Goal: Task Accomplishment & Management: Use online tool/utility

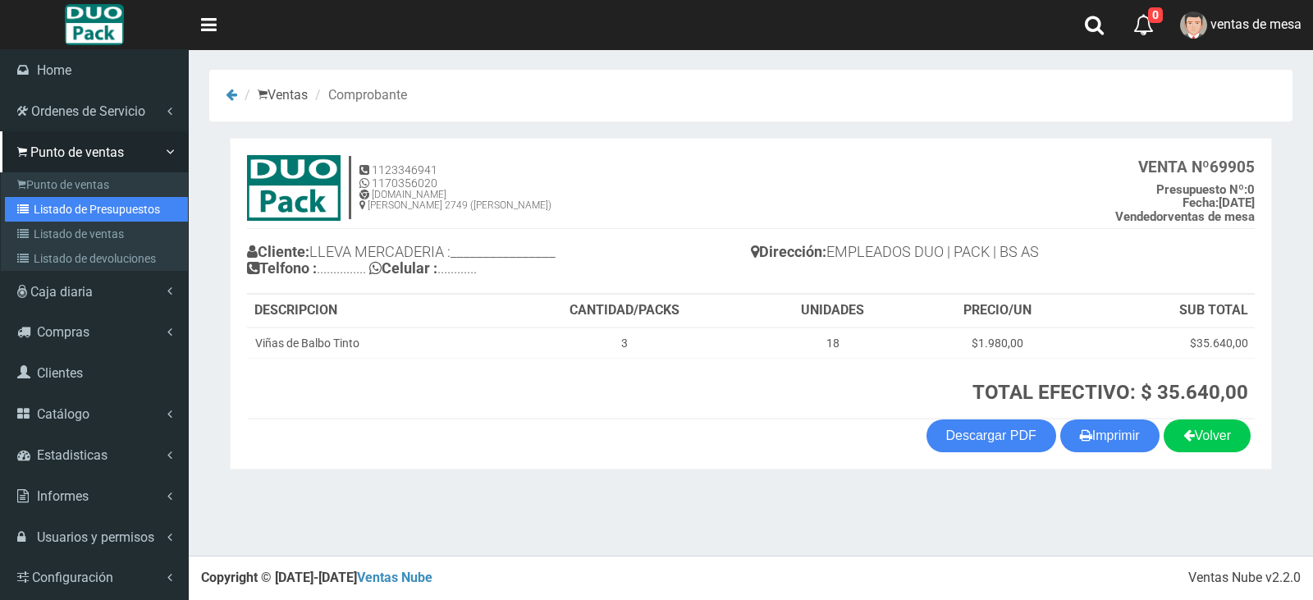
click at [39, 203] on link "Listado de Presupuestos" at bounding box center [96, 209] width 183 height 25
click at [49, 204] on link "Listado de Presupuestos" at bounding box center [96, 209] width 183 height 25
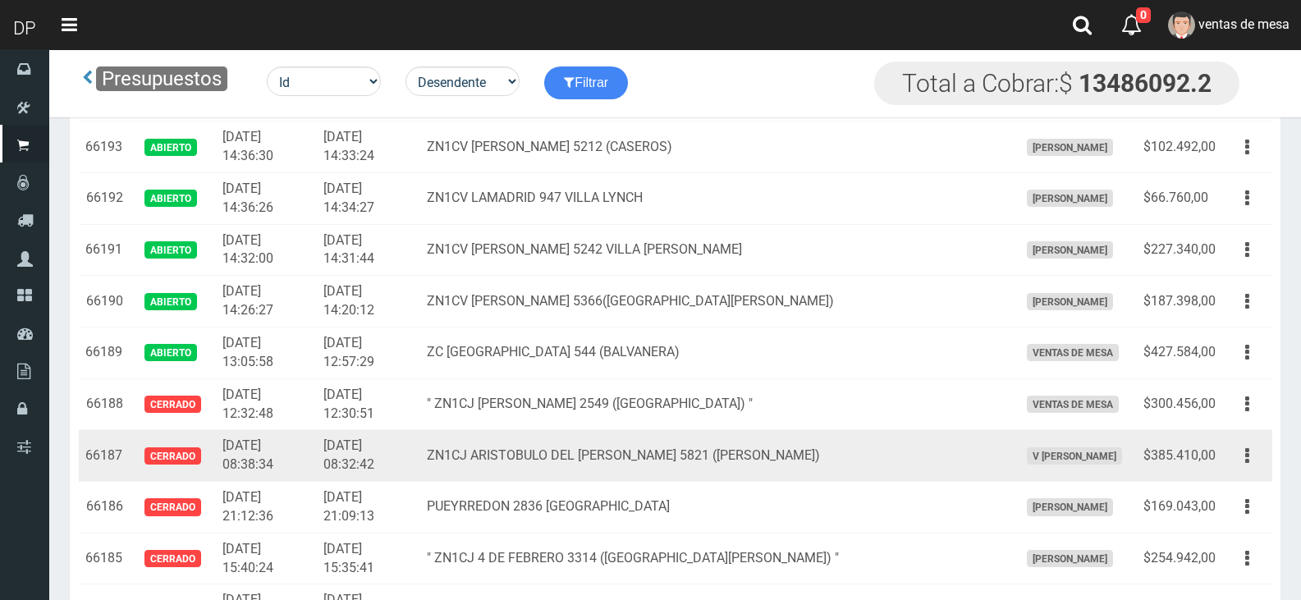
scroll to position [2298, 0]
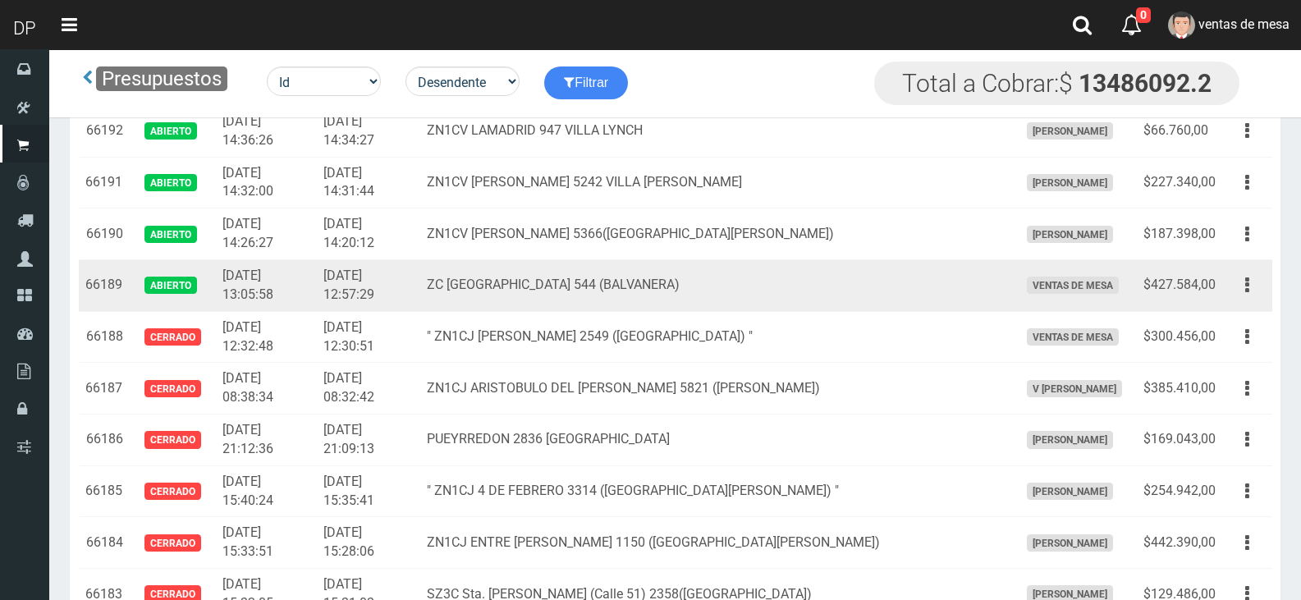
click at [1245, 283] on icon "button" at bounding box center [1247, 285] width 4 height 29
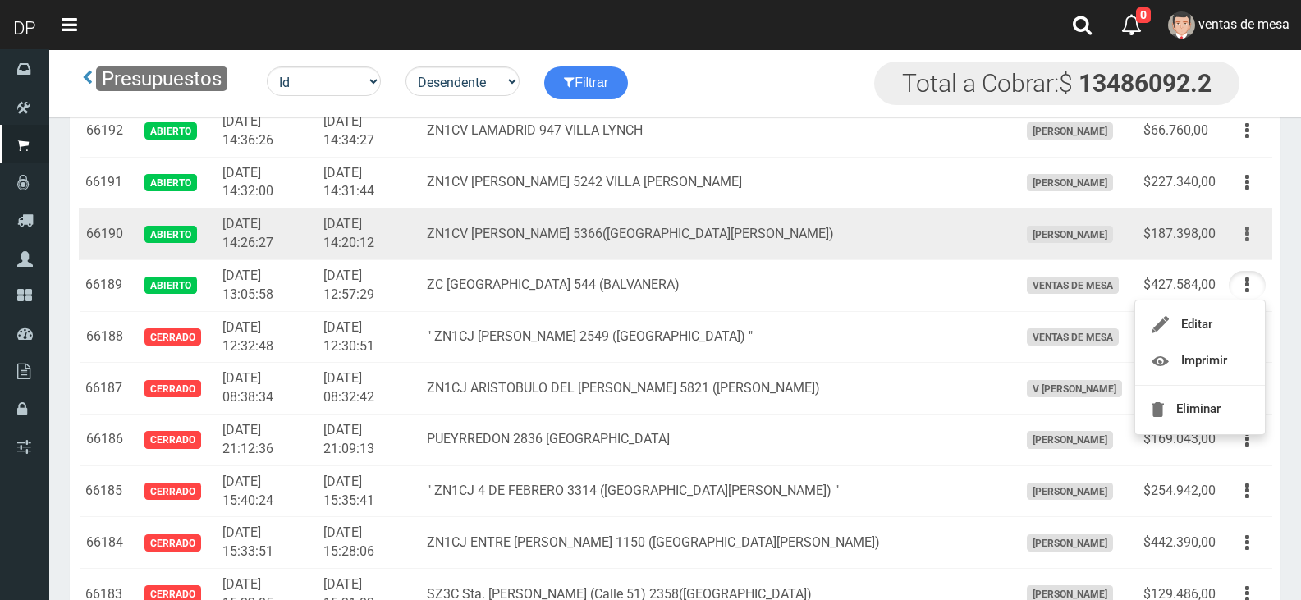
click at [1245, 234] on icon "button" at bounding box center [1247, 234] width 4 height 29
click at [814, 222] on td "ZN1CV JUAREZ 5366(VILLA LYNCH)" at bounding box center [716, 234] width 592 height 52
drag, startPoint x: 1237, startPoint y: 237, endPoint x: 1238, endPoint y: 249, distance: 11.6
click at [1237, 237] on button "button" at bounding box center [1246, 234] width 37 height 29
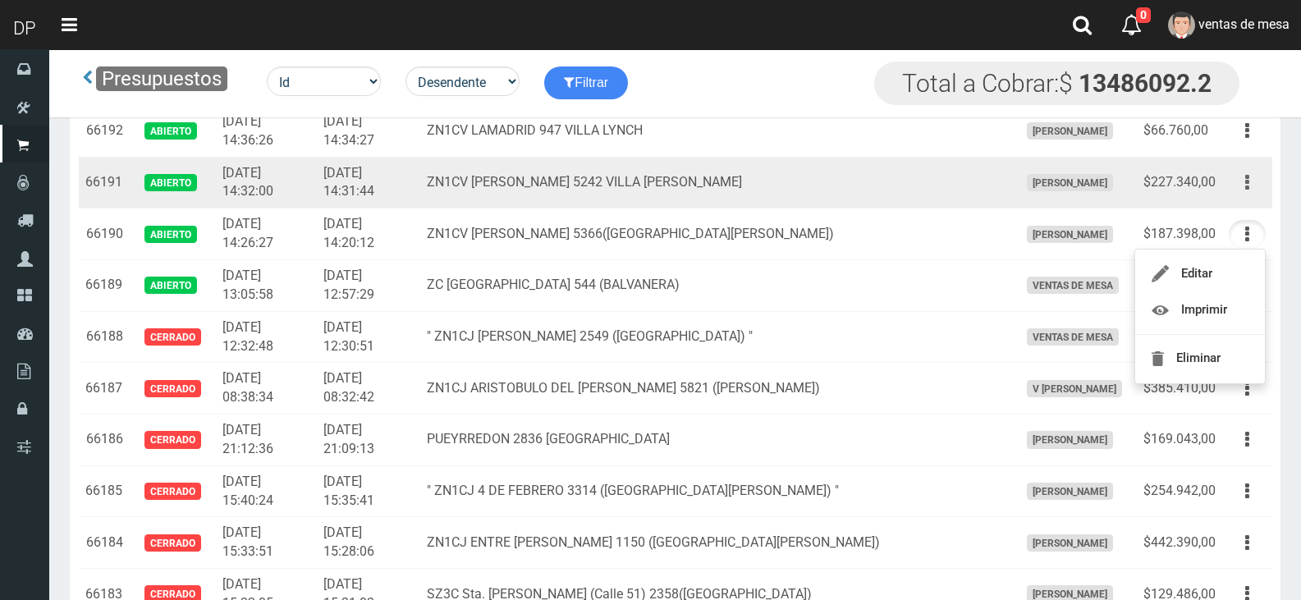
click at [1249, 179] on button "button" at bounding box center [1246, 182] width 37 height 29
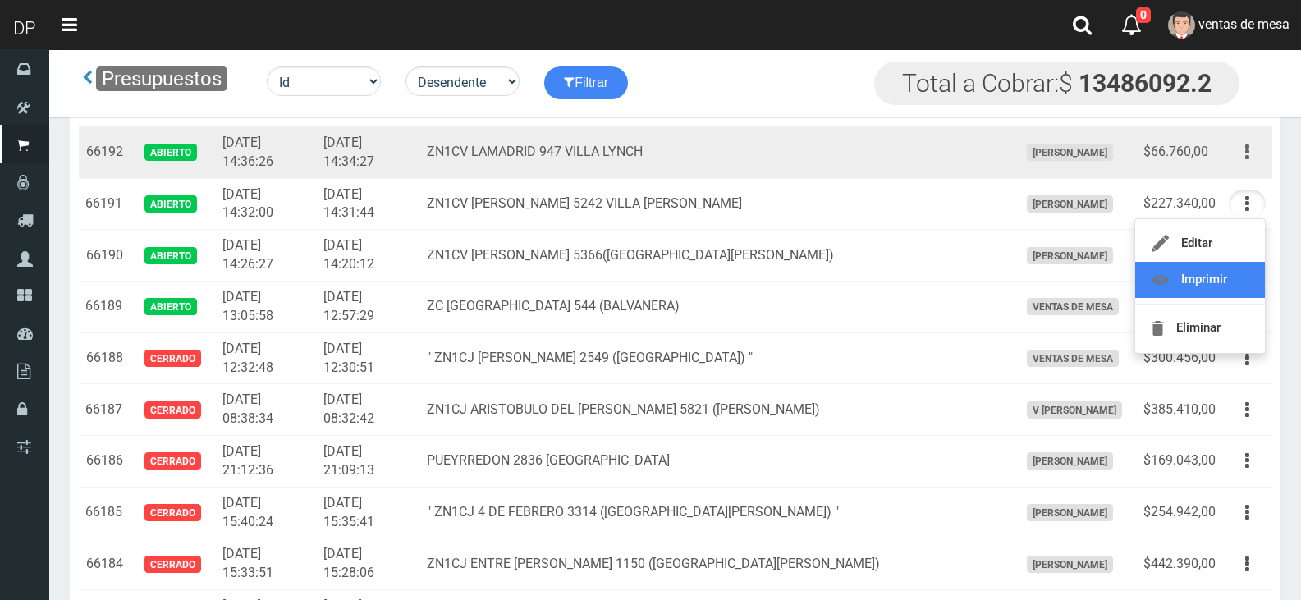
scroll to position [2216, 0]
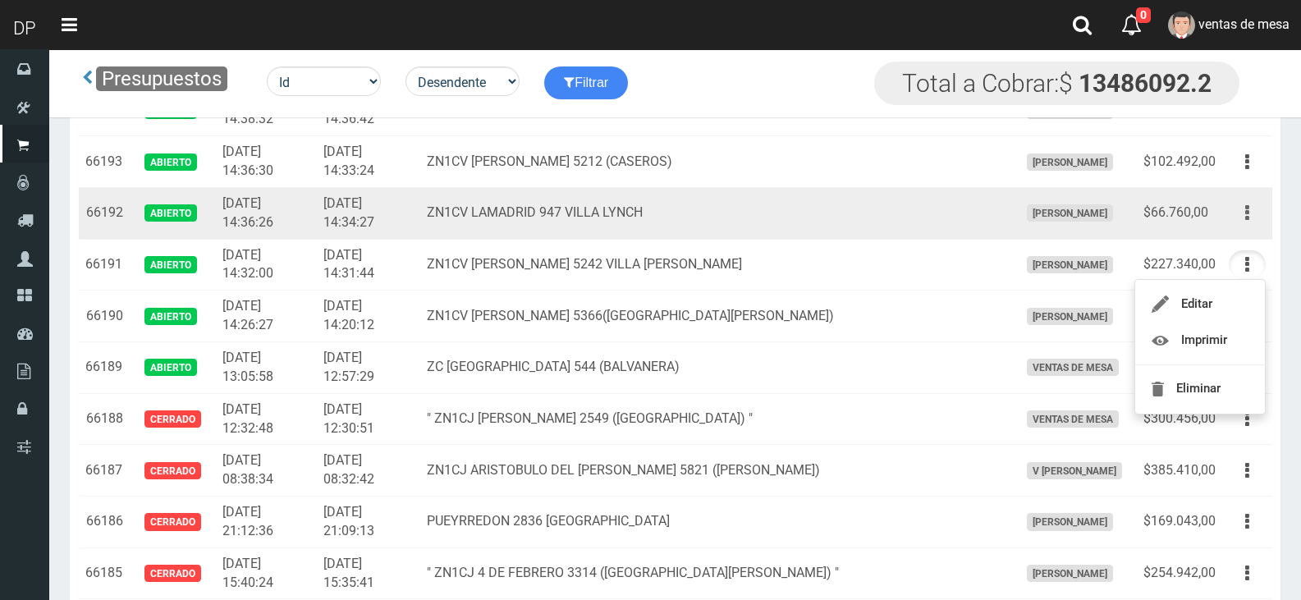
click at [1244, 203] on button "button" at bounding box center [1246, 213] width 37 height 29
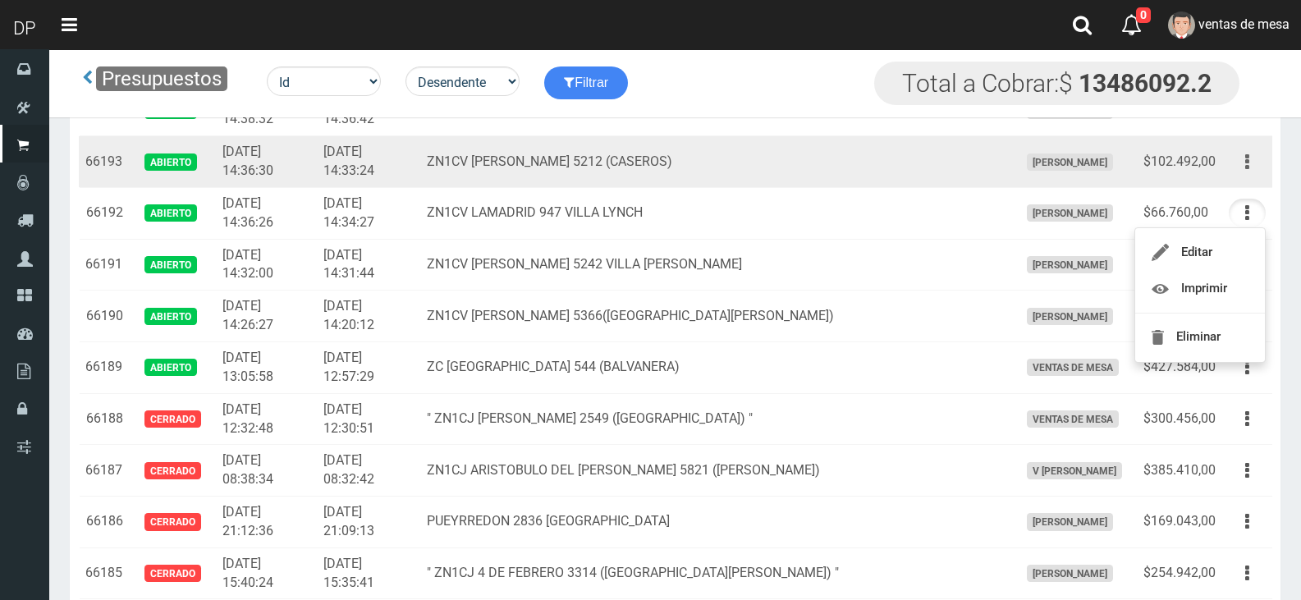
click at [1237, 158] on button "button" at bounding box center [1246, 162] width 37 height 29
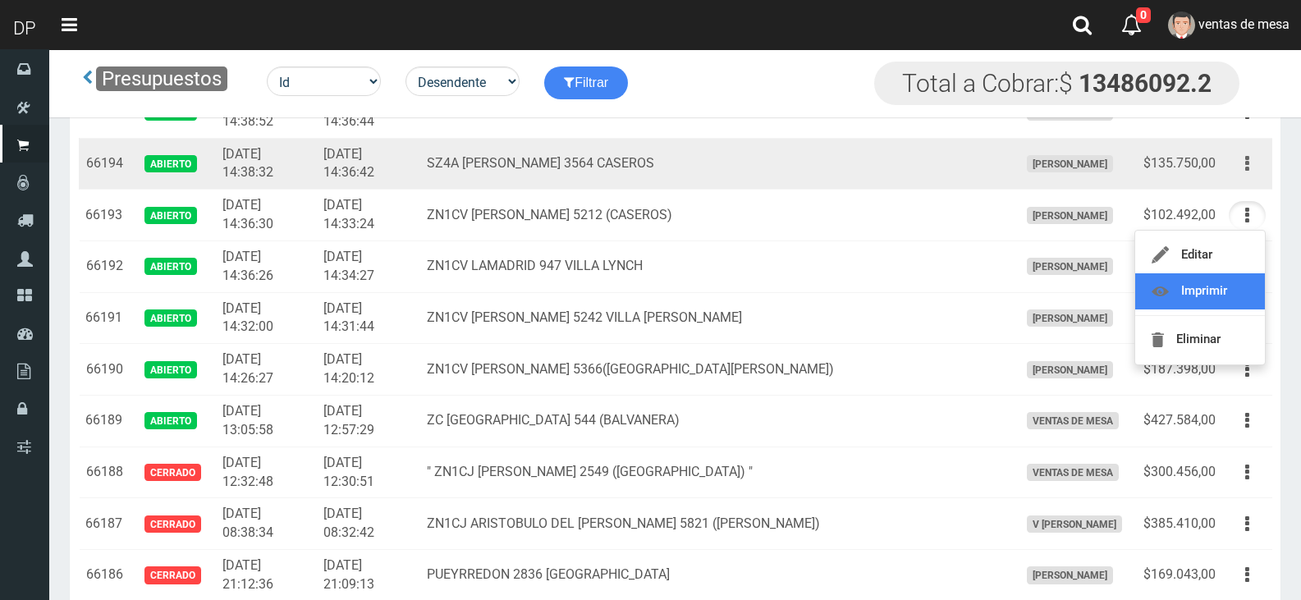
scroll to position [2133, 0]
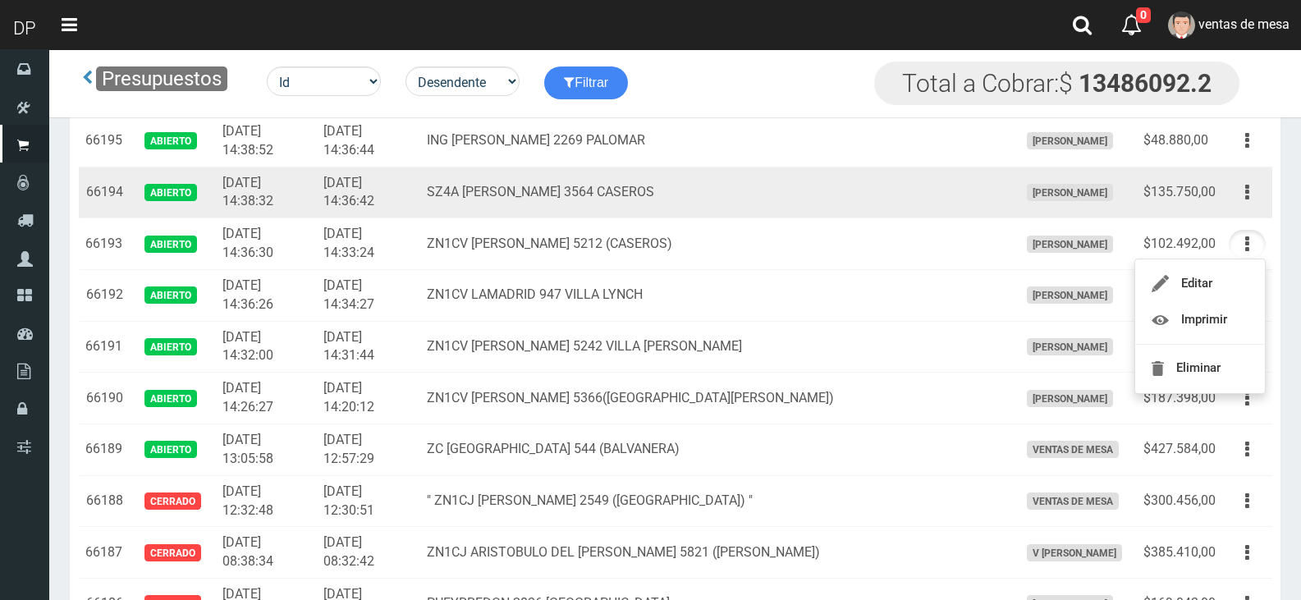
click at [1245, 197] on icon "button" at bounding box center [1247, 192] width 4 height 29
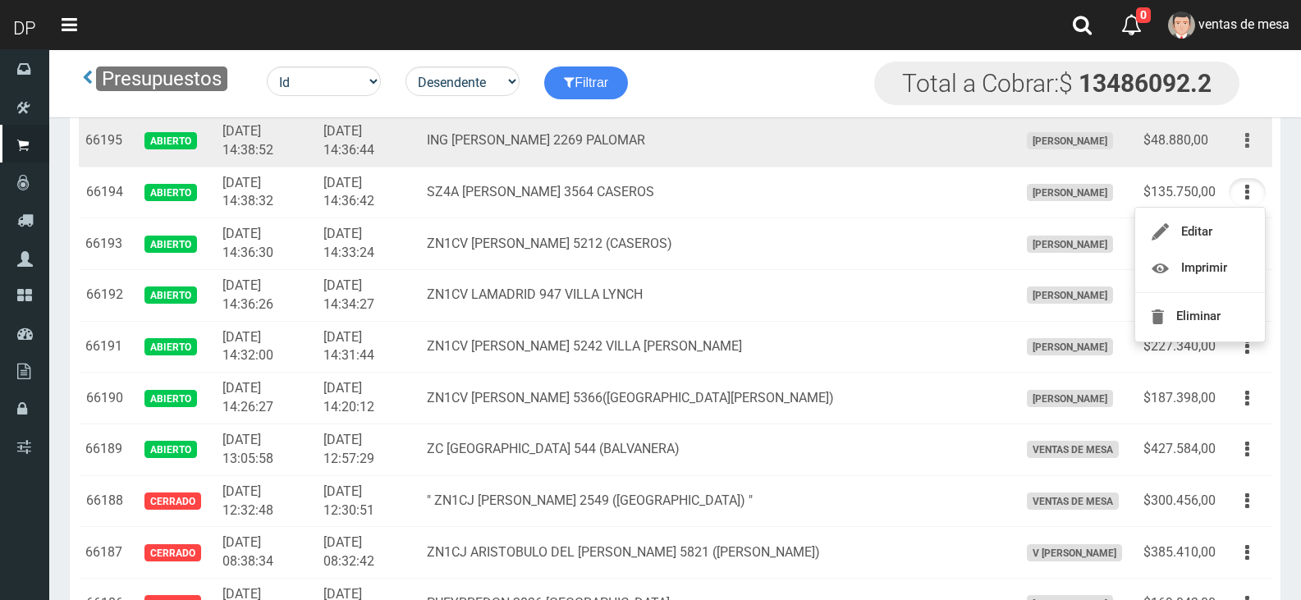
click at [1253, 130] on button "button" at bounding box center [1246, 140] width 37 height 29
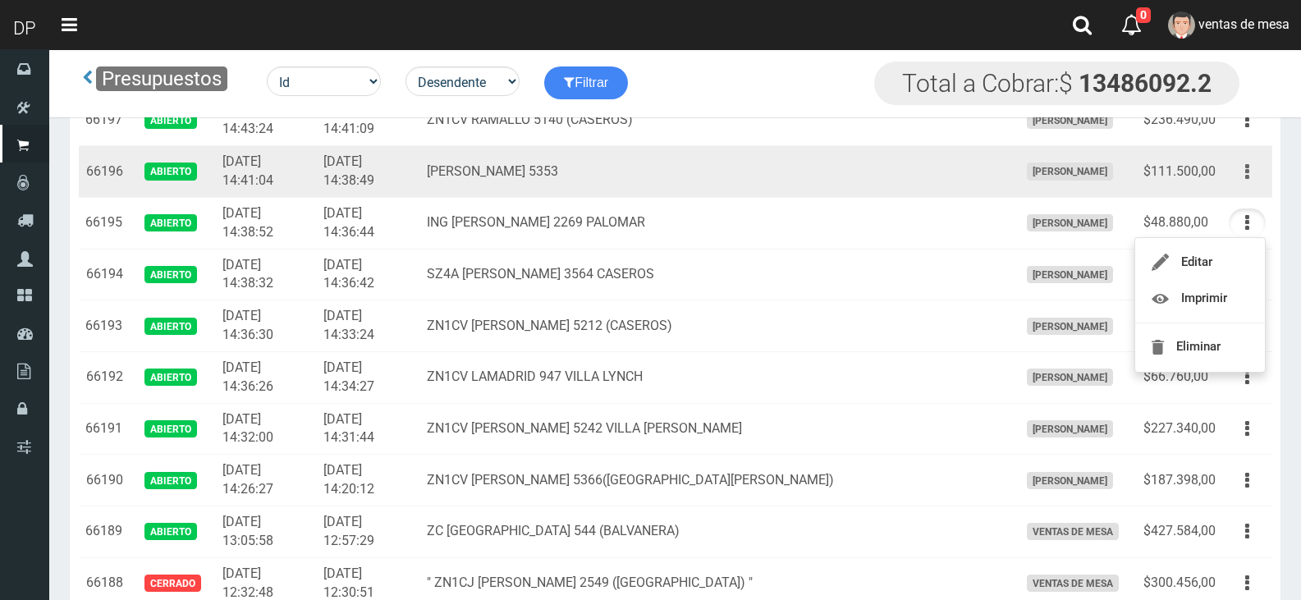
click at [1247, 178] on icon "button" at bounding box center [1247, 172] width 4 height 29
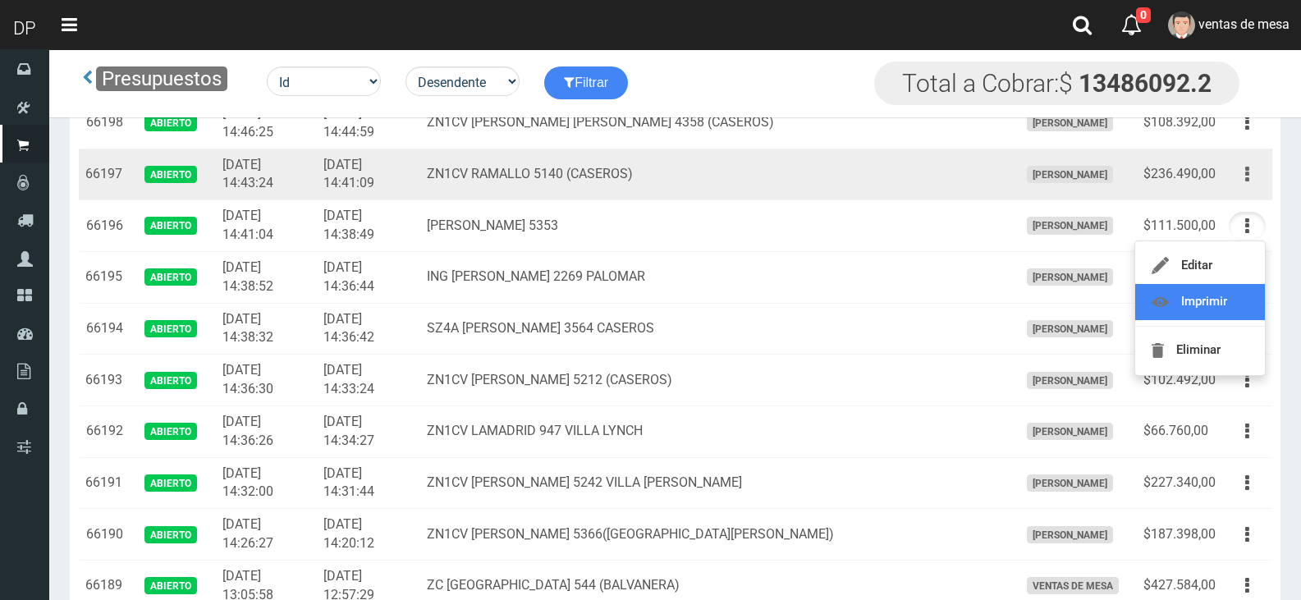
scroll to position [1969, 0]
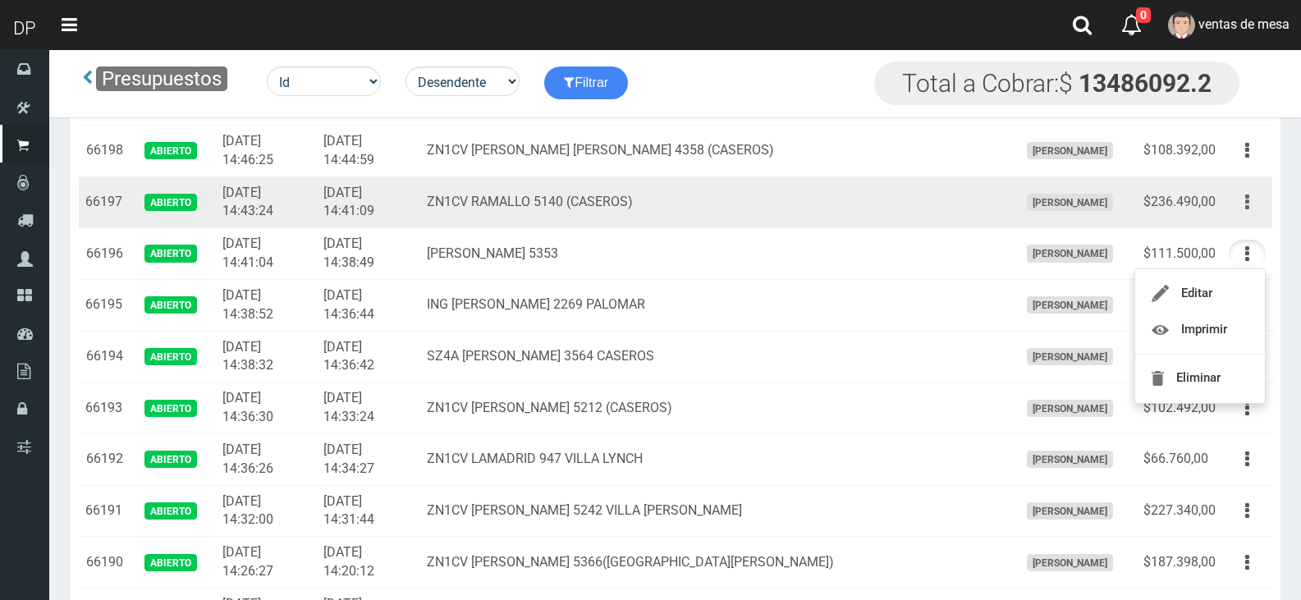
click at [1240, 198] on button "button" at bounding box center [1246, 202] width 37 height 29
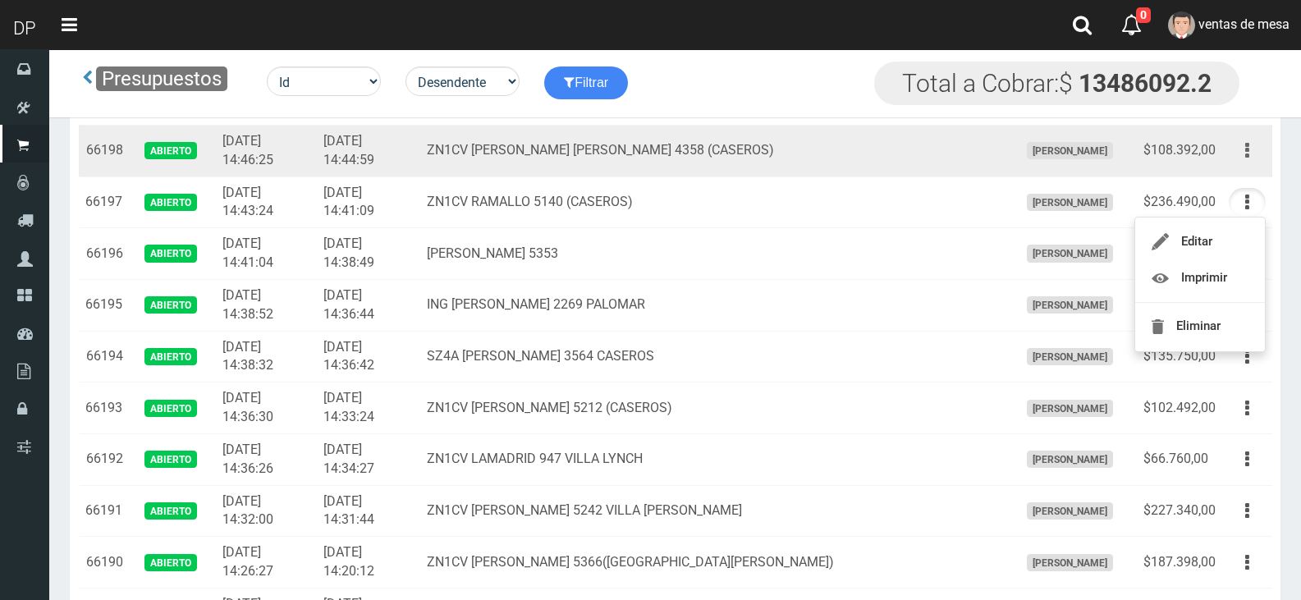
click at [1242, 155] on button "button" at bounding box center [1246, 150] width 37 height 29
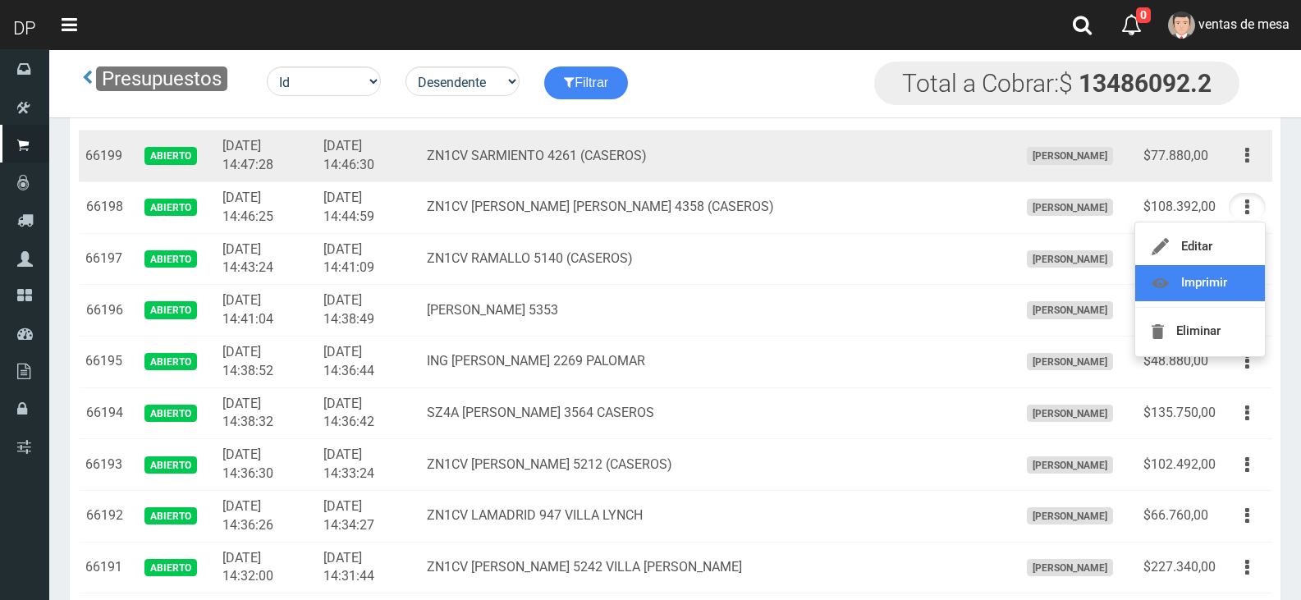
scroll to position [1887, 0]
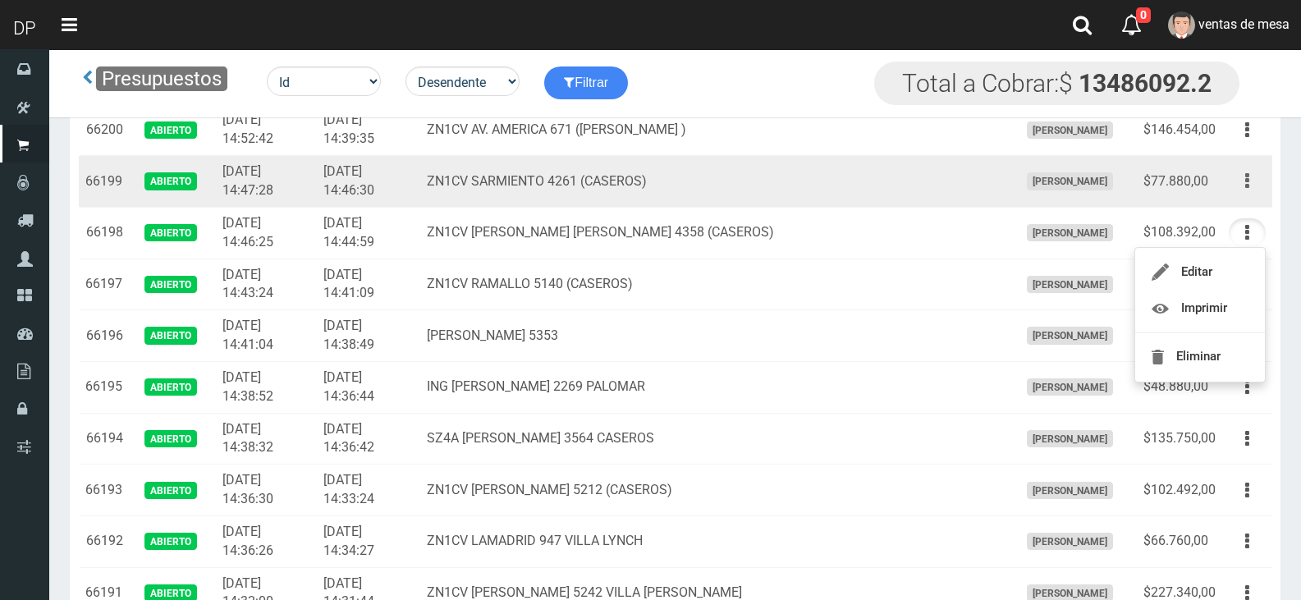
click at [1245, 179] on icon "button" at bounding box center [1247, 181] width 4 height 29
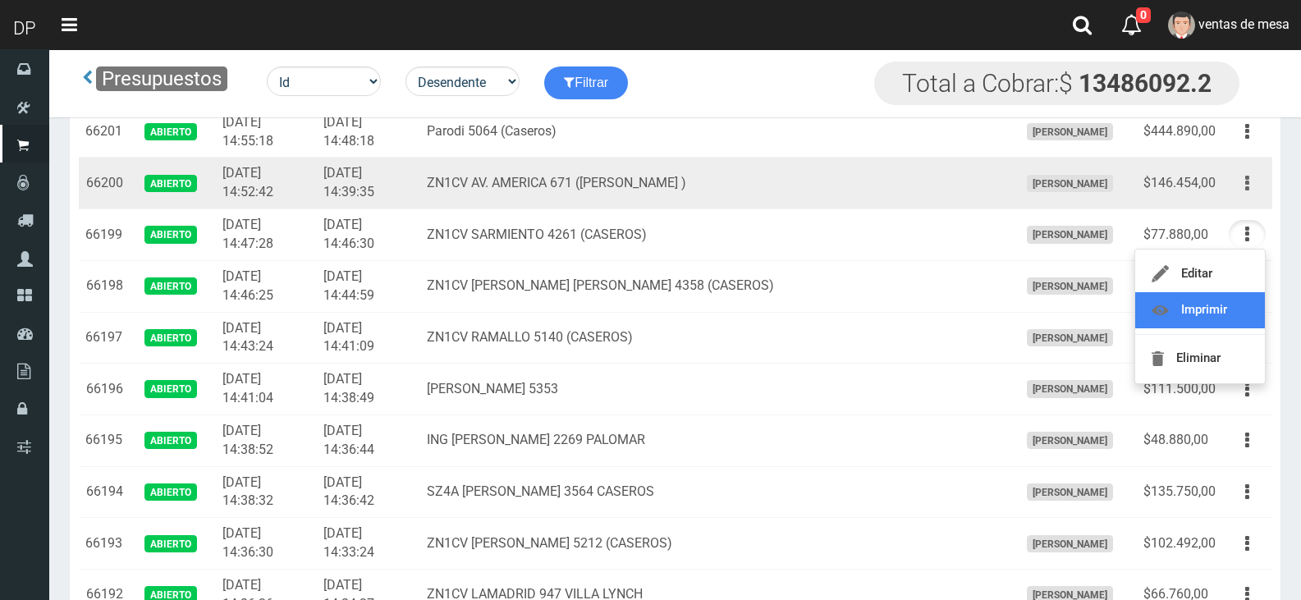
scroll to position [1805, 0]
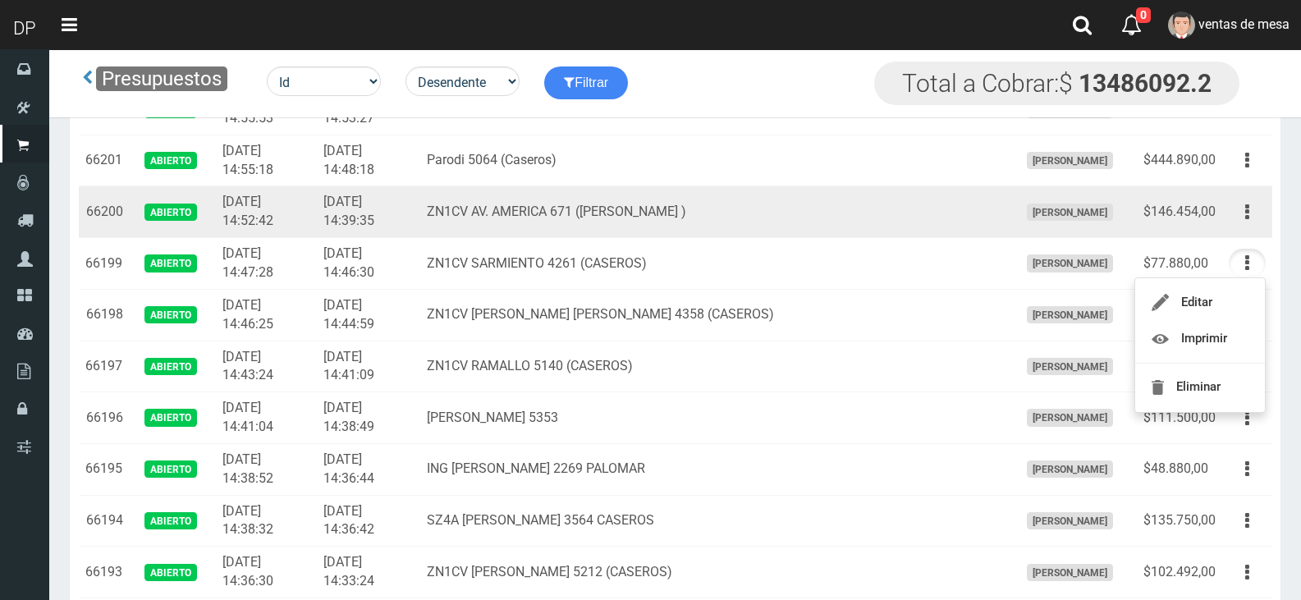
drag, startPoint x: 1237, startPoint y: 217, endPoint x: 1228, endPoint y: 273, distance: 57.2
click at [1237, 215] on button "button" at bounding box center [1246, 212] width 37 height 29
click at [696, 235] on td "ZN1CV AV. AMERICA 671 (SAENZ PEÑA )" at bounding box center [716, 212] width 592 height 52
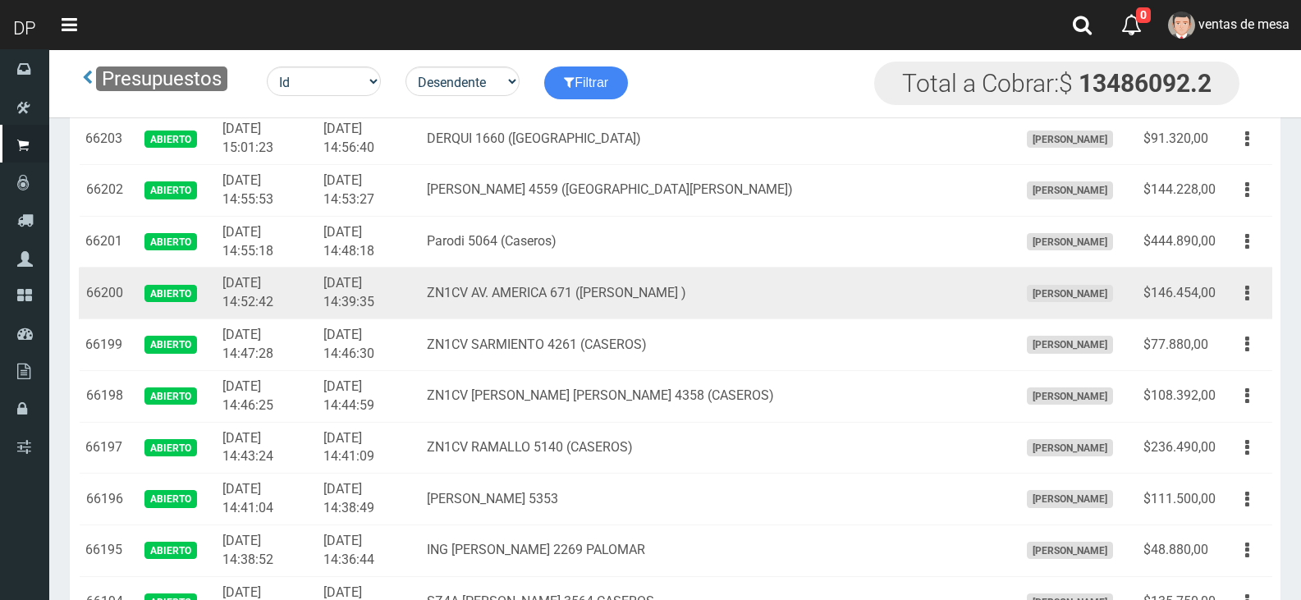
scroll to position [1723, 0]
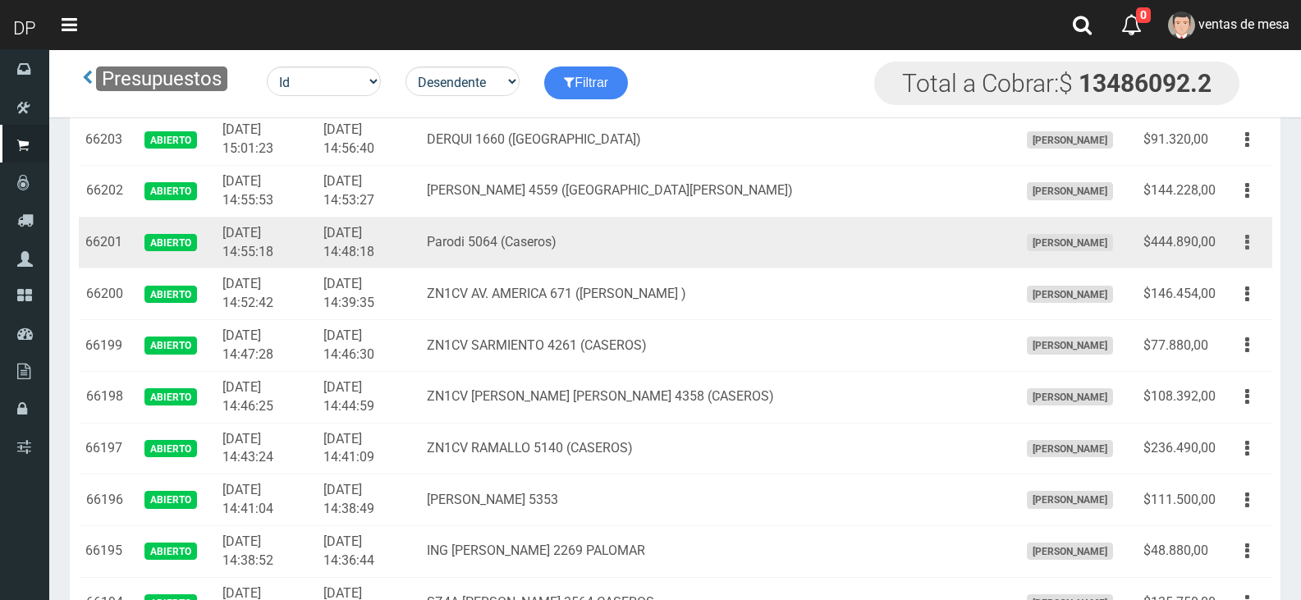
click at [1237, 245] on button "button" at bounding box center [1246, 242] width 37 height 29
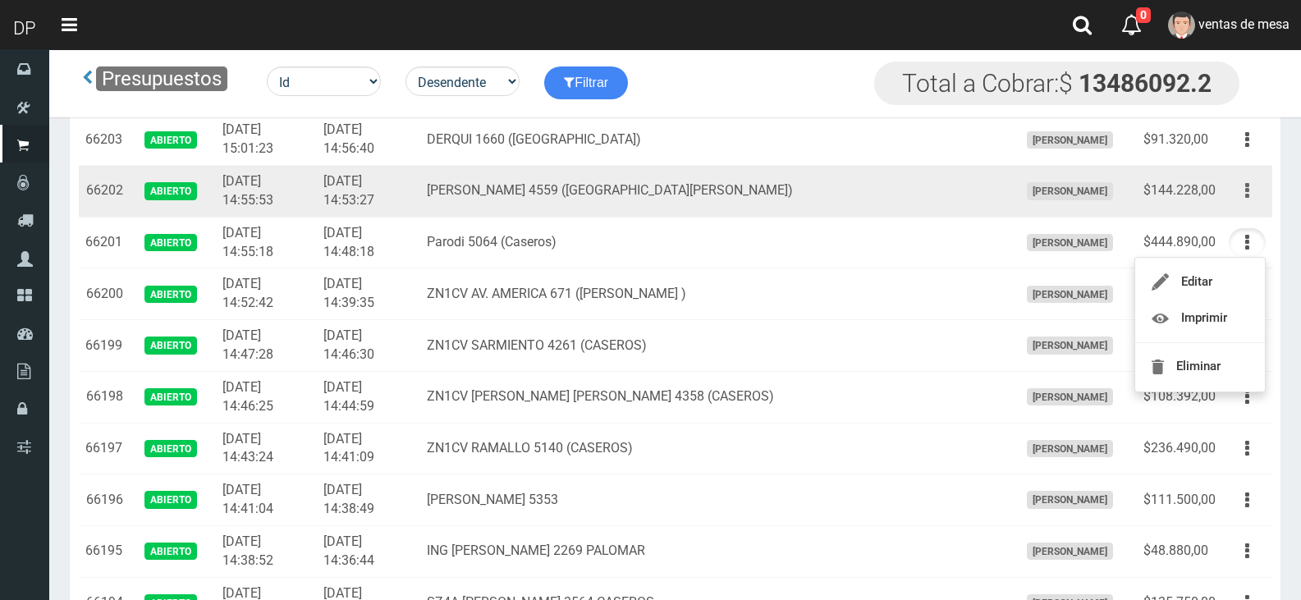
click at [1244, 199] on button "button" at bounding box center [1246, 190] width 37 height 29
drag, startPoint x: 1244, startPoint y: 199, endPoint x: 1237, endPoint y: 220, distance: 21.8
click at [1244, 199] on button "button" at bounding box center [1246, 190] width 37 height 29
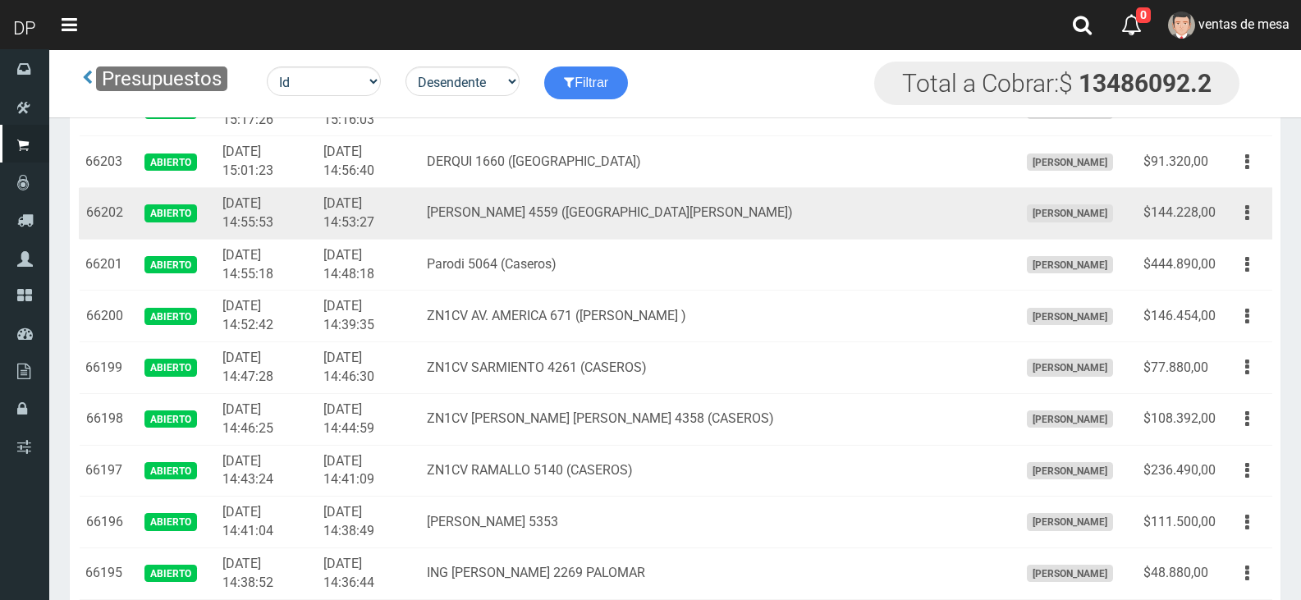
scroll to position [1684, 0]
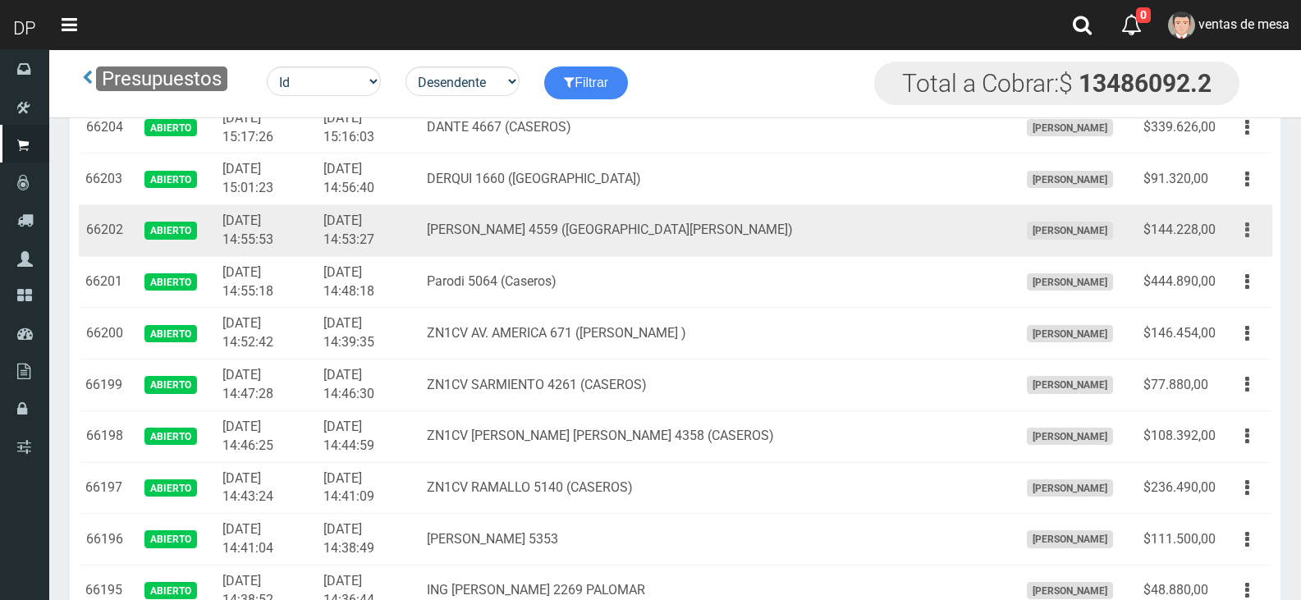
click at [1244, 234] on button "button" at bounding box center [1246, 230] width 37 height 29
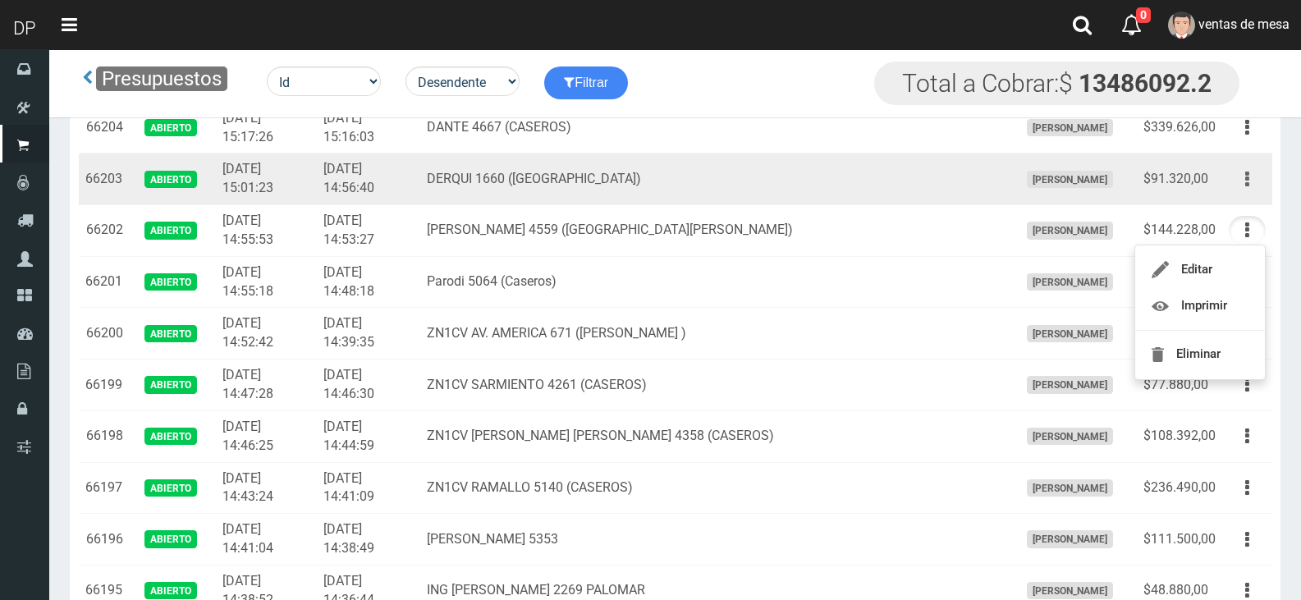
click at [1246, 165] on icon "button" at bounding box center [1247, 179] width 4 height 29
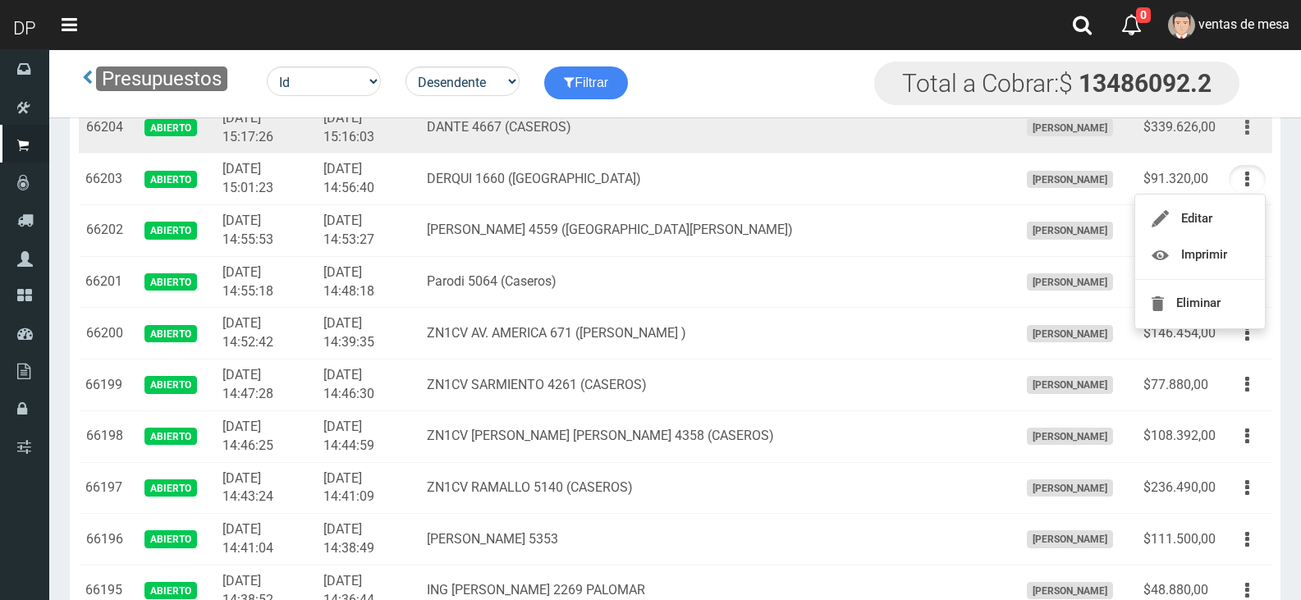
click at [1242, 129] on button "button" at bounding box center [1246, 127] width 37 height 29
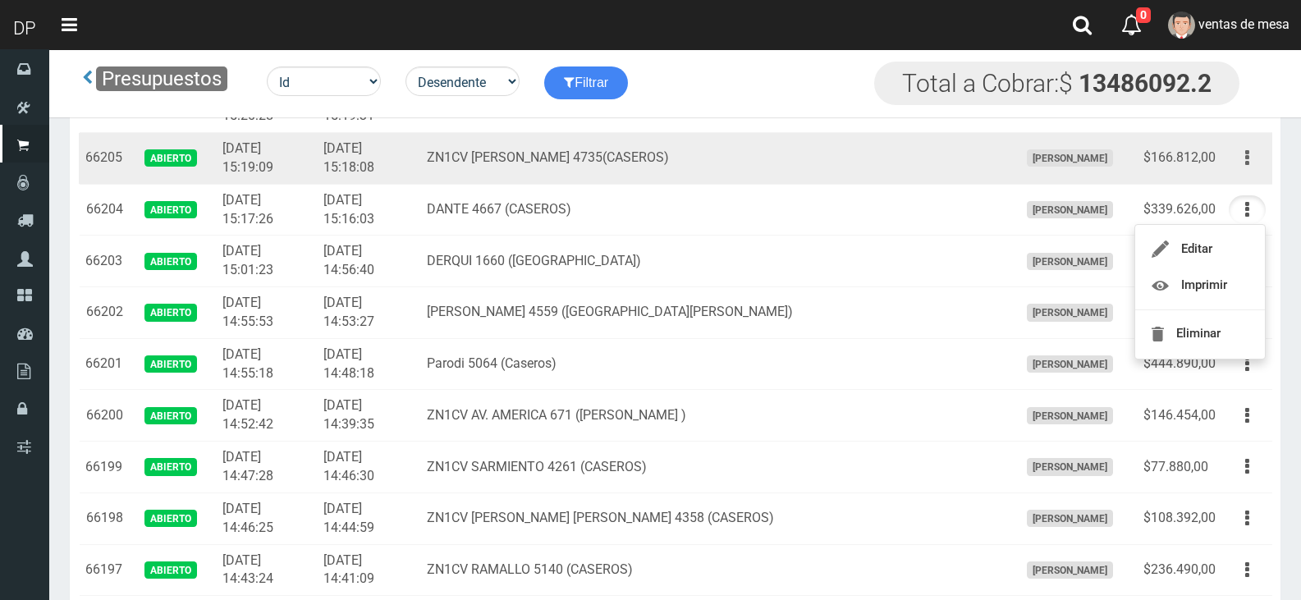
click at [1244, 160] on button "button" at bounding box center [1246, 158] width 37 height 29
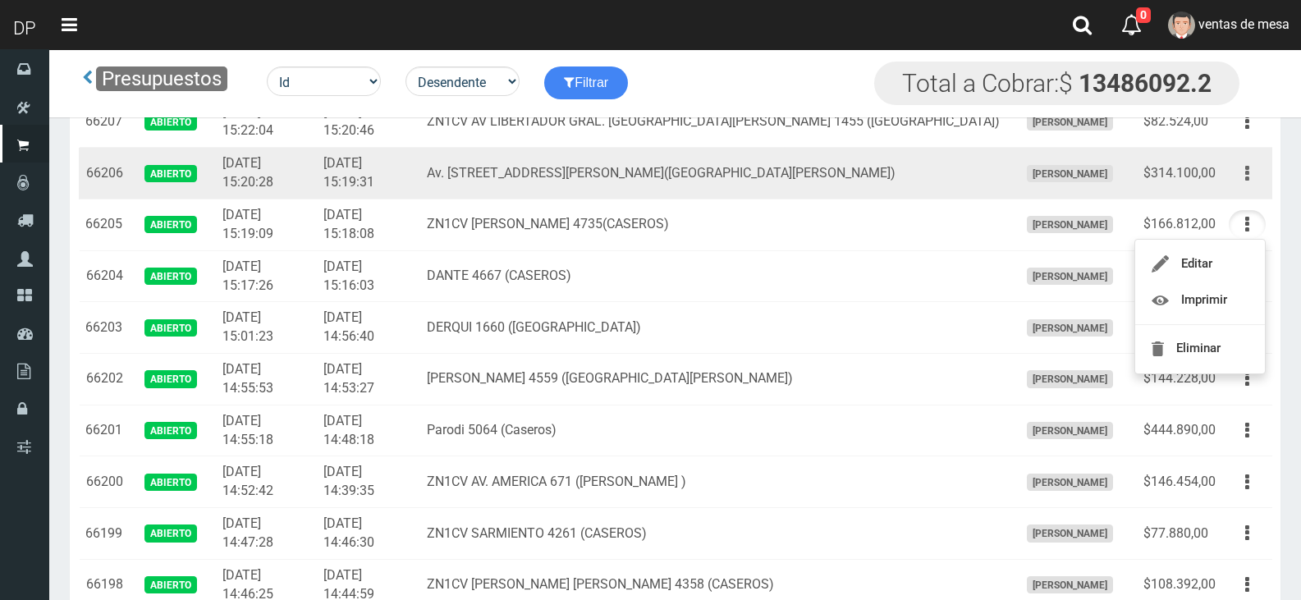
scroll to position [1520, 0]
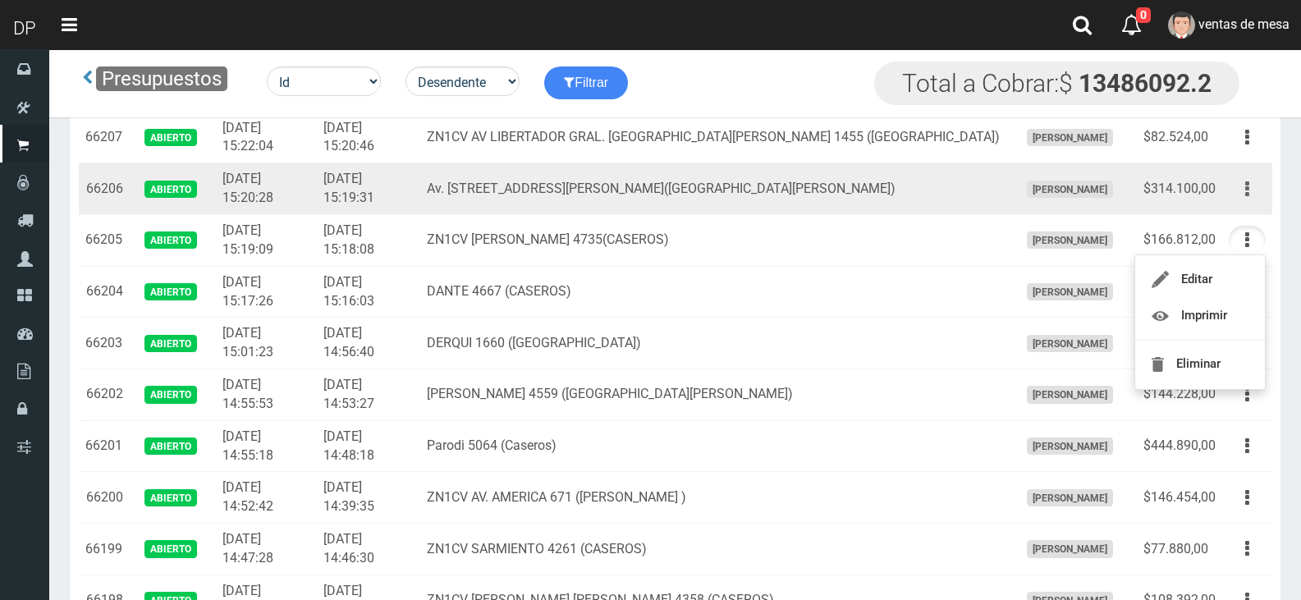
click at [1252, 191] on button "button" at bounding box center [1246, 189] width 37 height 29
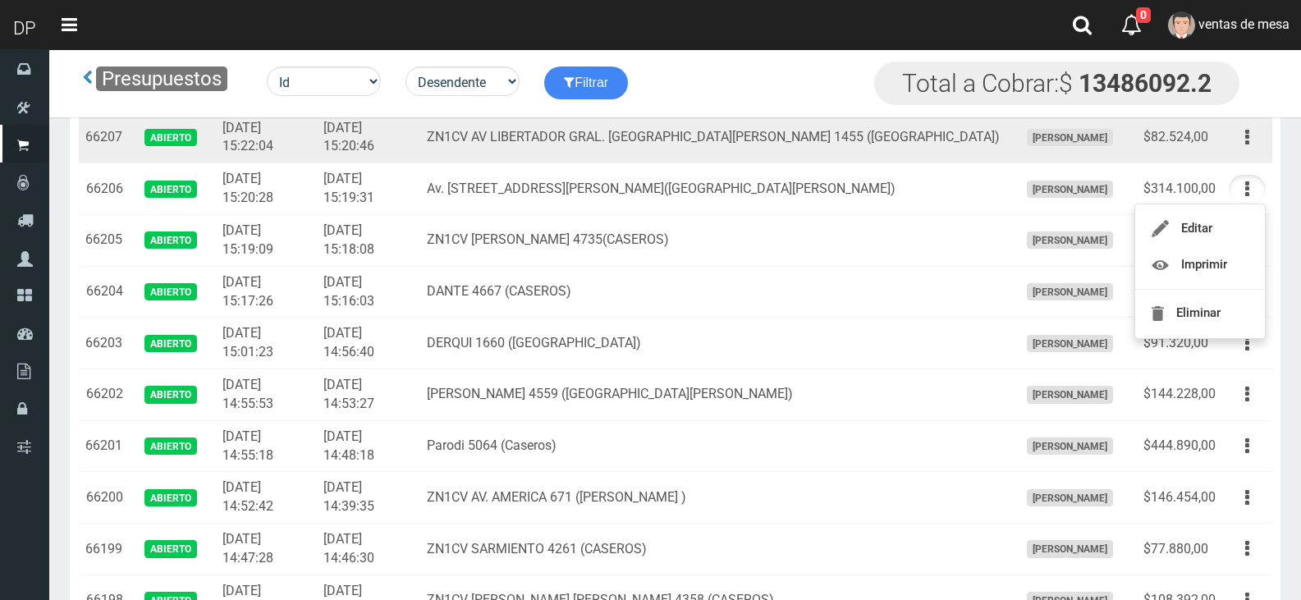
drag, startPoint x: 1242, startPoint y: 138, endPoint x: 1232, endPoint y: 181, distance: 43.6
click at [1242, 137] on button "button" at bounding box center [1246, 137] width 37 height 29
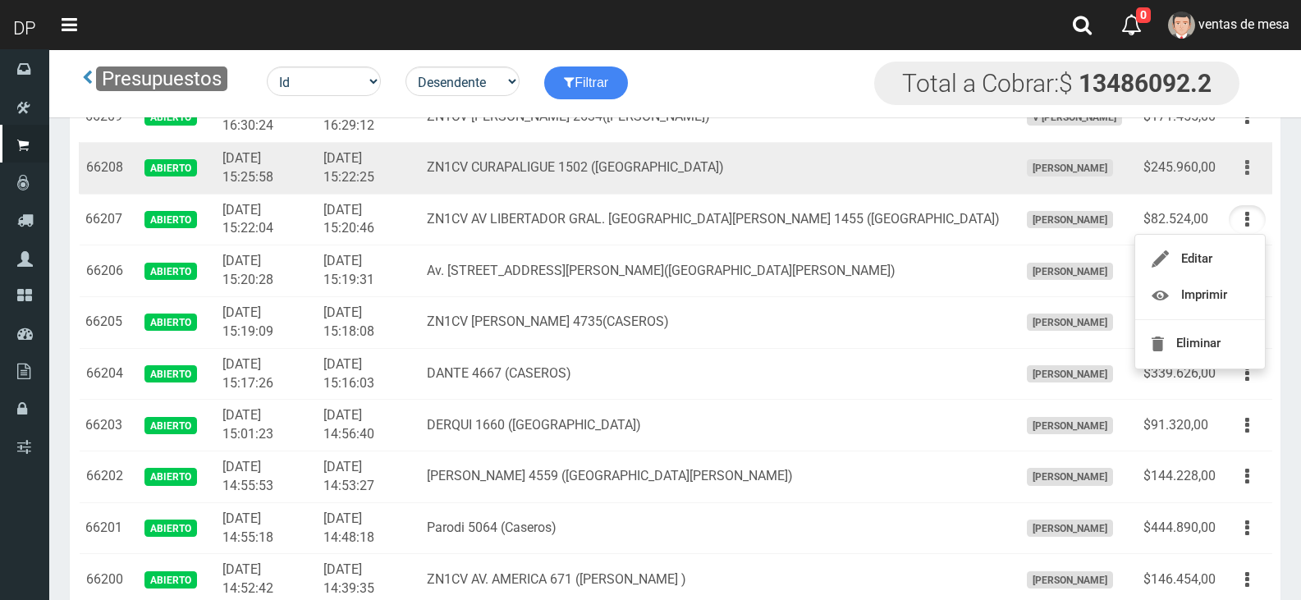
click at [1242, 176] on button "button" at bounding box center [1246, 167] width 37 height 29
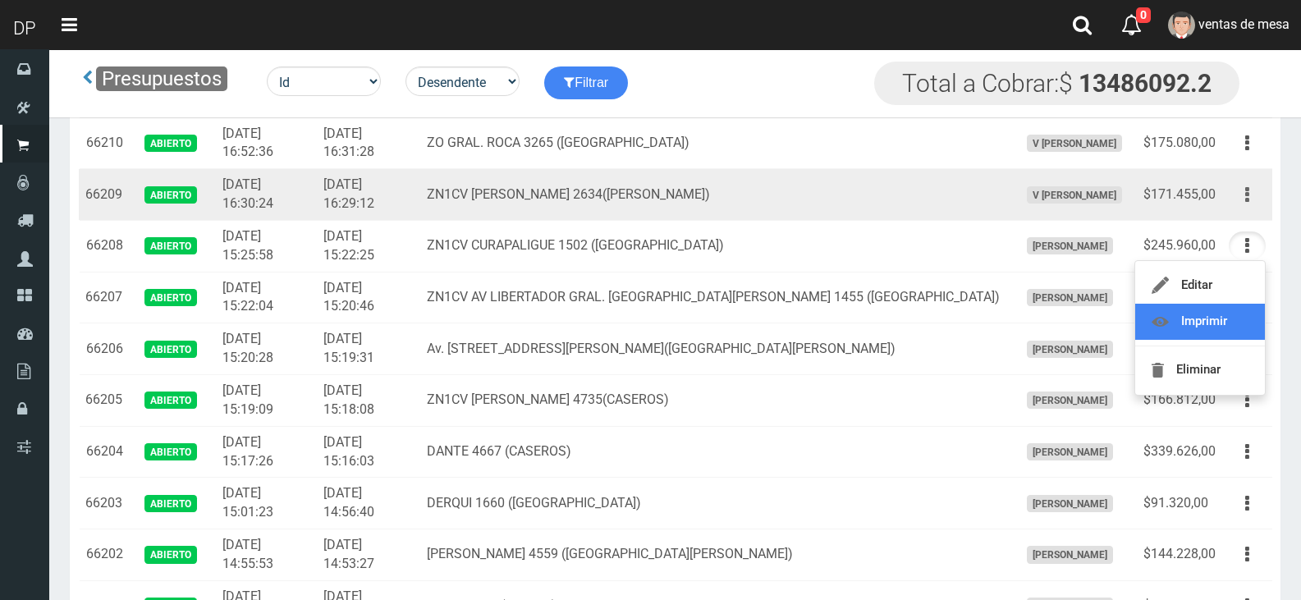
scroll to position [1356, 0]
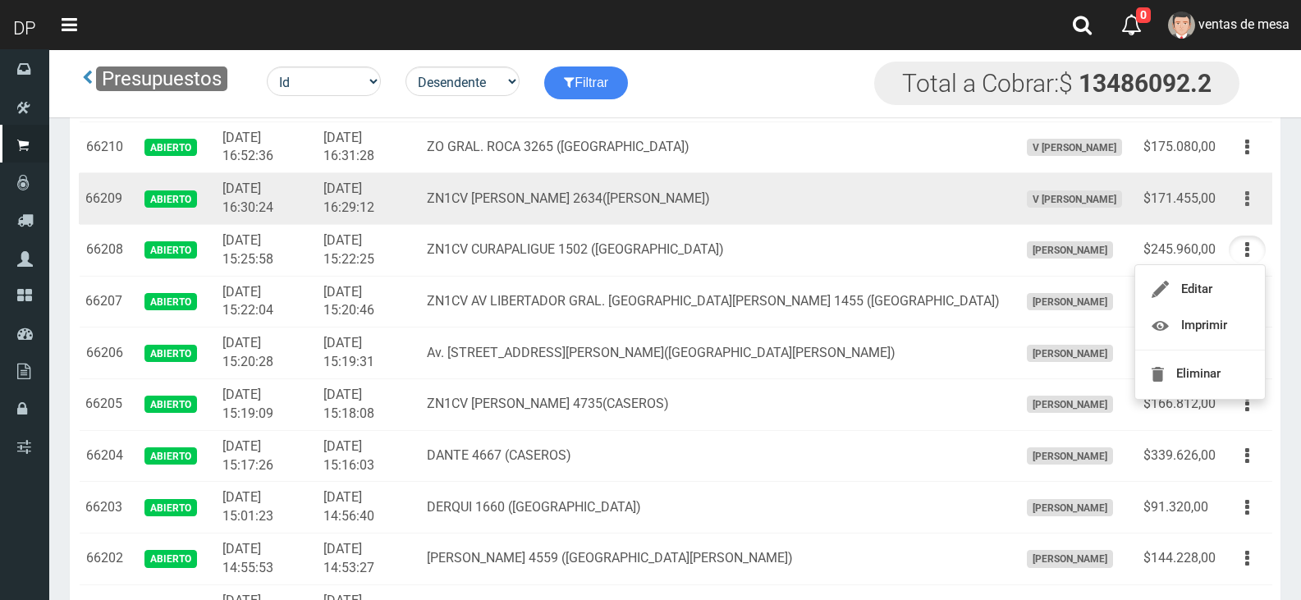
click at [1237, 201] on button "button" at bounding box center [1246, 199] width 37 height 29
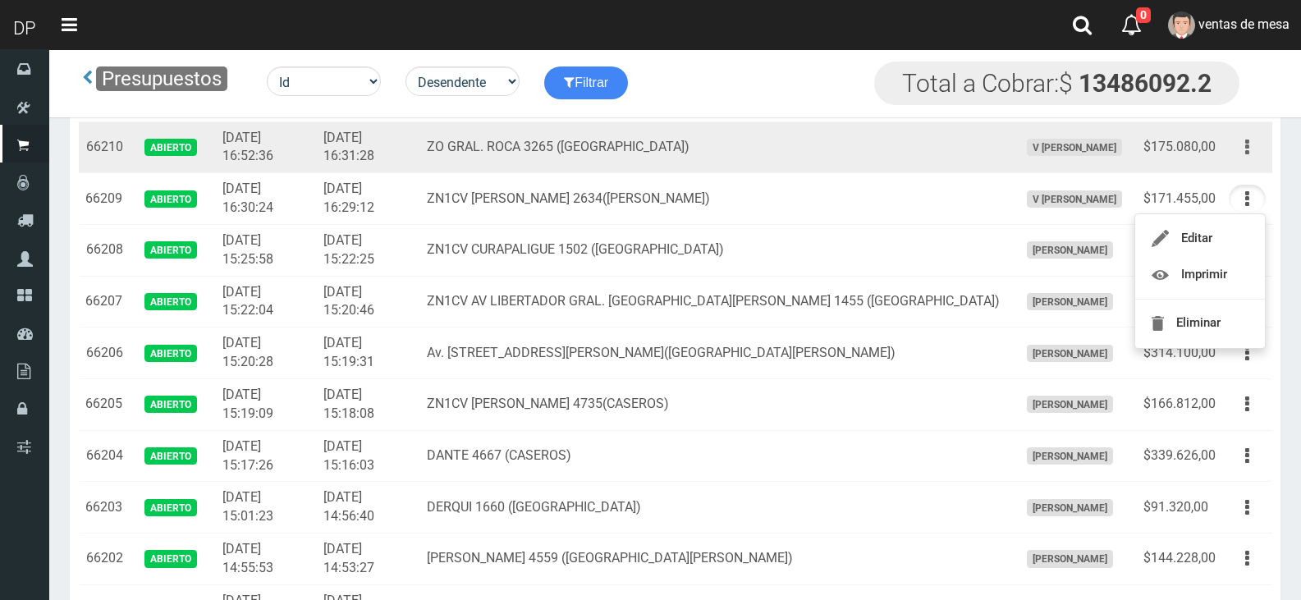
click at [1241, 158] on button "button" at bounding box center [1246, 147] width 37 height 29
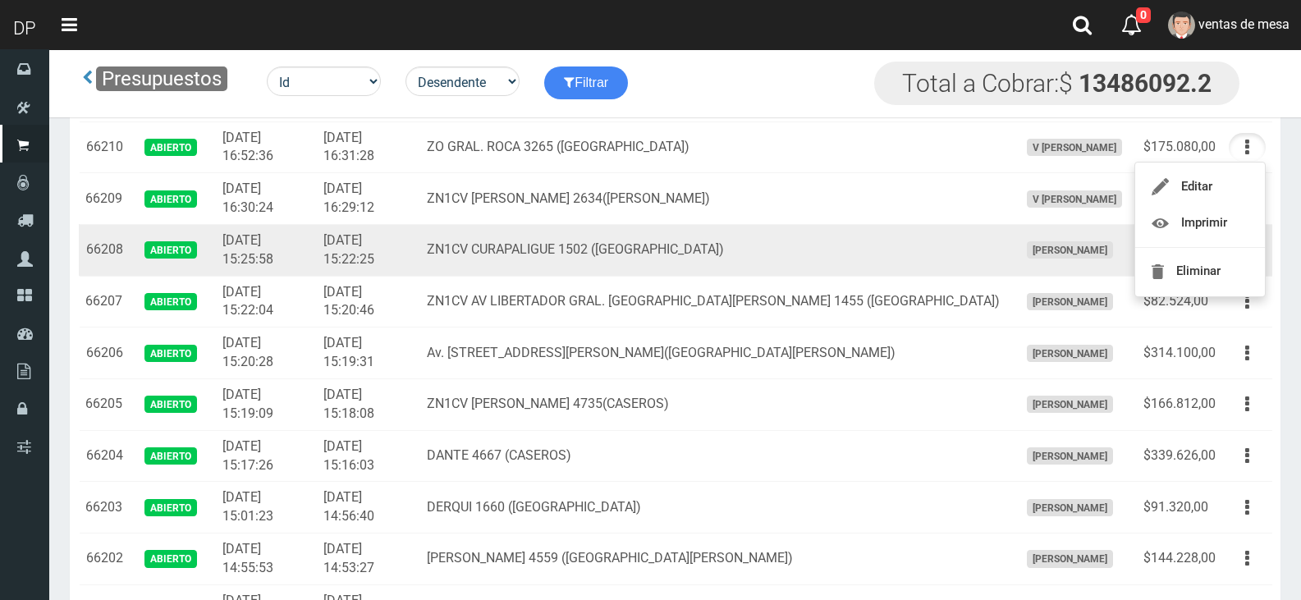
click at [659, 272] on td "ZN1CV CURAPALIGUE 1502 (CASEROS)" at bounding box center [716, 250] width 592 height 52
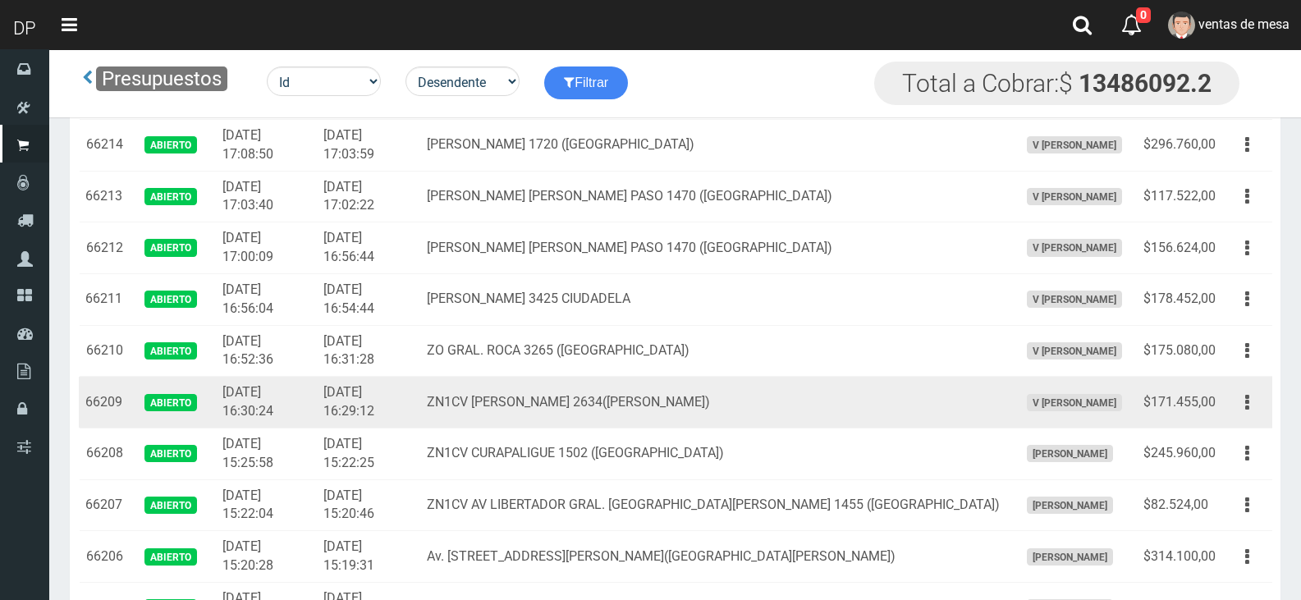
scroll to position [1109, 0]
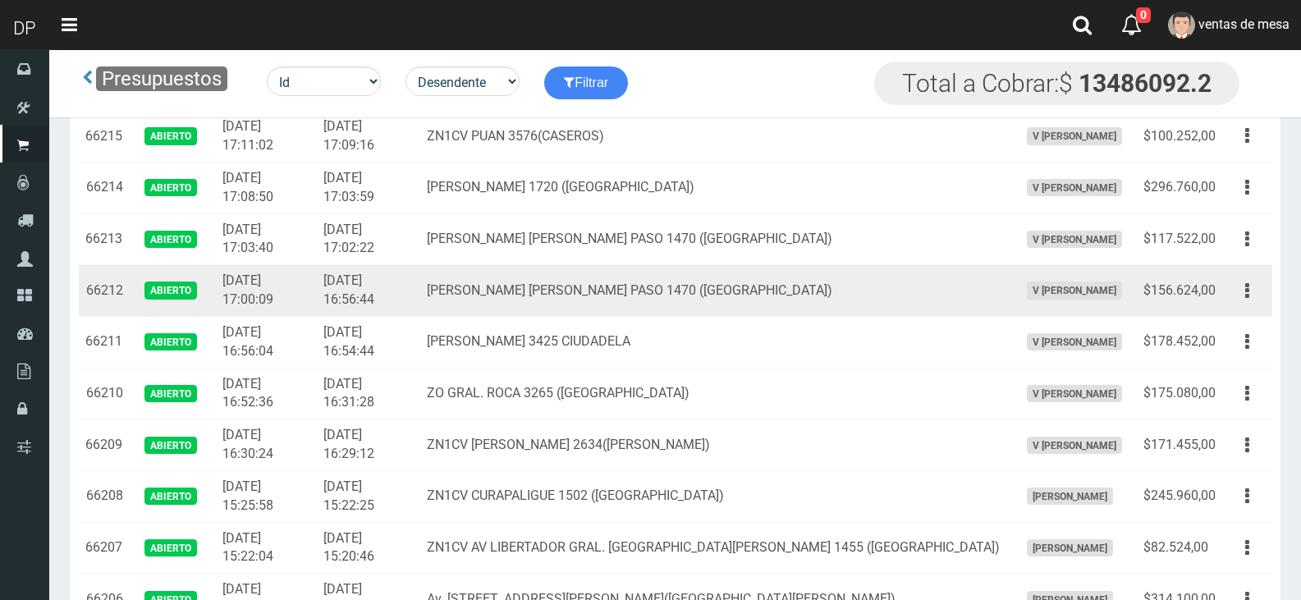
click at [687, 295] on td "JUAN JOSE PASO 1470 (CIUDADELA)" at bounding box center [716, 291] width 592 height 52
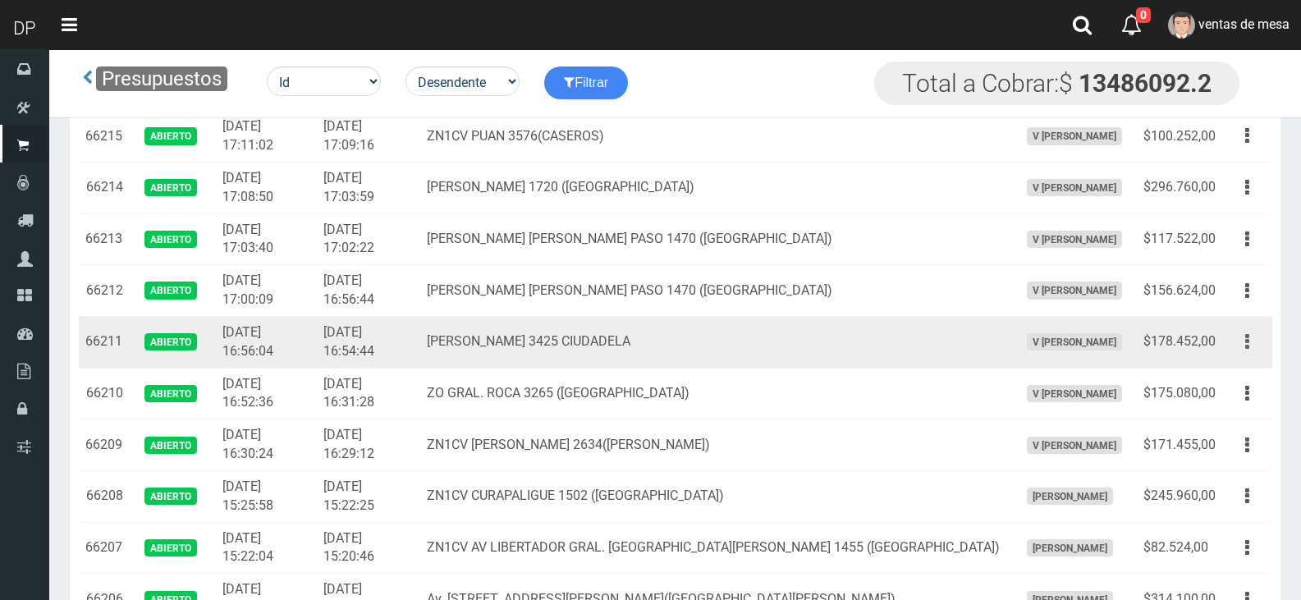
click at [1253, 344] on button "button" at bounding box center [1246, 341] width 37 height 29
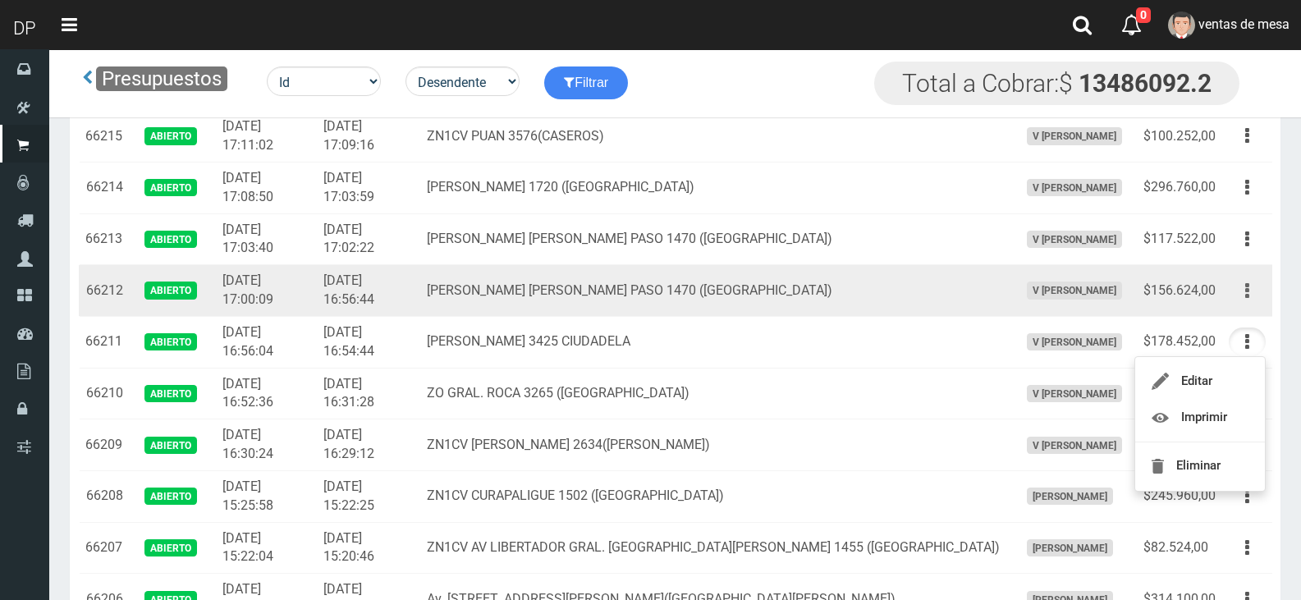
click at [1245, 291] on icon "button" at bounding box center [1247, 291] width 4 height 29
click at [1251, 285] on button "button" at bounding box center [1246, 291] width 37 height 29
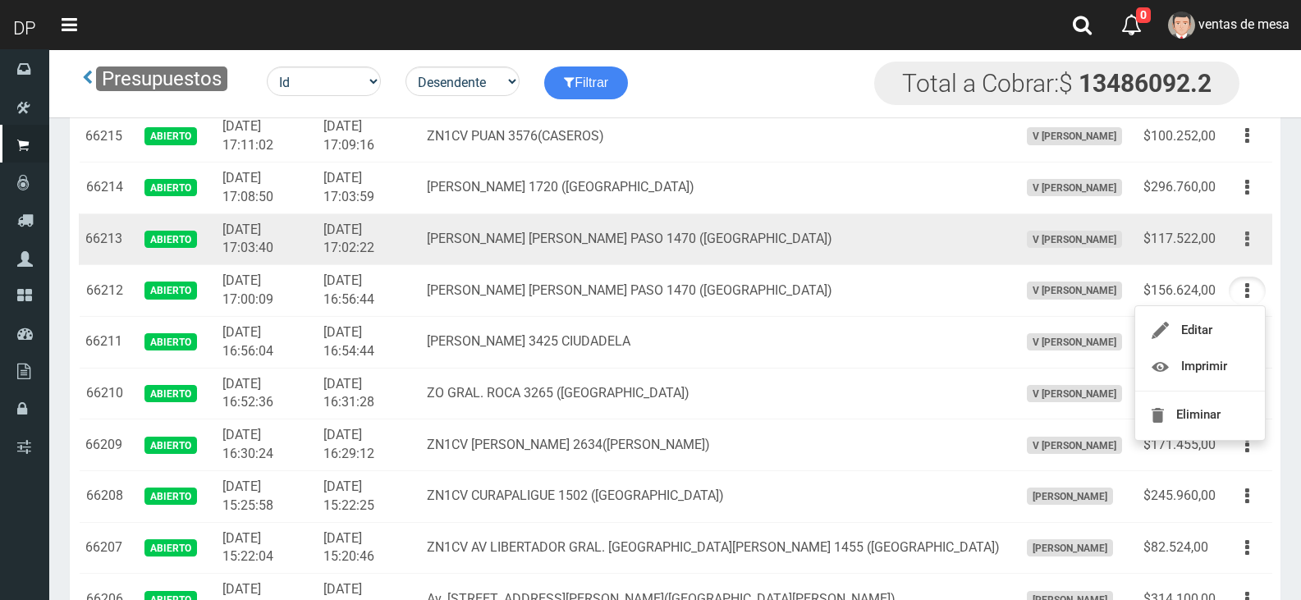
click at [1245, 241] on icon "button" at bounding box center [1247, 239] width 4 height 29
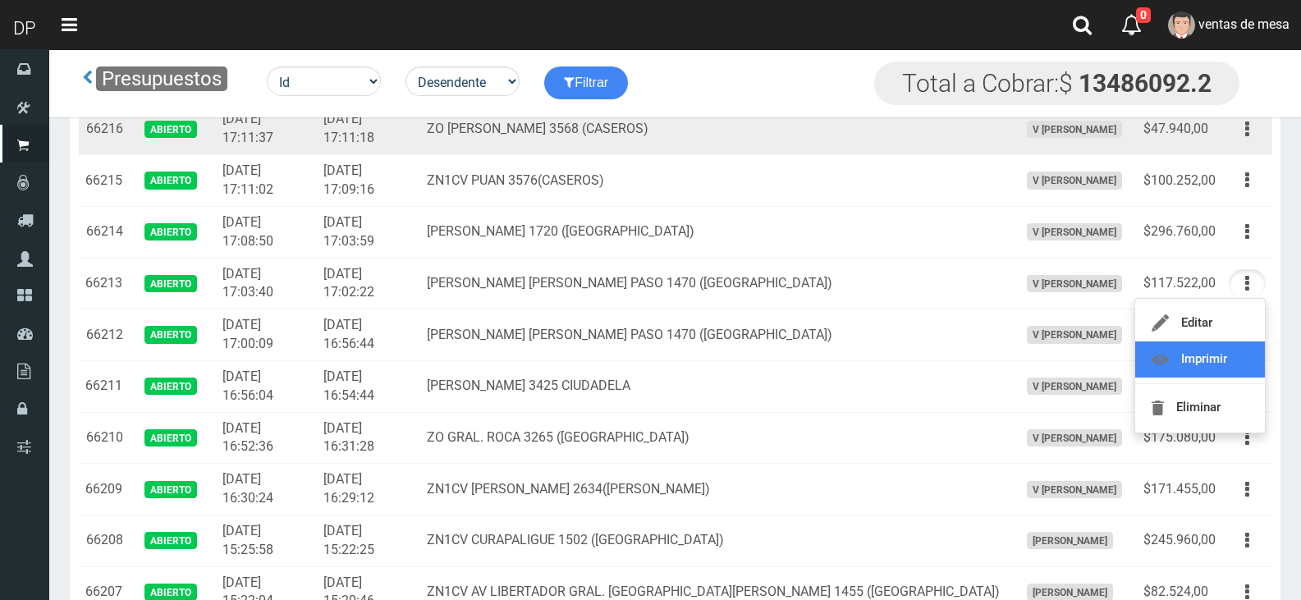
scroll to position [1027, 0]
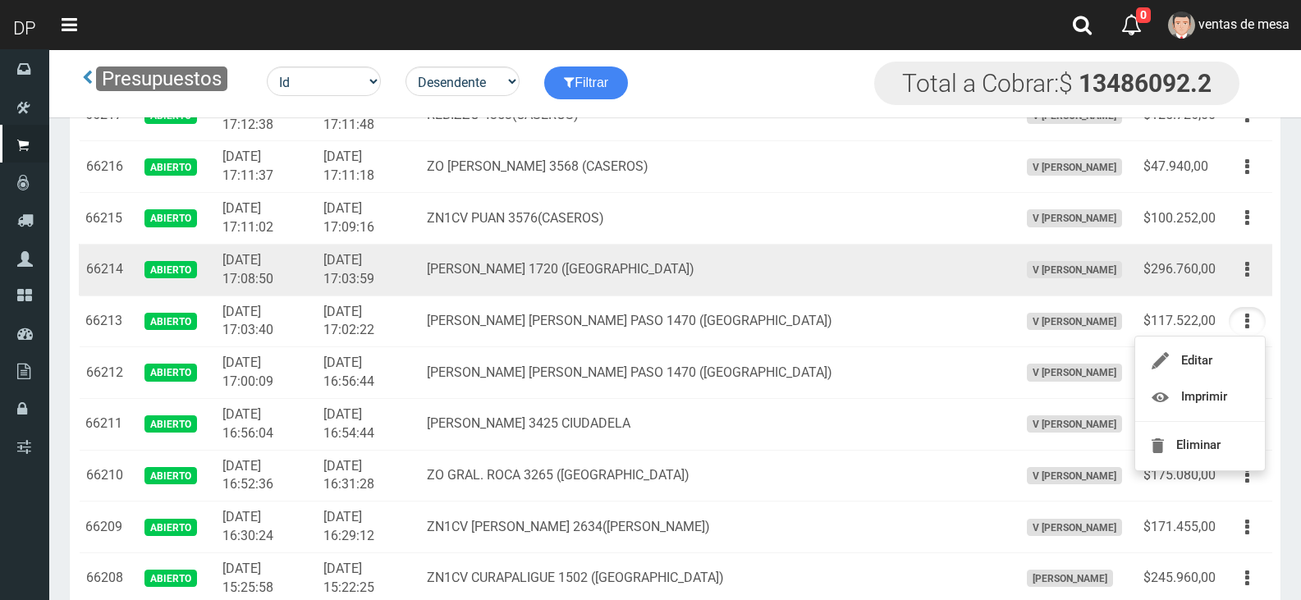
click at [723, 249] on td "Irigoyen 1720 (Ciudadela)" at bounding box center [716, 270] width 592 height 52
click at [1250, 275] on button "button" at bounding box center [1246, 269] width 37 height 29
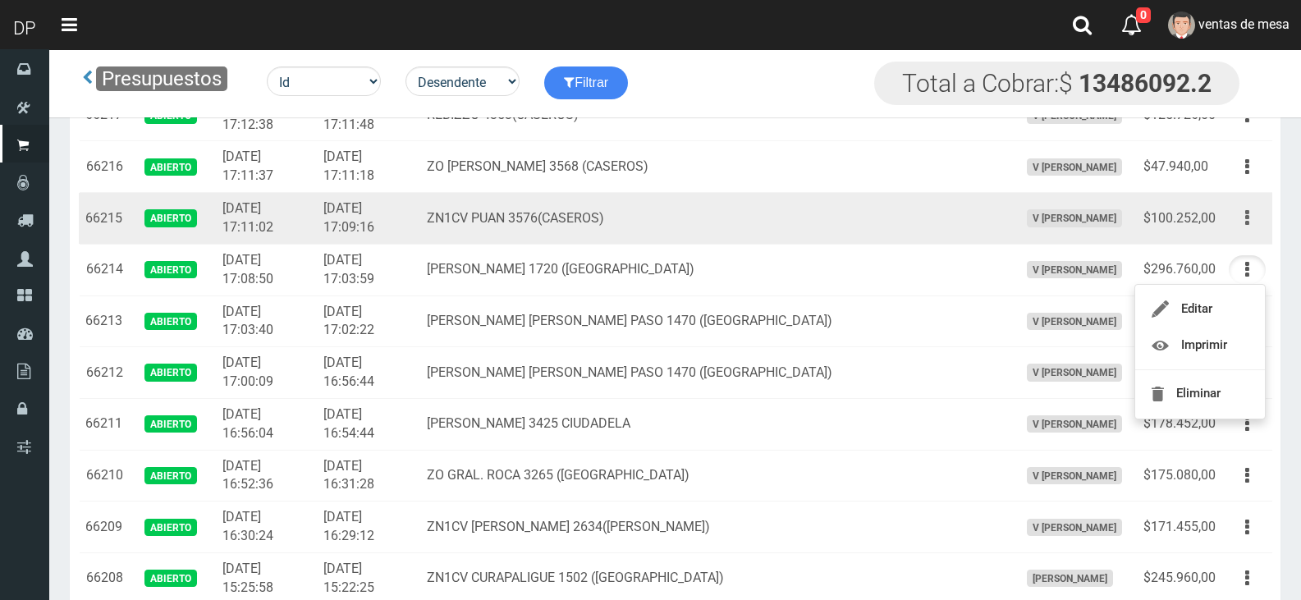
click at [1242, 222] on button "button" at bounding box center [1246, 217] width 37 height 29
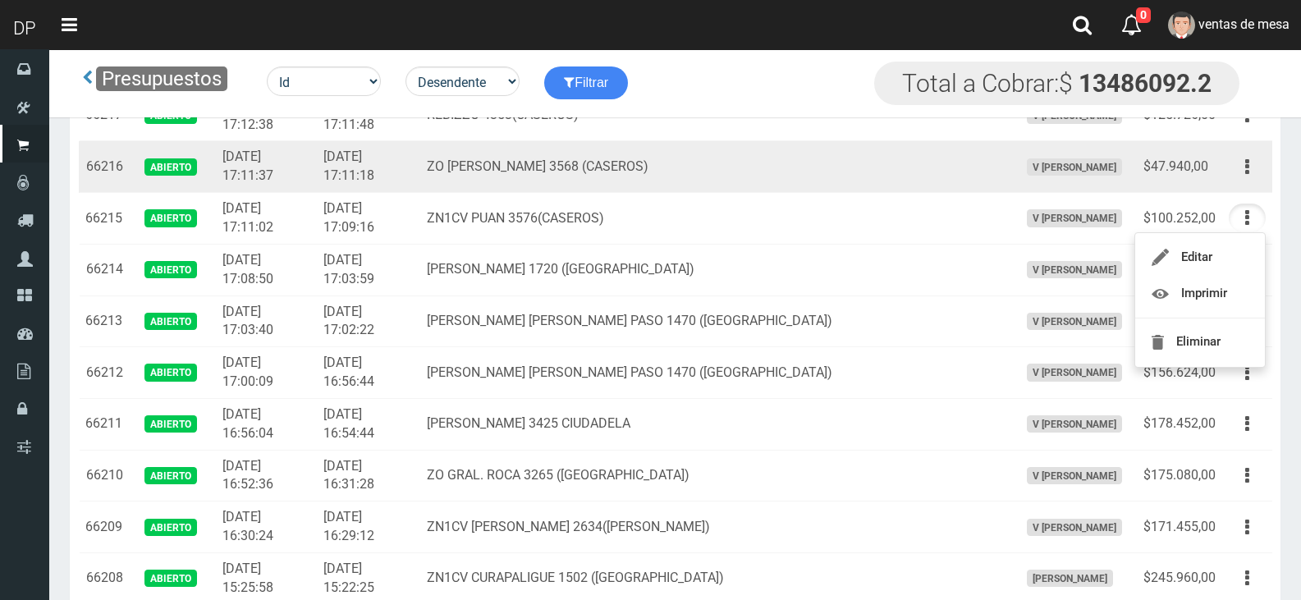
drag, startPoint x: 1243, startPoint y: 174, endPoint x: 1242, endPoint y: 230, distance: 55.8
click at [1245, 174] on button "button" at bounding box center [1246, 167] width 37 height 29
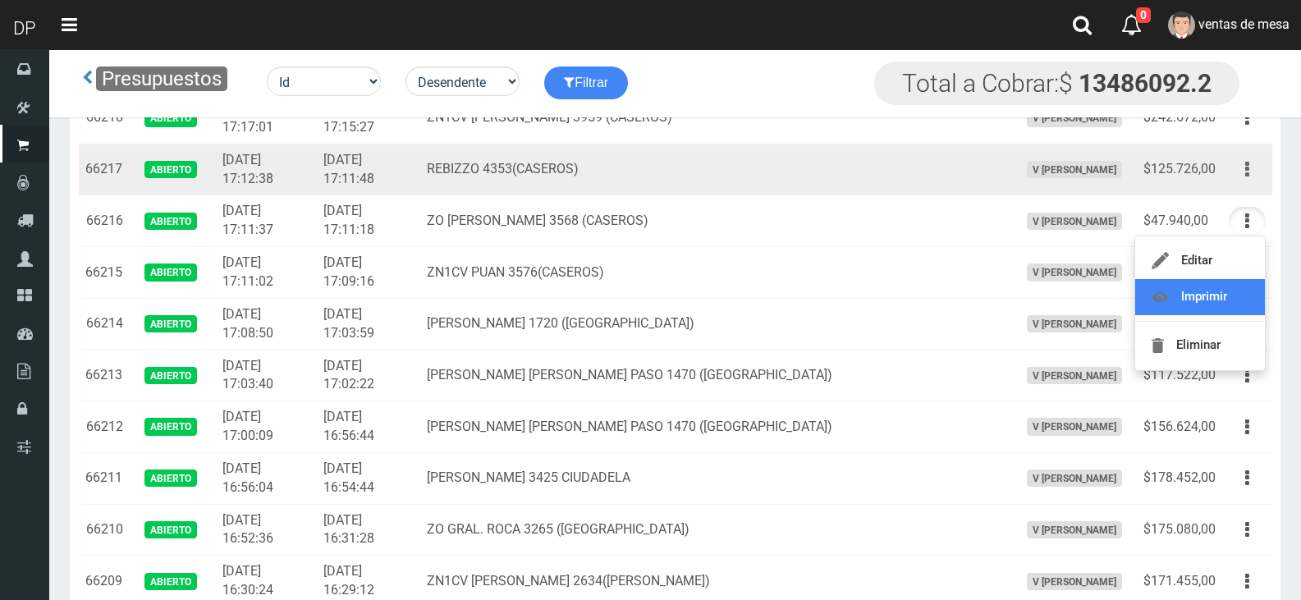
scroll to position [945, 0]
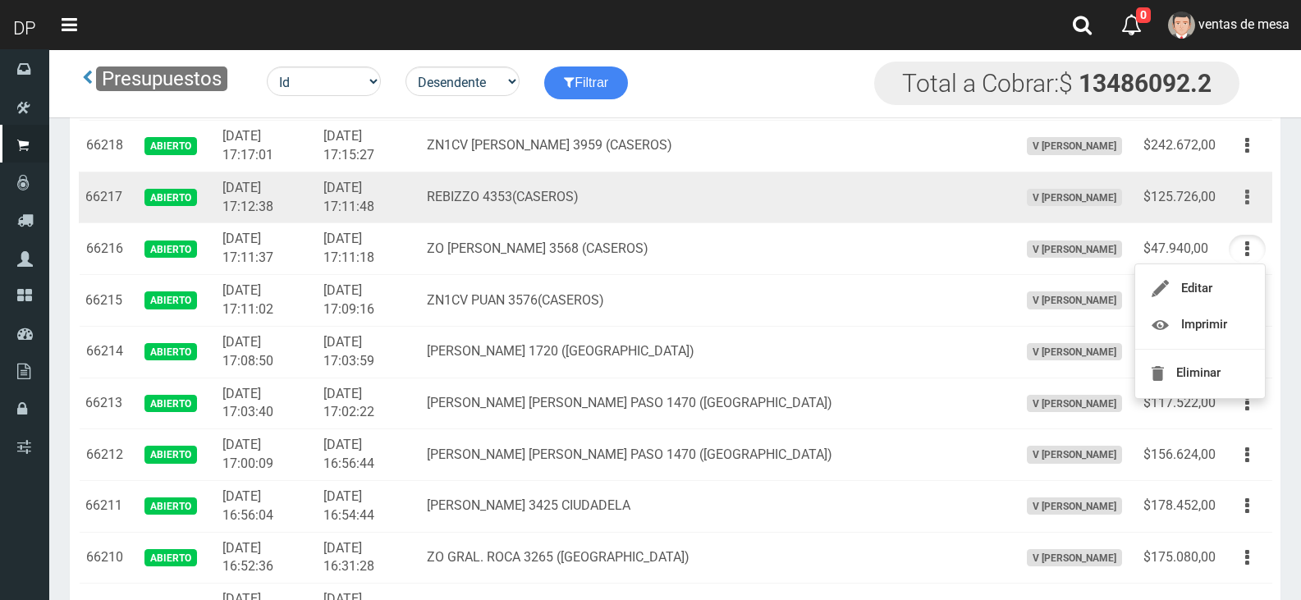
click at [1256, 208] on button "button" at bounding box center [1246, 197] width 37 height 29
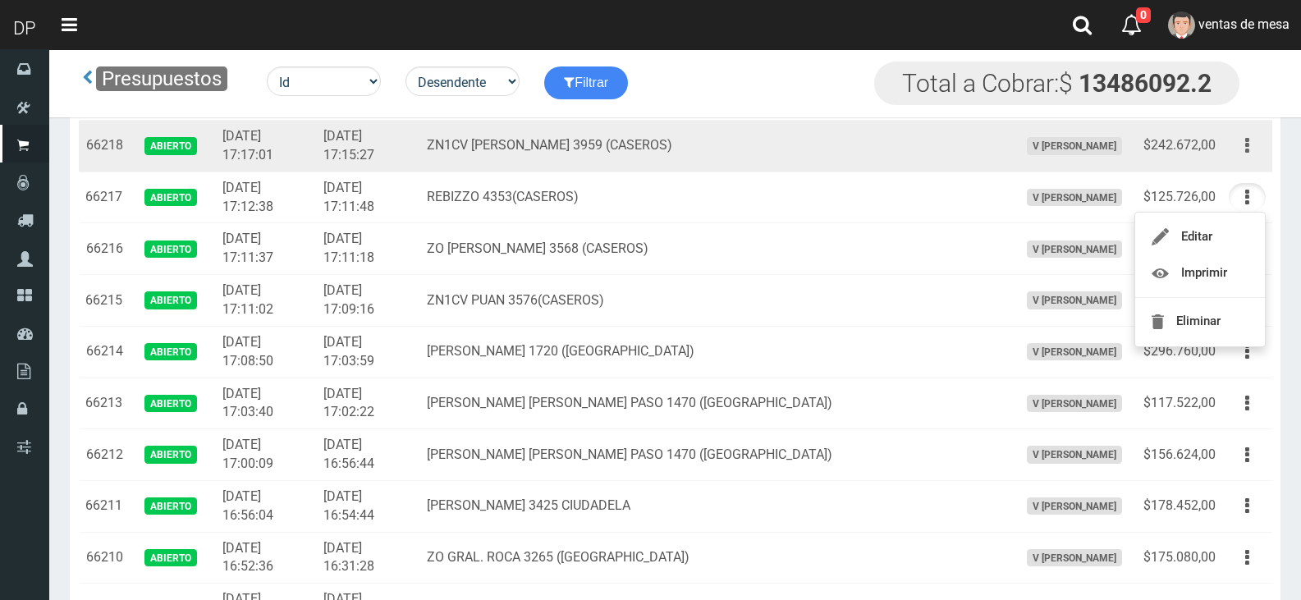
click at [1237, 151] on button "button" at bounding box center [1246, 145] width 37 height 29
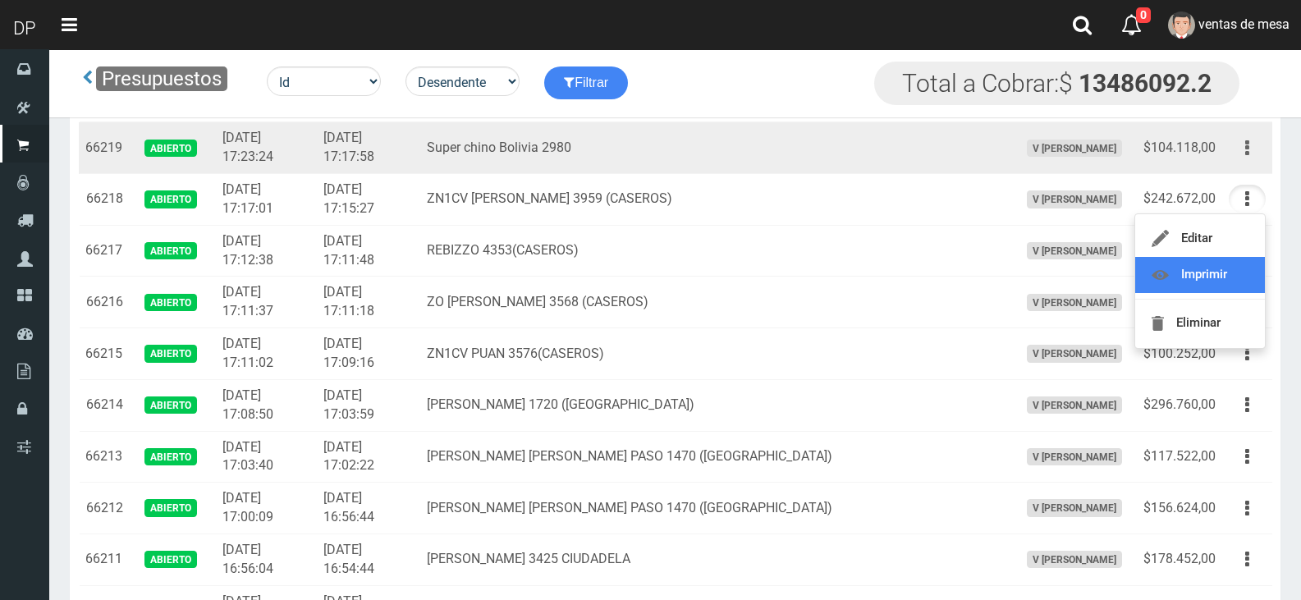
scroll to position [863, 0]
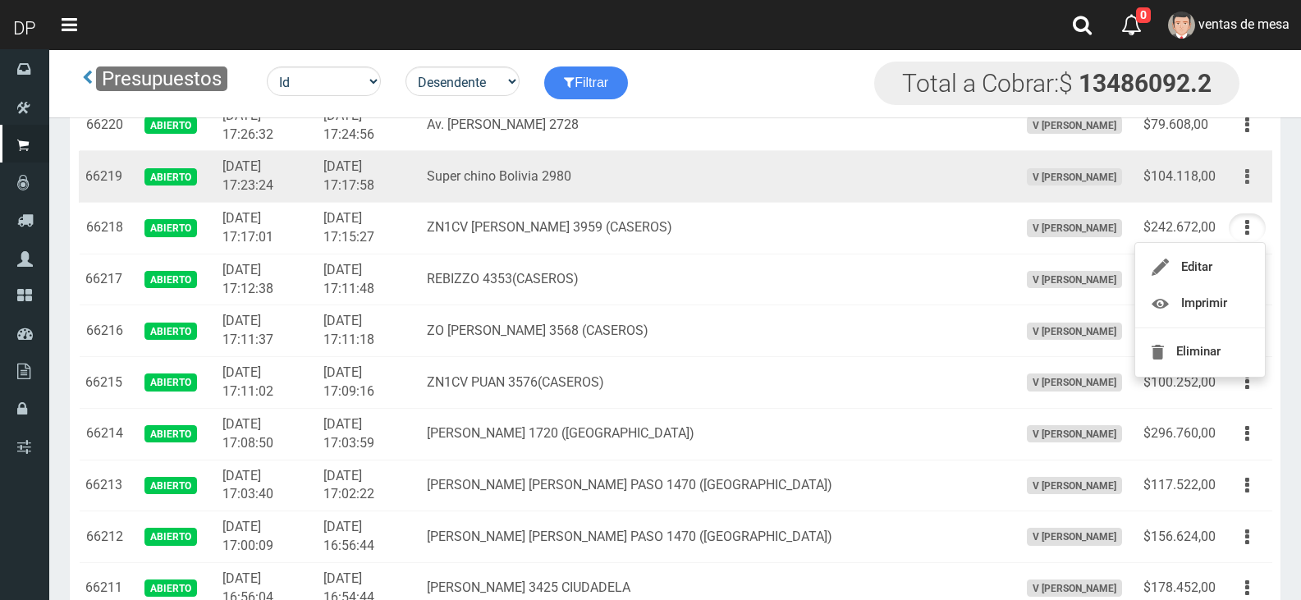
click at [1250, 190] on button "button" at bounding box center [1246, 176] width 37 height 29
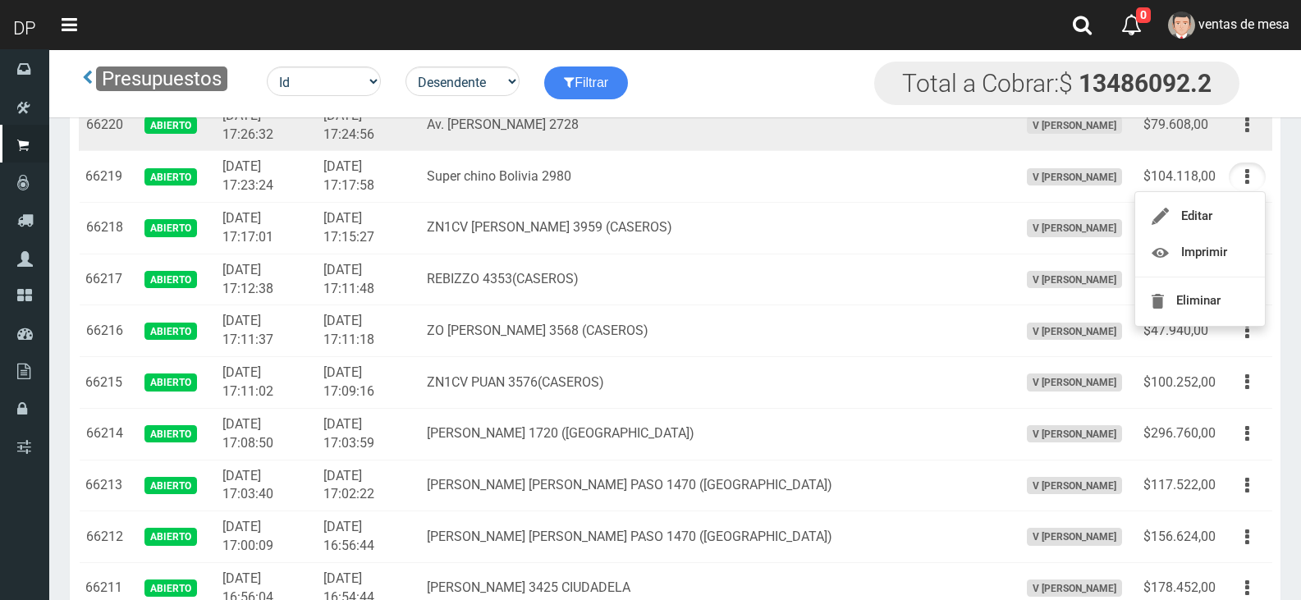
click at [1250, 142] on td "Editar Imprimir Eliminar" at bounding box center [1247, 125] width 50 height 52
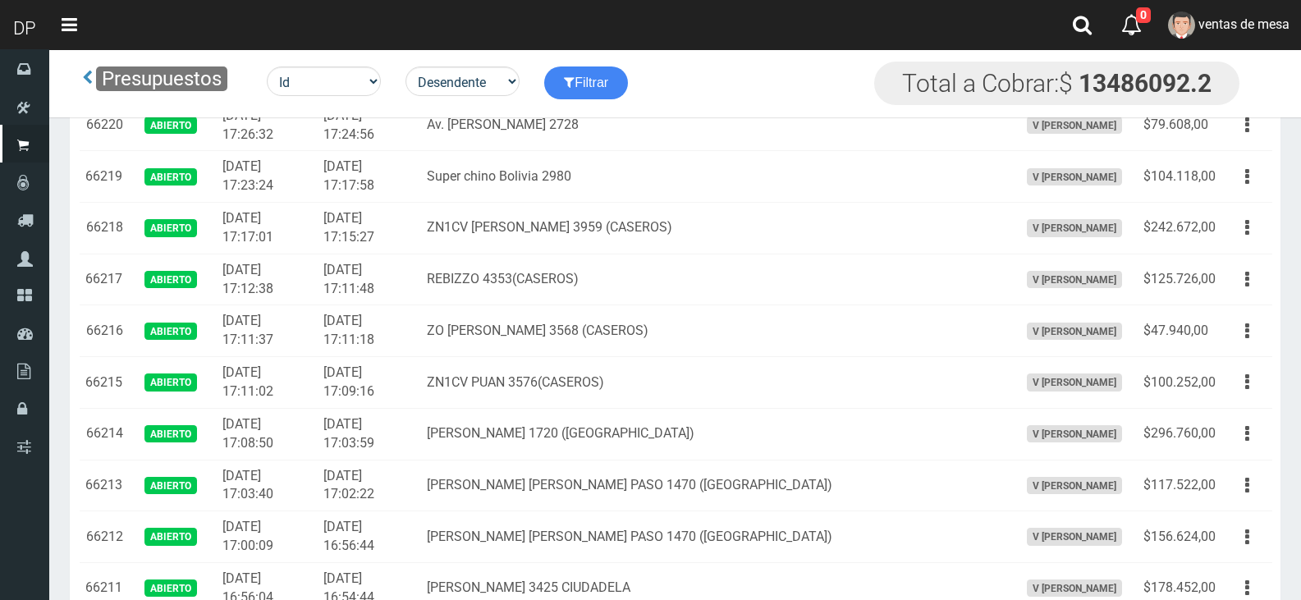
scroll to position [781, 0]
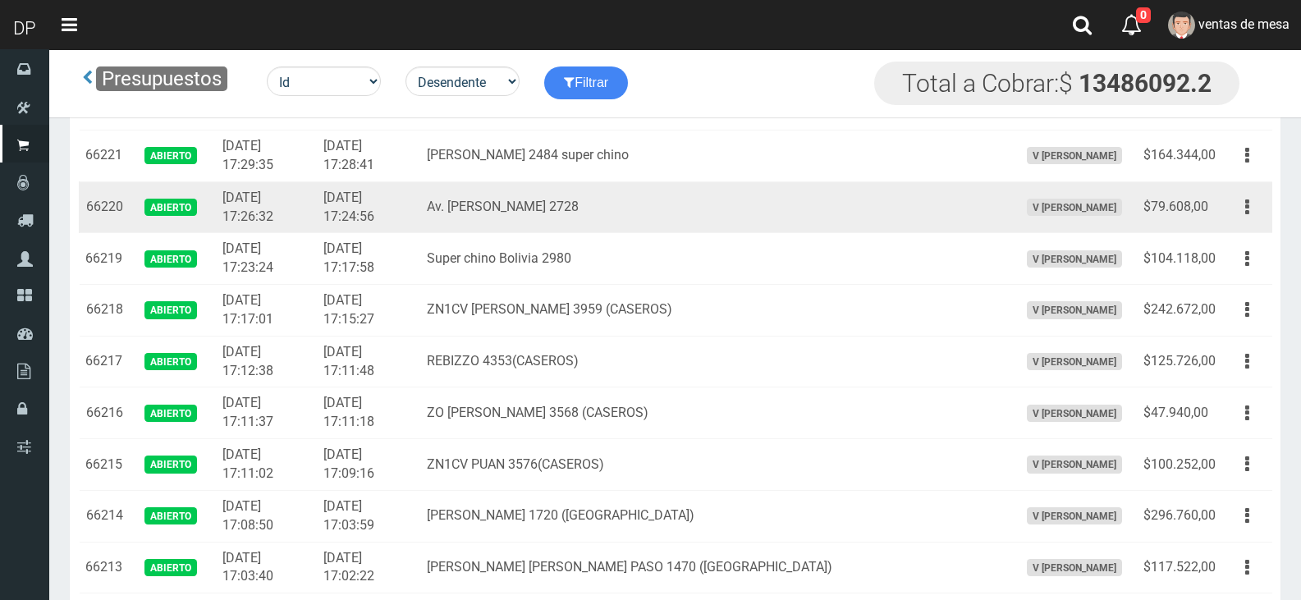
click at [774, 208] on td "Av. Marcelo T. Alvear 2728" at bounding box center [716, 207] width 592 height 52
click at [1234, 205] on button "button" at bounding box center [1246, 207] width 37 height 29
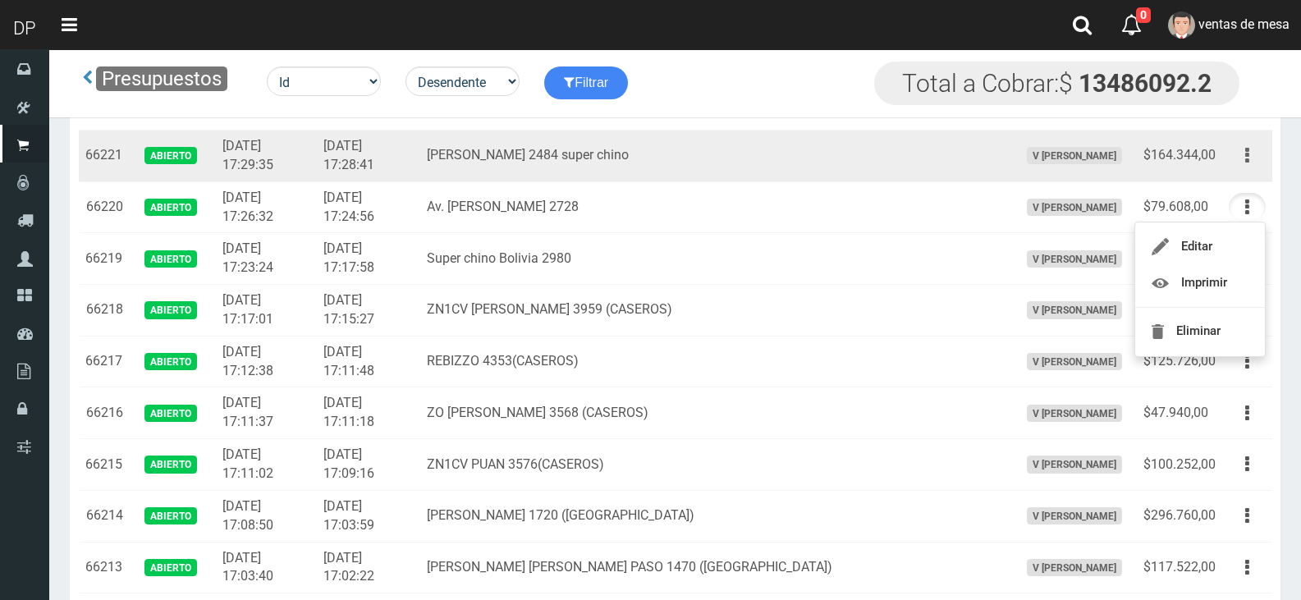
click at [1249, 165] on button "button" at bounding box center [1246, 155] width 37 height 29
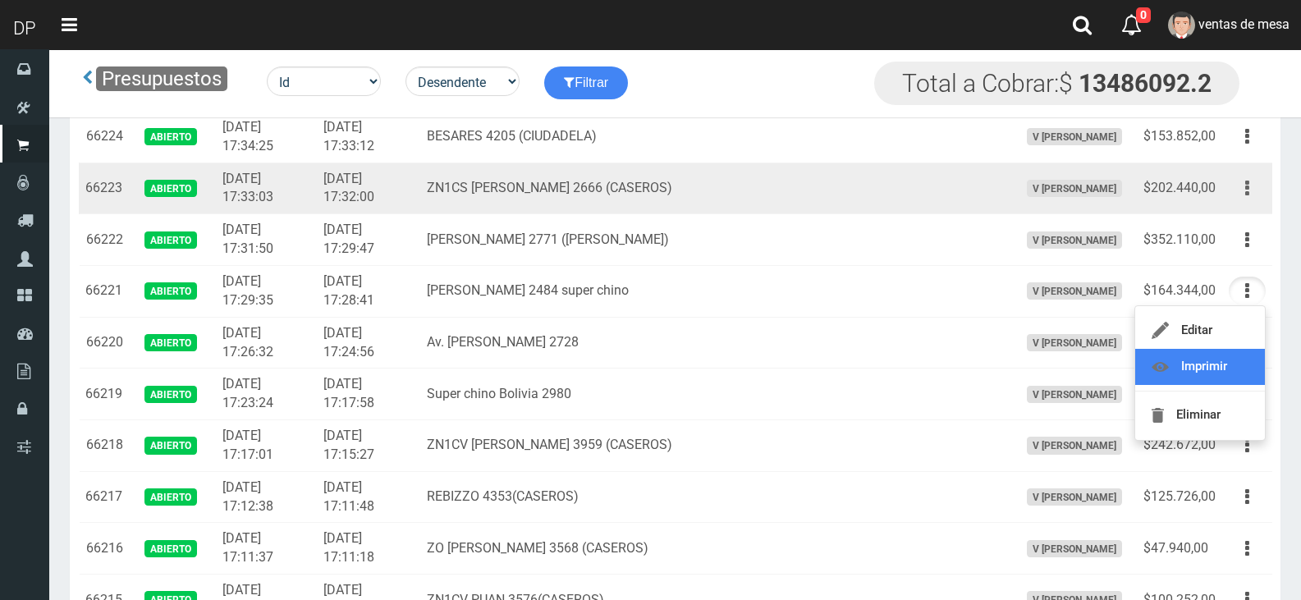
scroll to position [617, 0]
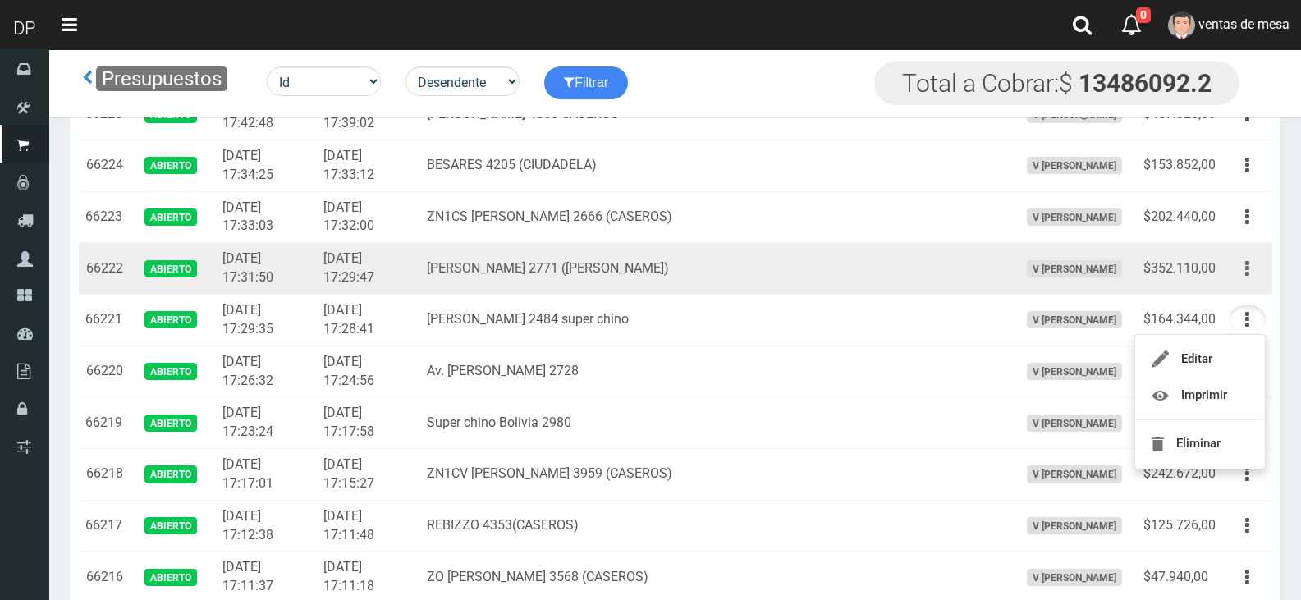
click at [1255, 256] on button "button" at bounding box center [1246, 268] width 37 height 29
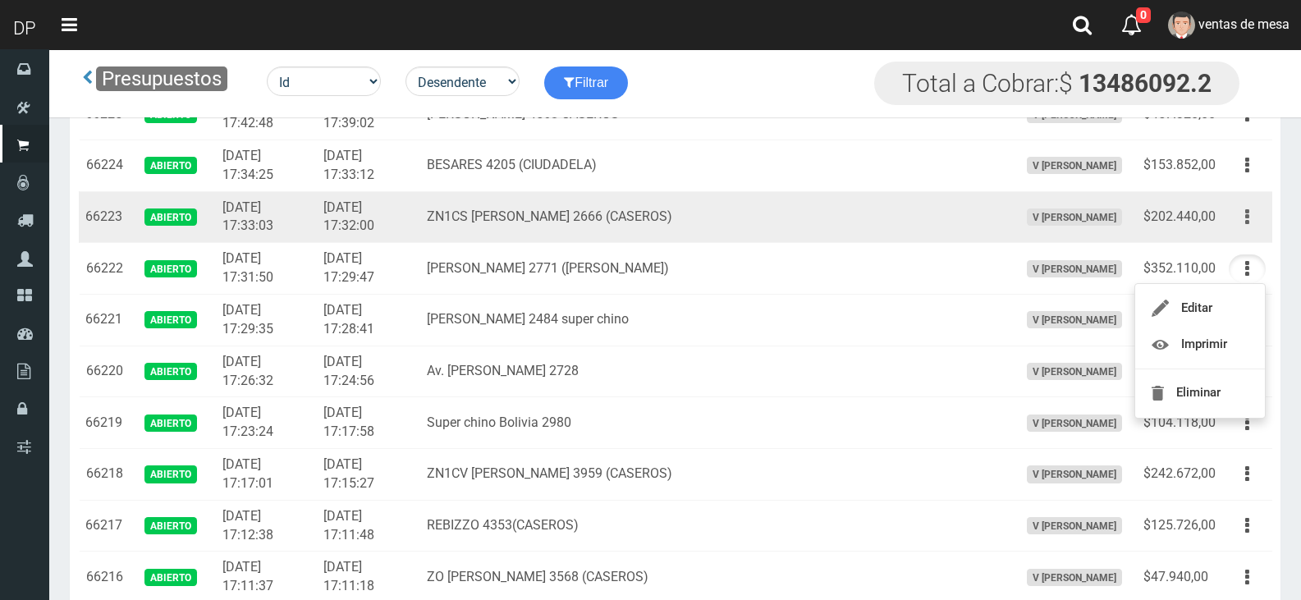
click at [1239, 224] on button "button" at bounding box center [1246, 217] width 37 height 29
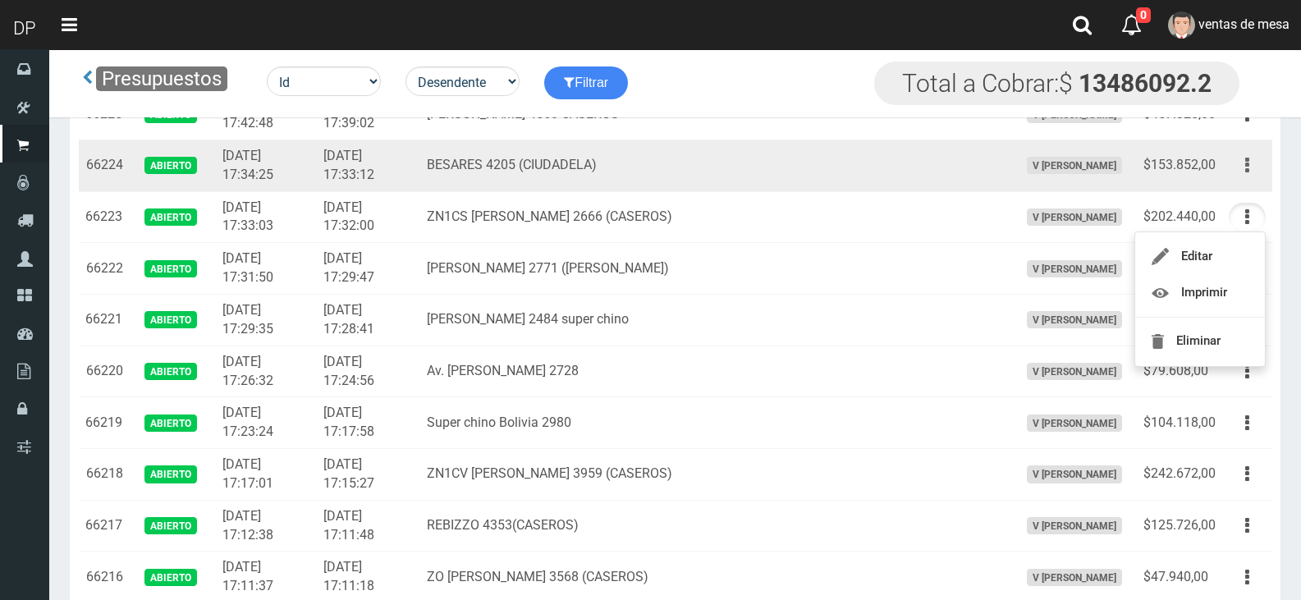
click at [1249, 155] on button "button" at bounding box center [1246, 165] width 37 height 29
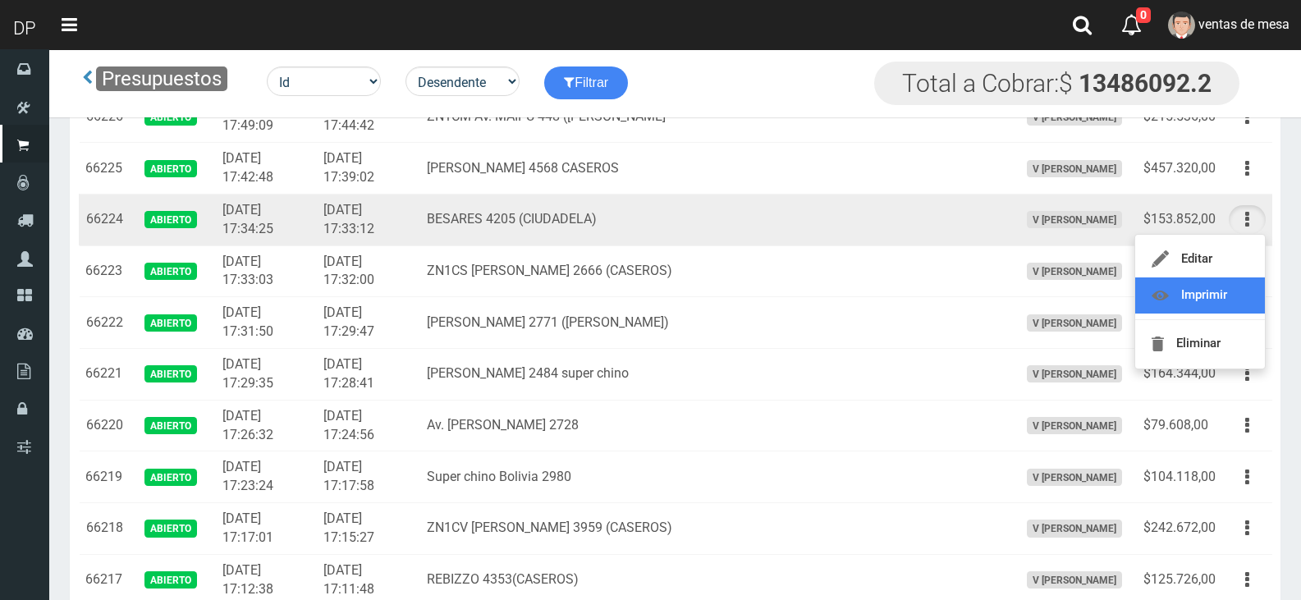
scroll to position [535, 0]
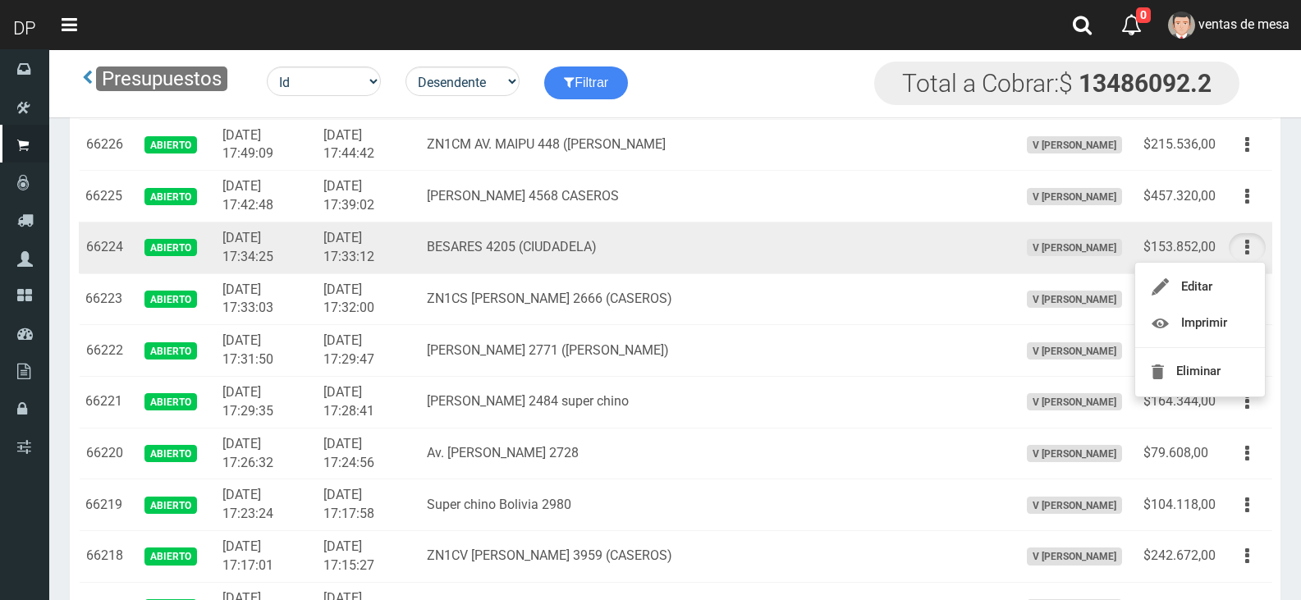
click at [1247, 185] on icon "button" at bounding box center [1247, 196] width 4 height 29
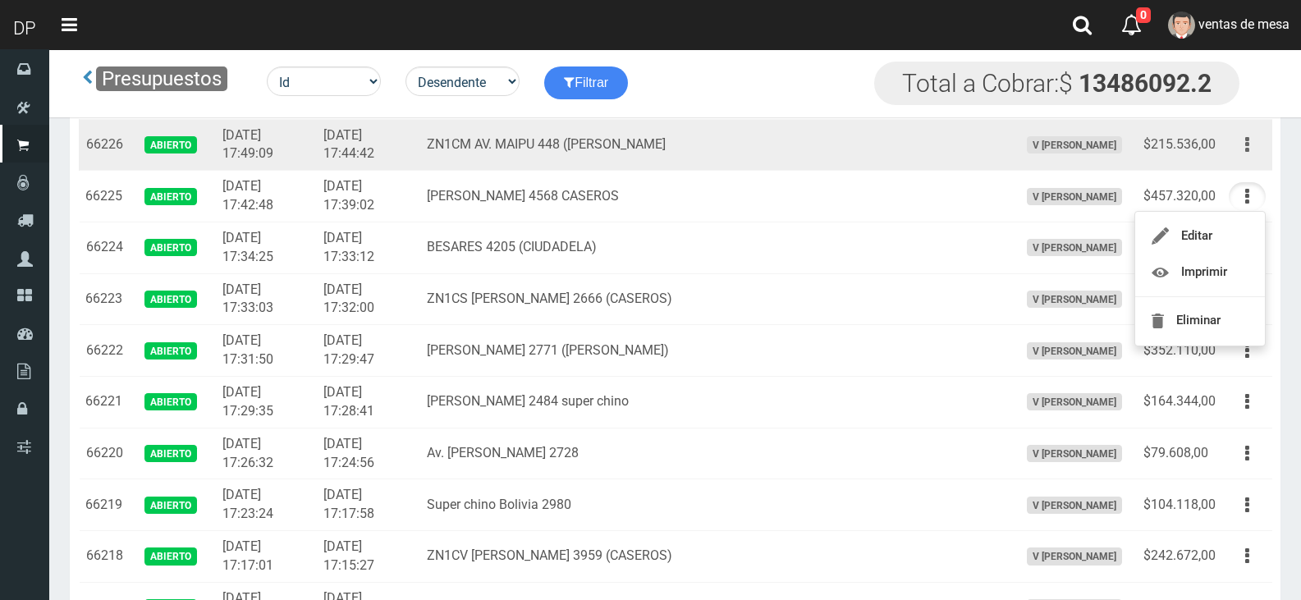
click at [1253, 145] on button "button" at bounding box center [1246, 144] width 37 height 29
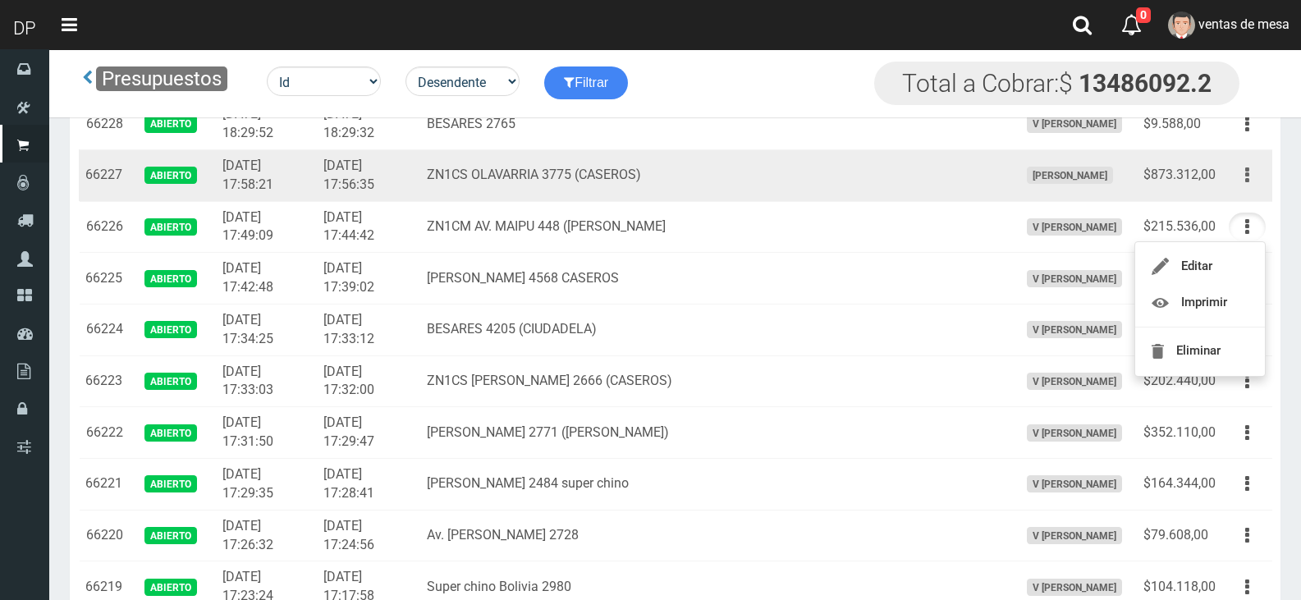
click at [1243, 183] on button "button" at bounding box center [1246, 175] width 37 height 29
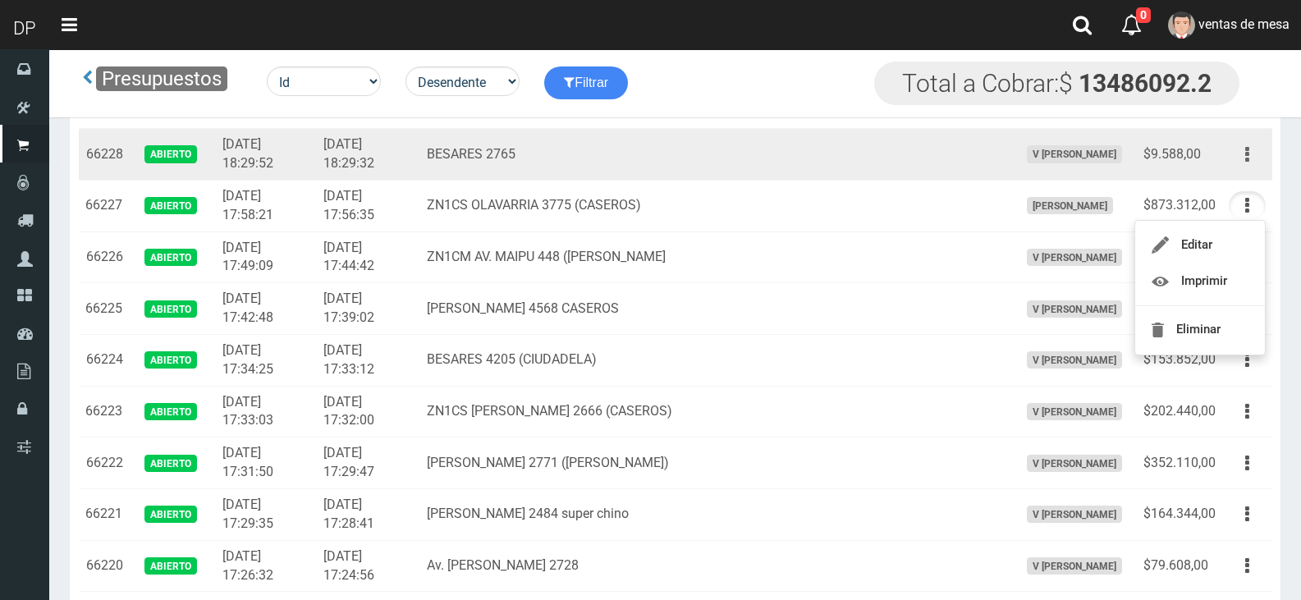
scroll to position [371, 0]
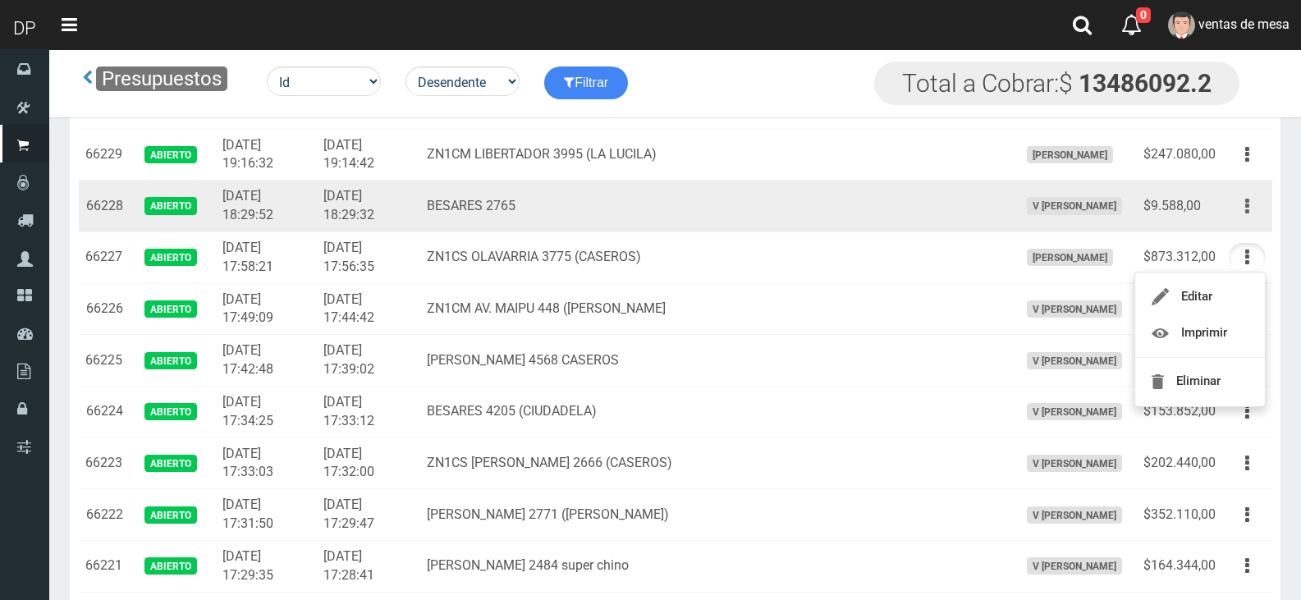
click at [1248, 203] on icon "button" at bounding box center [1247, 206] width 4 height 29
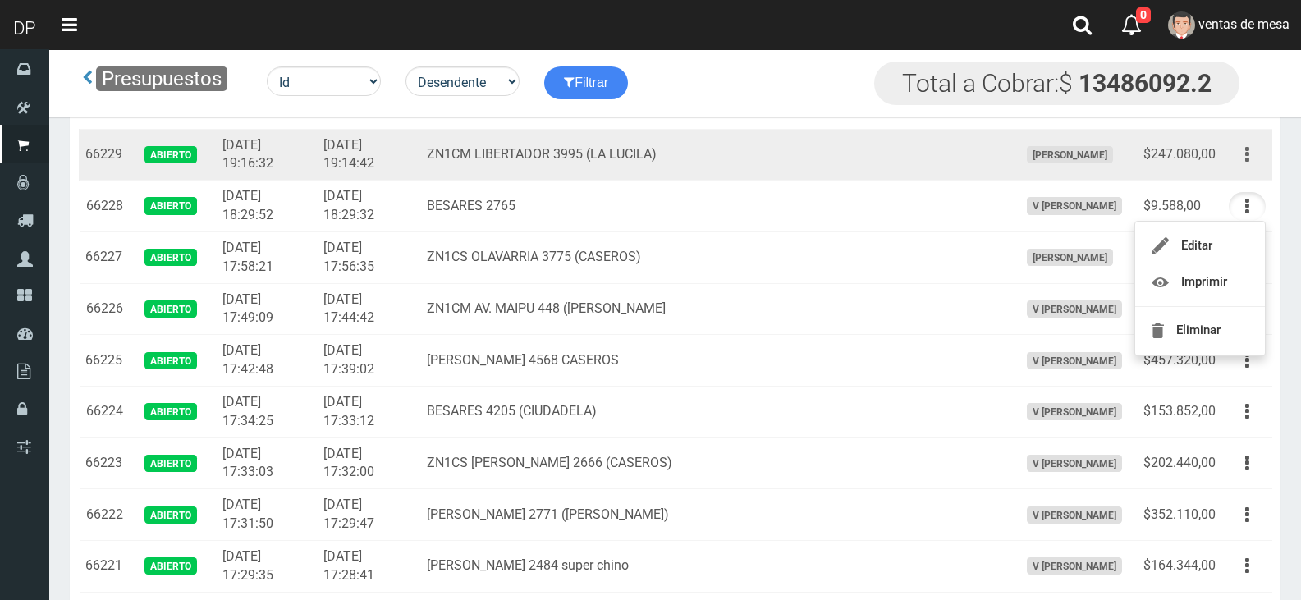
click at [1248, 151] on icon "button" at bounding box center [1247, 154] width 4 height 29
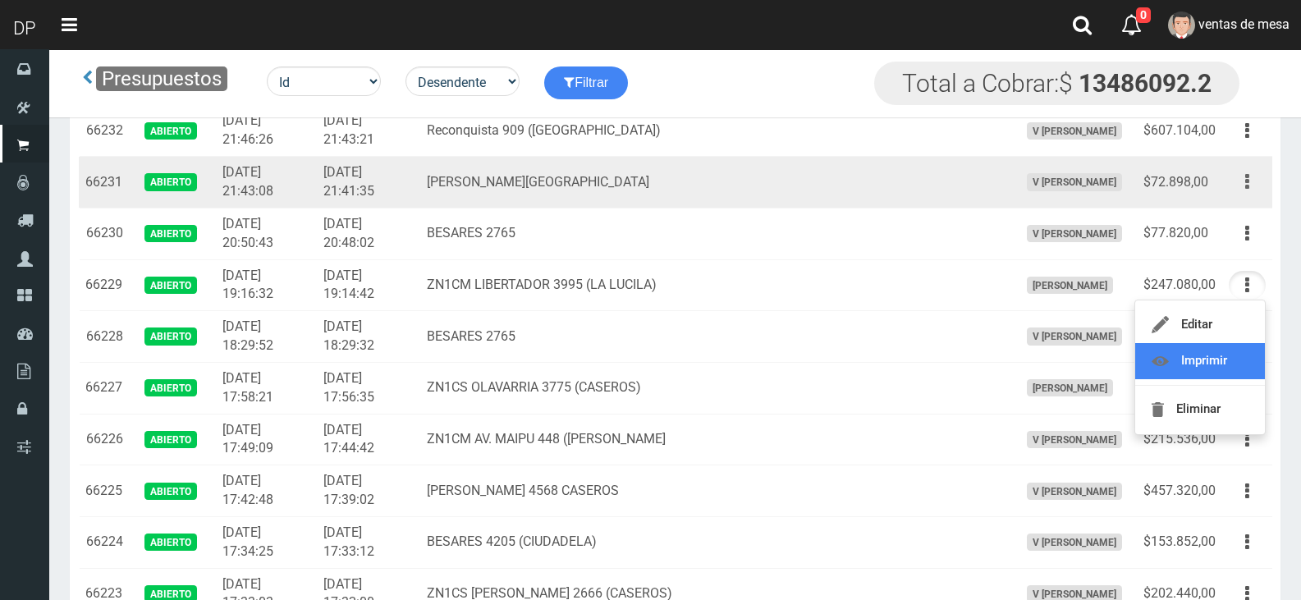
scroll to position [207, 0]
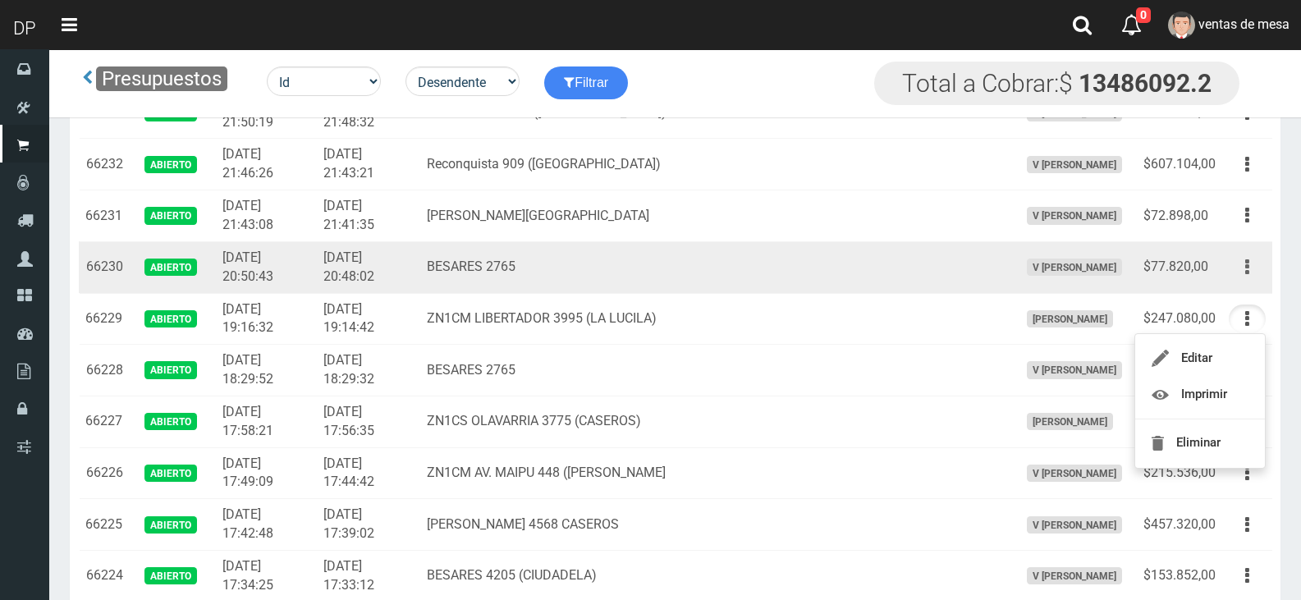
drag, startPoint x: 1241, startPoint y: 269, endPoint x: 1222, endPoint y: 329, distance: 62.8
click at [1241, 271] on button "button" at bounding box center [1246, 267] width 37 height 29
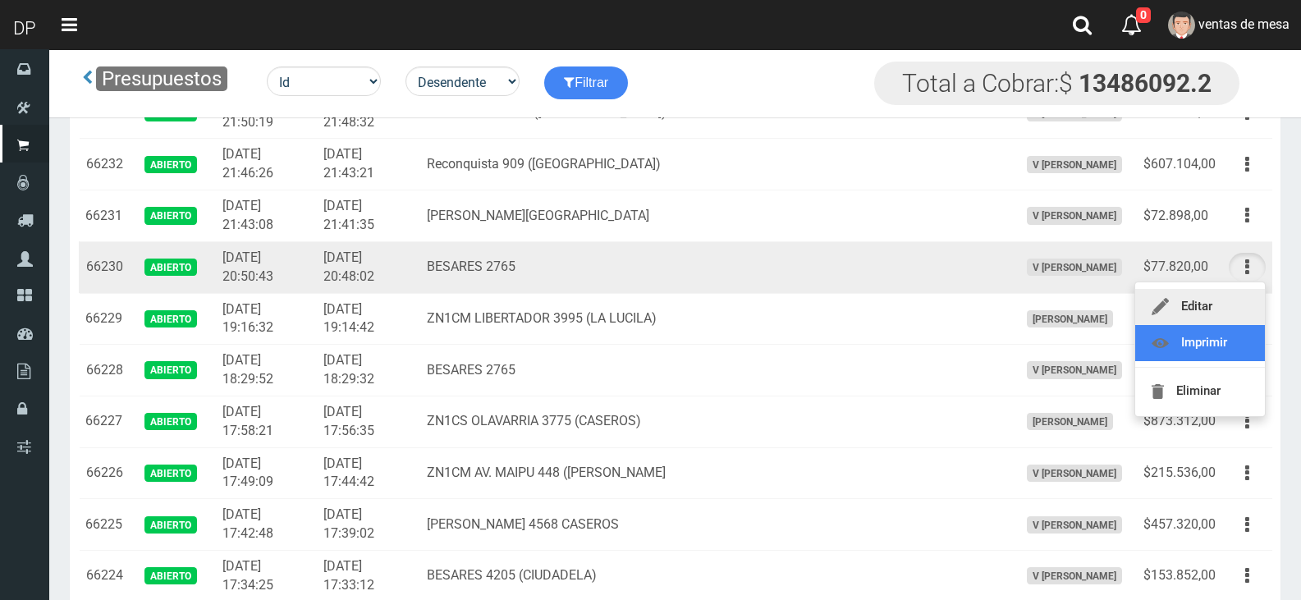
drag, startPoint x: 1219, startPoint y: 338, endPoint x: 1218, endPoint y: 322, distance: 15.7
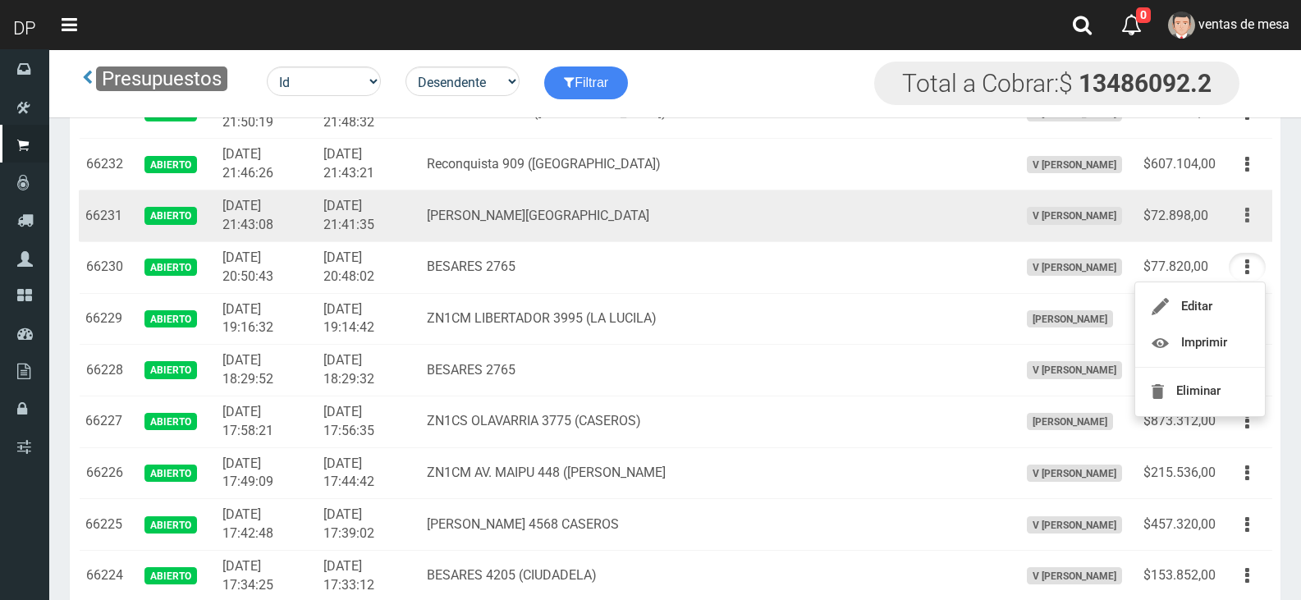
click at [1252, 213] on button "button" at bounding box center [1246, 215] width 37 height 29
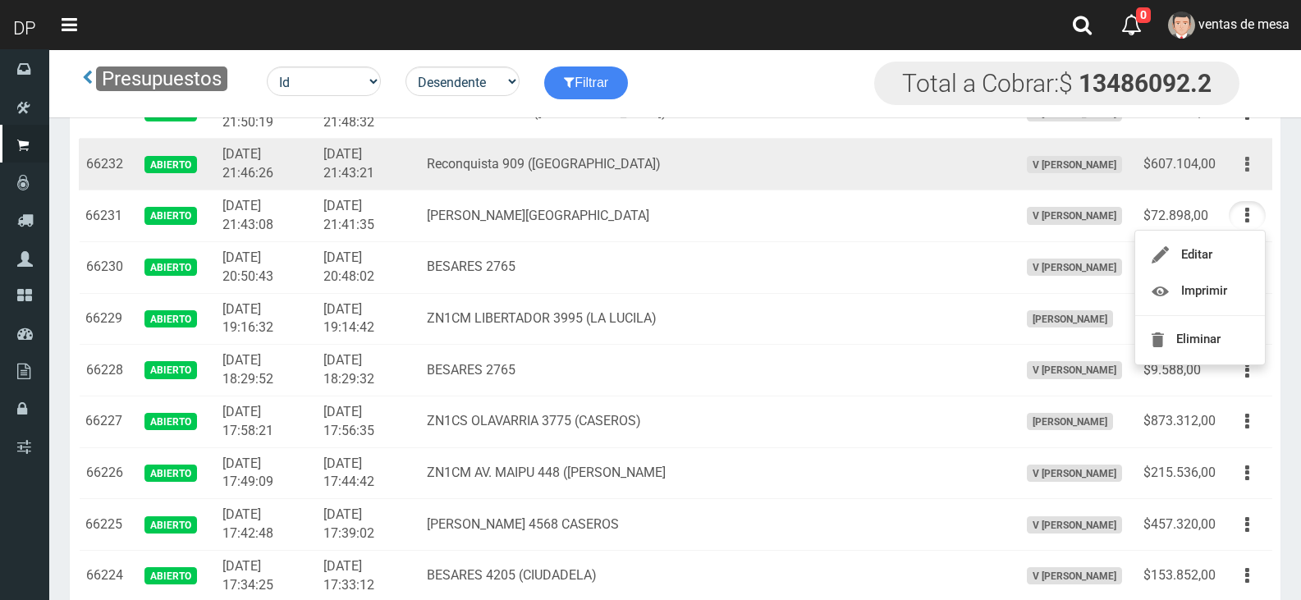
click at [1248, 171] on icon "button" at bounding box center [1247, 164] width 4 height 29
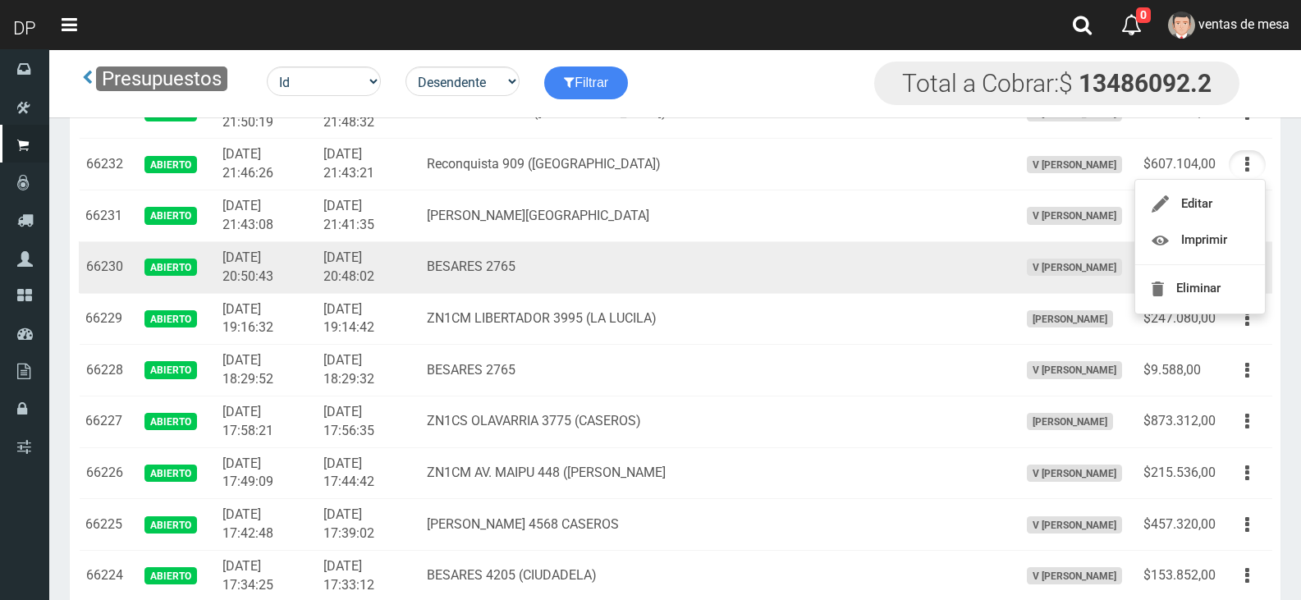
click at [825, 253] on td "BESARES 2765" at bounding box center [716, 267] width 592 height 52
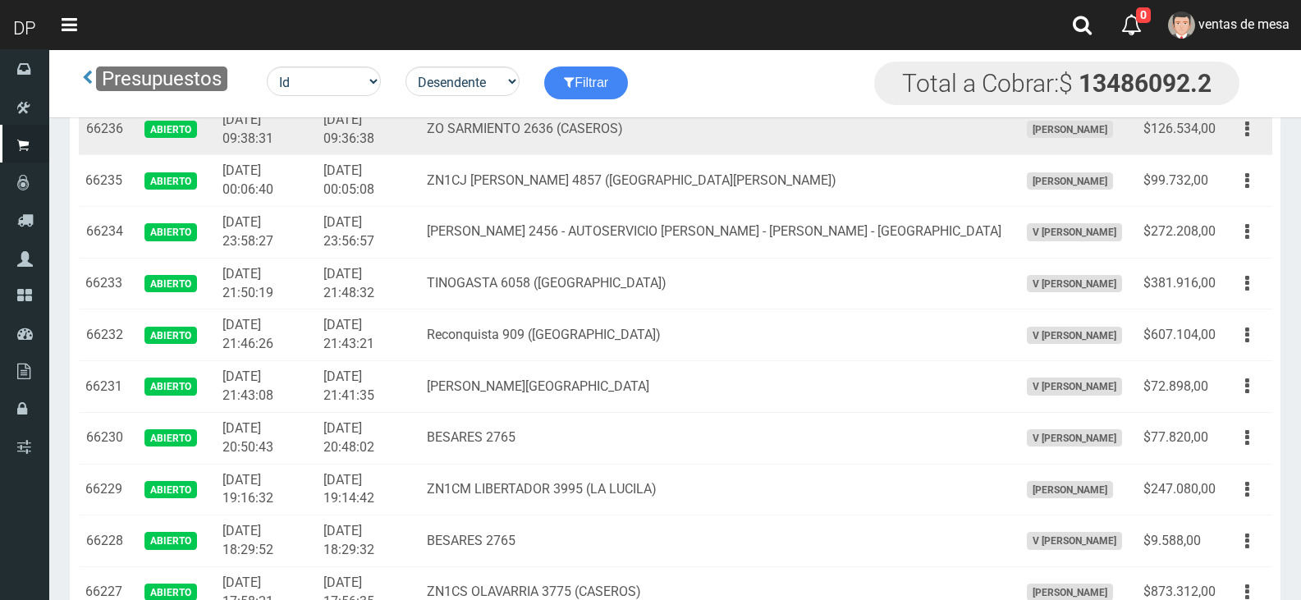
scroll to position [0, 0]
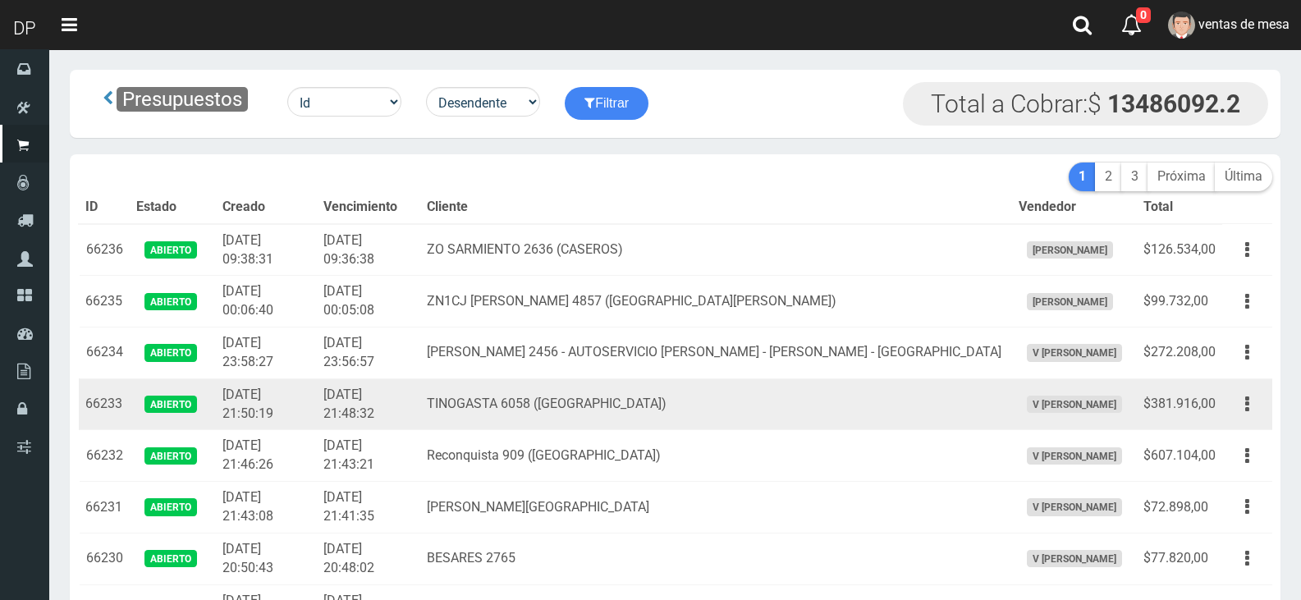
click at [1258, 418] on div "Editar Imprimir Eliminar" at bounding box center [1246, 404] width 37 height 29
click at [1258, 396] on button "button" at bounding box center [1246, 404] width 37 height 29
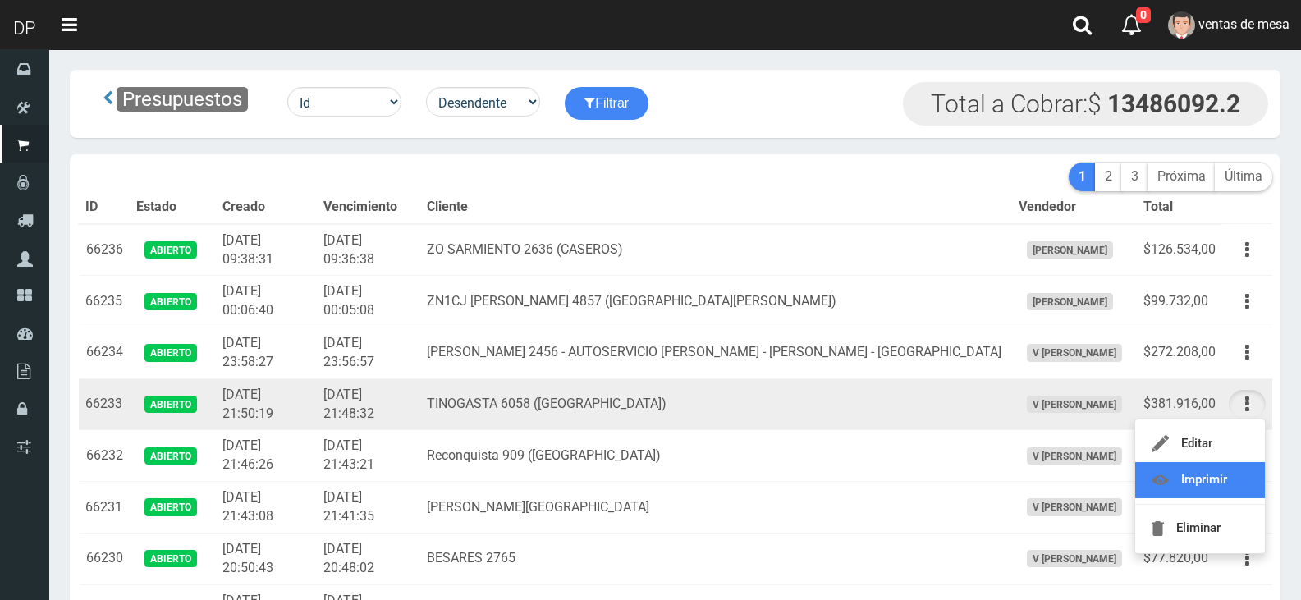
drag, startPoint x: 1226, startPoint y: 479, endPoint x: 1232, endPoint y: 467, distance: 13.6
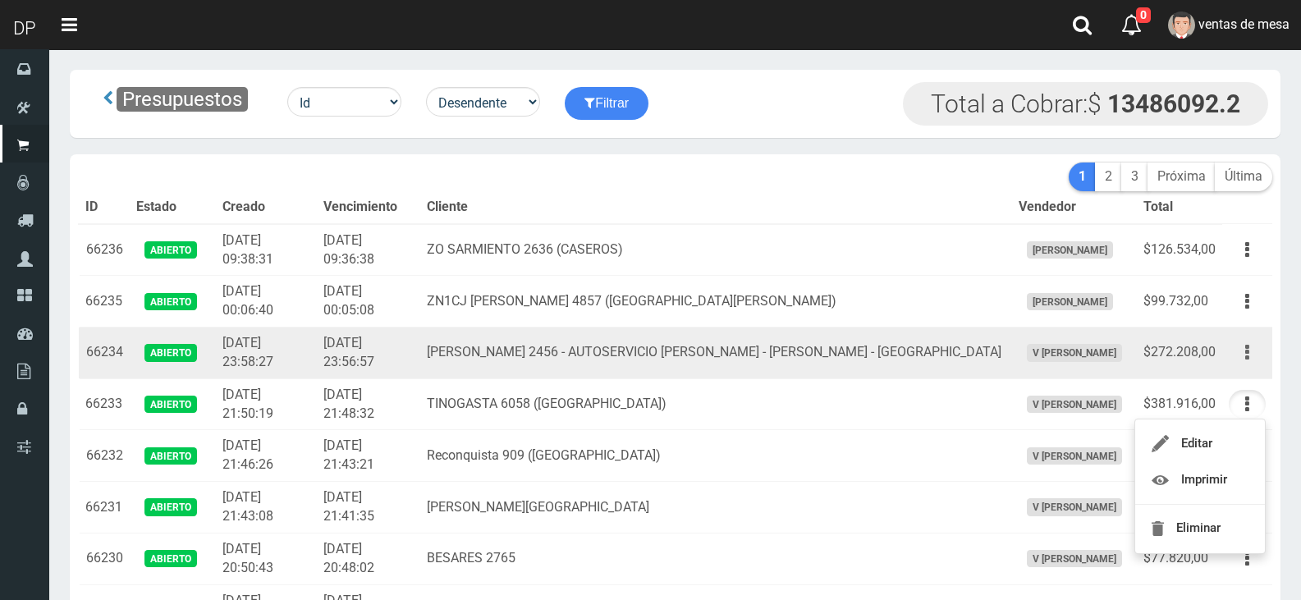
click at [1251, 355] on button "button" at bounding box center [1246, 352] width 37 height 29
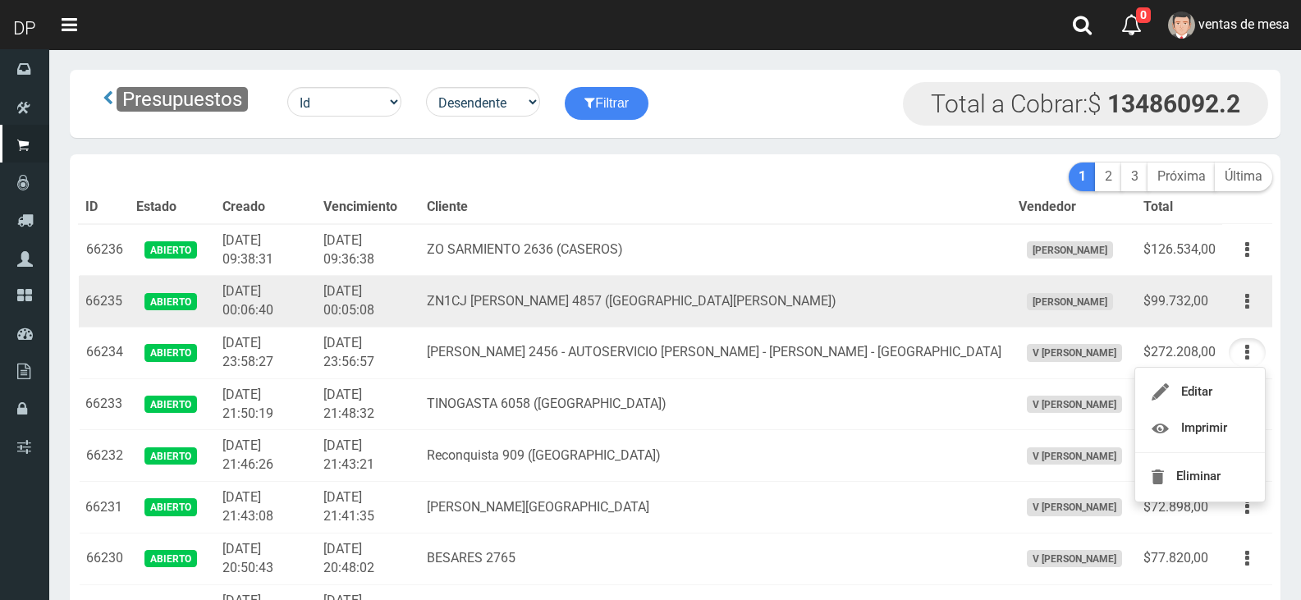
drag, startPoint x: 1236, startPoint y: 301, endPoint x: 1228, endPoint y: 371, distance: 70.2
click at [1236, 301] on button "button" at bounding box center [1246, 301] width 37 height 29
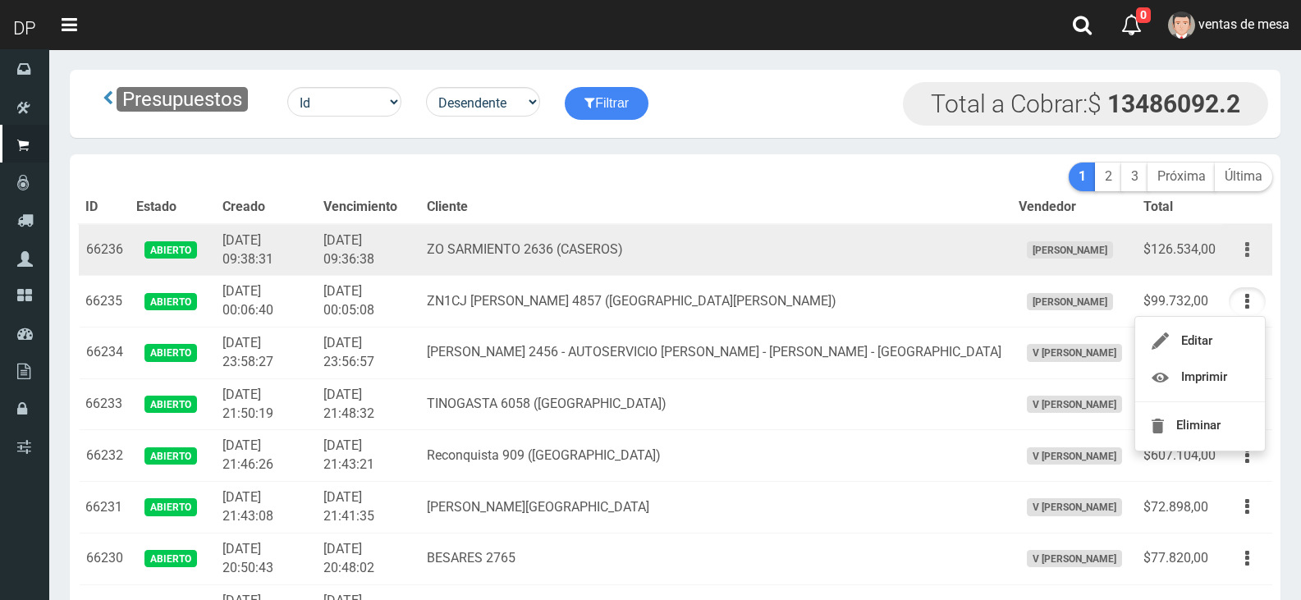
click at [1253, 242] on button "button" at bounding box center [1246, 250] width 37 height 29
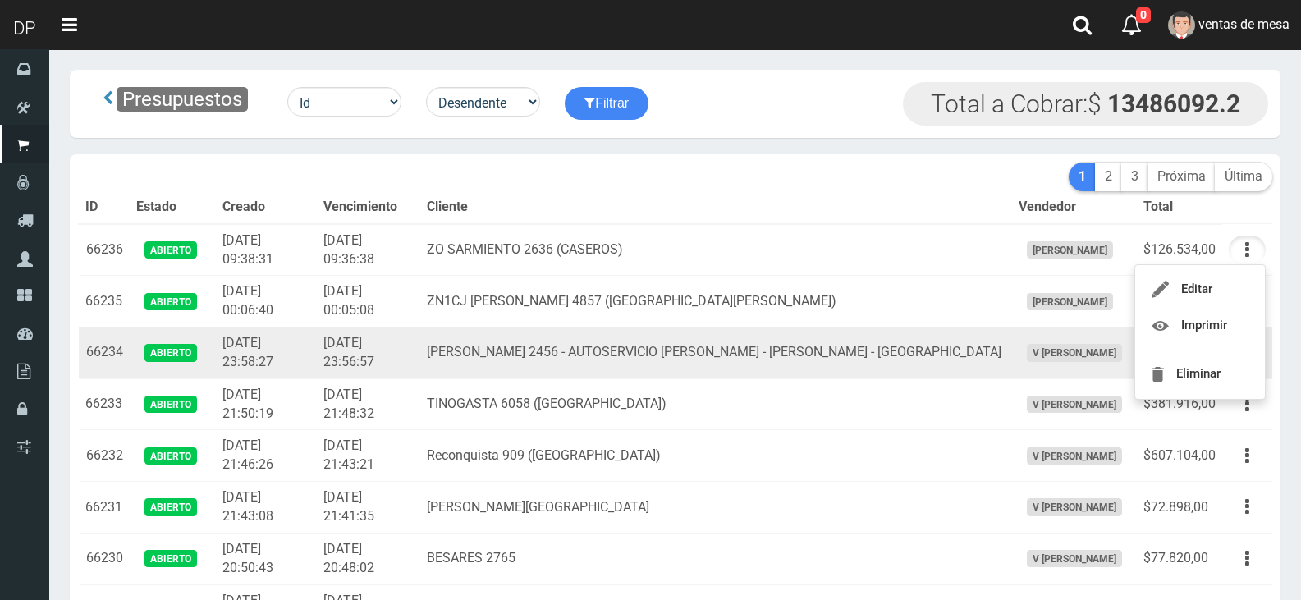
click at [534, 361] on td "FEDERICO GARCIA LORCA 2456 - AUTOSERVICIO URIEL - JOSE INGENIEROS - CIUDADELA" at bounding box center [716, 353] width 592 height 52
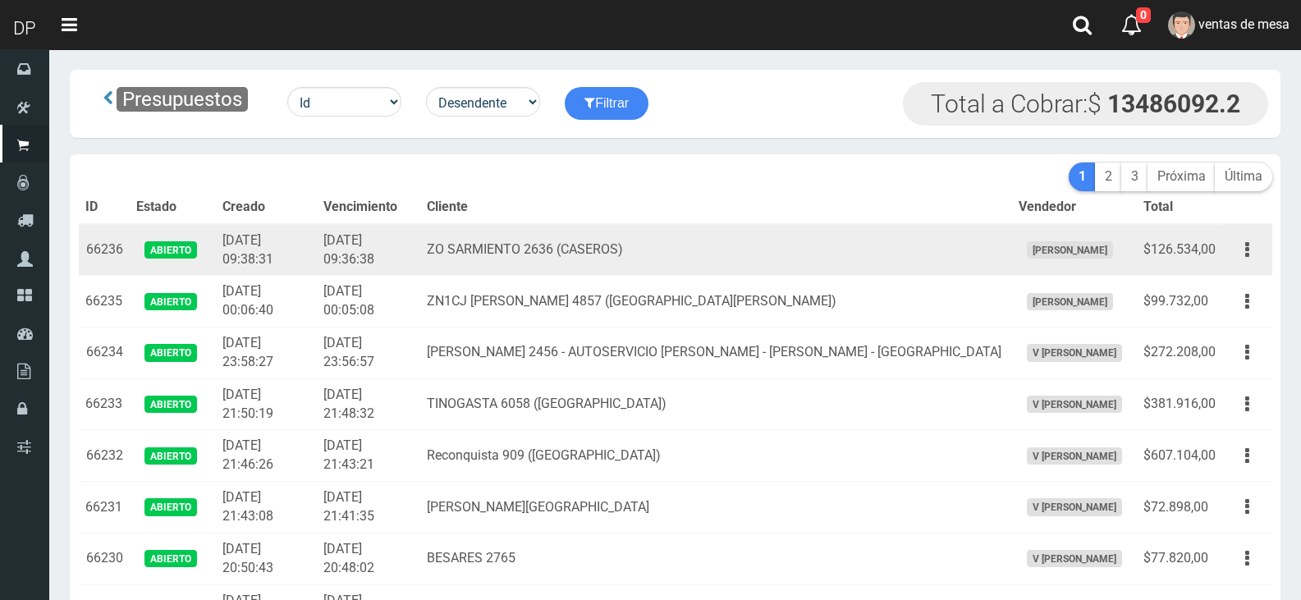
click at [500, 226] on td "ZO SARMIENTO 2636 (CASEROS)" at bounding box center [716, 250] width 592 height 52
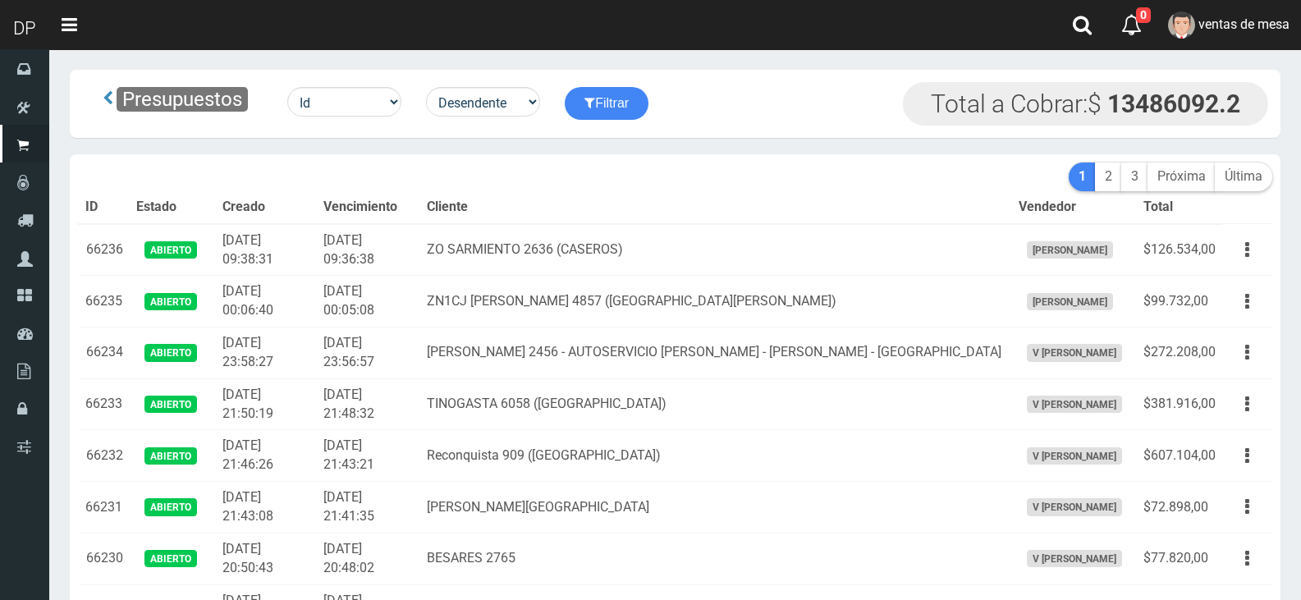
click at [747, 202] on th "Cliente" at bounding box center [716, 207] width 592 height 33
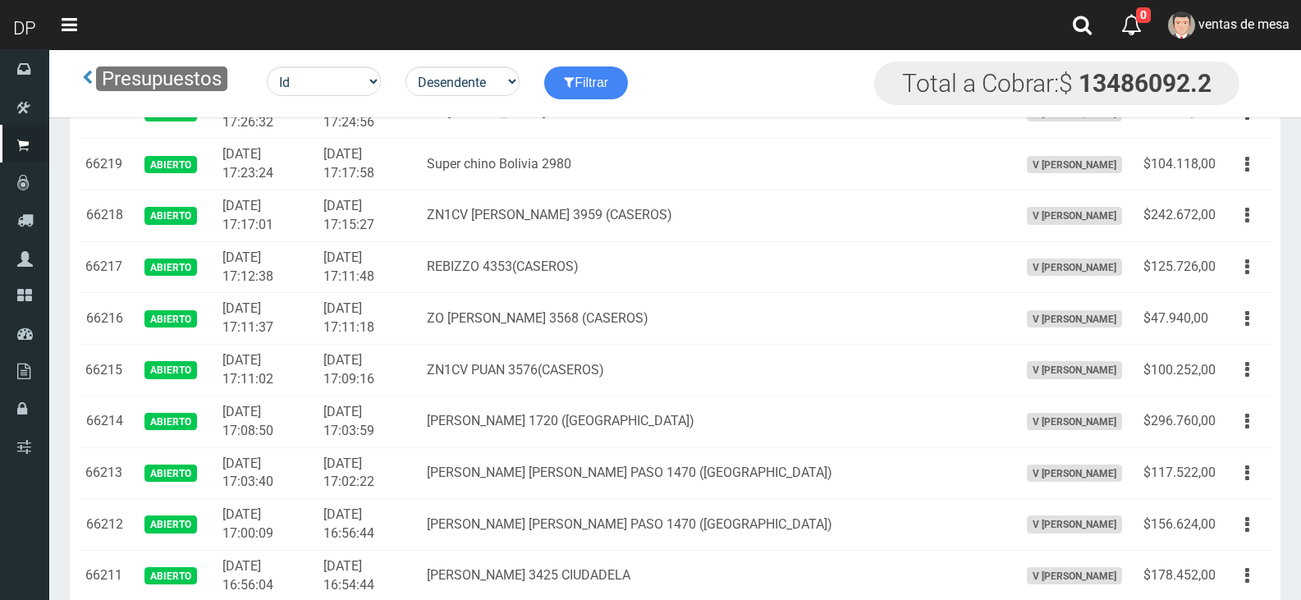
drag, startPoint x: 89, startPoint y: 251, endPoint x: 382, endPoint y: 625, distance: 475.7
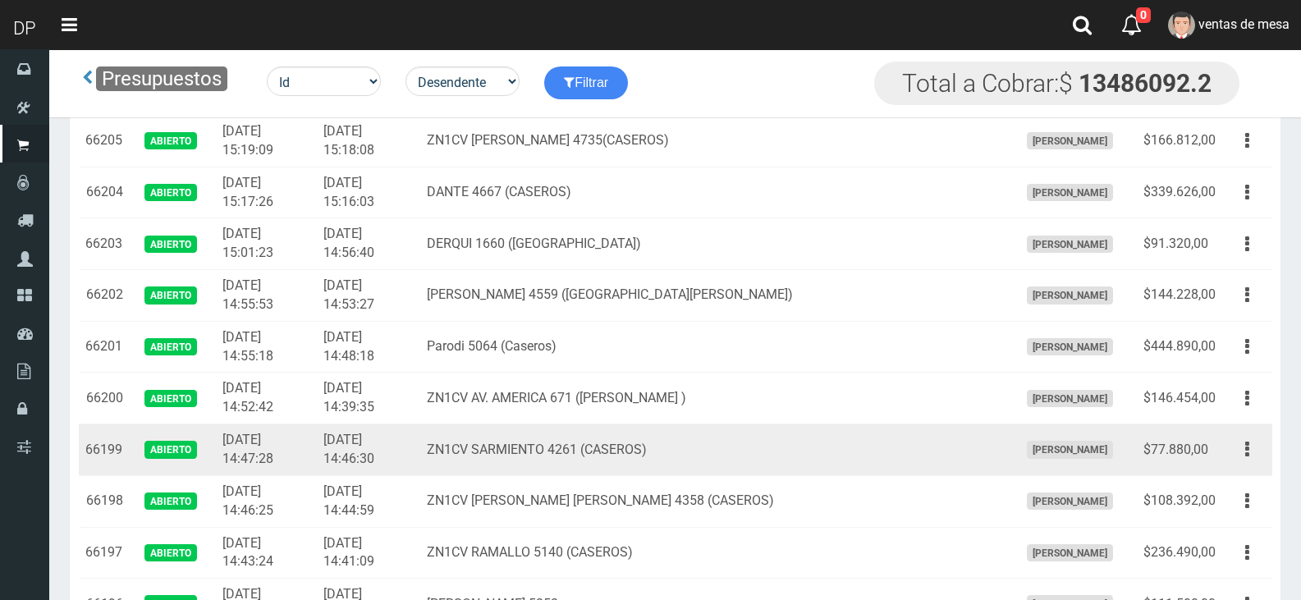
scroll to position [1627, 0]
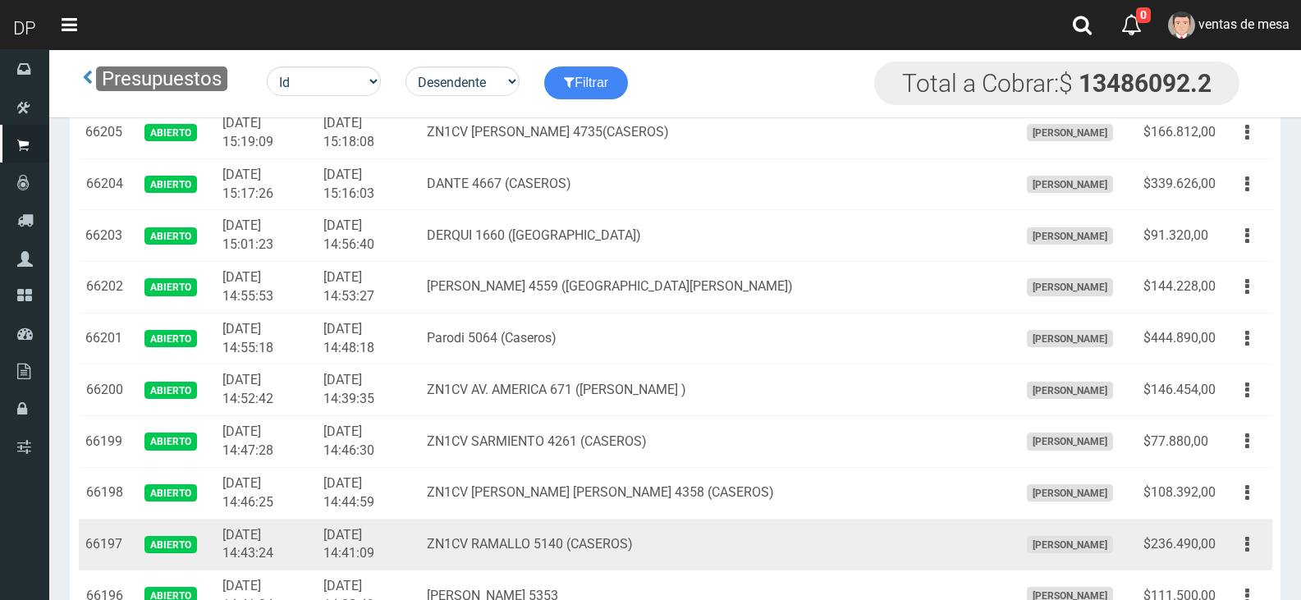
click at [536, 522] on td "ZN1CV RAMALLO 5140 (CASEROS)" at bounding box center [716, 545] width 592 height 52
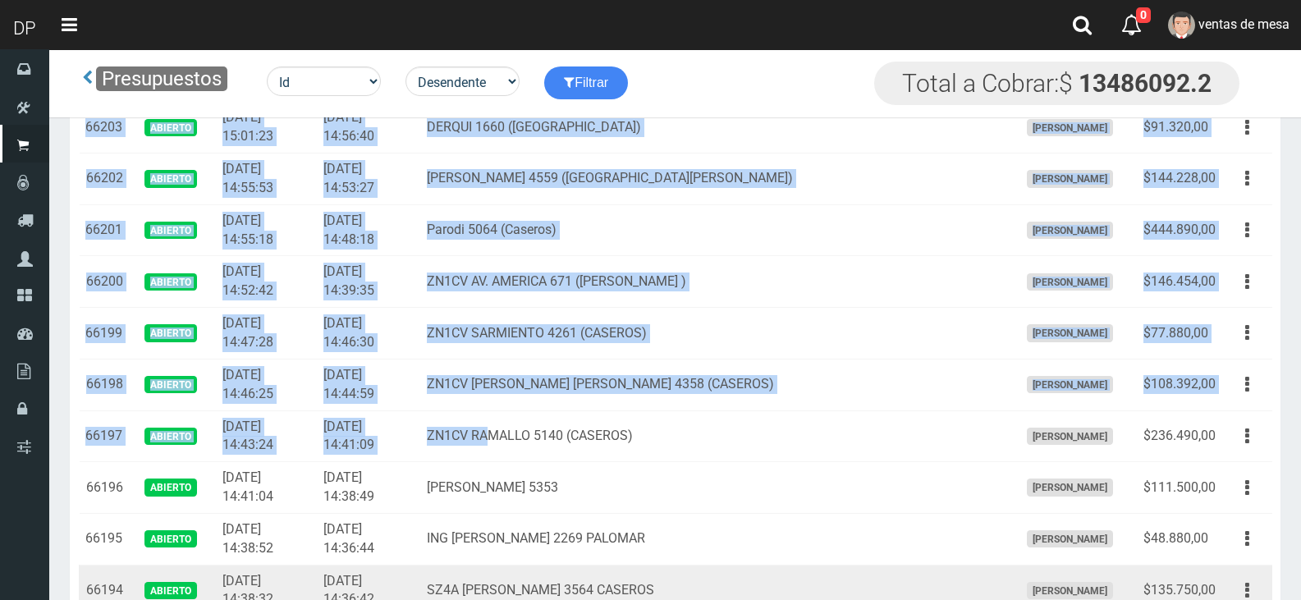
scroll to position [1873, 0]
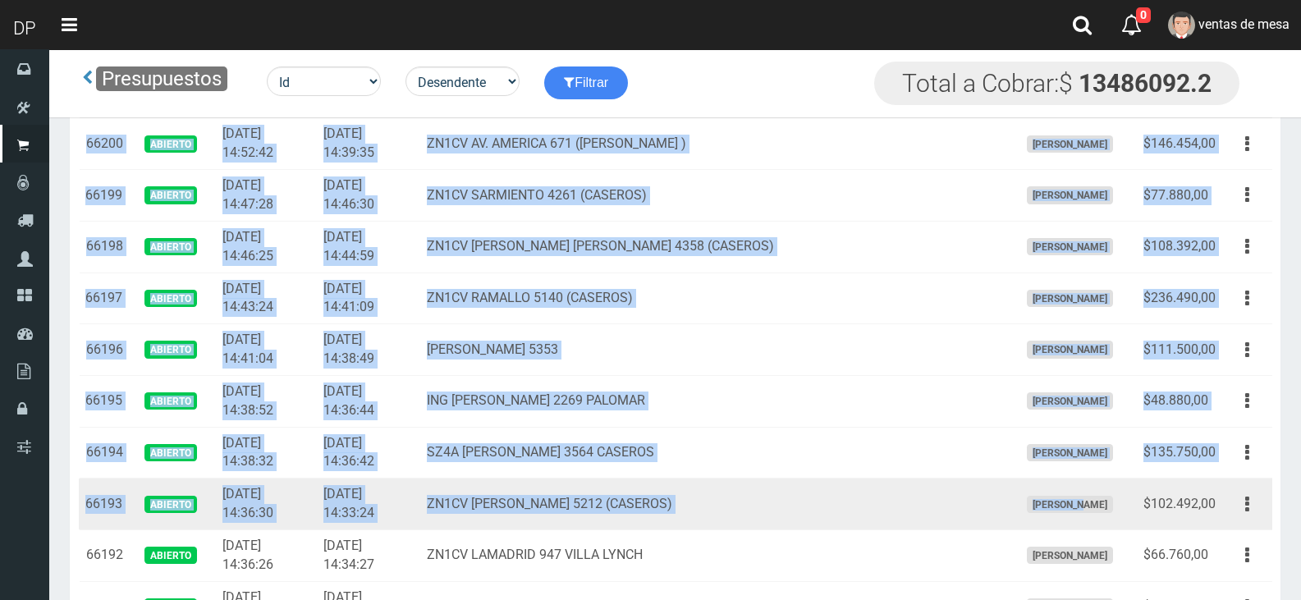
click at [1036, 502] on span "[PERSON_NAME]" at bounding box center [1070, 504] width 86 height 17
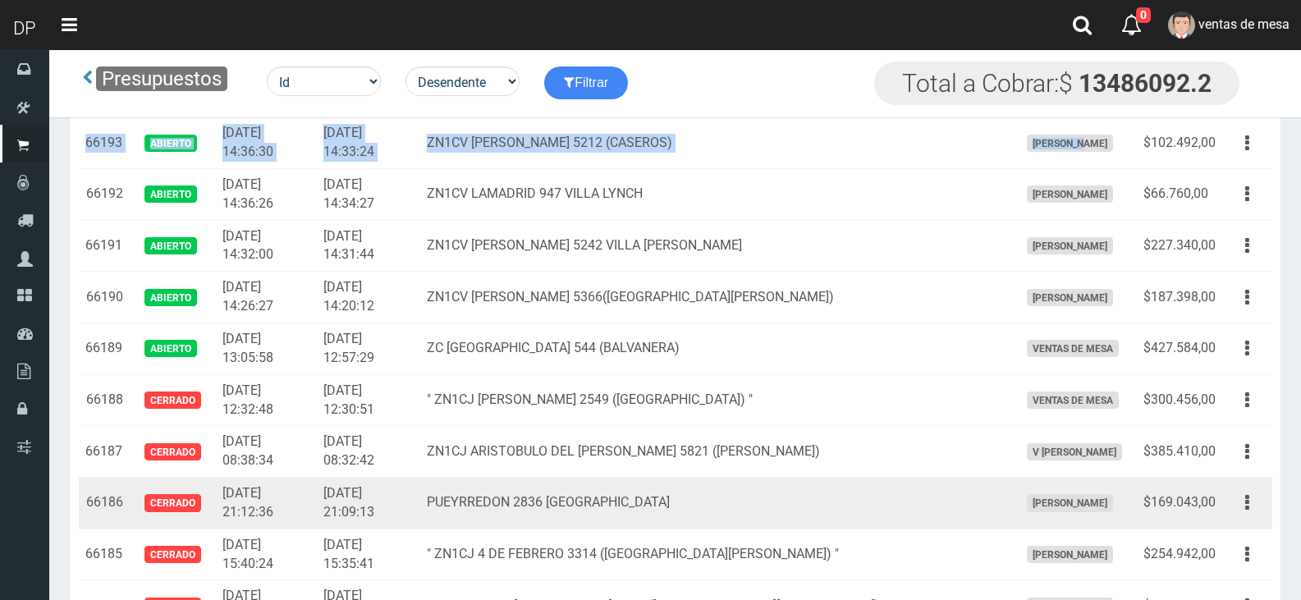
scroll to position [2284, 0]
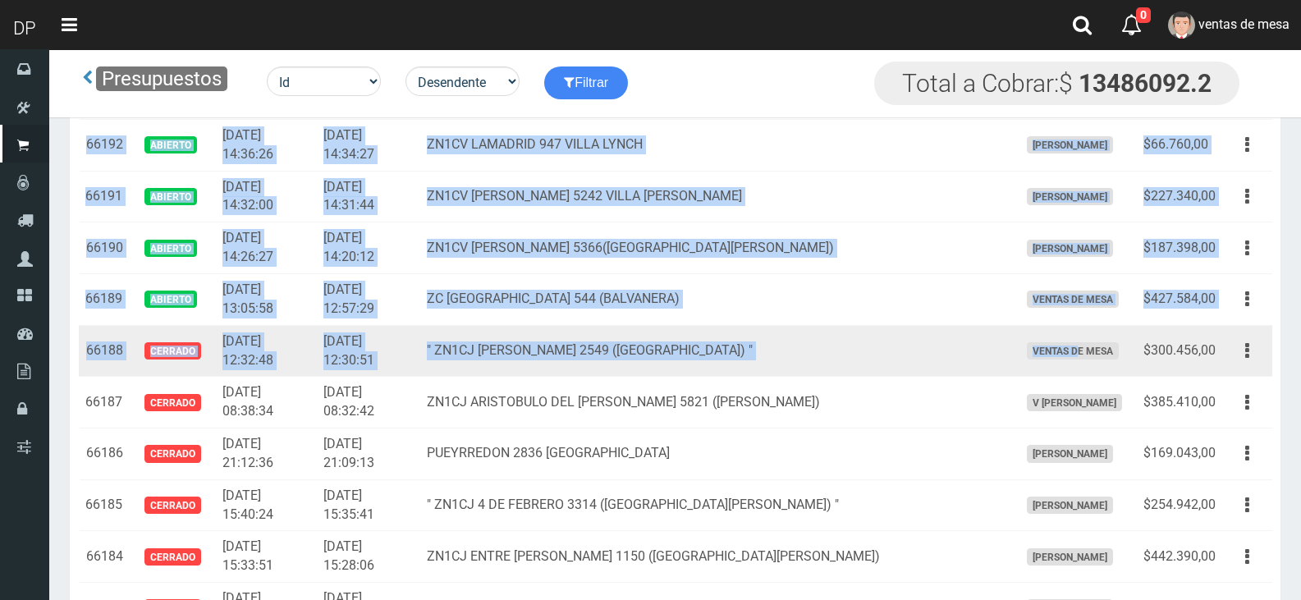
drag, startPoint x: 1031, startPoint y: 352, endPoint x: 1028, endPoint y: 366, distance: 14.2
click at [1030, 352] on span "ventas de mesa" at bounding box center [1073, 350] width 92 height 17
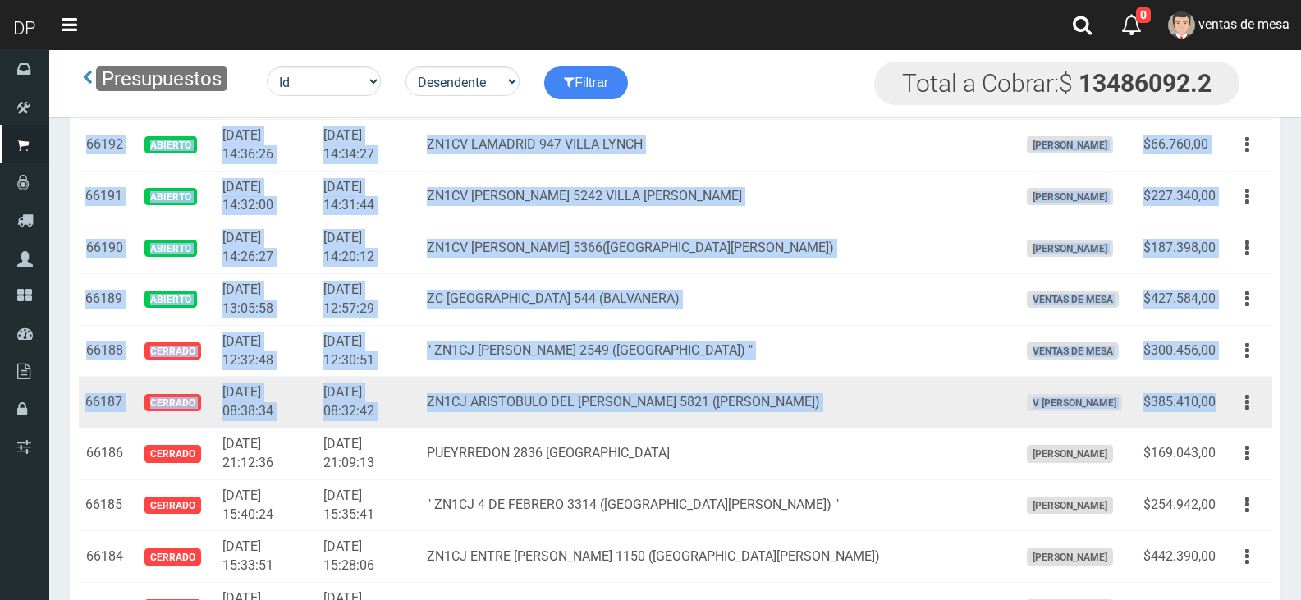
click at [1218, 400] on td "$385.410,00" at bounding box center [1178, 403] width 85 height 52
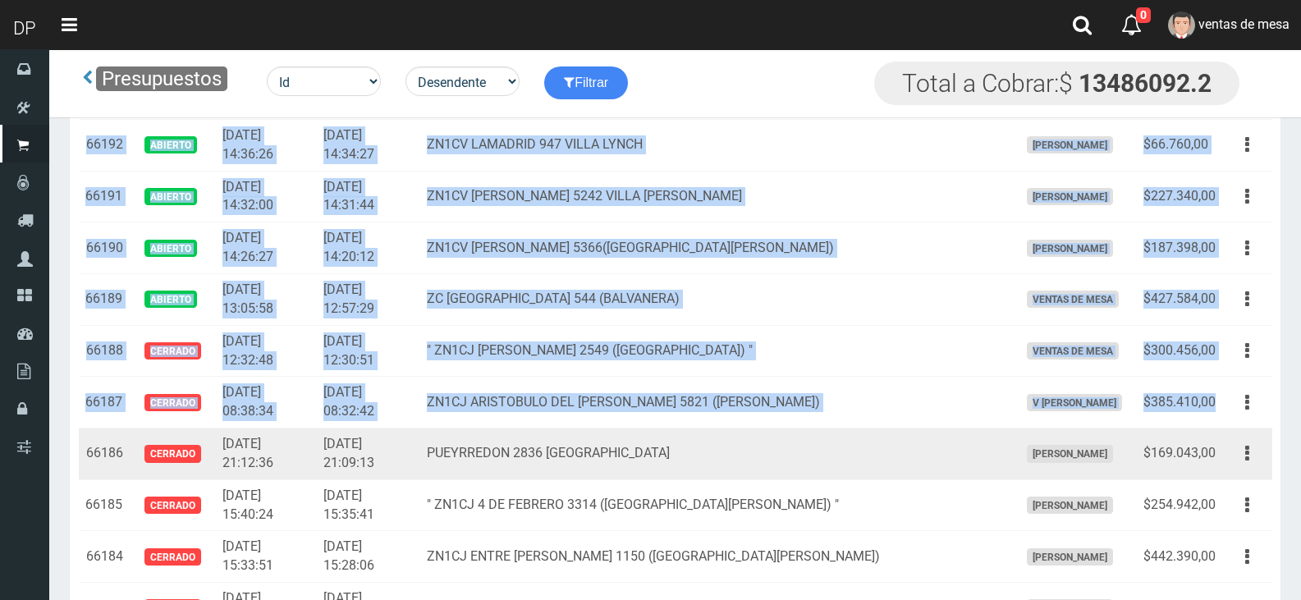
copy tbody "66236 Abierto 2025-09-06 09:38:31 2025-09-06 09:36:38 ZO SARMIENTO 2636 (CASERO…"
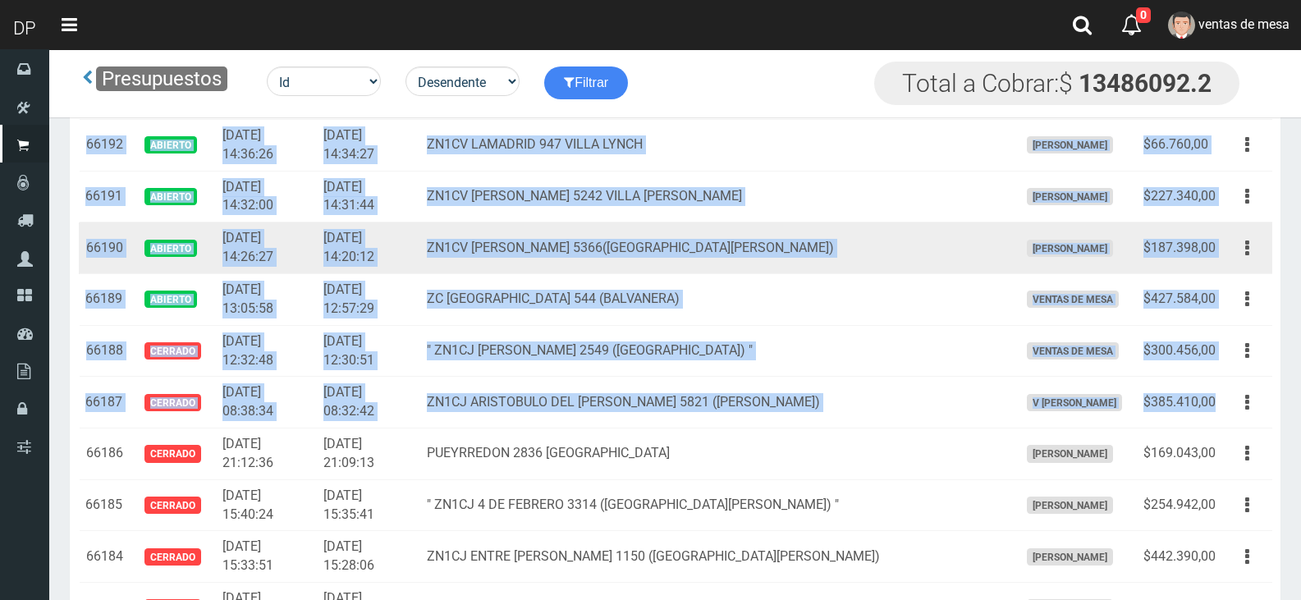
click at [348, 247] on td "2025-09-05 14:20:12" at bounding box center [368, 248] width 103 height 52
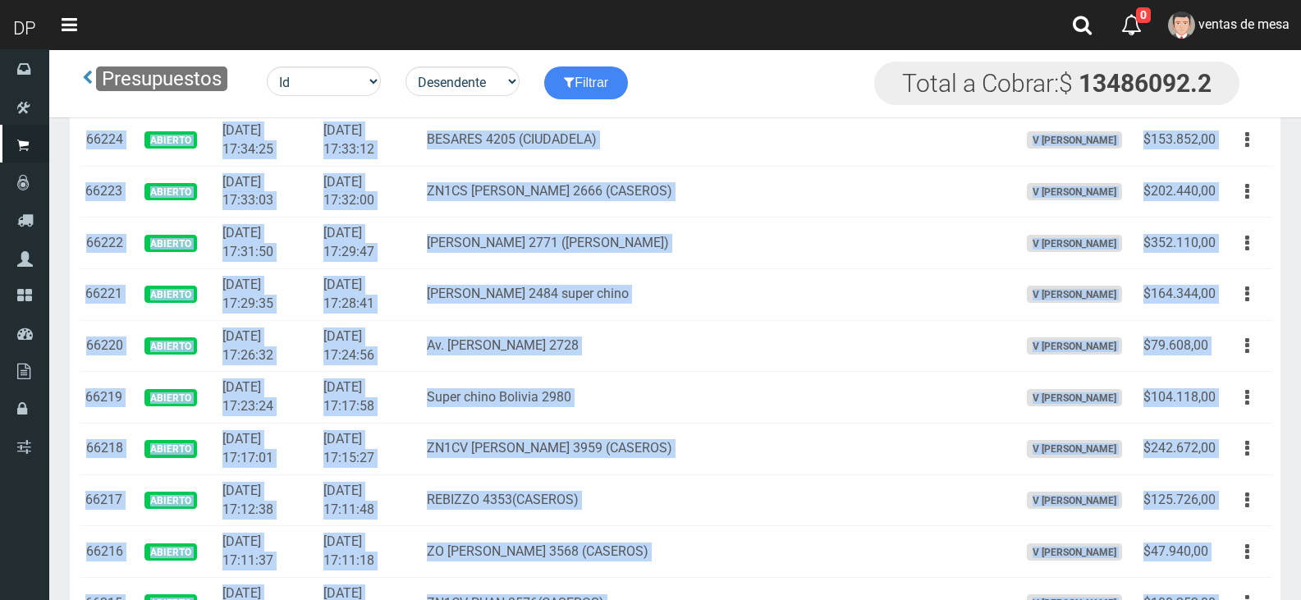
click at [358, 235] on td "2025-09-05 17:29:47" at bounding box center [368, 243] width 103 height 52
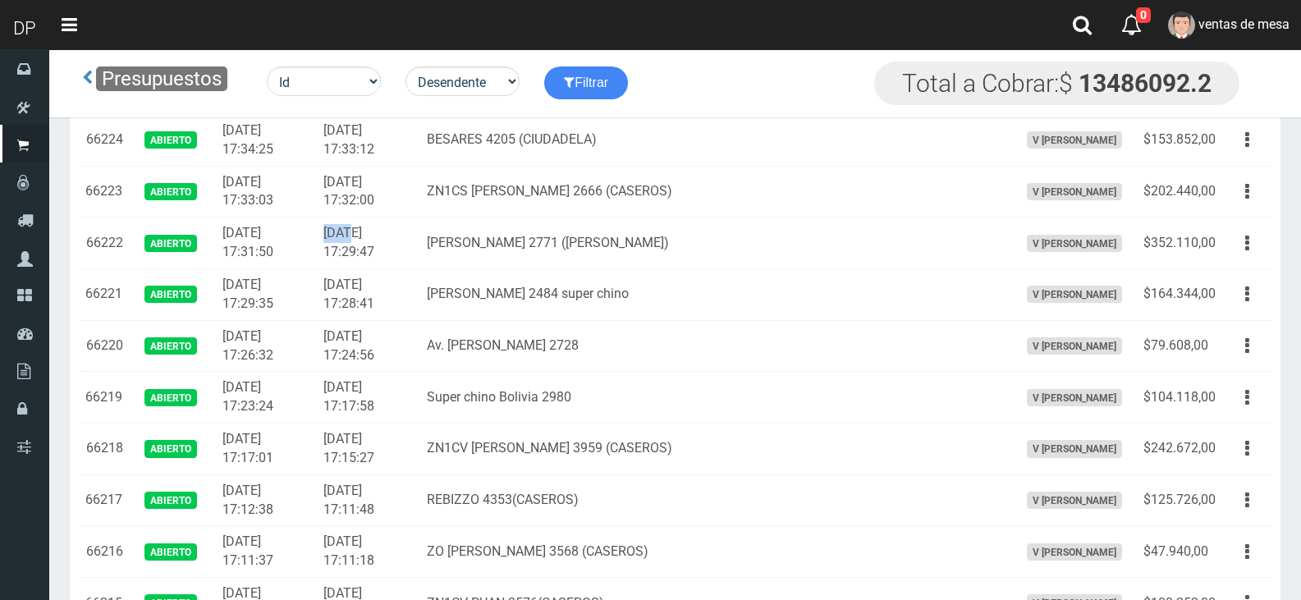
click at [358, 235] on td "2025-09-05 17:29:47" at bounding box center [368, 243] width 103 height 52
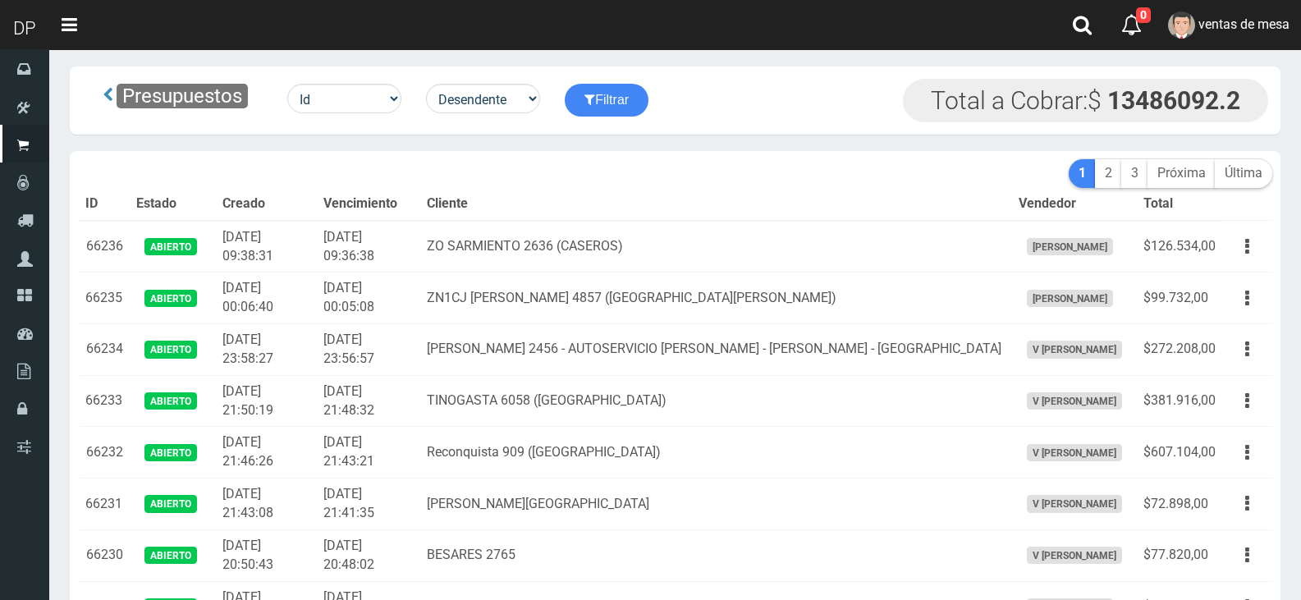
scroll to position [0, 0]
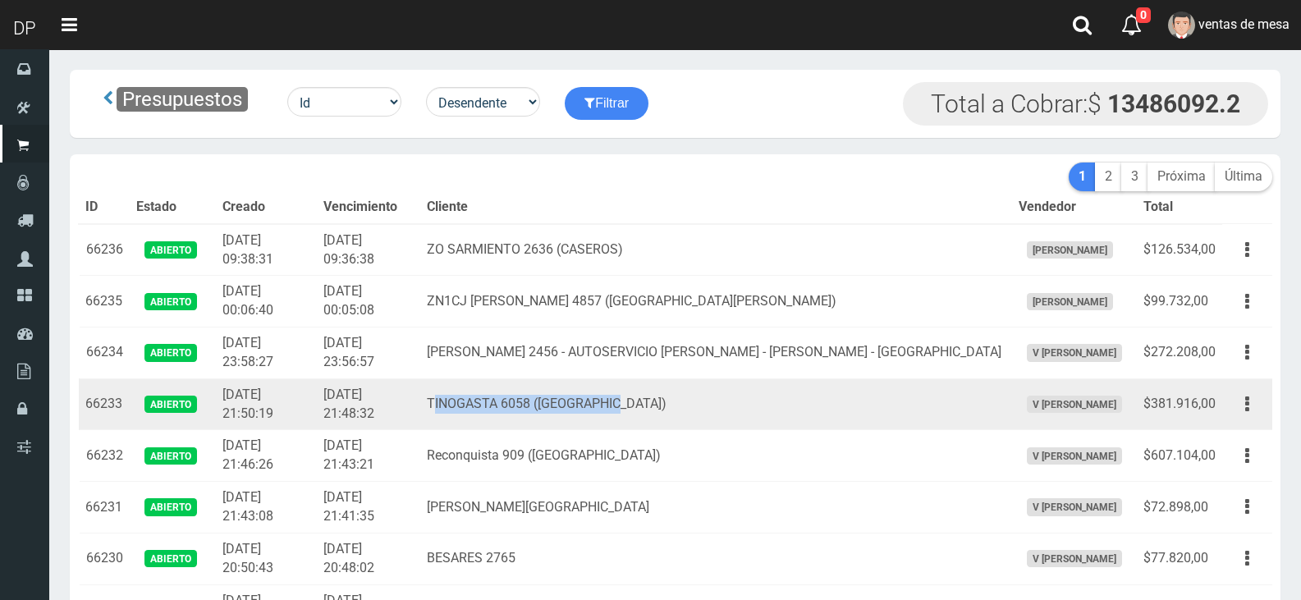
drag, startPoint x: 652, startPoint y: 405, endPoint x: 484, endPoint y: 402, distance: 168.2
click at [484, 402] on td "TINOGASTA 6058 (VILLA REAL)" at bounding box center [716, 404] width 592 height 52
click at [480, 402] on td "TINOGASTA 6058 (VILLA REAL)" at bounding box center [716, 404] width 592 height 52
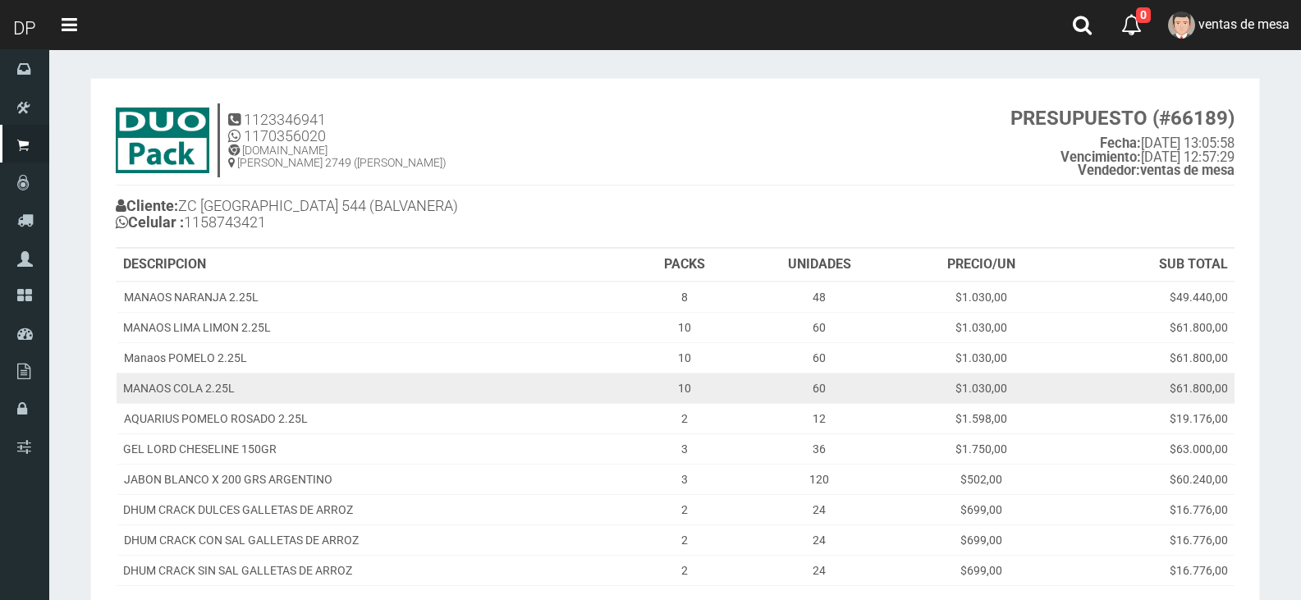
scroll to position [220, 0]
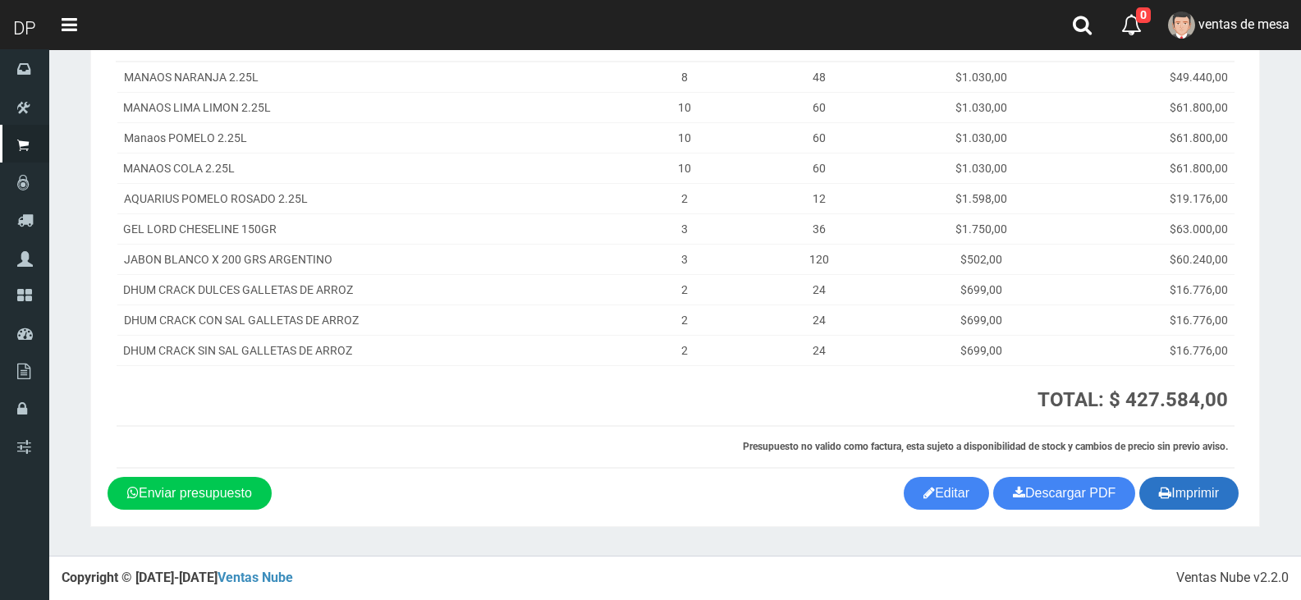
click at [1212, 496] on button "Imprimir" at bounding box center [1188, 493] width 99 height 33
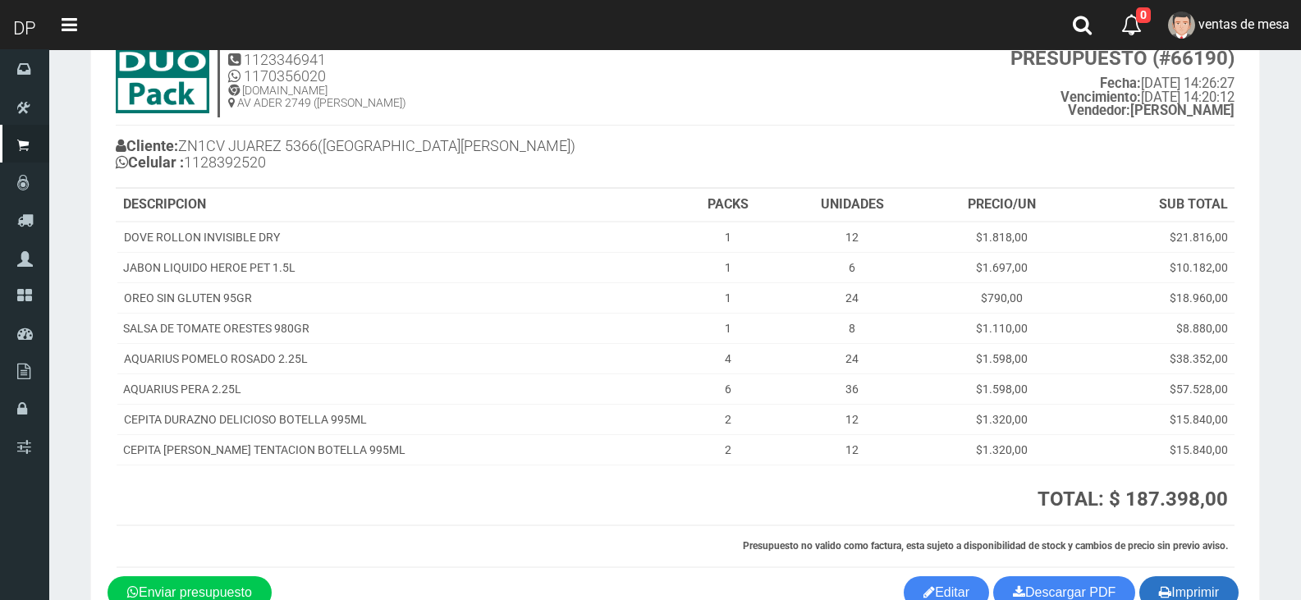
scroll to position [159, 0]
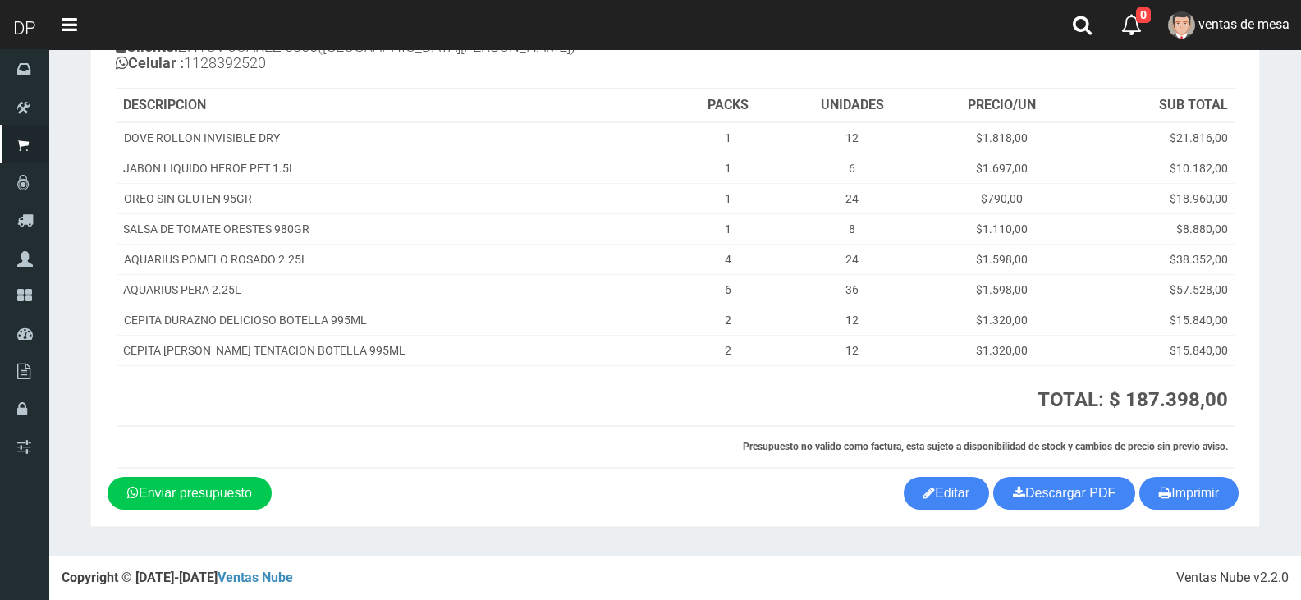
click at [1194, 514] on section "1123346941 1170356020 WWW.DUOPACKS.COM.AR AV ADER 2749 (MUNRO) PRESUPUESTO (#66…" at bounding box center [674, 223] width 1169 height 608
click at [1191, 503] on button "Imprimir" at bounding box center [1188, 493] width 99 height 33
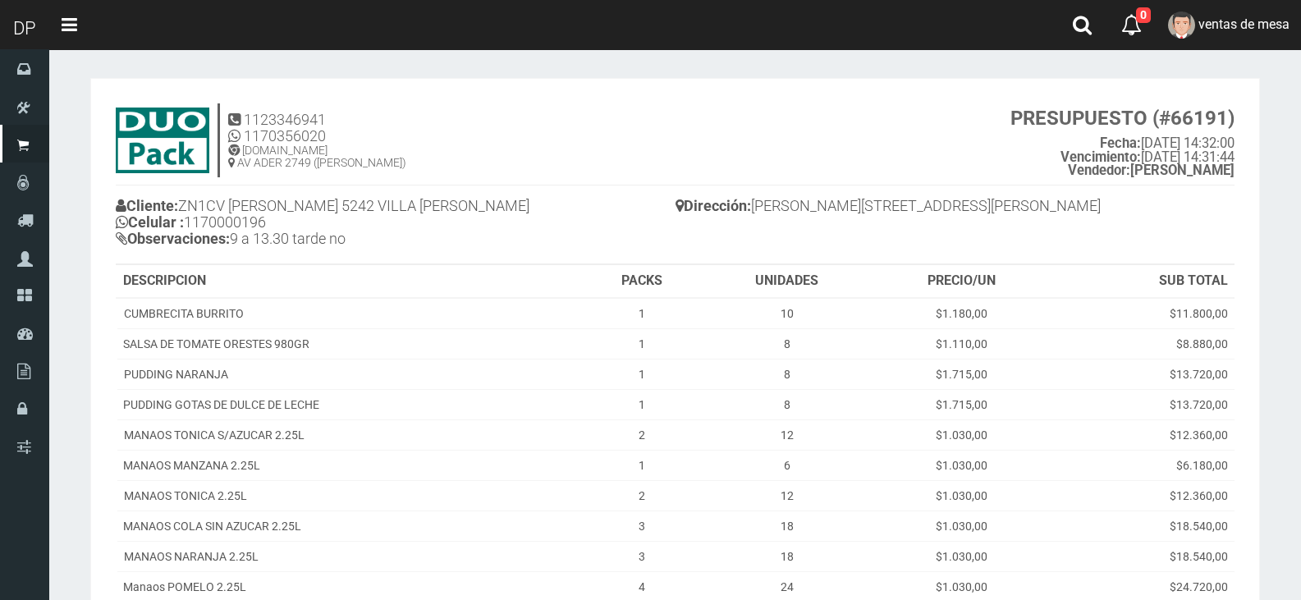
click at [1100, 238] on div "Cliente: ZN1CV HIPOLITO YRIGOYEN 5242 VILLA LYNCH Celular : 1170000196 Observac…" at bounding box center [675, 224] width 1118 height 79
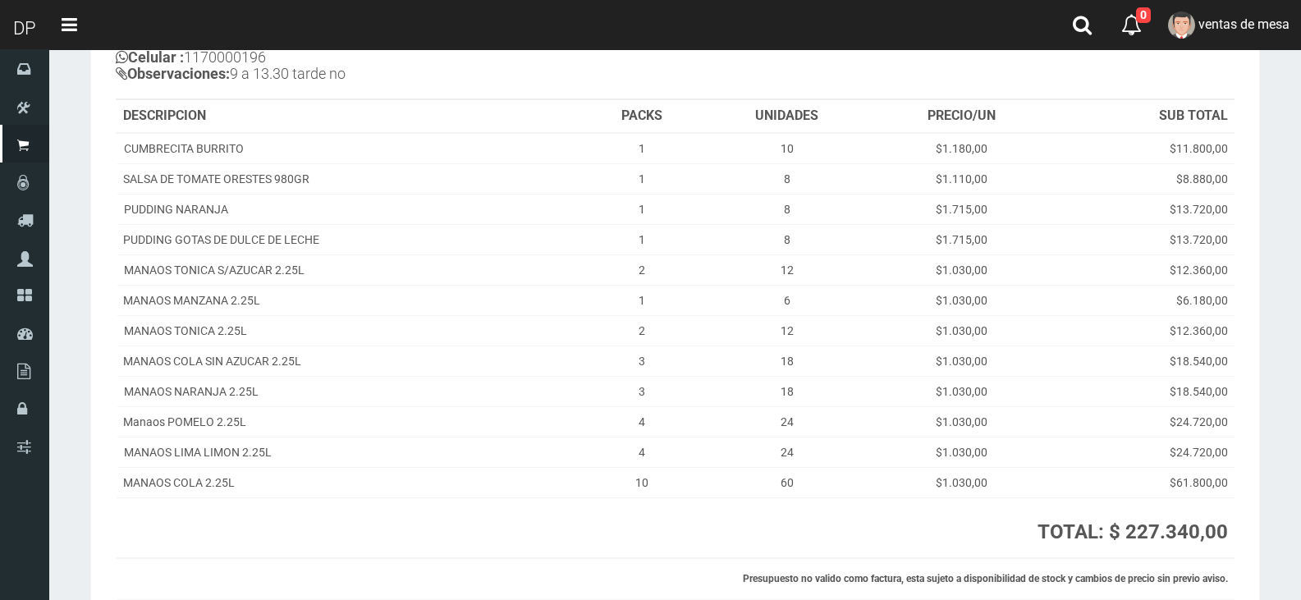
scroll to position [297, 0]
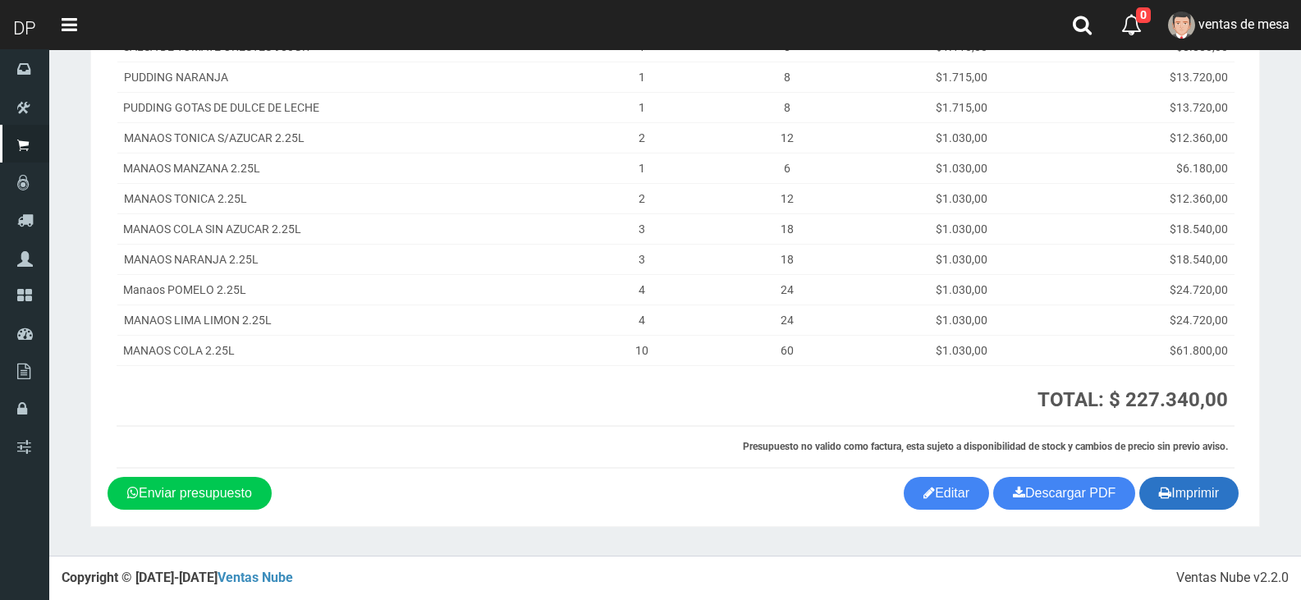
click at [1159, 493] on icon "button" at bounding box center [1165, 492] width 12 height 23
drag, startPoint x: 1159, startPoint y: 493, endPoint x: 1044, endPoint y: 423, distance: 135.1
click at [1159, 493] on button "Imprimir" at bounding box center [1188, 493] width 99 height 33
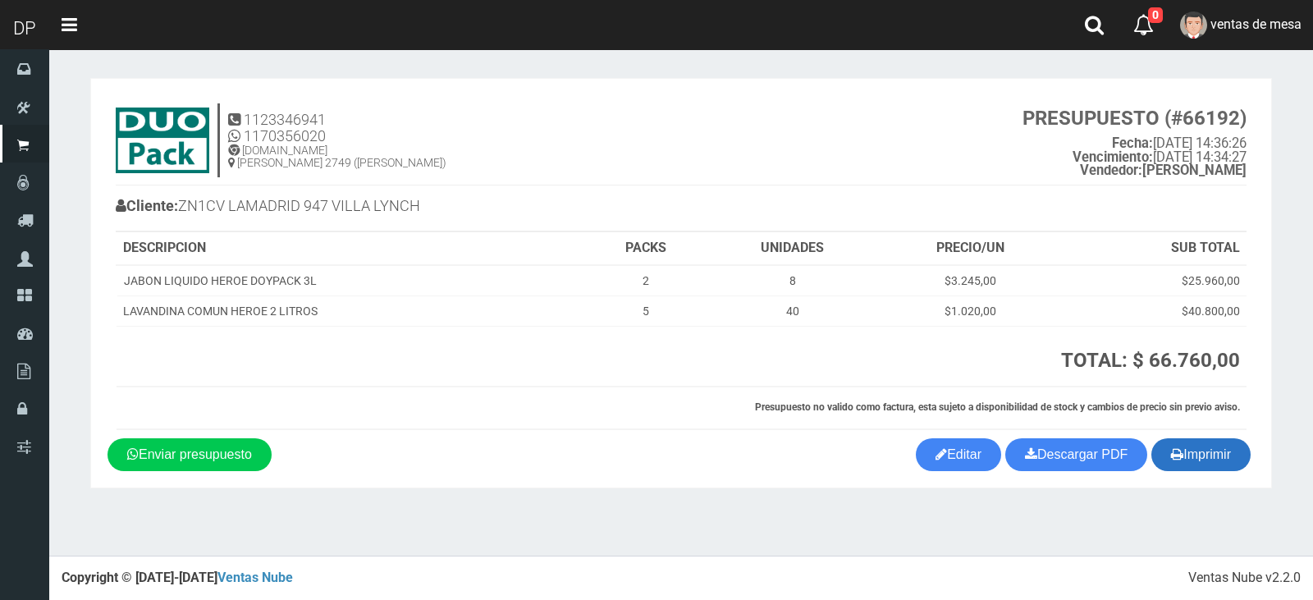
click at [1159, 464] on button "Imprimir" at bounding box center [1200, 454] width 99 height 33
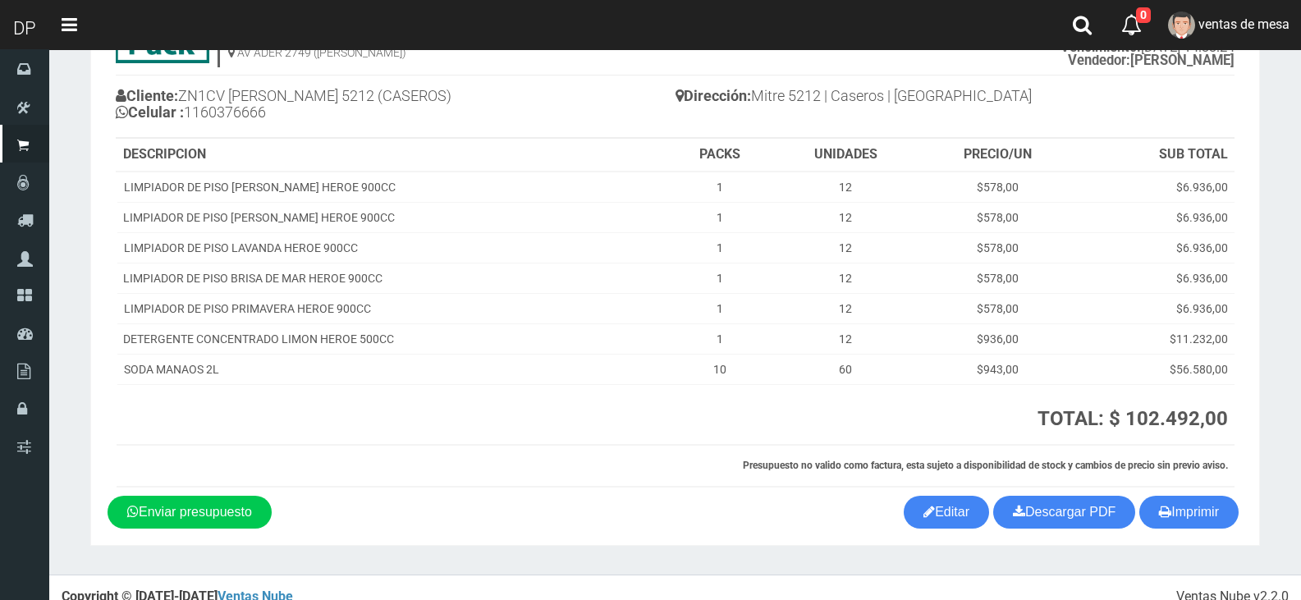
scroll to position [129, 0]
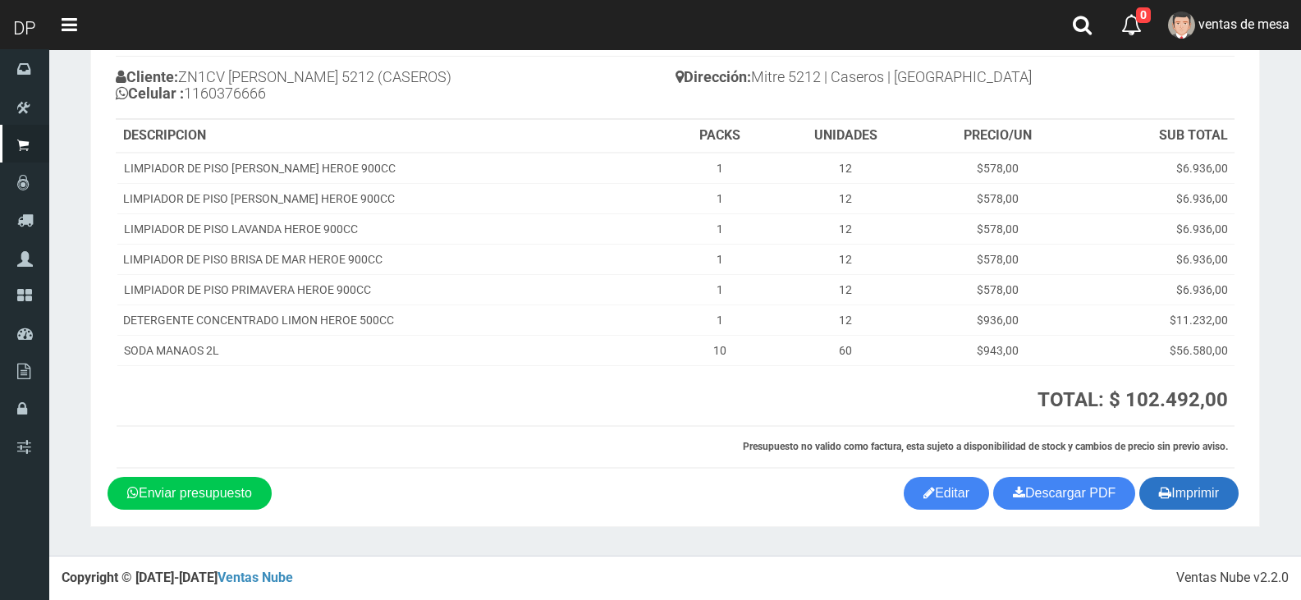
click at [1200, 492] on button "Imprimir" at bounding box center [1188, 493] width 99 height 33
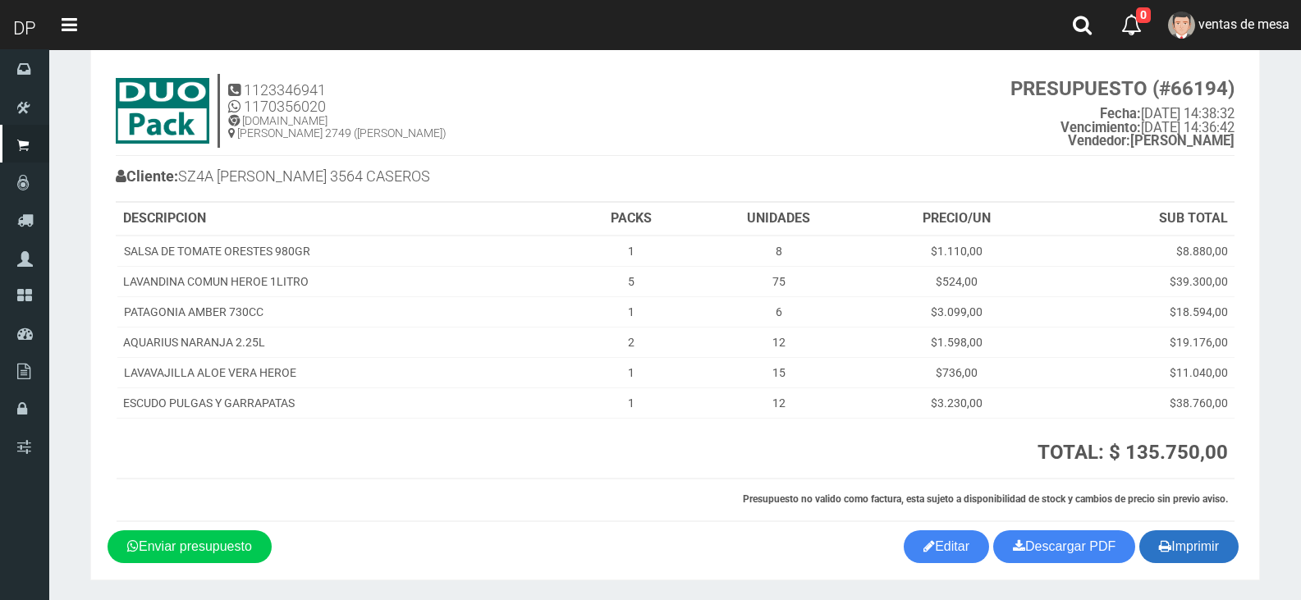
scroll to position [82, 0]
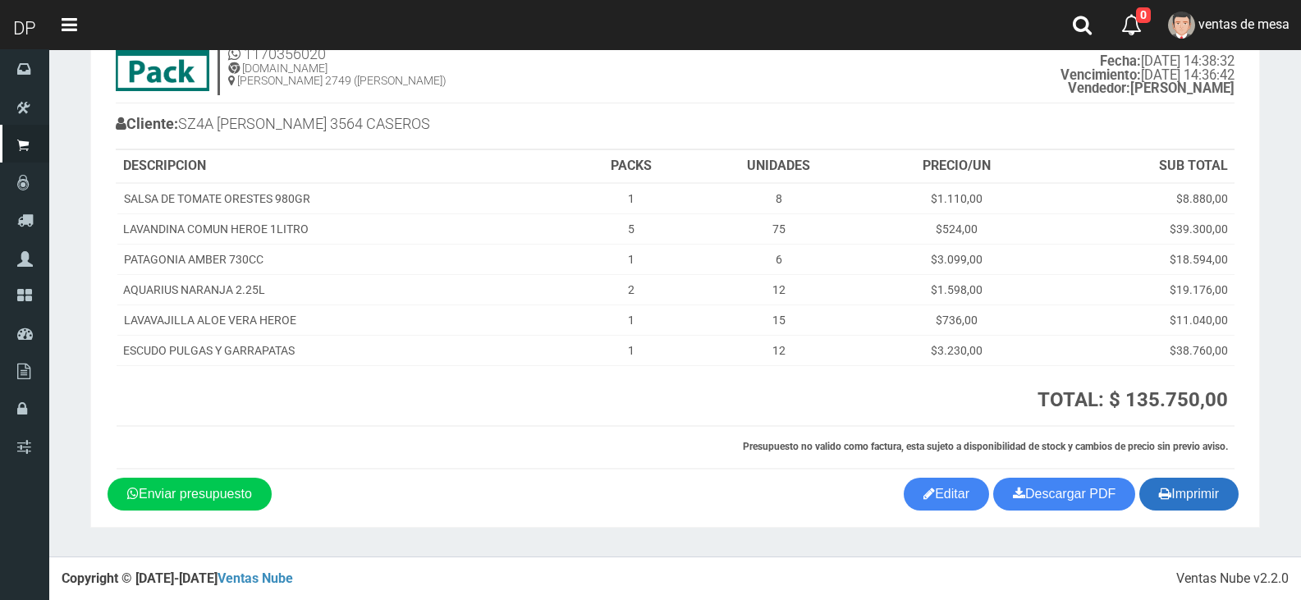
click at [1190, 493] on button "Imprimir" at bounding box center [1188, 494] width 99 height 33
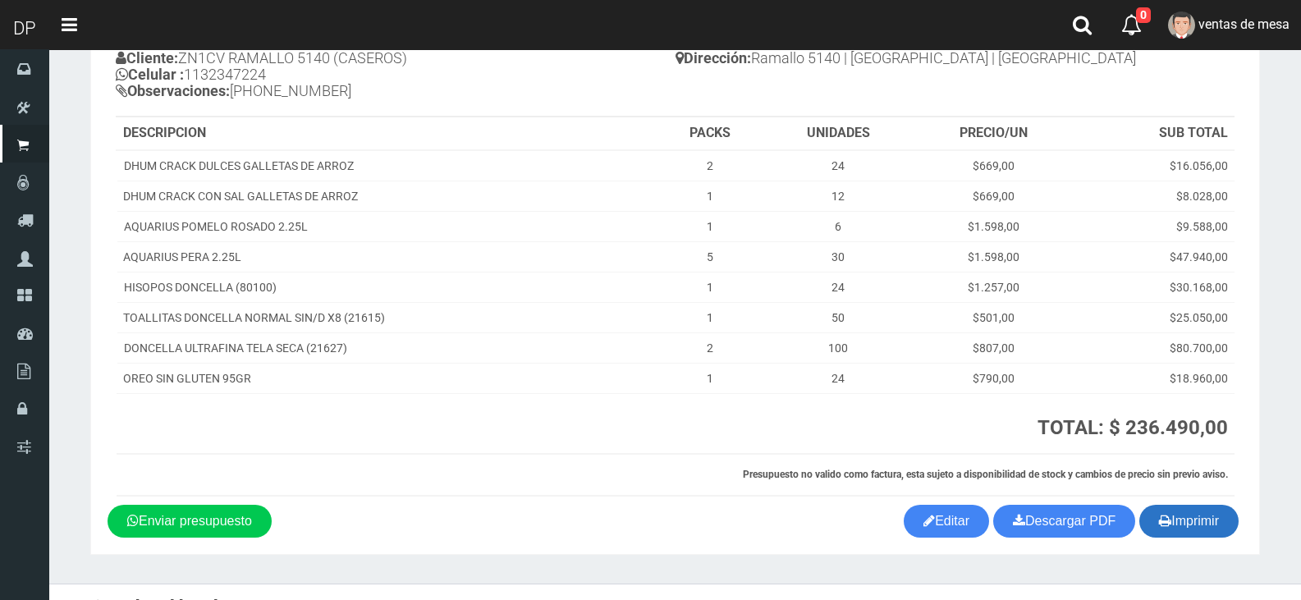
scroll to position [176, 0]
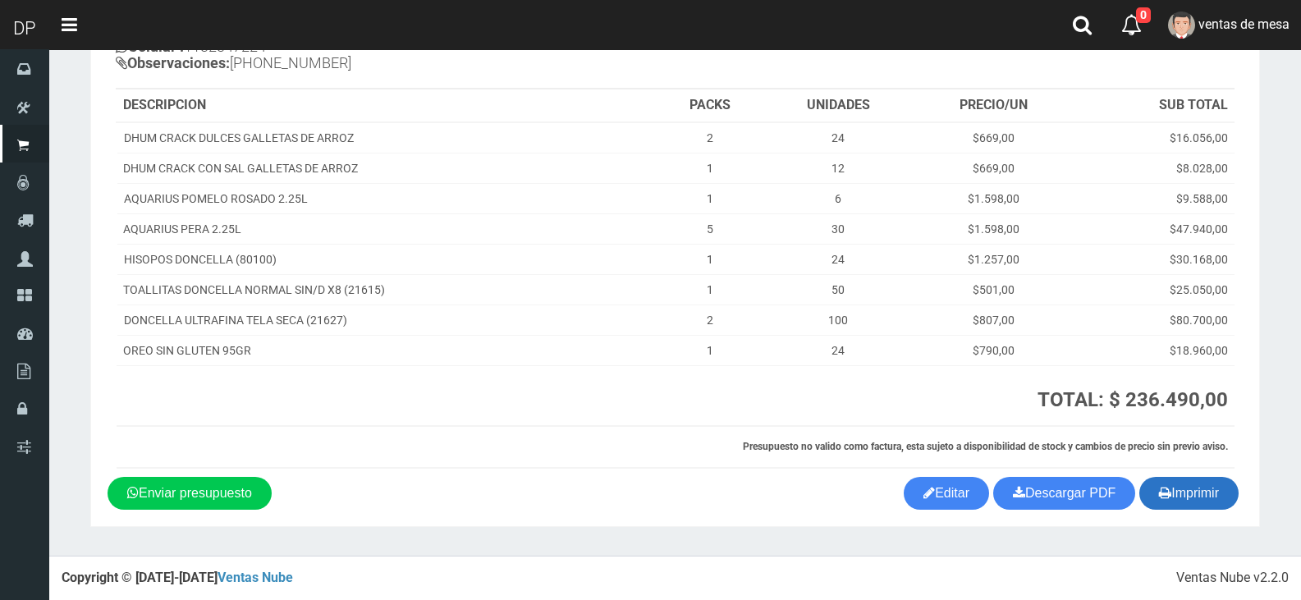
click at [1218, 502] on button "Imprimir" at bounding box center [1188, 493] width 99 height 33
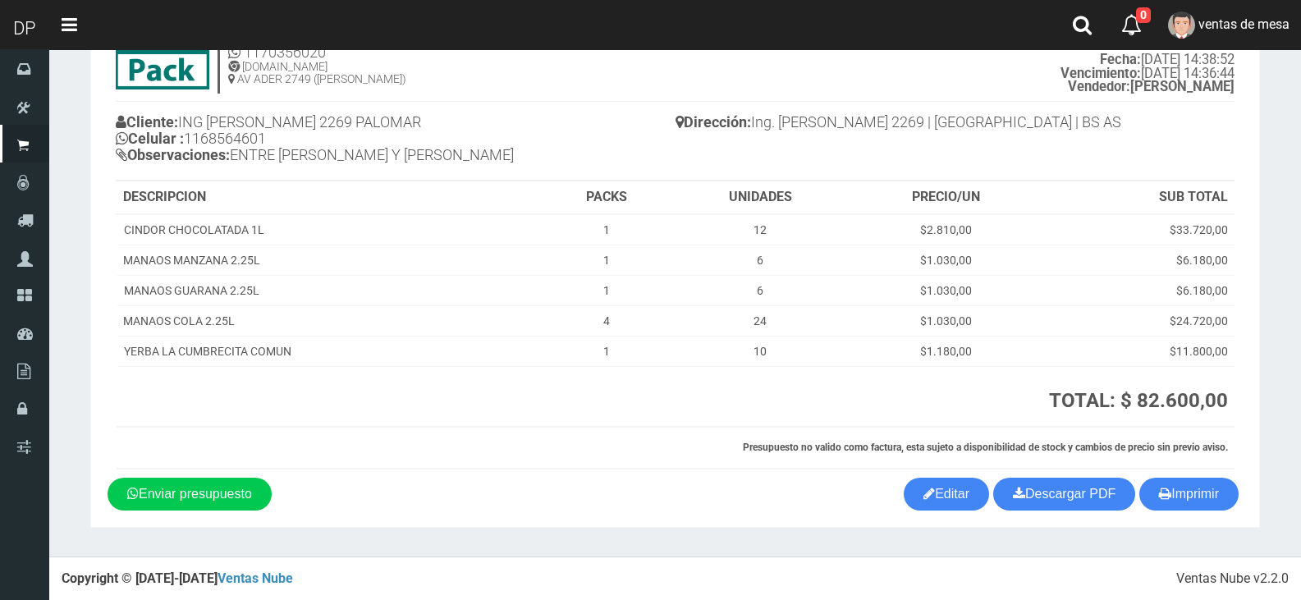
scroll to position [85, 0]
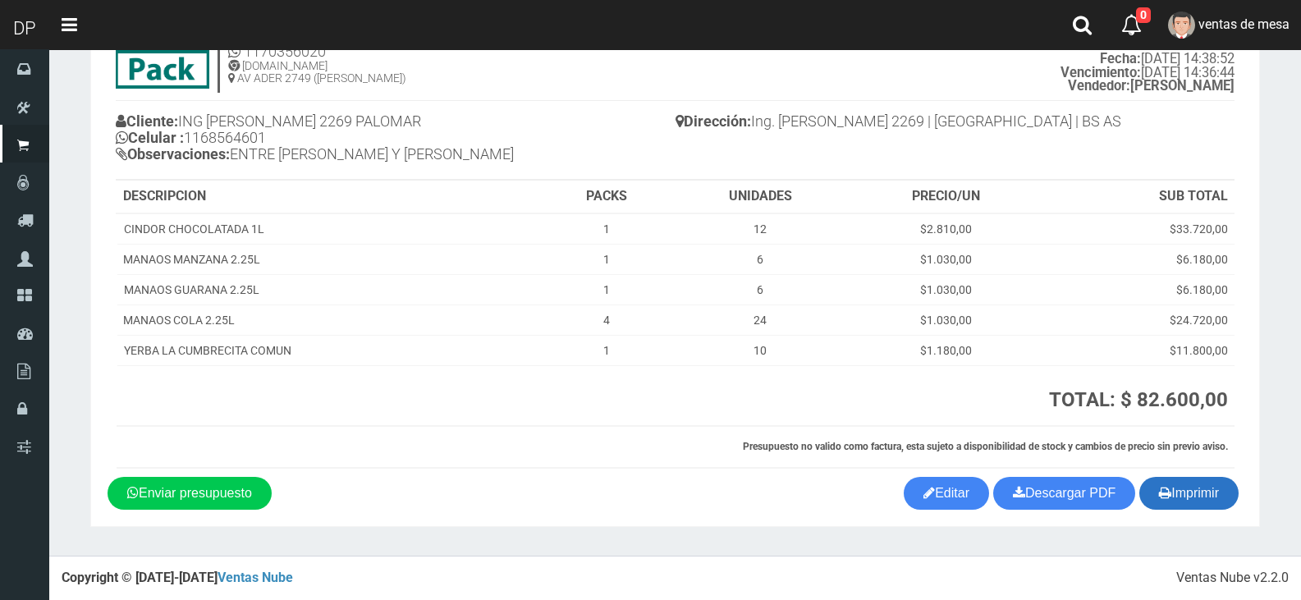
click at [1214, 494] on button "Imprimir" at bounding box center [1188, 493] width 99 height 33
drag, startPoint x: 1214, startPoint y: 494, endPoint x: 864, endPoint y: 461, distance: 351.1
click at [1214, 494] on button "Imprimir" at bounding box center [1188, 493] width 99 height 33
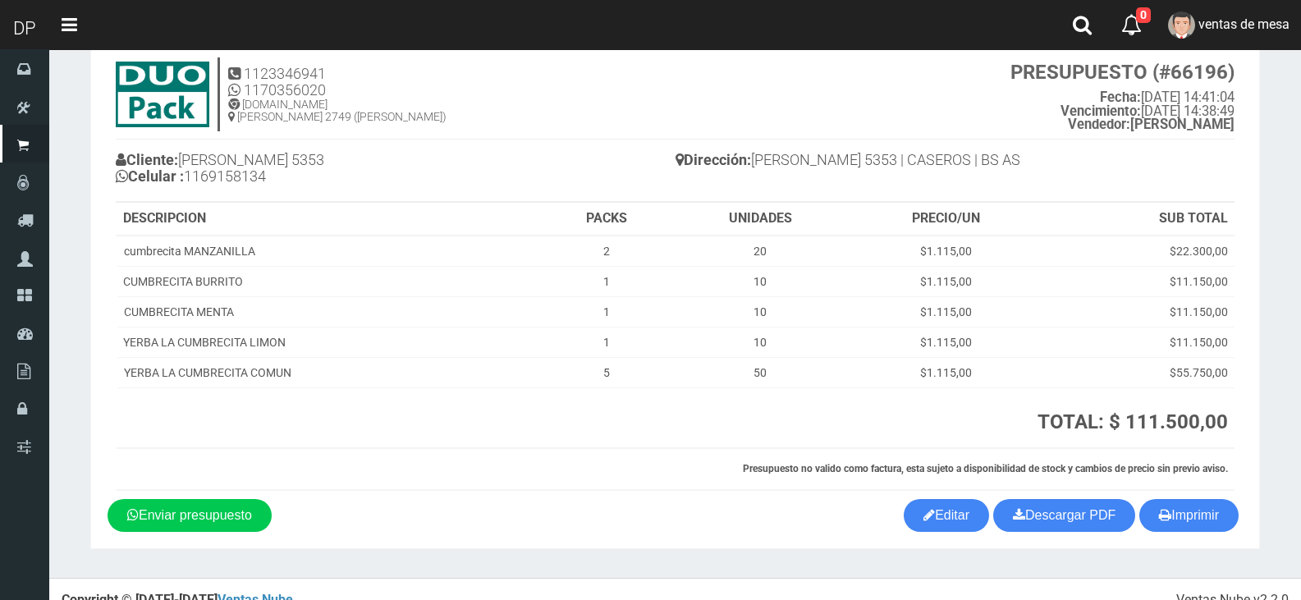
scroll to position [68, 0]
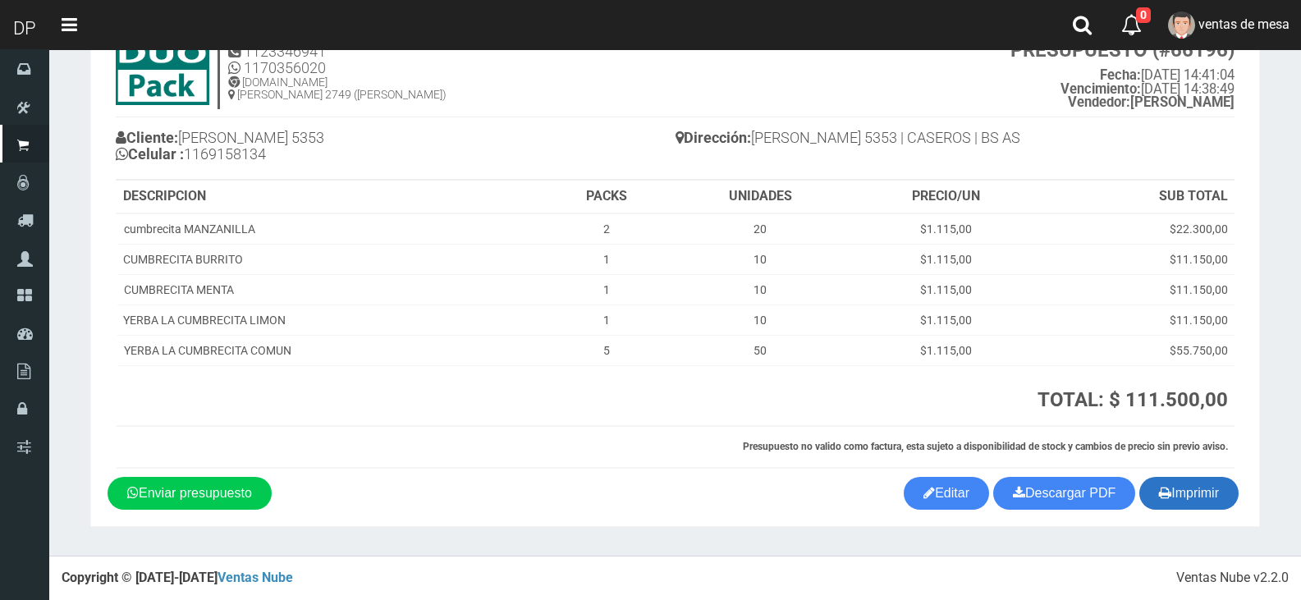
click at [1199, 497] on button "Imprimir" at bounding box center [1188, 493] width 99 height 33
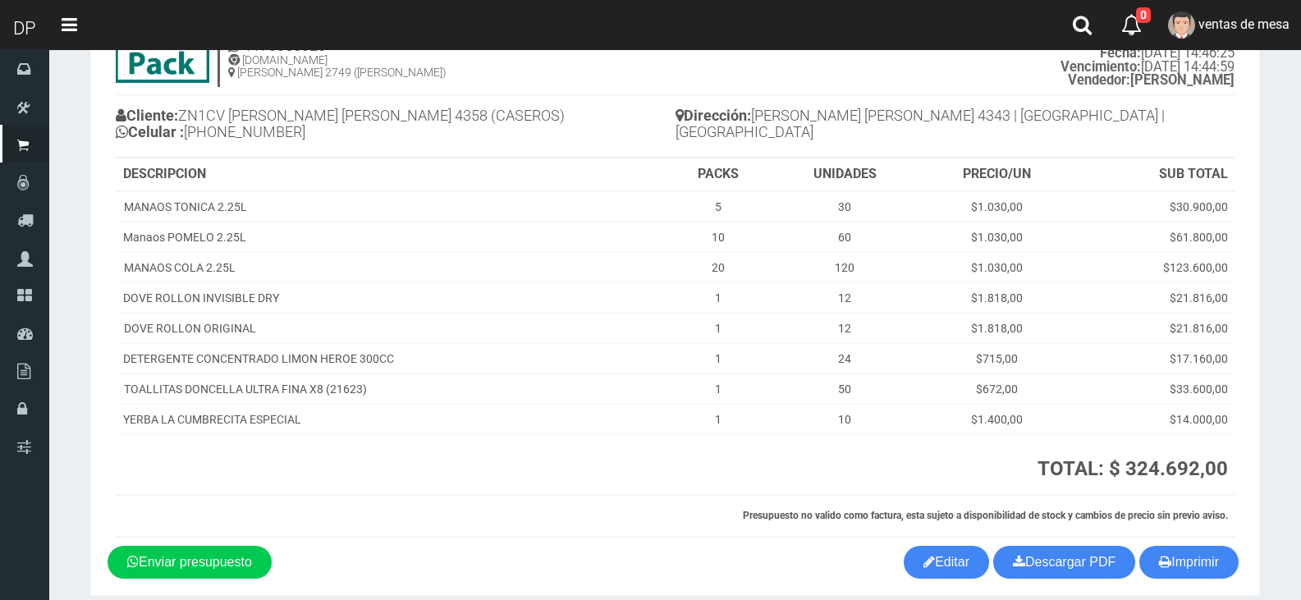
scroll to position [159, 0]
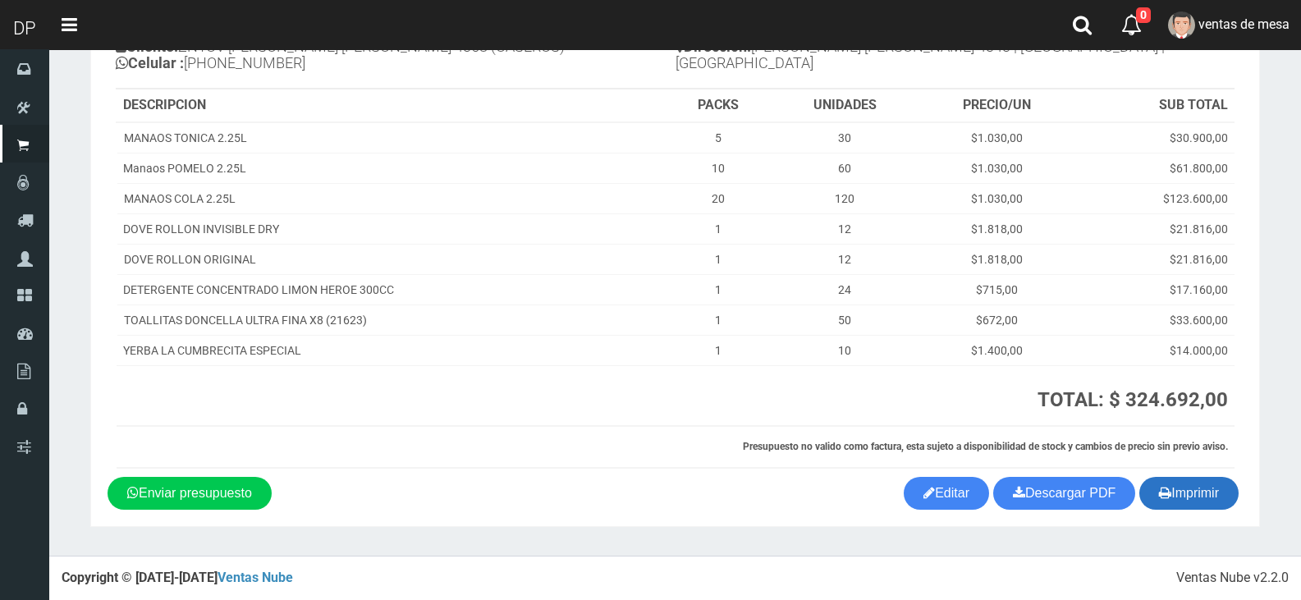
drag, startPoint x: 1148, startPoint y: 477, endPoint x: 1155, endPoint y: 487, distance: 11.8
click at [1150, 478] on button "Imprimir" at bounding box center [1188, 493] width 99 height 33
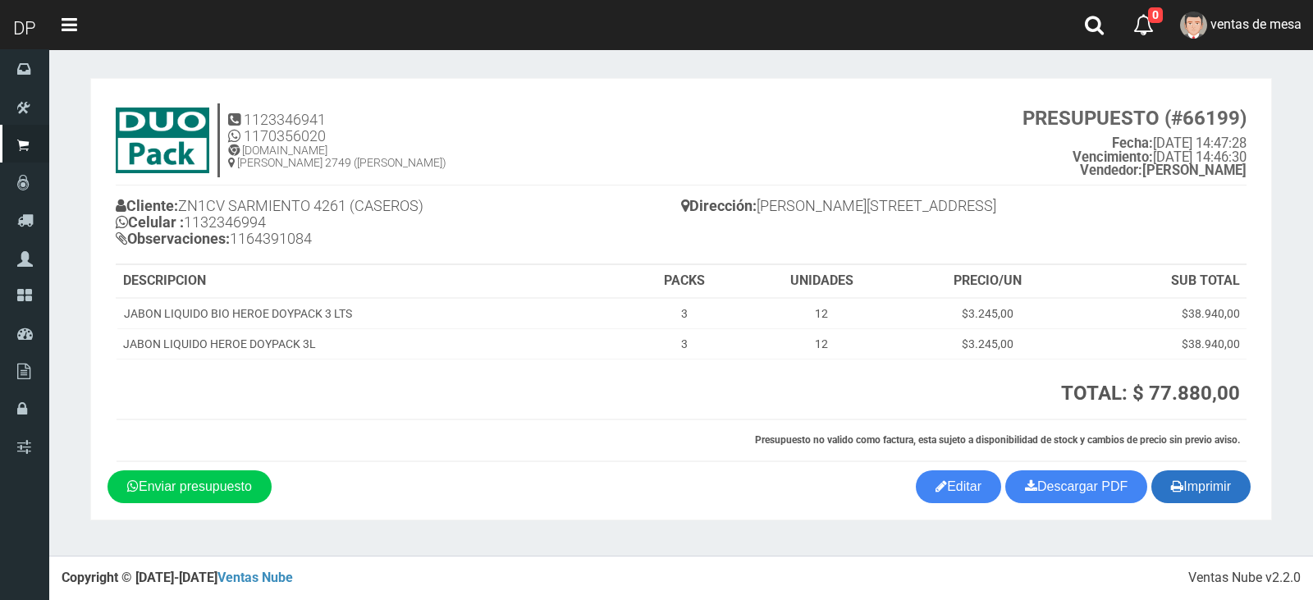
click at [1200, 487] on button "Imprimir" at bounding box center [1200, 486] width 99 height 33
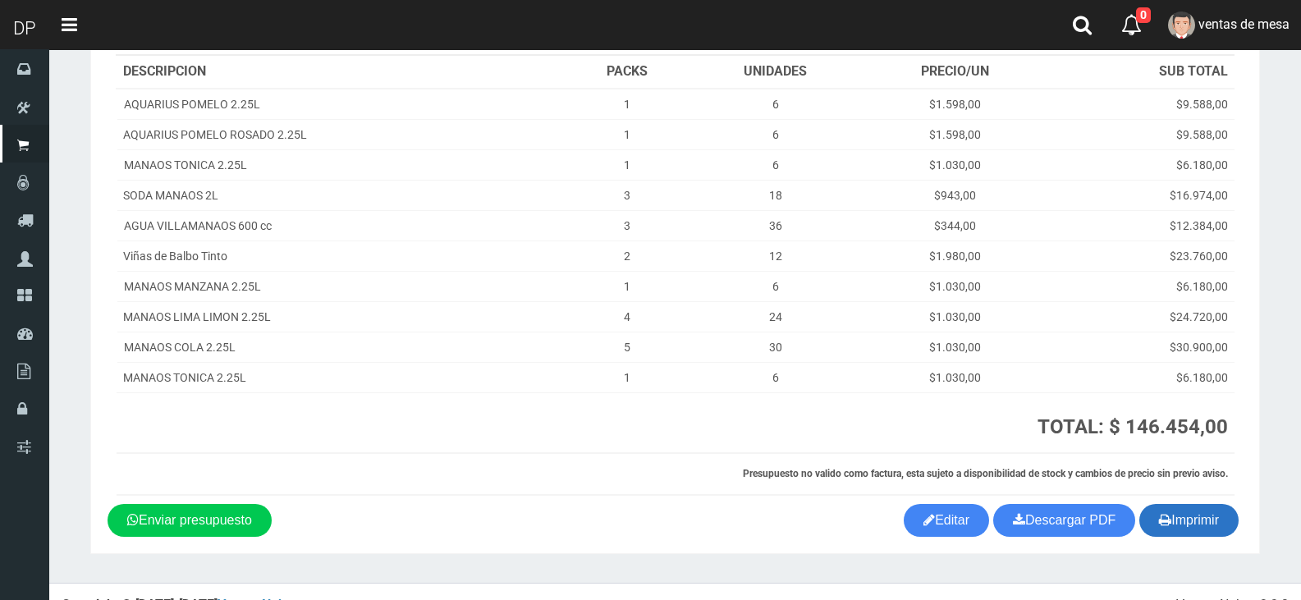
scroll to position [220, 0]
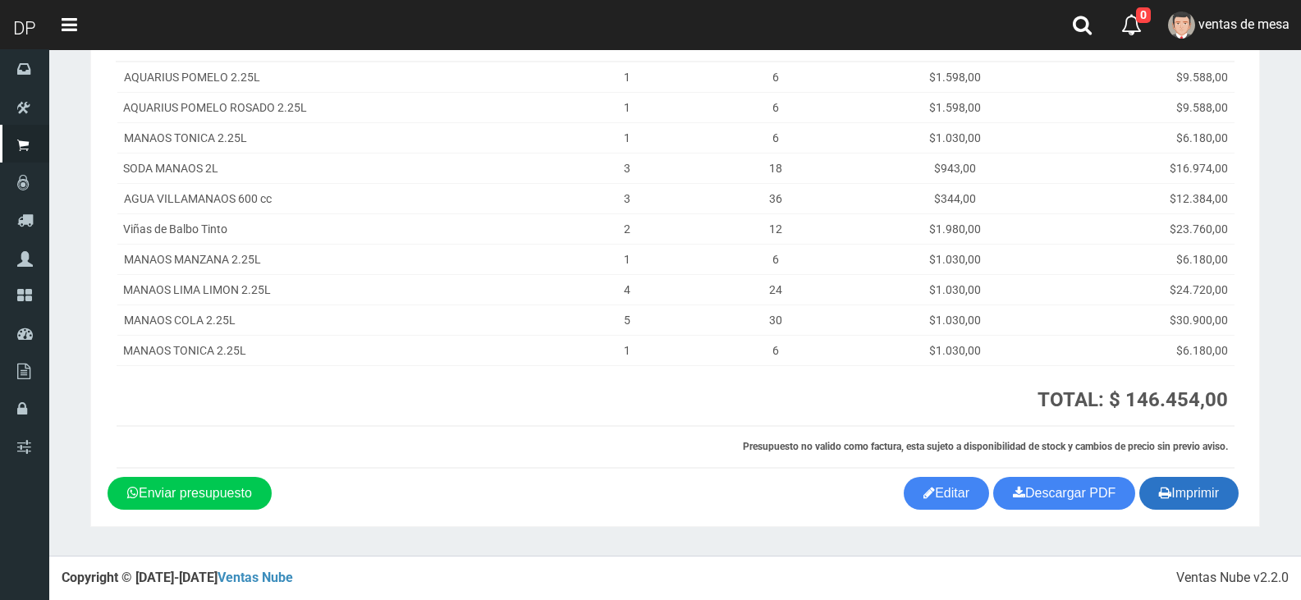
click at [1206, 503] on button "Imprimir" at bounding box center [1188, 493] width 99 height 33
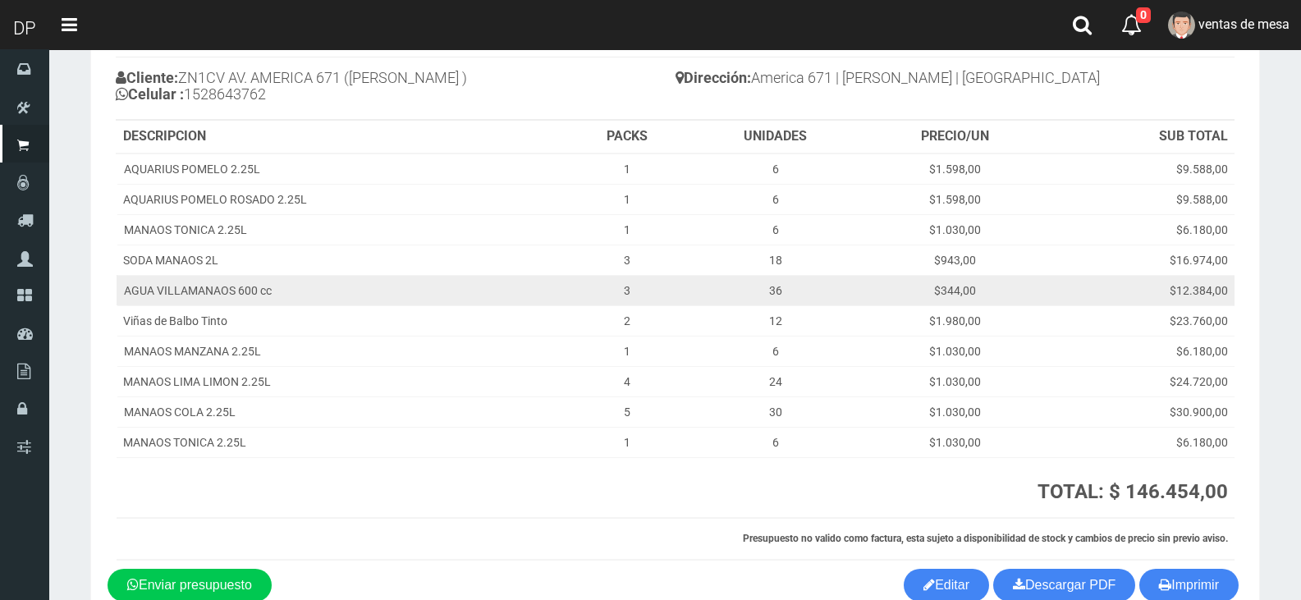
scroll to position [0, 0]
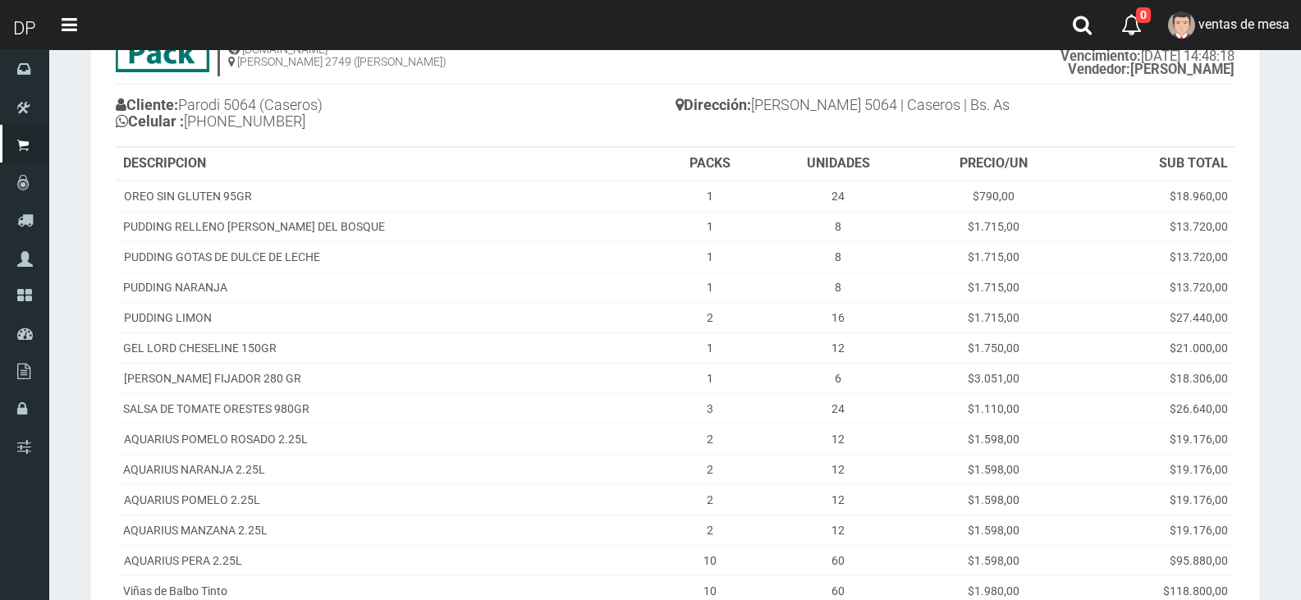
scroll to position [341, 0]
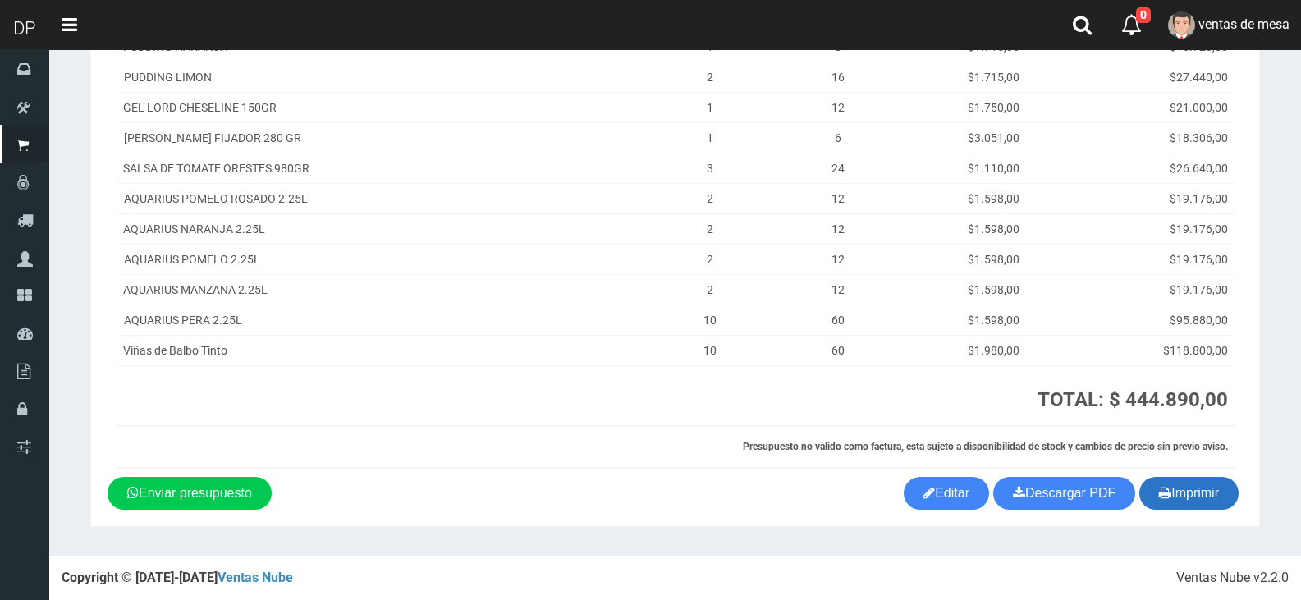
click at [1164, 492] on icon "button" at bounding box center [1165, 492] width 12 height 23
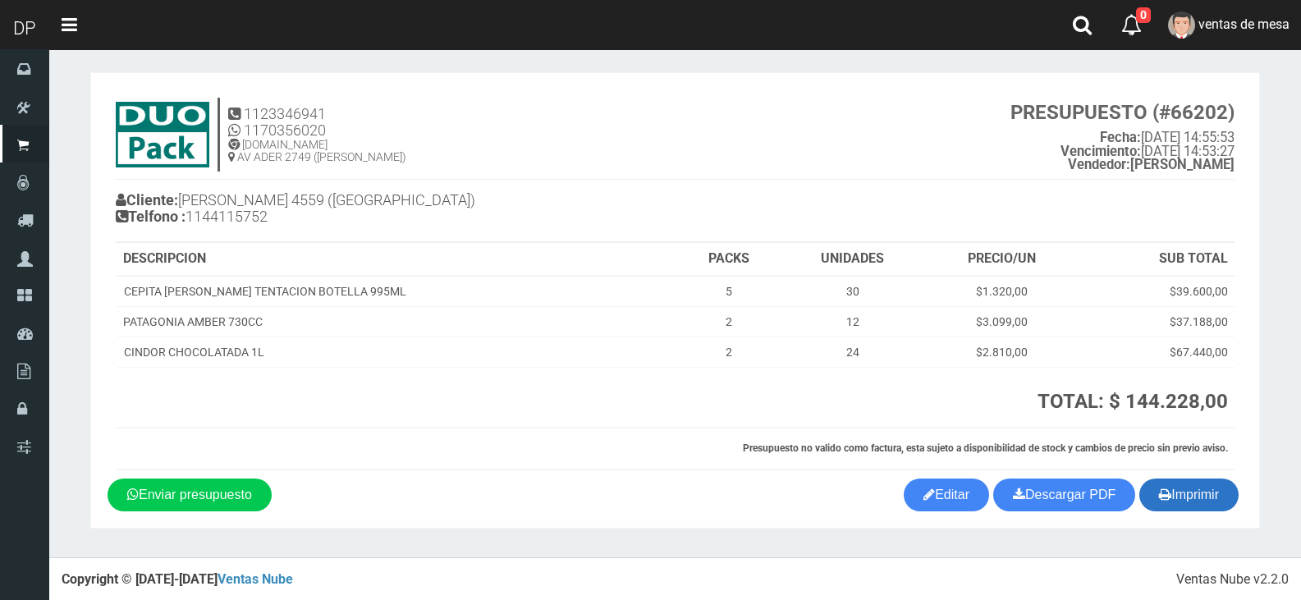
scroll to position [7, 0]
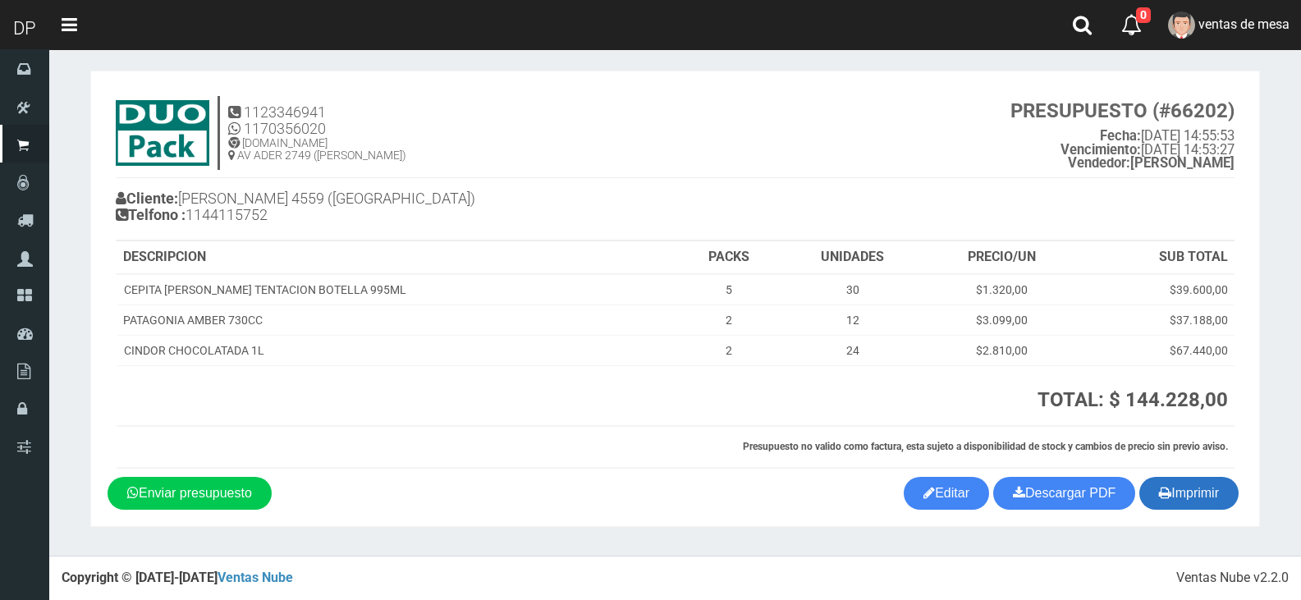
click at [1223, 497] on button "Imprimir" at bounding box center [1188, 493] width 99 height 33
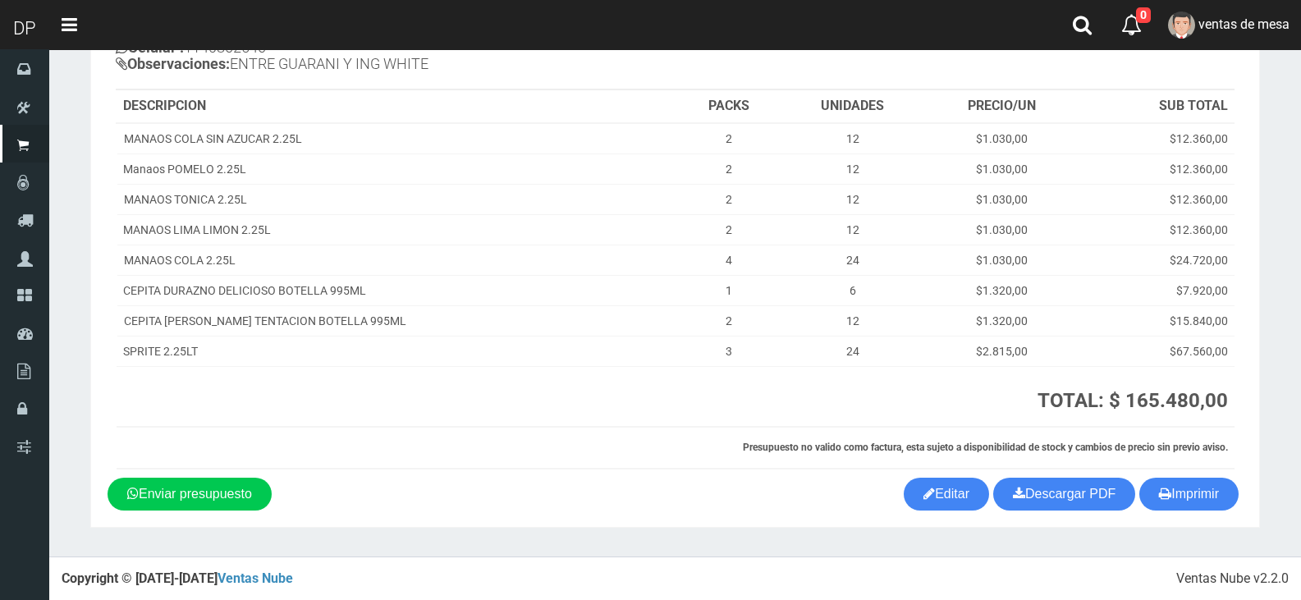
scroll to position [176, 0]
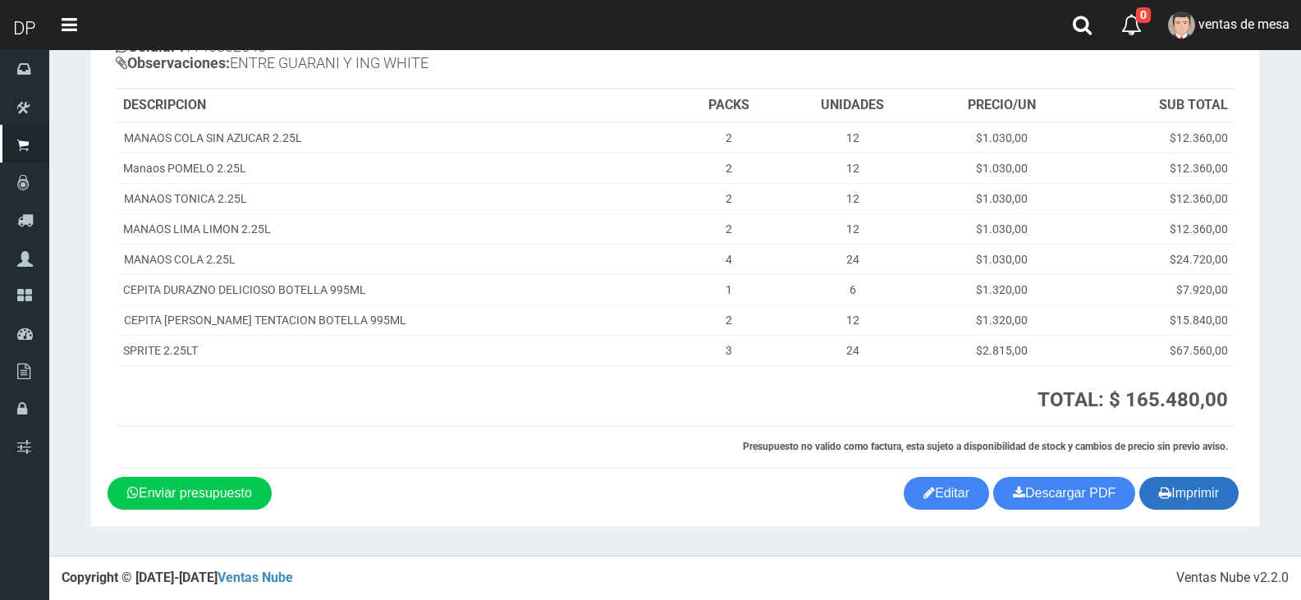
click at [1169, 501] on button "Imprimir" at bounding box center [1188, 493] width 99 height 33
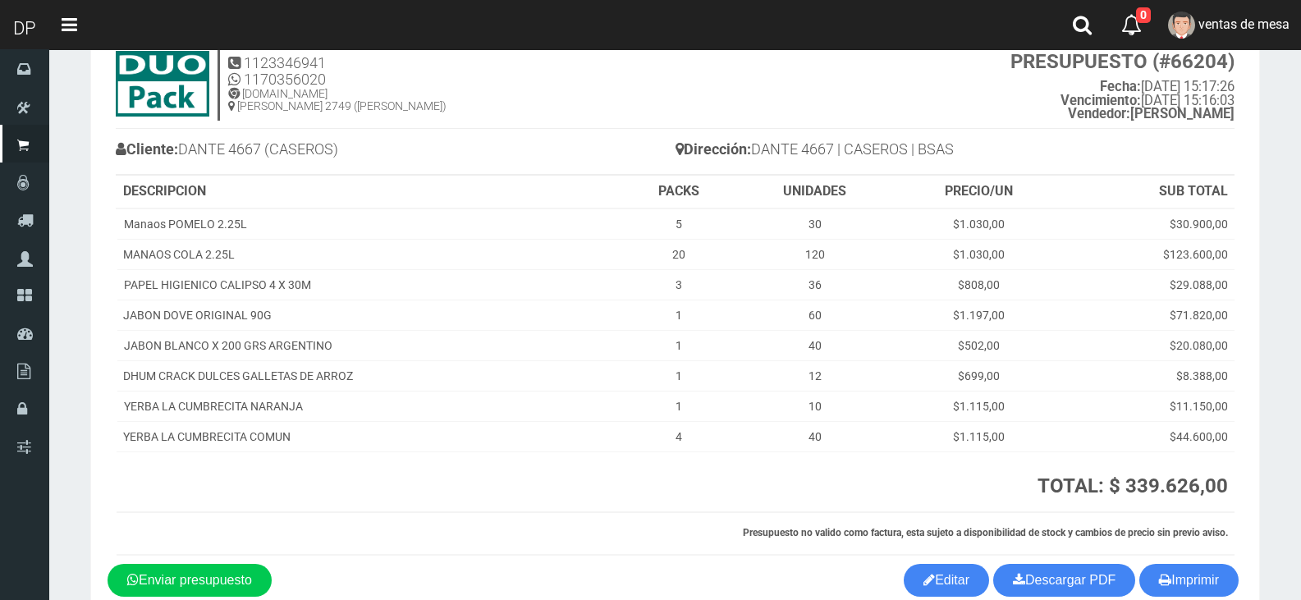
scroll to position [143, 0]
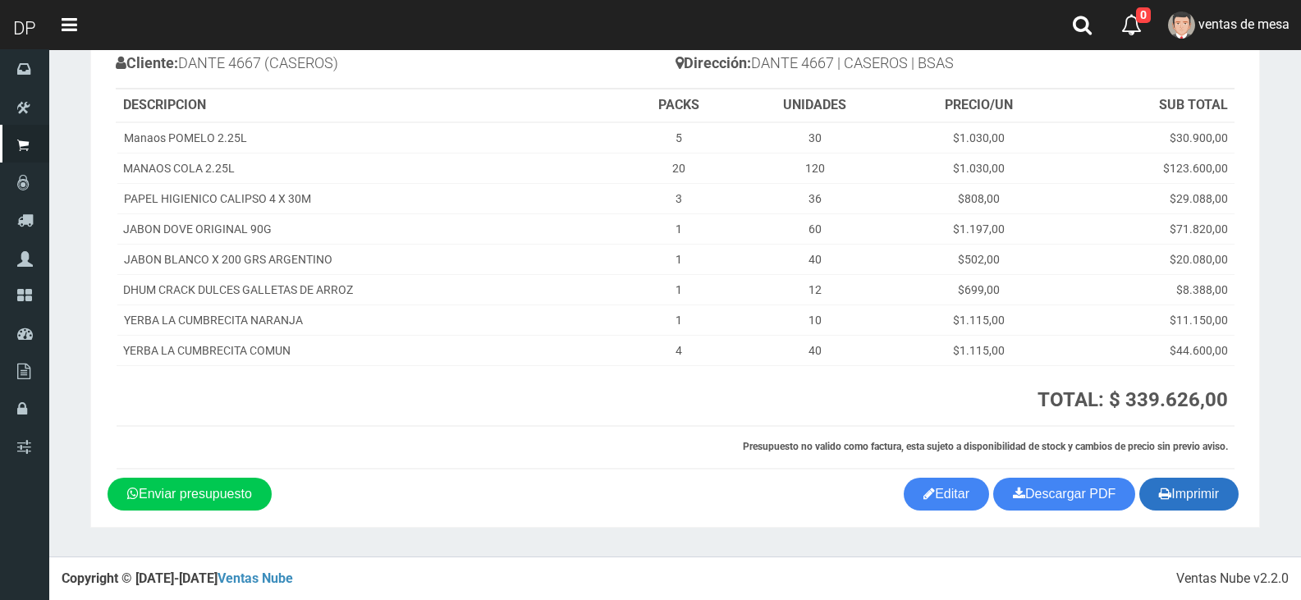
click at [1212, 495] on button "Imprimir" at bounding box center [1188, 494] width 99 height 33
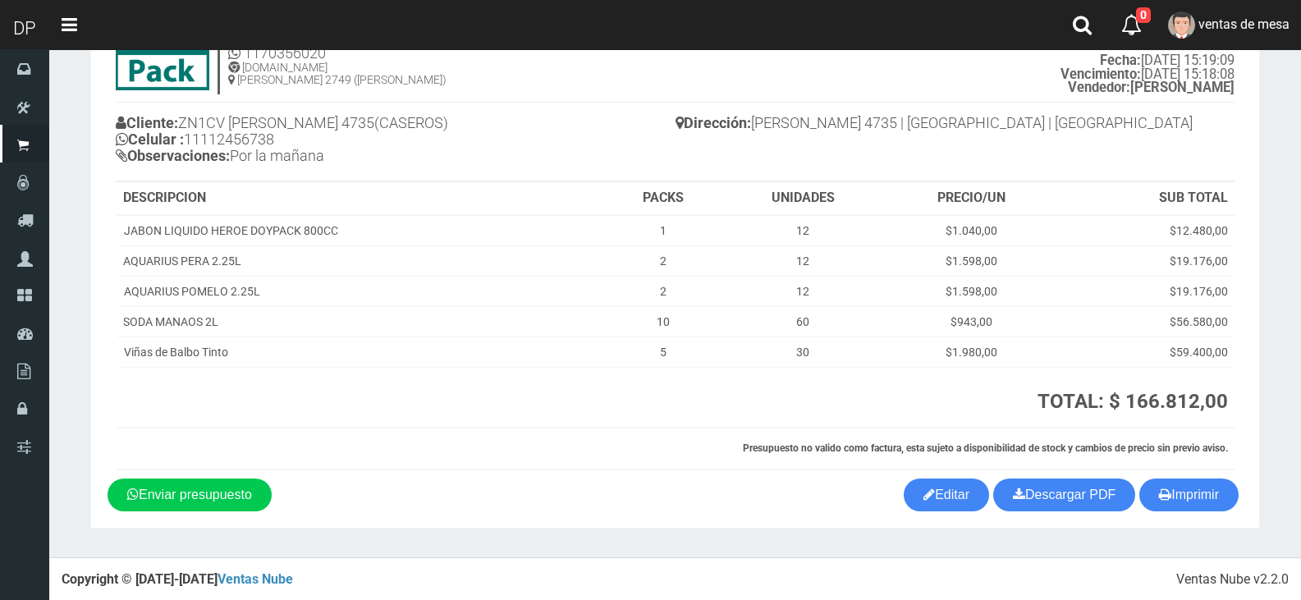
scroll to position [85, 0]
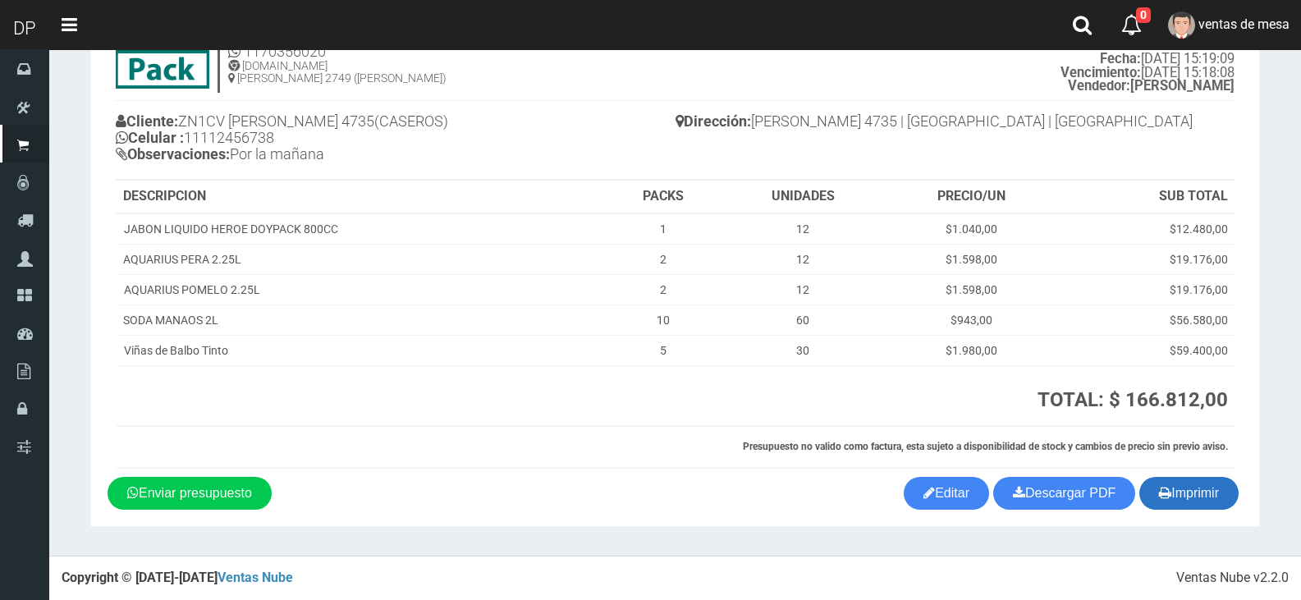
click at [1219, 487] on button "Imprimir" at bounding box center [1188, 493] width 99 height 33
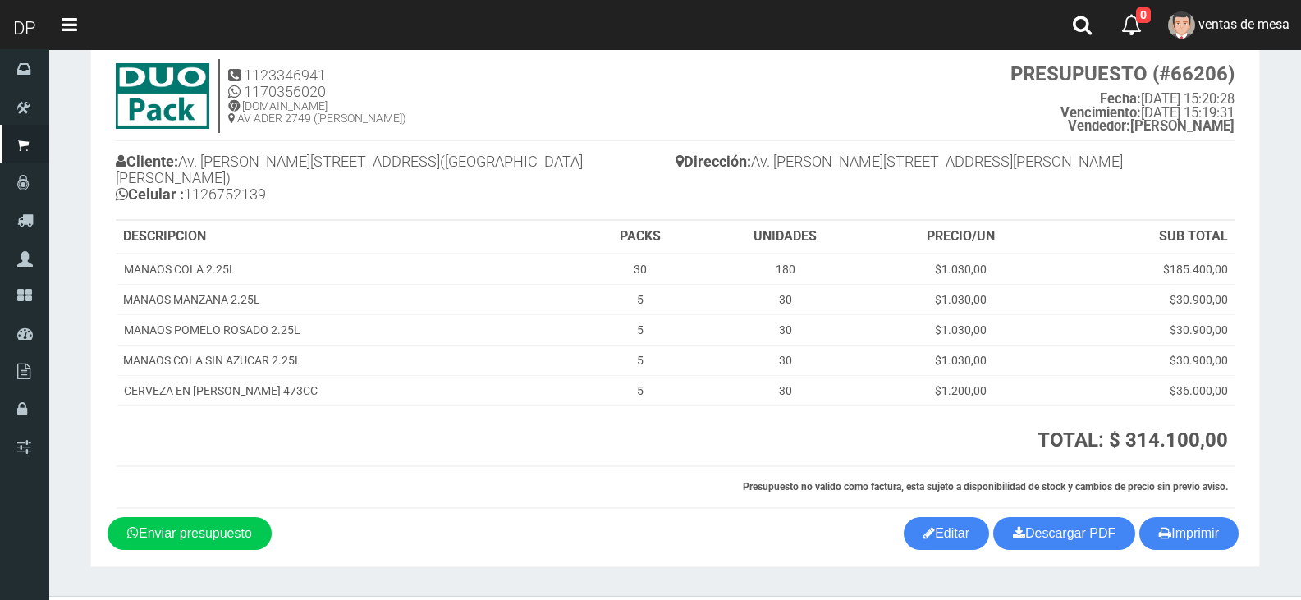
scroll to position [68, 0]
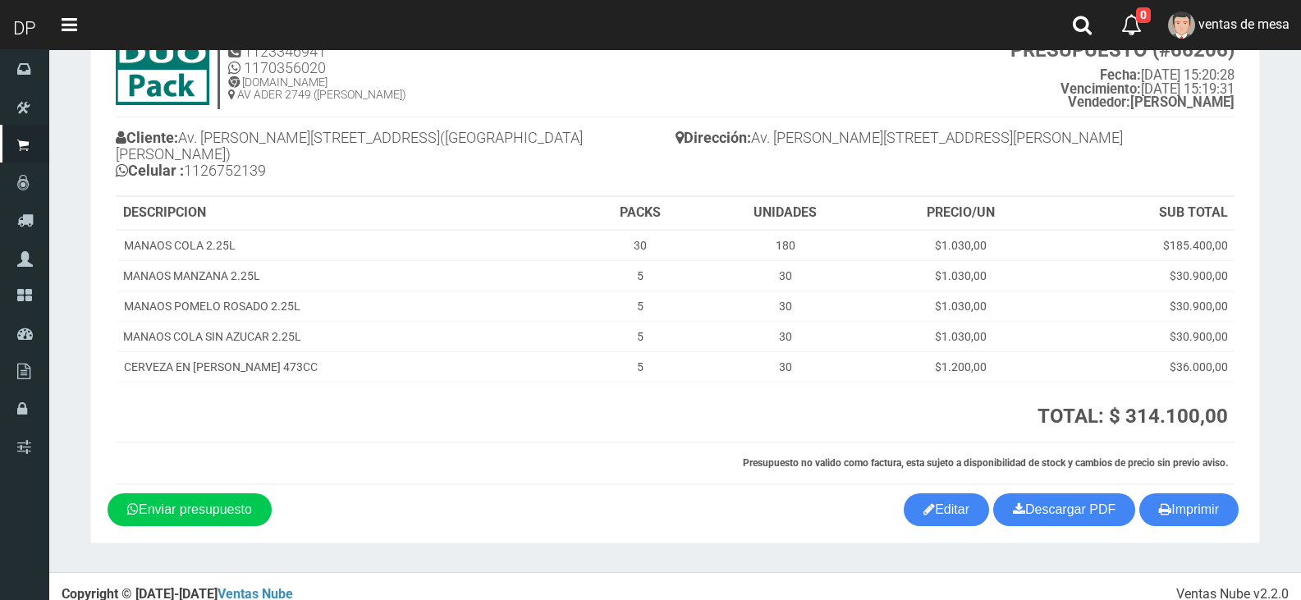
click at [1187, 513] on section "1123346941 1170356020 WWW.DUOPACKS.COM.AR AV ADER 2749 (MUNRO) PRESUPUESTO (#66…" at bounding box center [674, 276] width 1169 height 533
click at [1186, 494] on button "Imprimir" at bounding box center [1188, 509] width 99 height 33
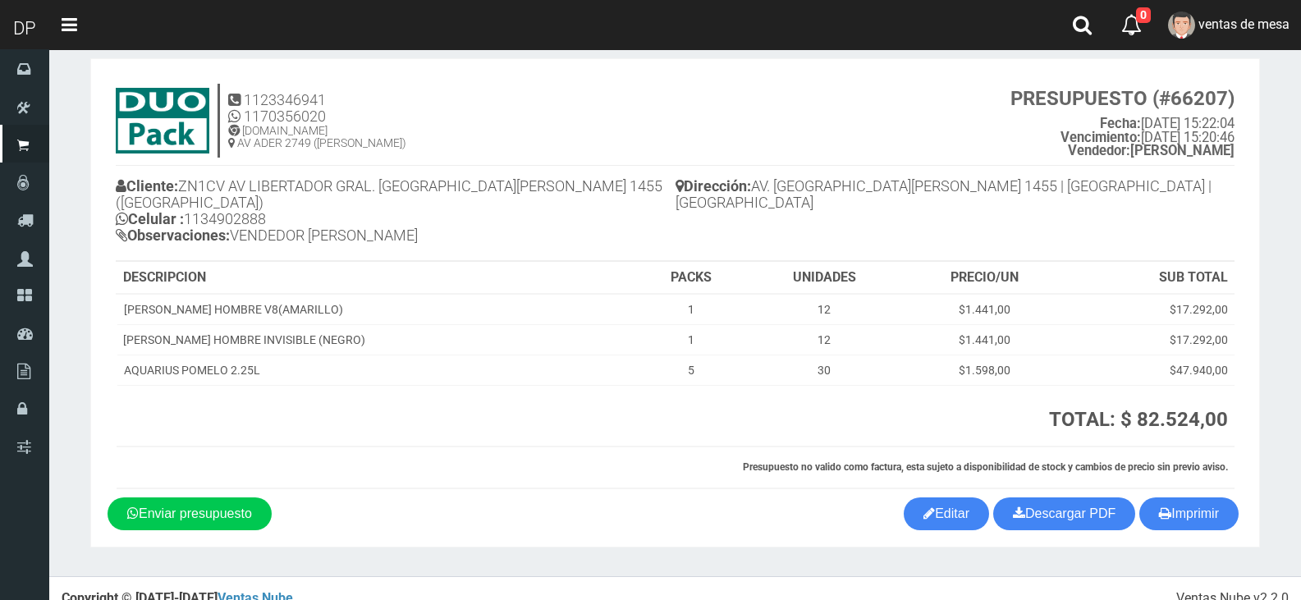
scroll to position [24, 0]
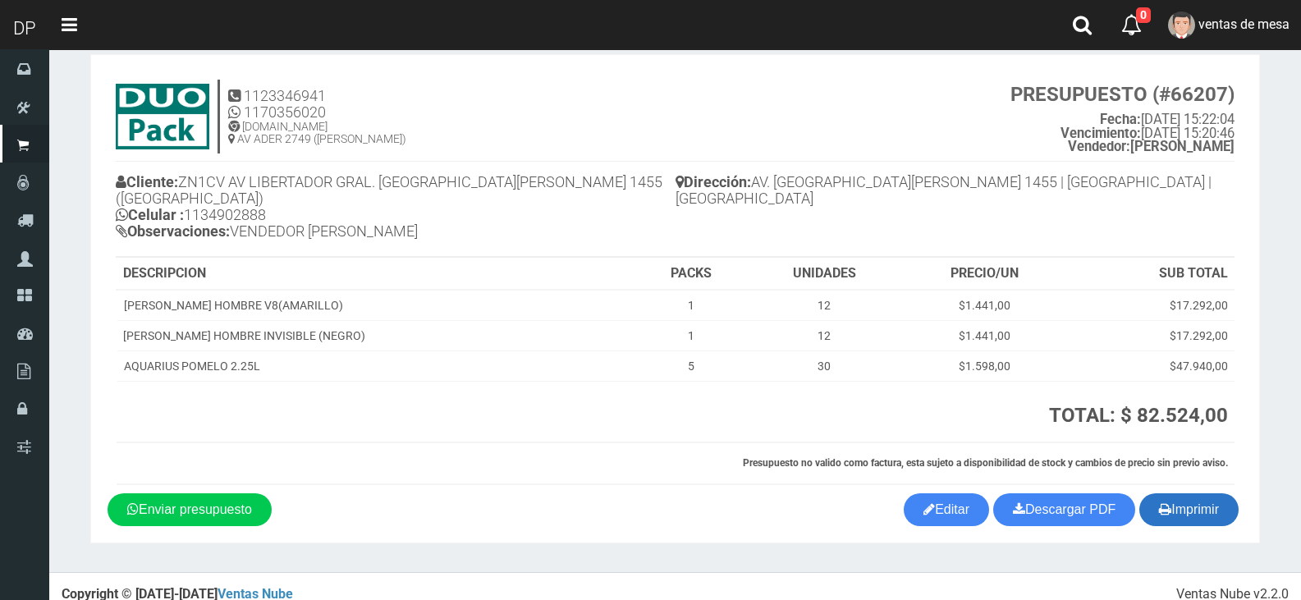
click at [1165, 497] on icon "button" at bounding box center [1165, 508] width 12 height 23
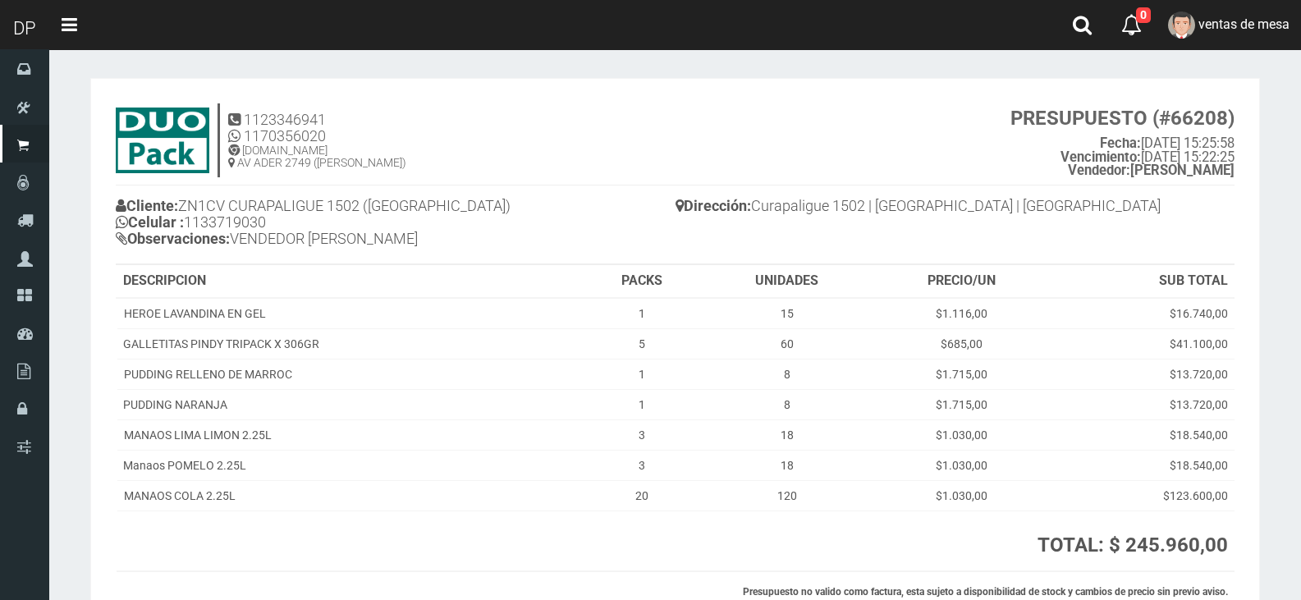
click at [642, 241] on h4 "Cliente: ZN1CV CURAPALIGUE 1502 (CASEROS) Celular : 1133719030 Observaciones: V…" at bounding box center [396, 224] width 560 height 61
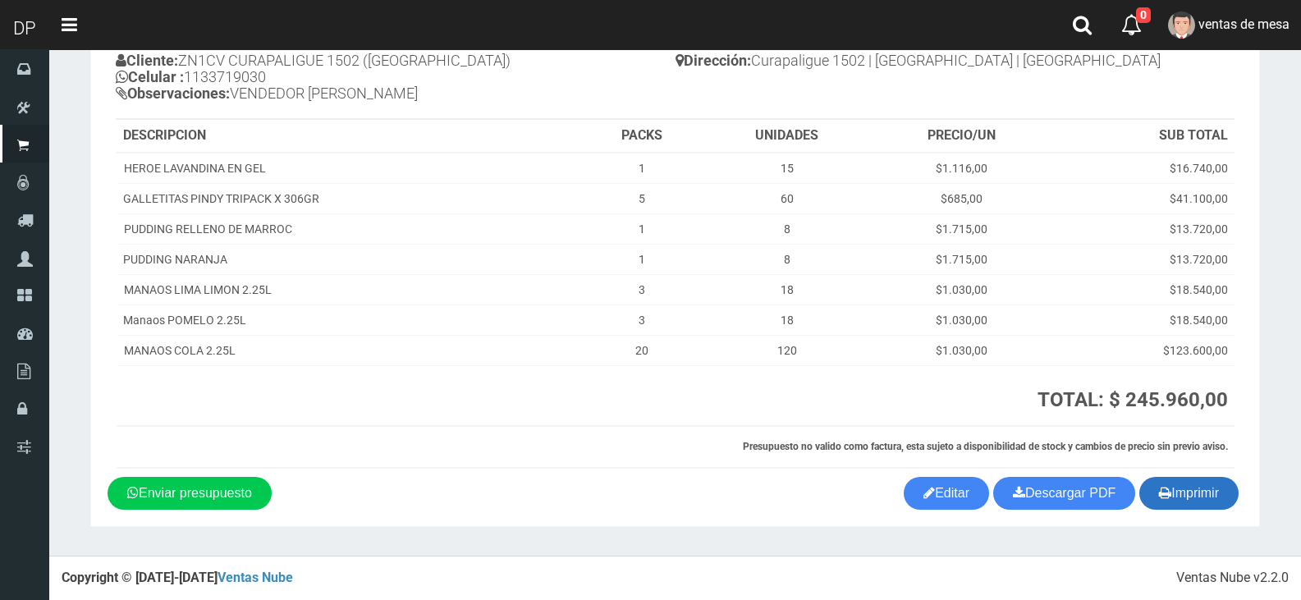
click at [1174, 505] on button "Imprimir" at bounding box center [1188, 493] width 99 height 33
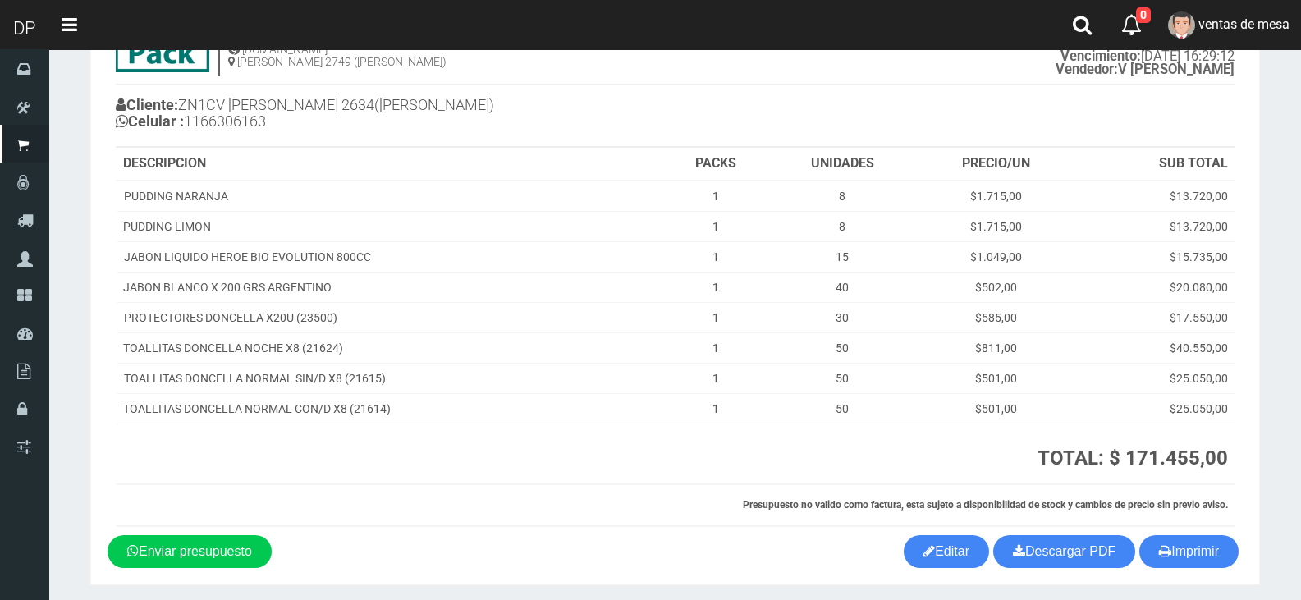
scroll to position [159, 0]
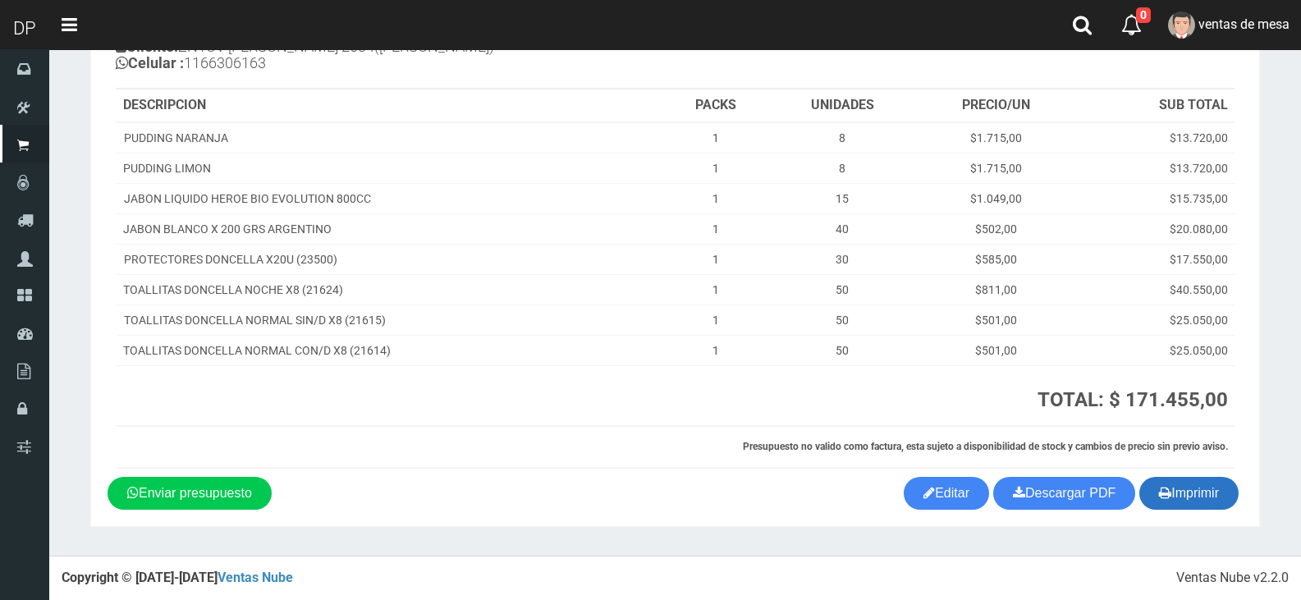
click at [1182, 485] on button "Imprimir" at bounding box center [1188, 493] width 99 height 33
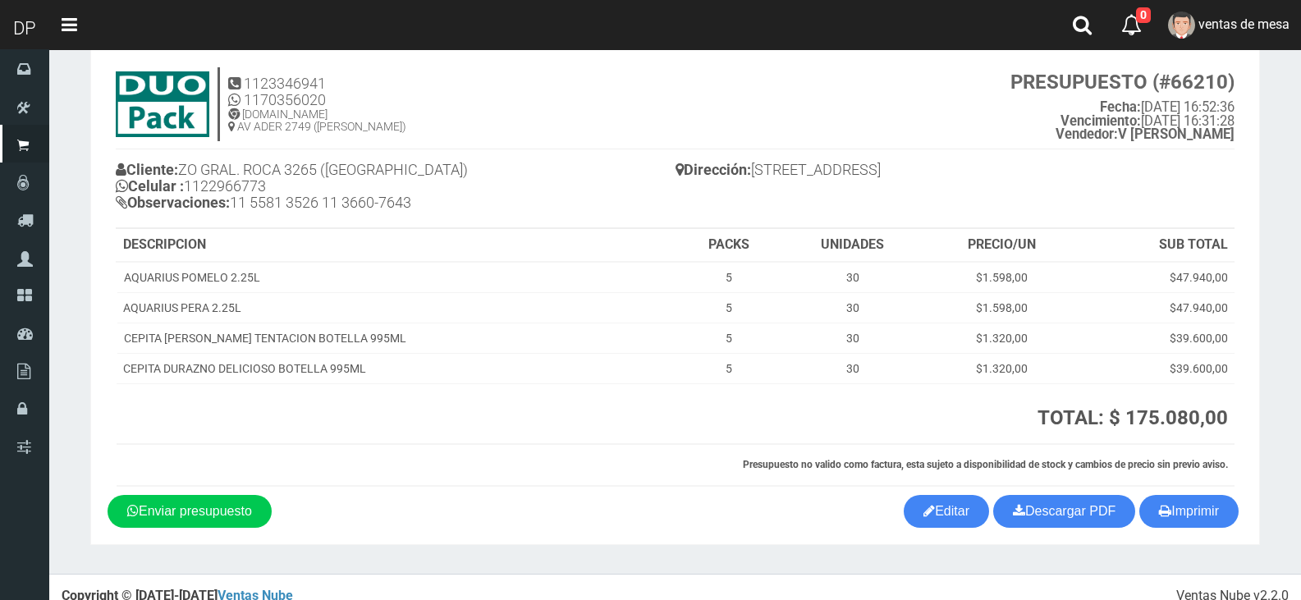
scroll to position [54, 0]
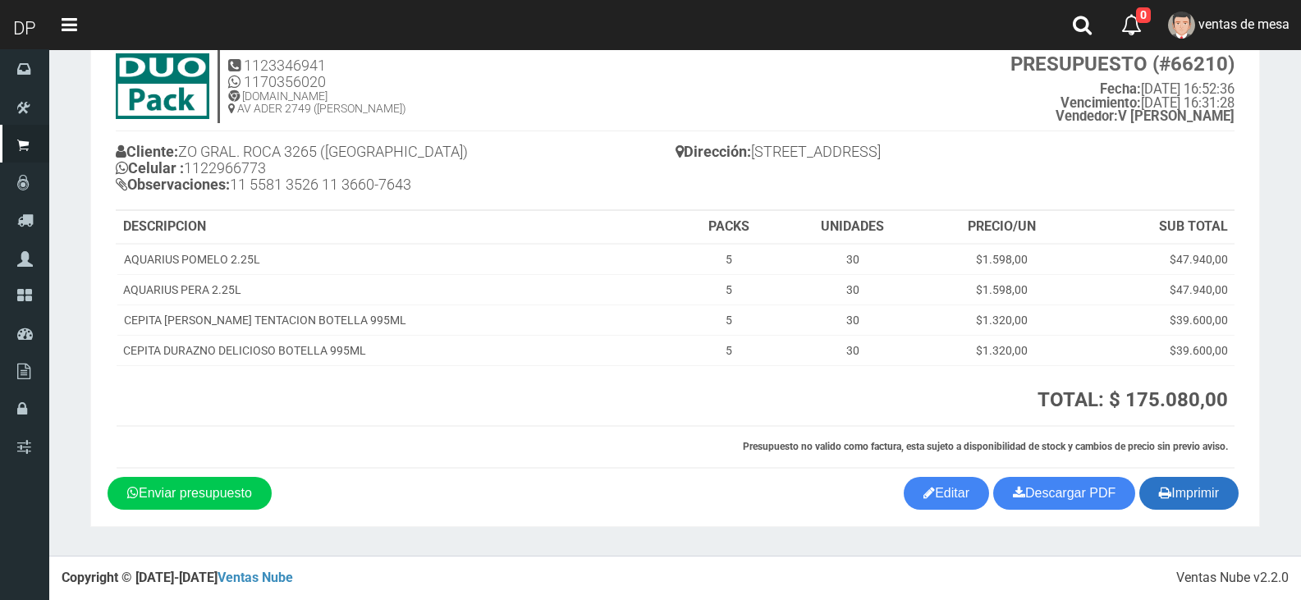
click at [1211, 495] on button "Imprimir" at bounding box center [1188, 493] width 99 height 33
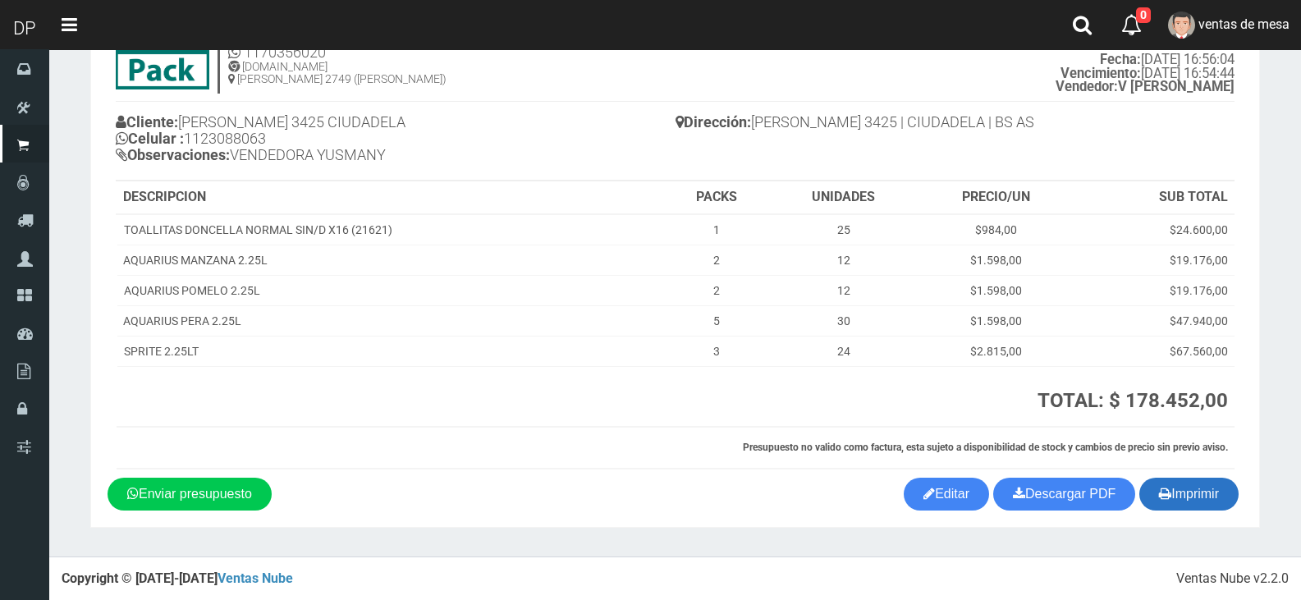
scroll to position [85, 0]
click at [1168, 493] on button "Imprimir" at bounding box center [1188, 493] width 99 height 33
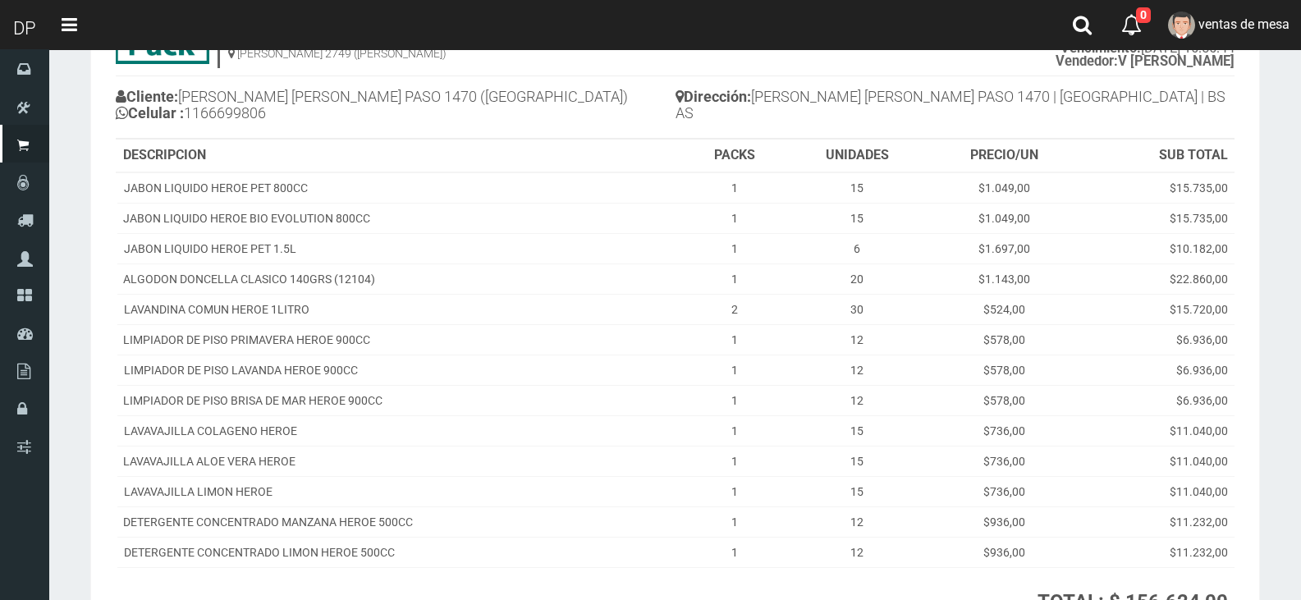
scroll to position [311, 0]
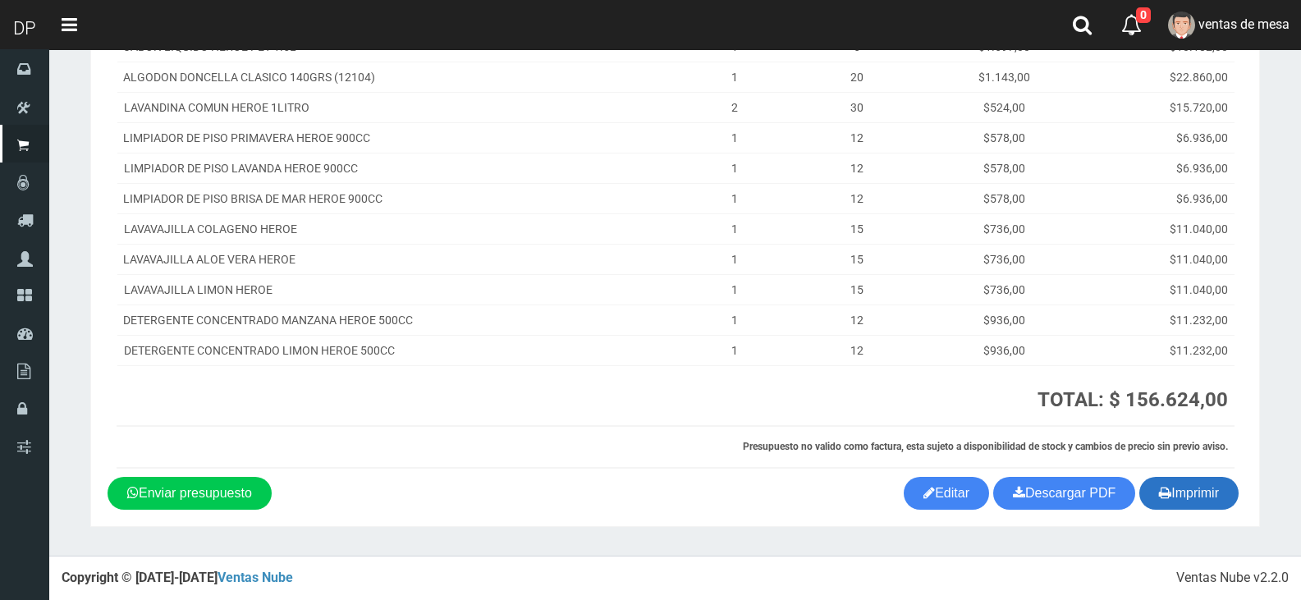
click at [1171, 492] on button "Imprimir" at bounding box center [1188, 493] width 99 height 33
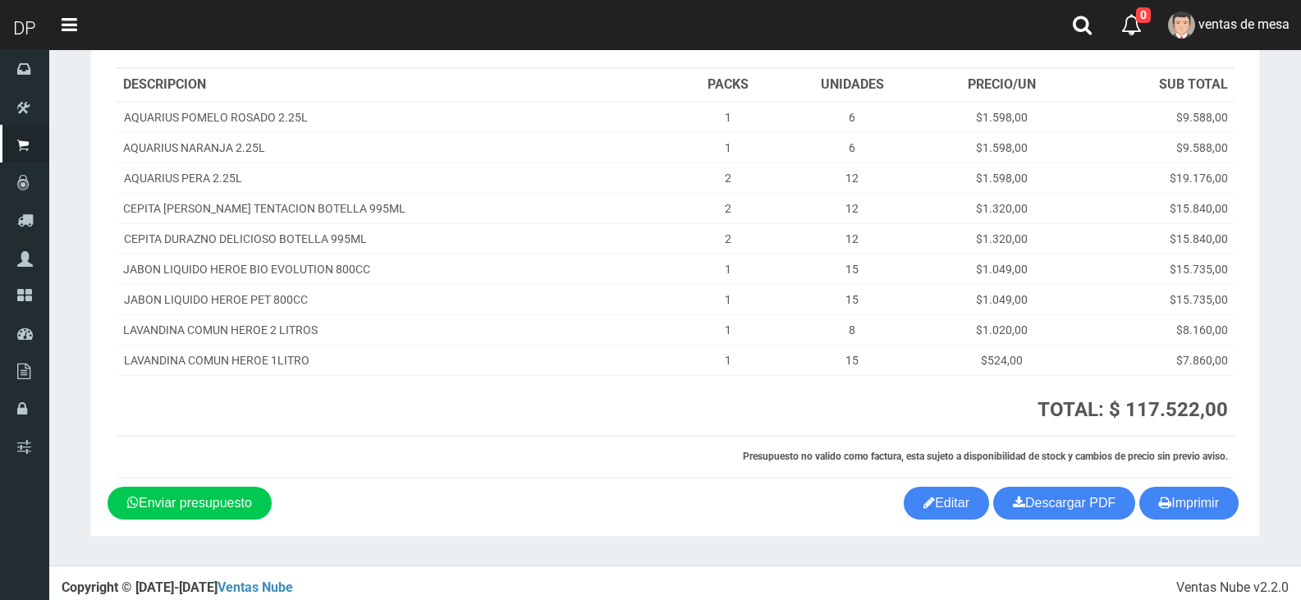
scroll to position [190, 0]
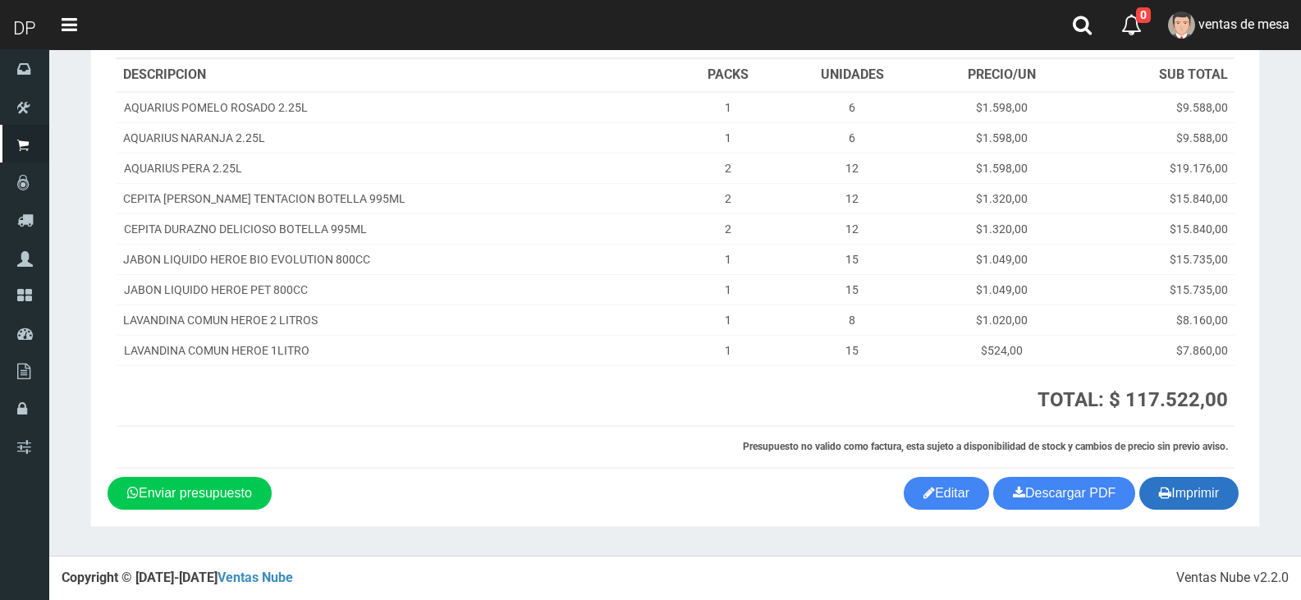
click at [1196, 488] on button "Imprimir" at bounding box center [1188, 493] width 99 height 33
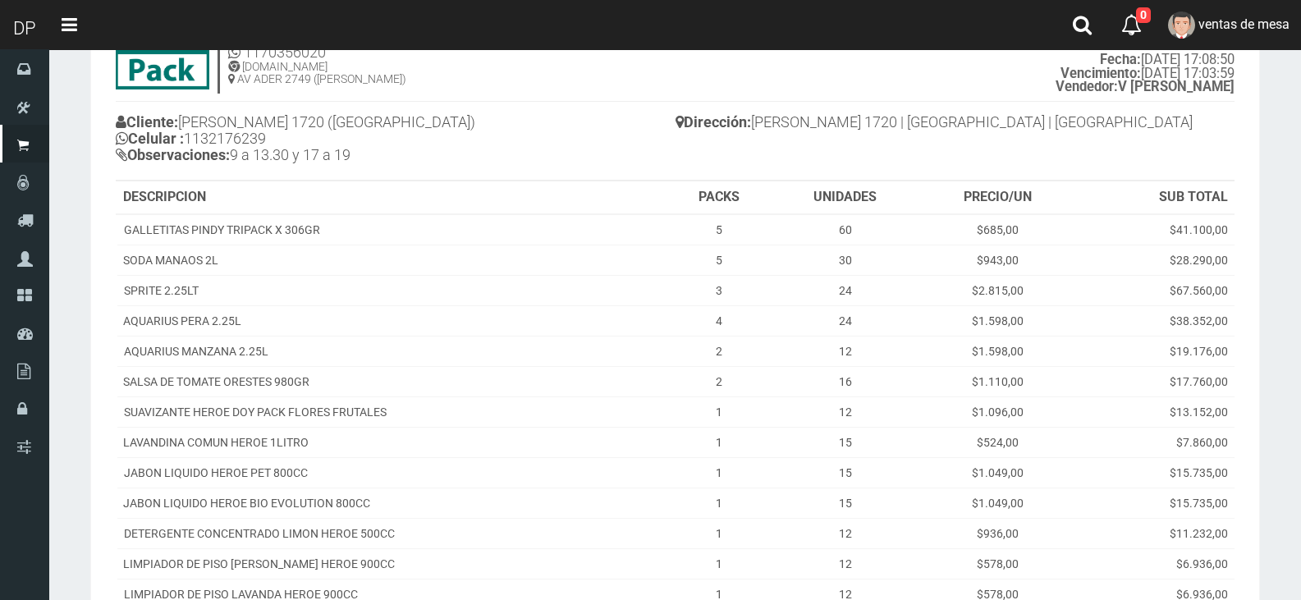
scroll to position [358, 0]
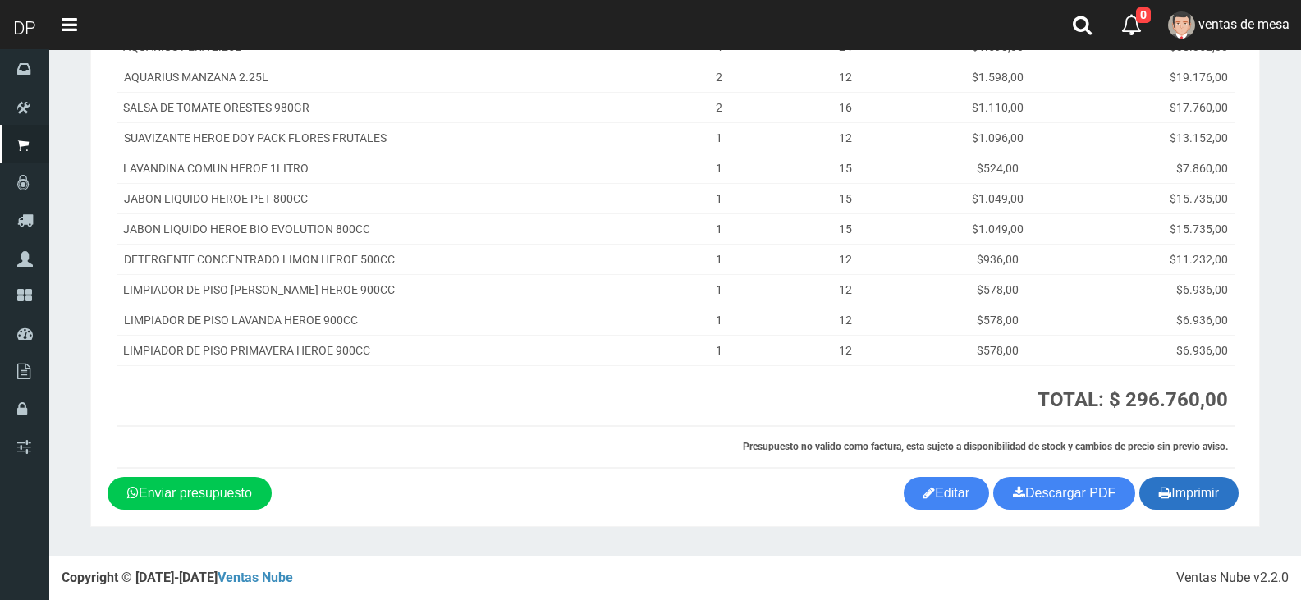
click at [1165, 493] on icon "button" at bounding box center [1165, 492] width 12 height 23
click at [1212, 493] on button "Imprimir" at bounding box center [1188, 493] width 99 height 33
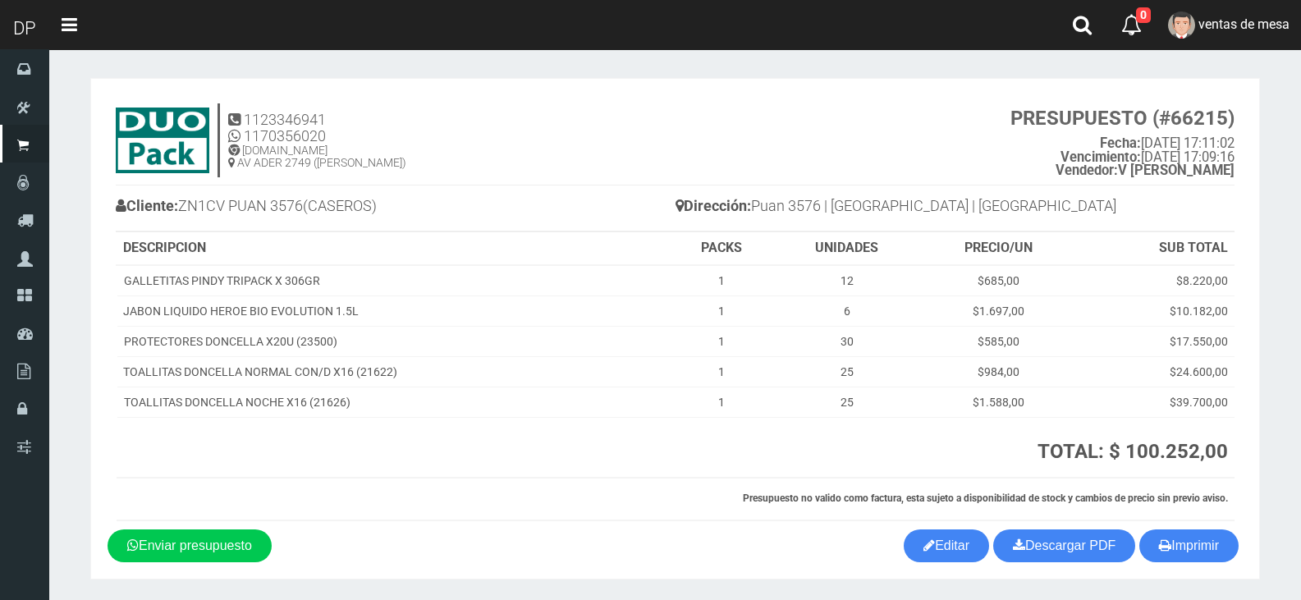
scroll to position [52, 0]
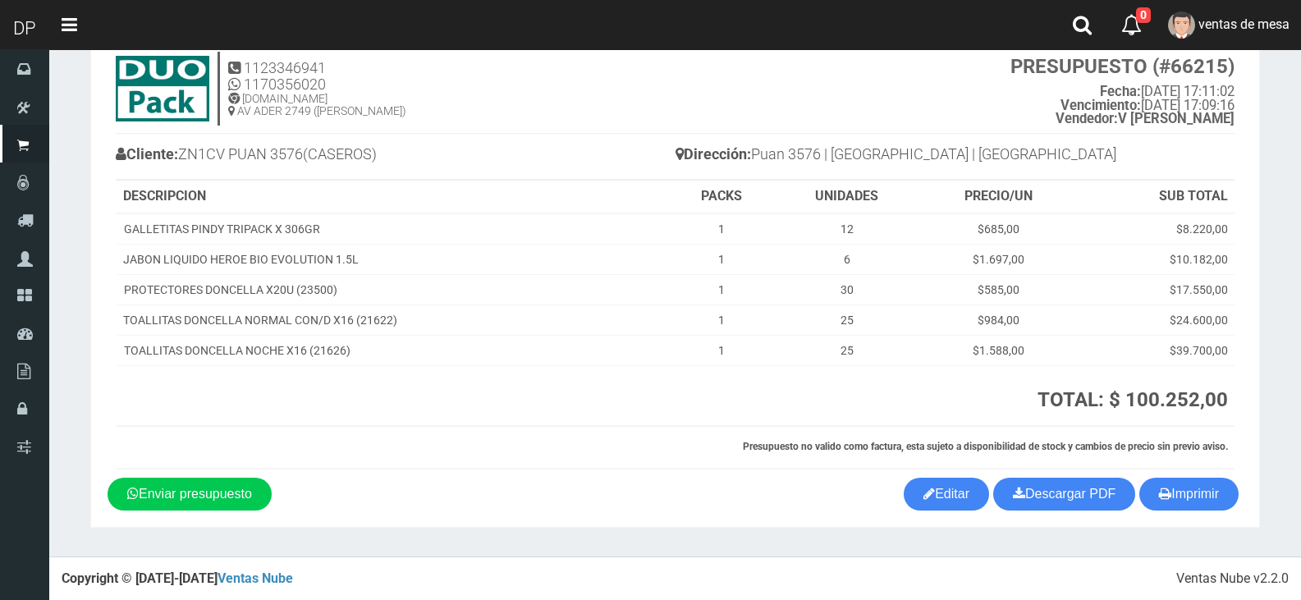
click at [1183, 517] on section "1123346941 1170356020 WWW.DUOPACKS.COM.AR AV ADER 2749 (MUNRO) PRESUPUESTO (#66…" at bounding box center [674, 276] width 1169 height 501
click at [1181, 500] on button "Imprimir" at bounding box center [1188, 494] width 99 height 33
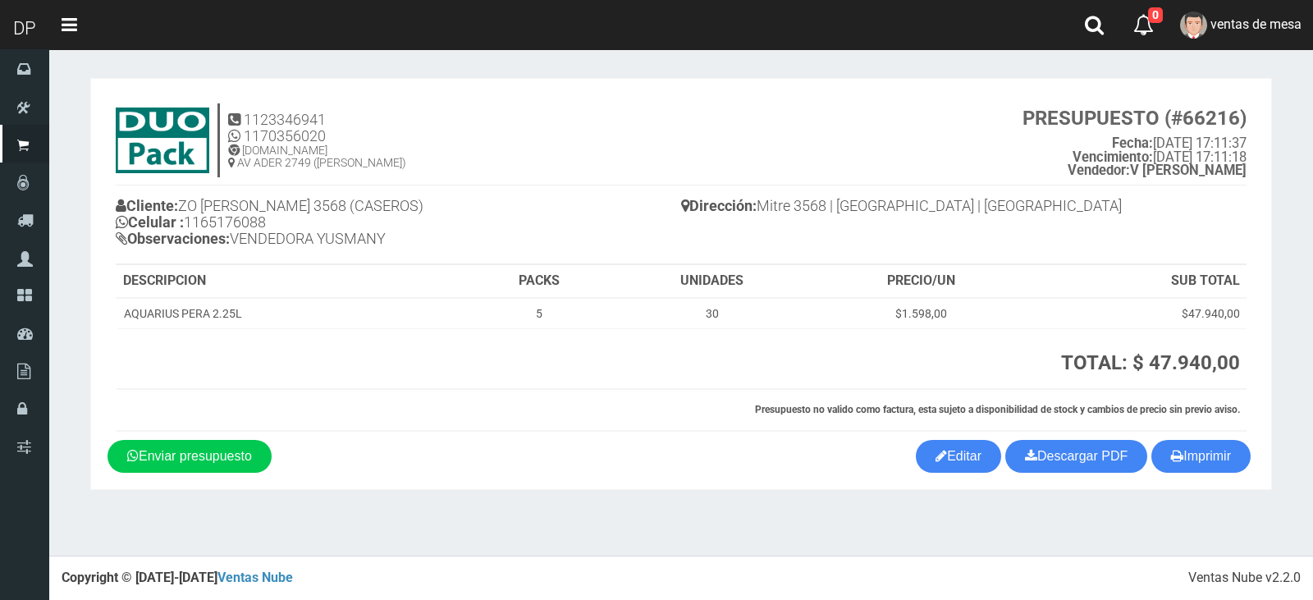
click at [1165, 285] on th "SUB TOTAL" at bounding box center [1137, 281] width 217 height 33
click at [1193, 450] on button "Imprimir" at bounding box center [1200, 456] width 99 height 33
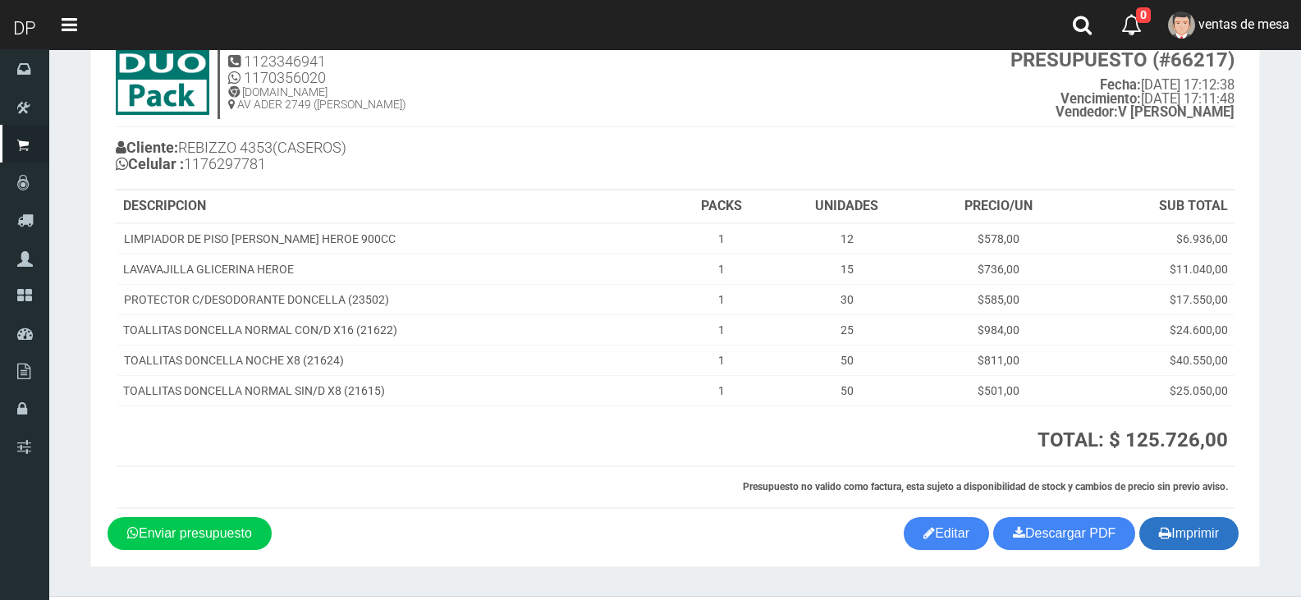
scroll to position [98, 0]
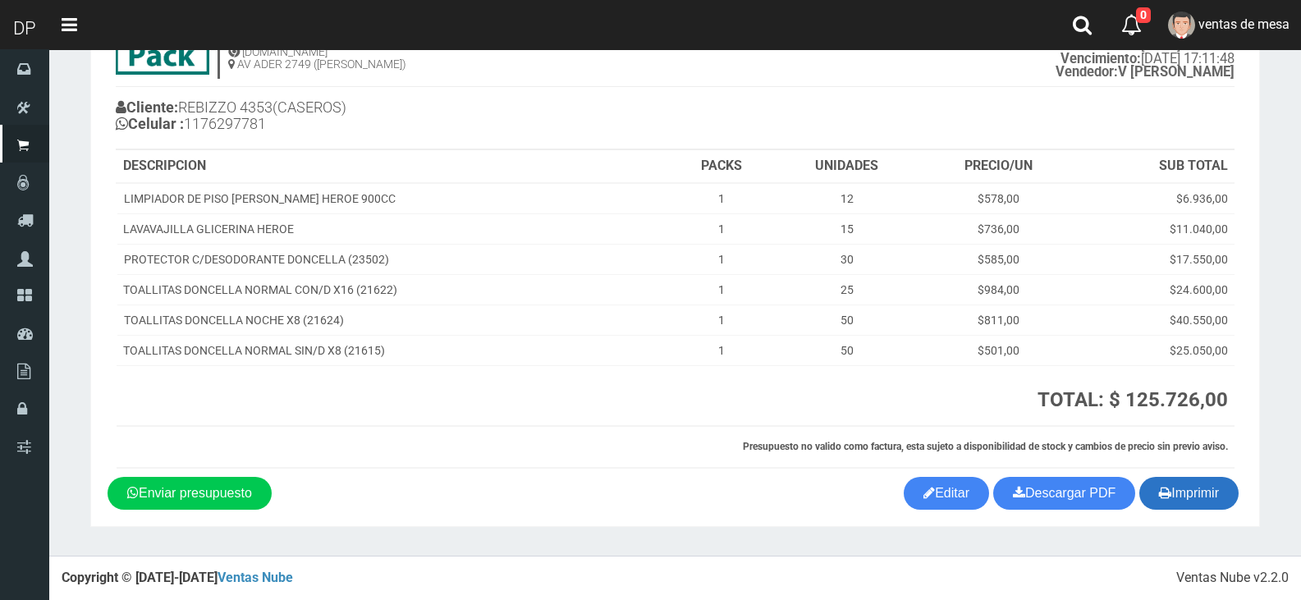
click at [1196, 499] on button "Imprimir" at bounding box center [1188, 493] width 99 height 33
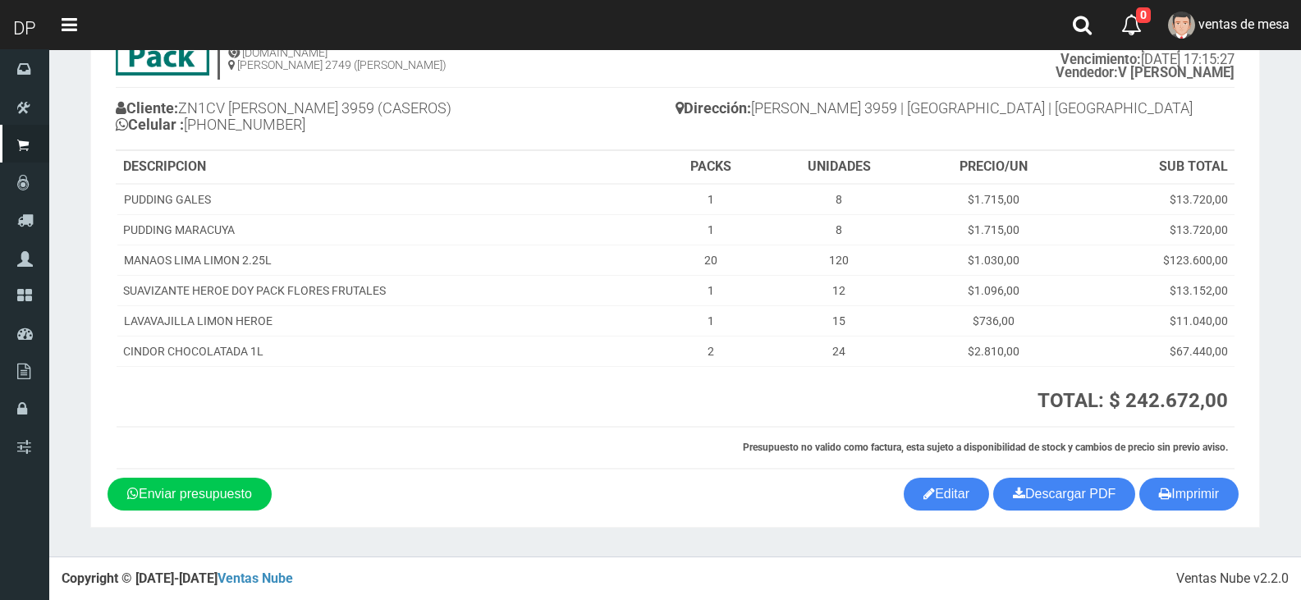
scroll to position [98, 0]
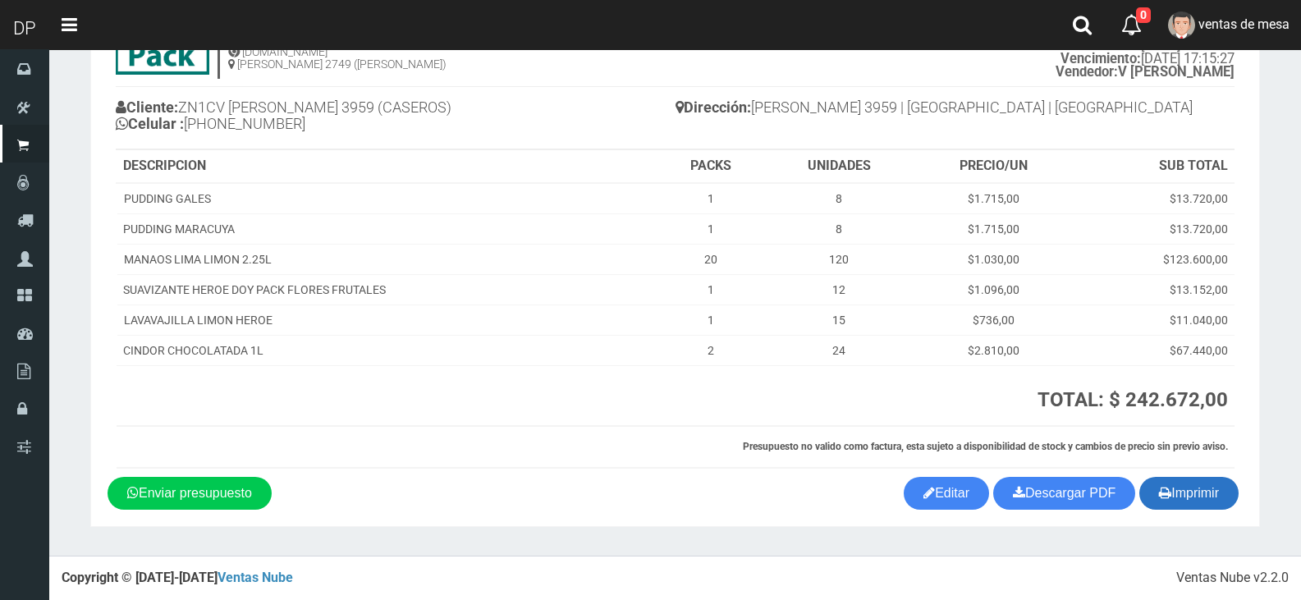
click at [1196, 504] on button "Imprimir" at bounding box center [1188, 493] width 99 height 33
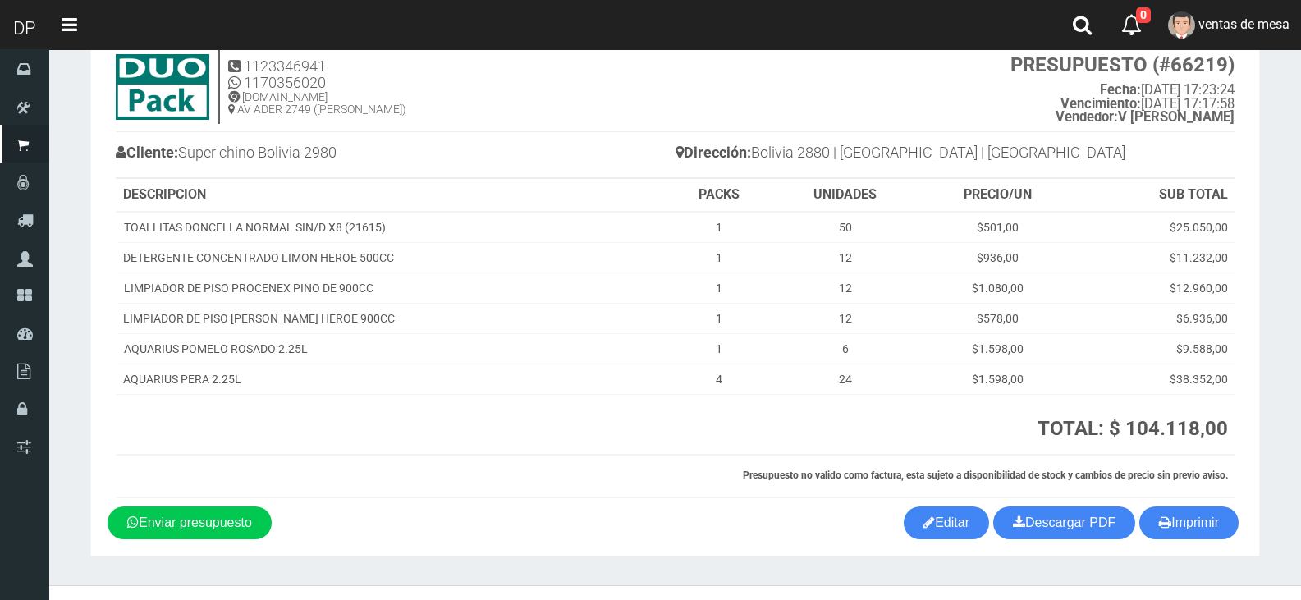
scroll to position [82, 0]
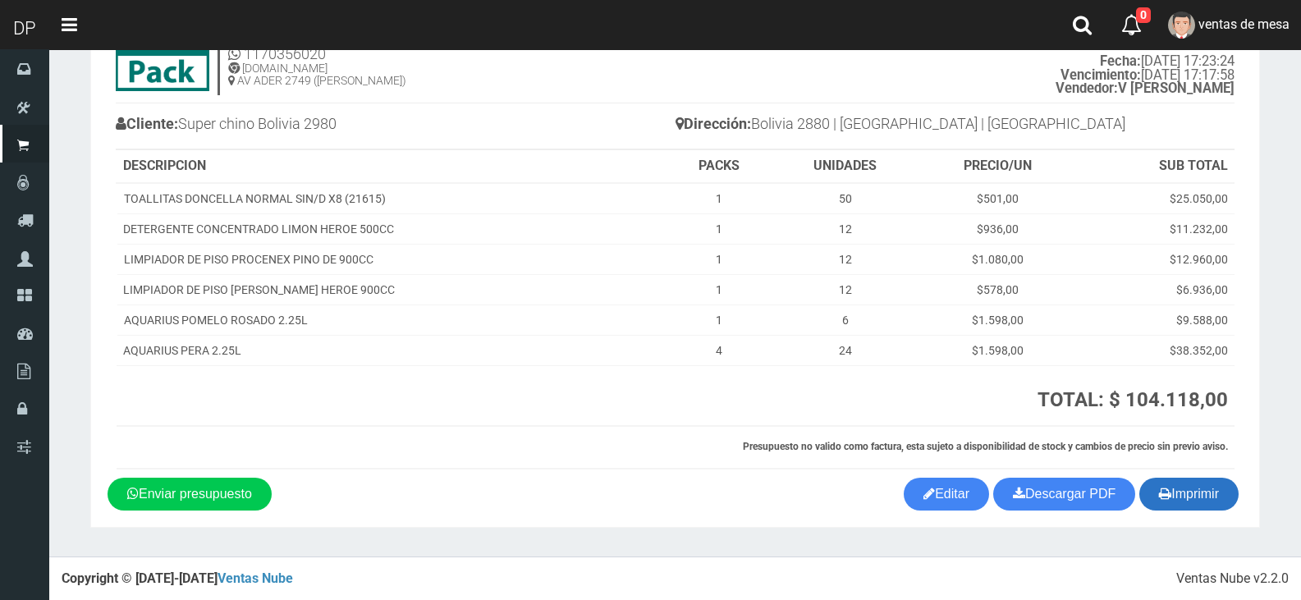
click at [1213, 492] on button "Imprimir" at bounding box center [1188, 494] width 99 height 33
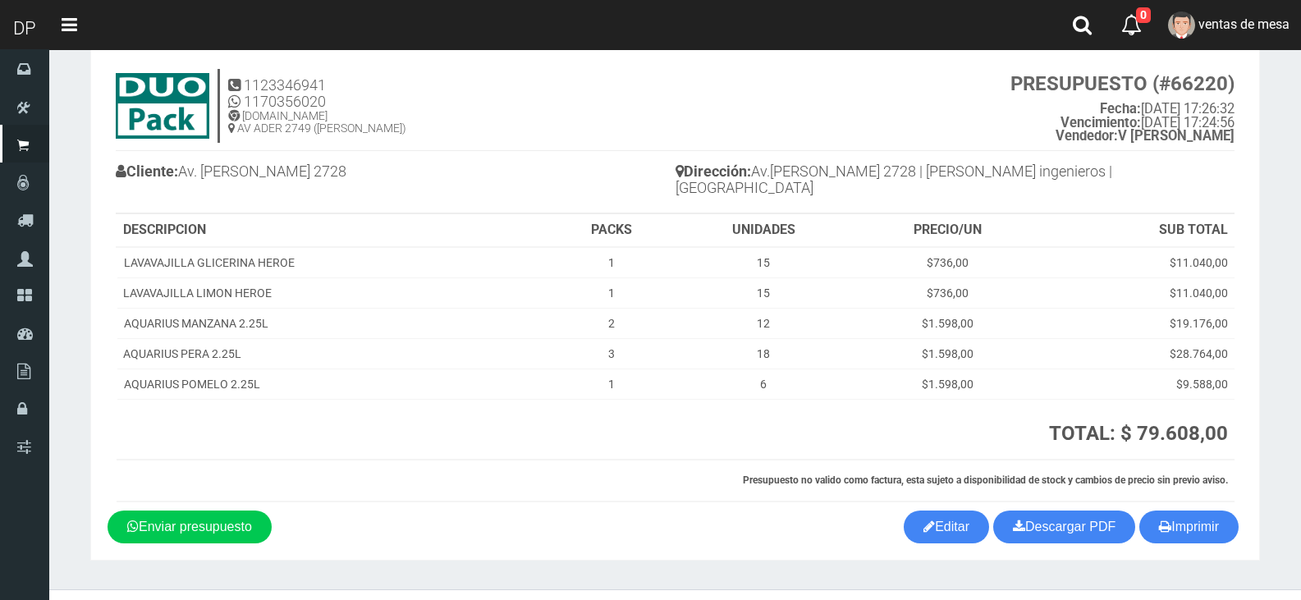
scroll to position [52, 0]
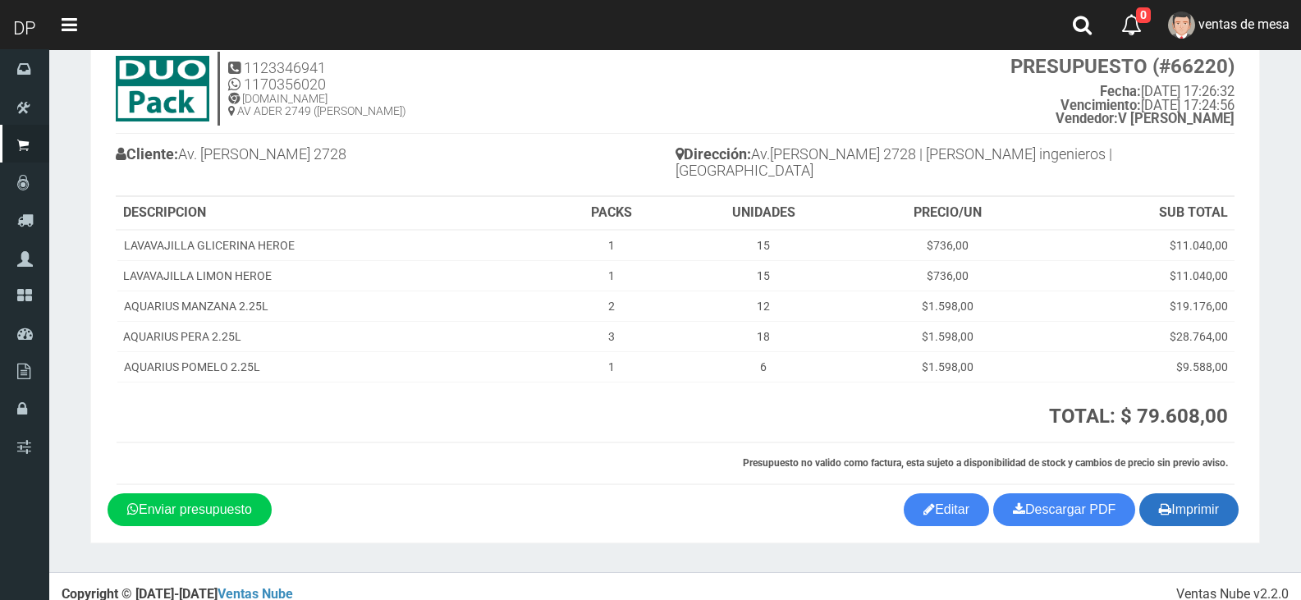
click at [1164, 497] on icon "button" at bounding box center [1165, 508] width 12 height 23
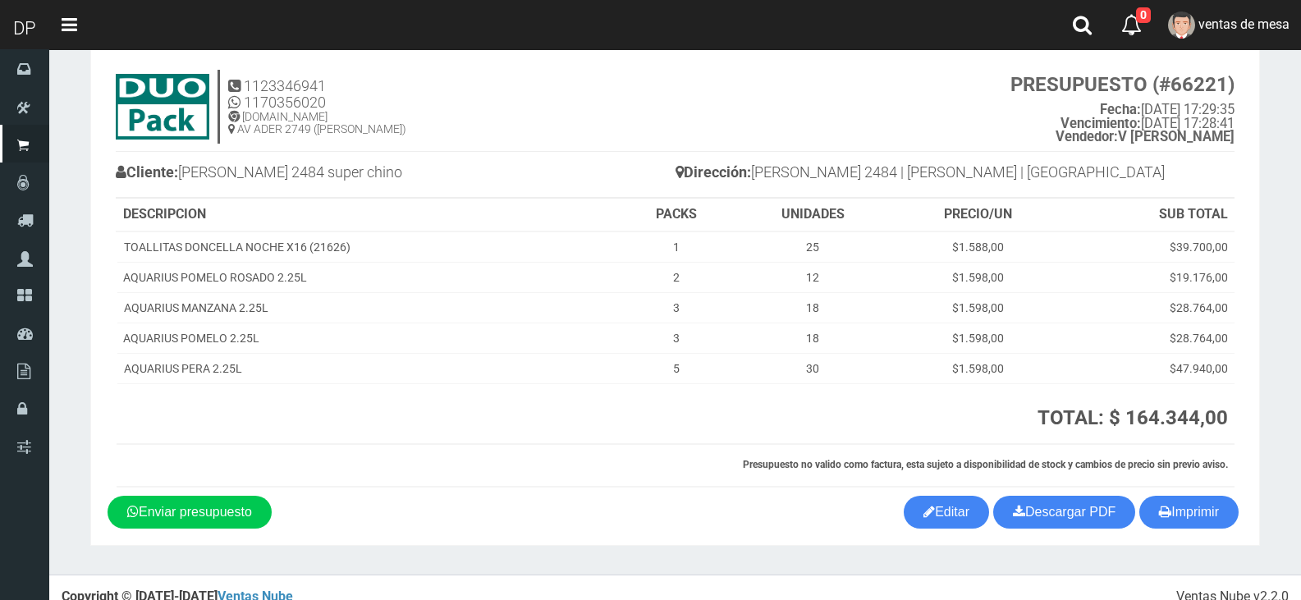
scroll to position [52, 0]
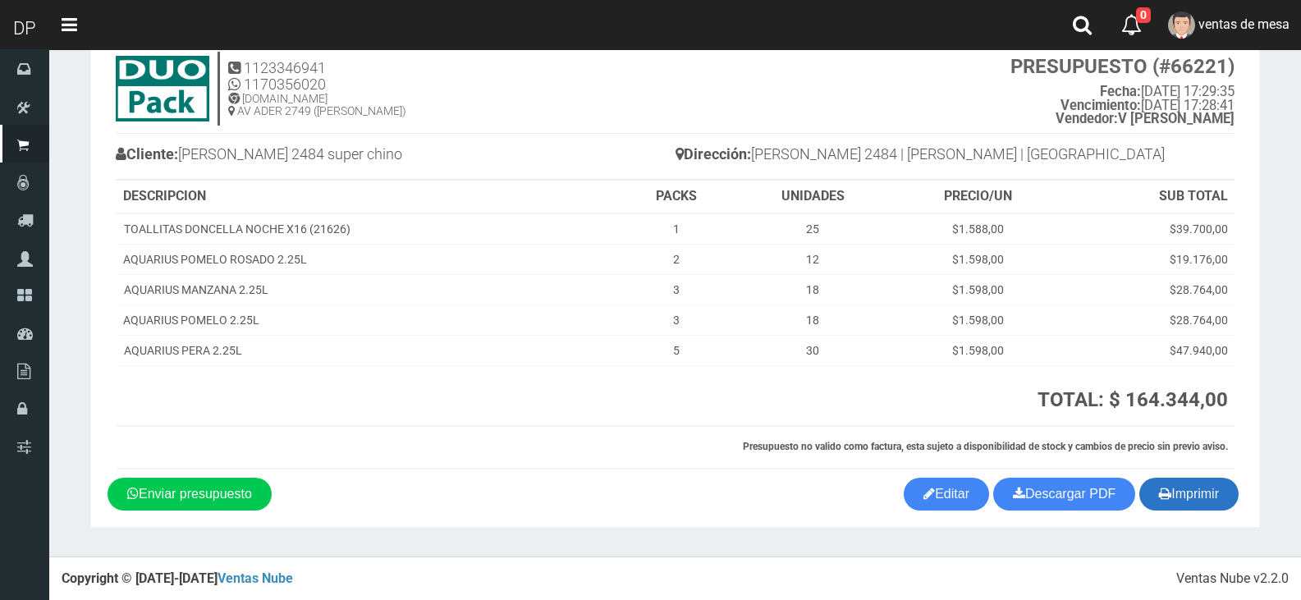
click at [1196, 494] on button "Imprimir" at bounding box center [1188, 494] width 99 height 33
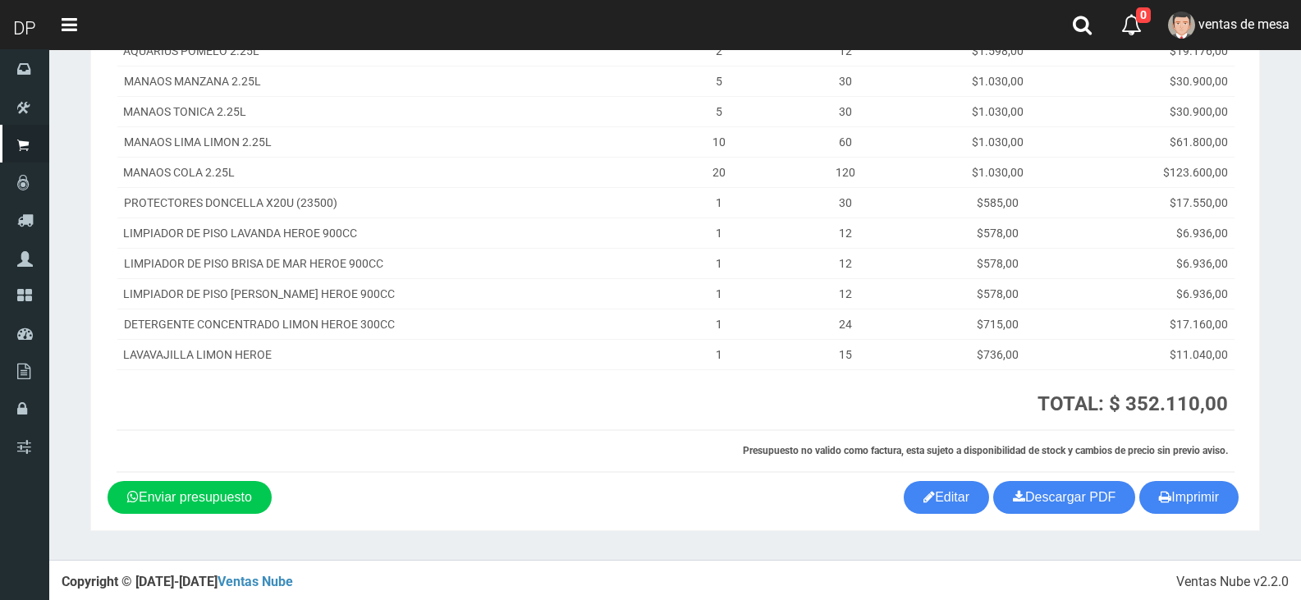
scroll to position [281, 0]
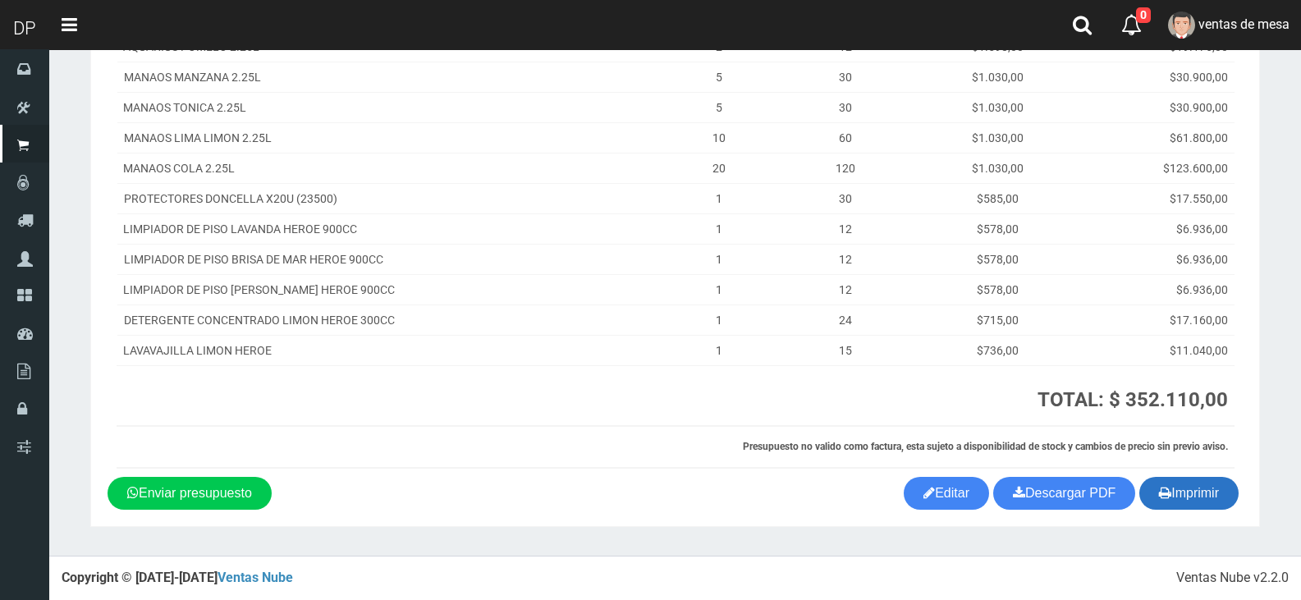
click at [1189, 487] on button "Imprimir" at bounding box center [1188, 493] width 99 height 33
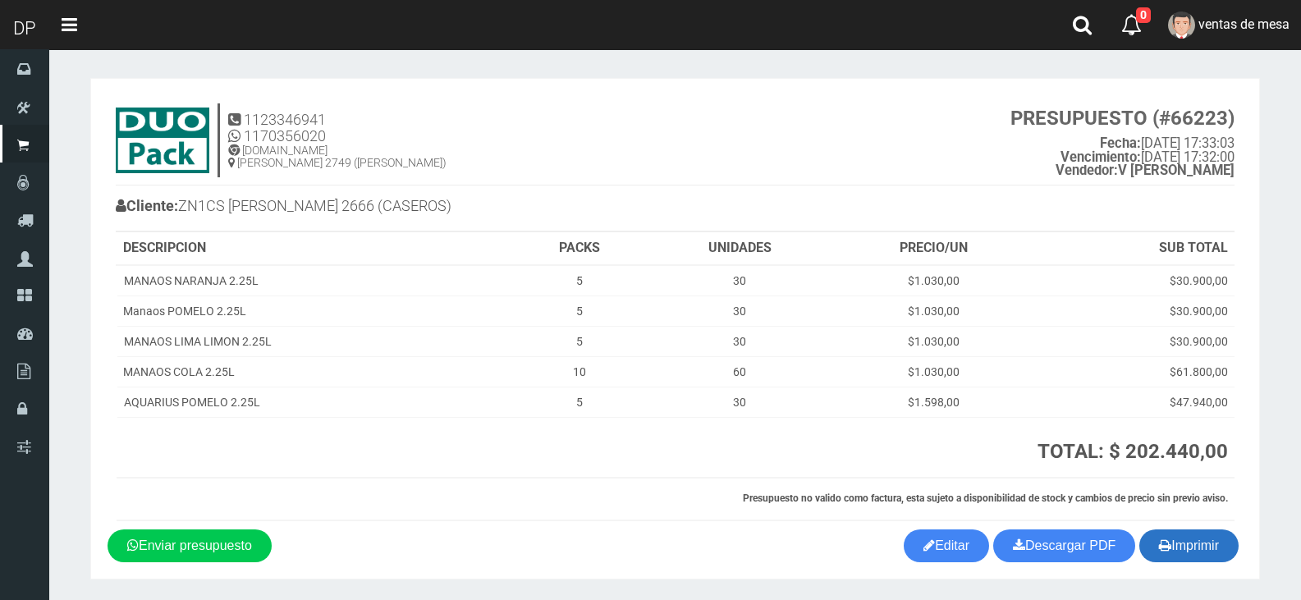
click at [1202, 555] on button "Imprimir" at bounding box center [1188, 545] width 99 height 33
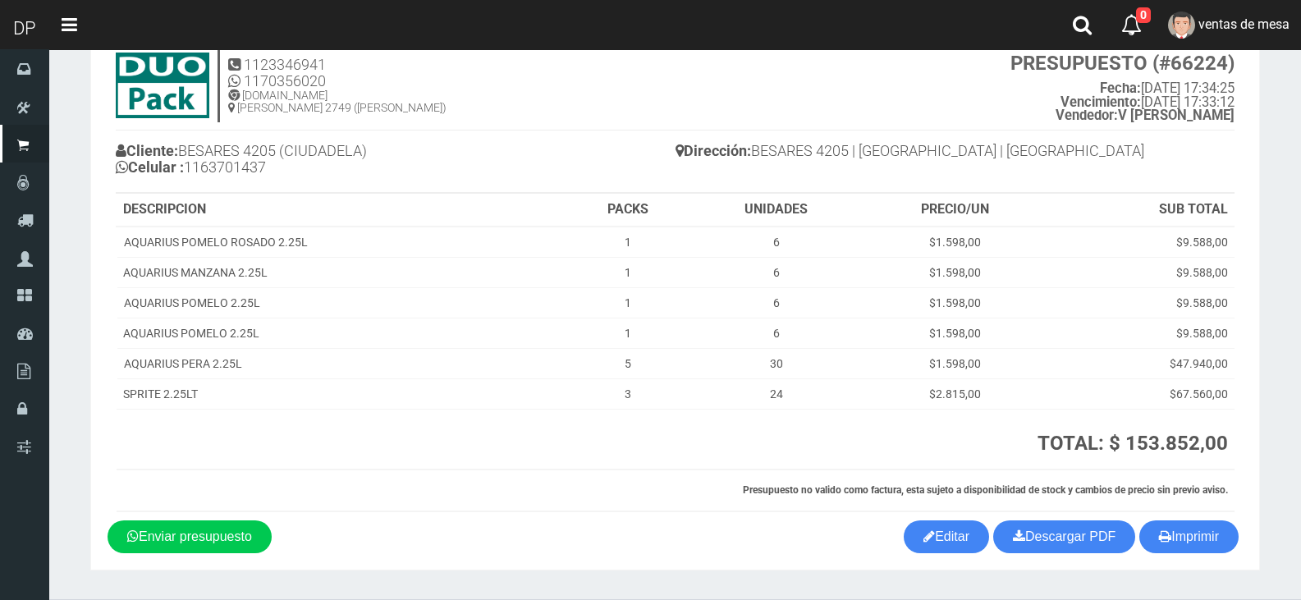
scroll to position [98, 0]
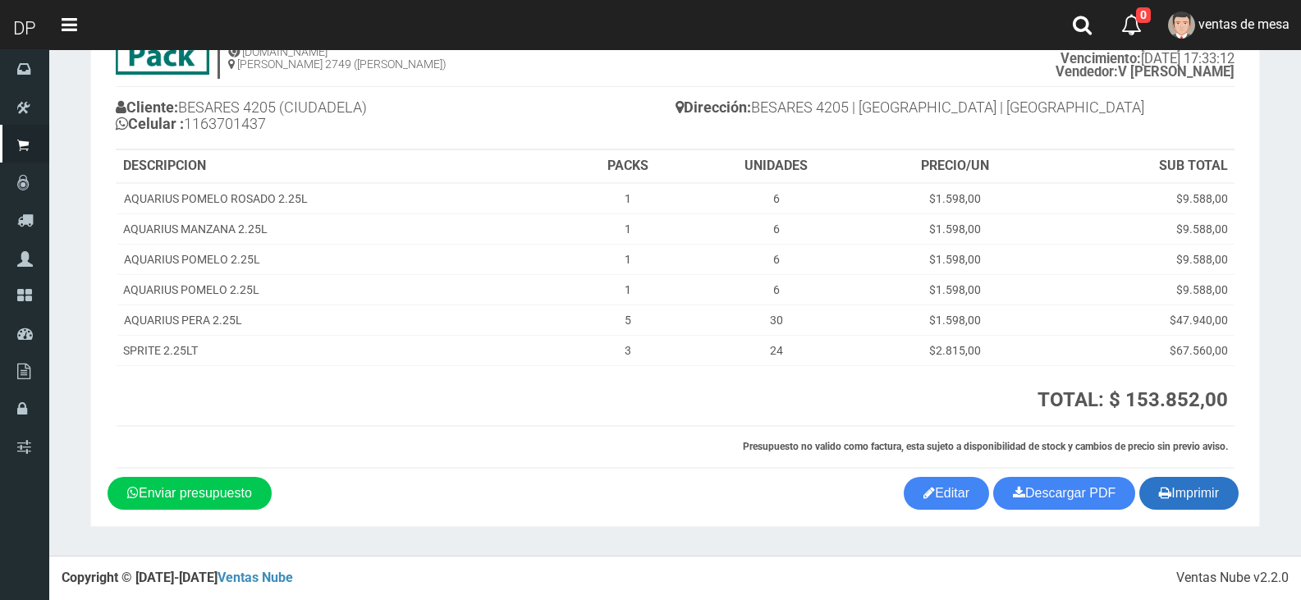
drag, startPoint x: 1218, startPoint y: 501, endPoint x: 1223, endPoint y: 490, distance: 11.7
click at [1218, 501] on button "Imprimir" at bounding box center [1188, 493] width 99 height 33
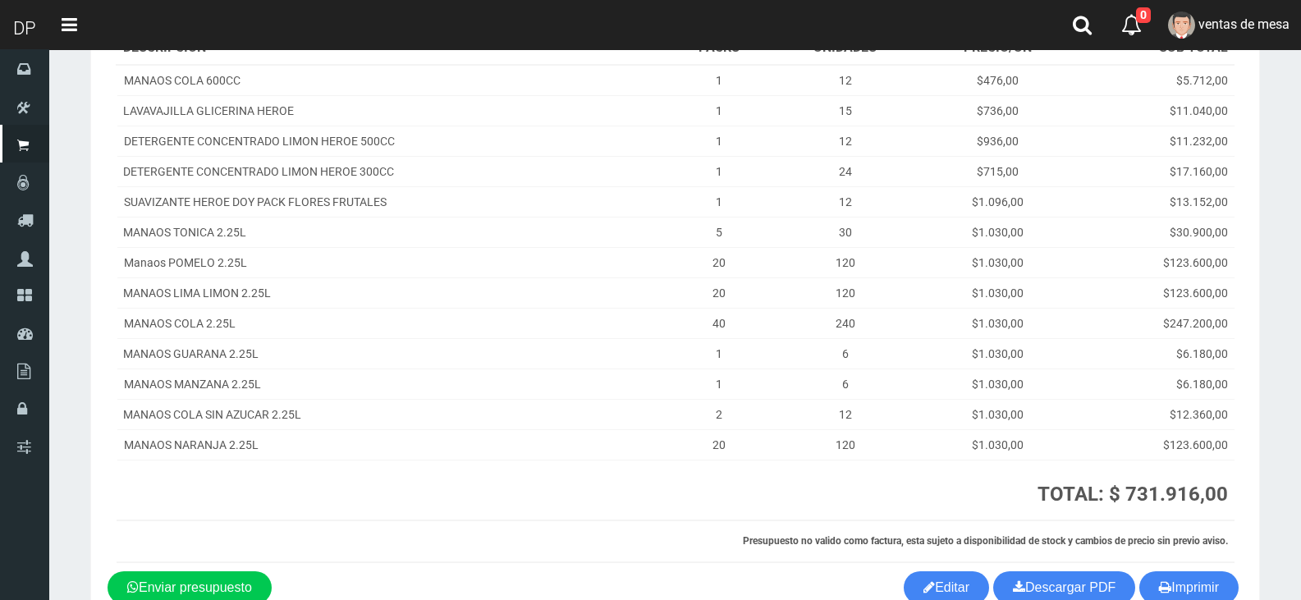
scroll to position [246, 0]
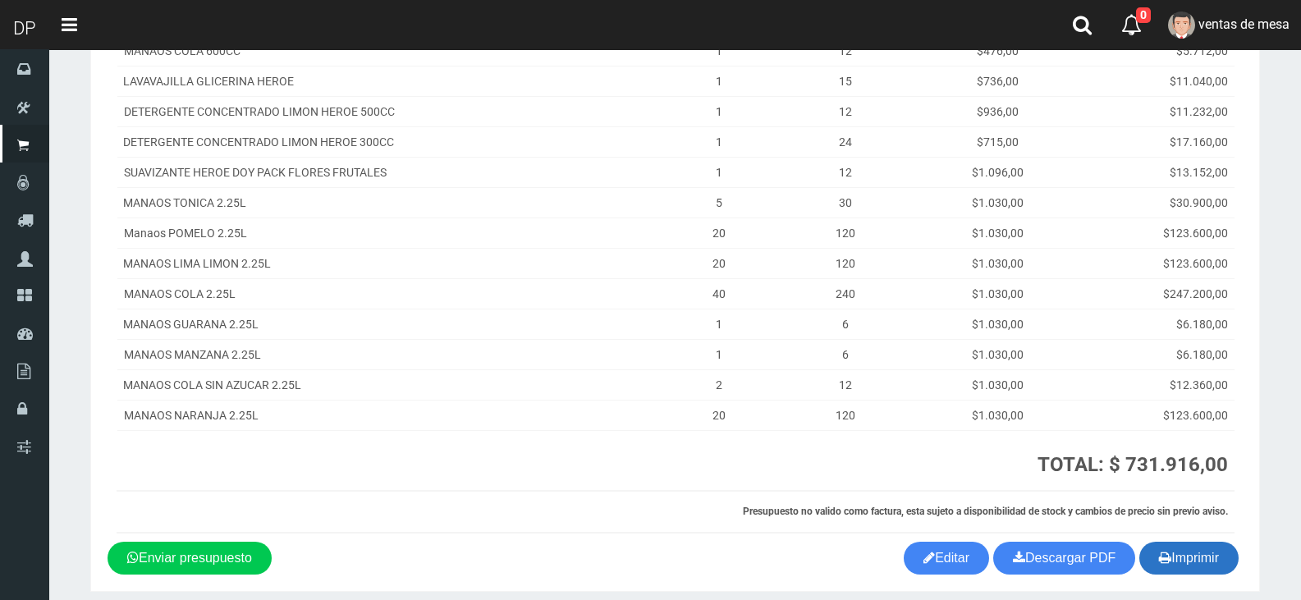
click at [1210, 549] on button "Imprimir" at bounding box center [1188, 558] width 99 height 33
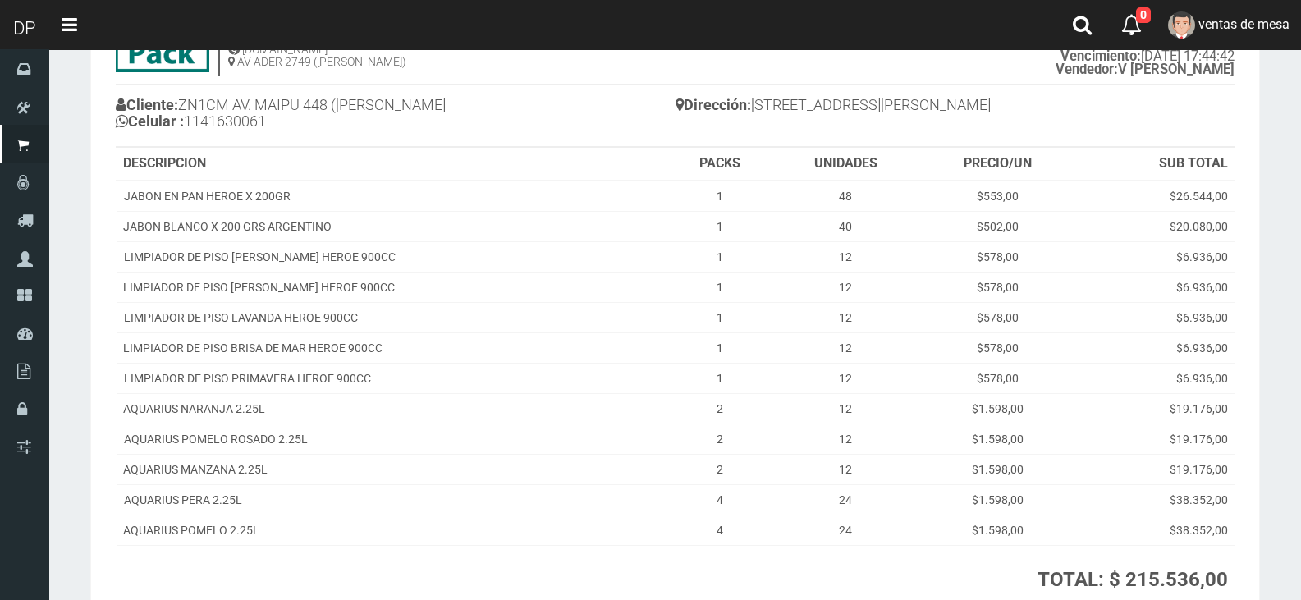
scroll to position [281, 0]
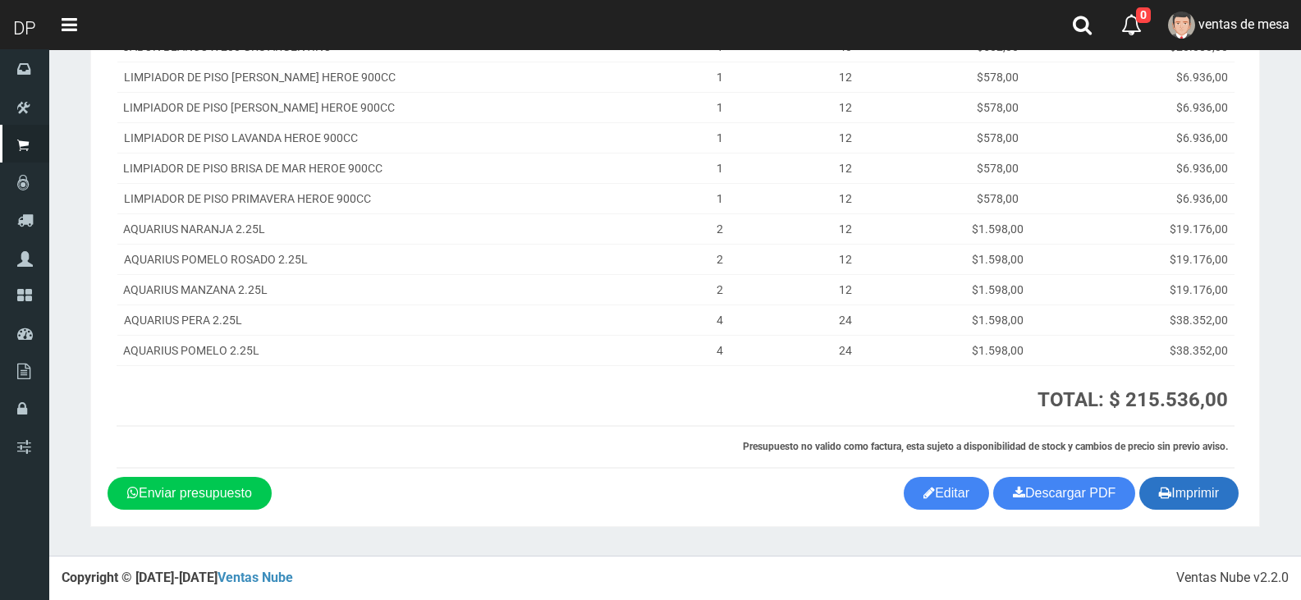
click at [1187, 485] on button "Imprimir" at bounding box center [1188, 493] width 99 height 33
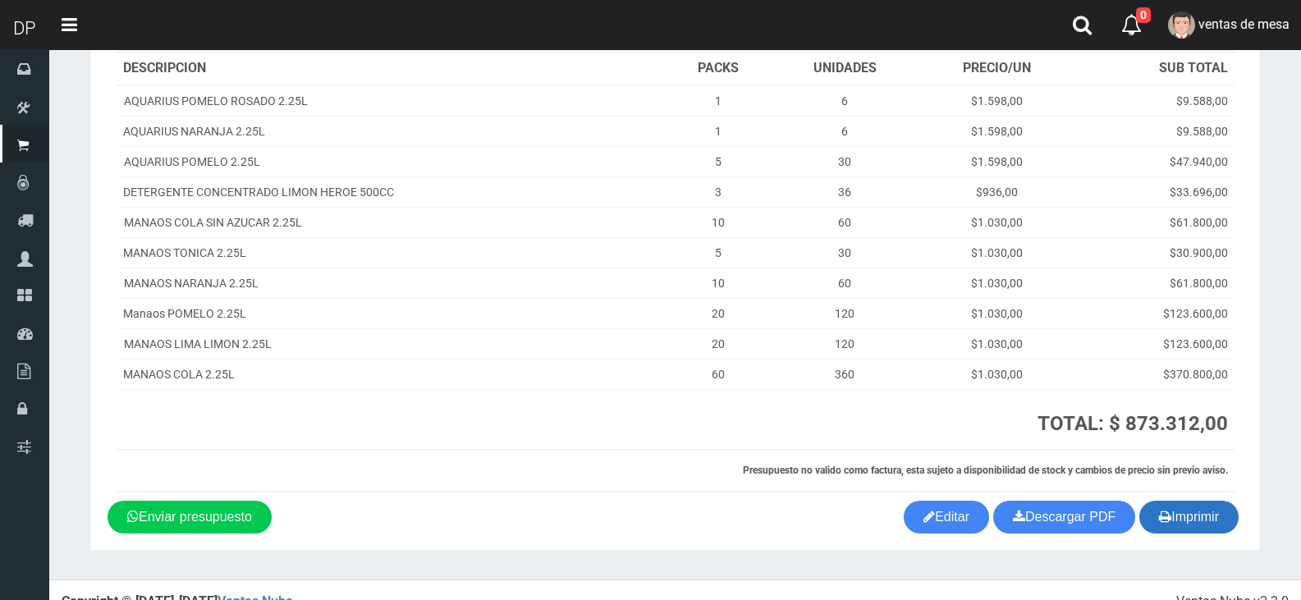
scroll to position [220, 0]
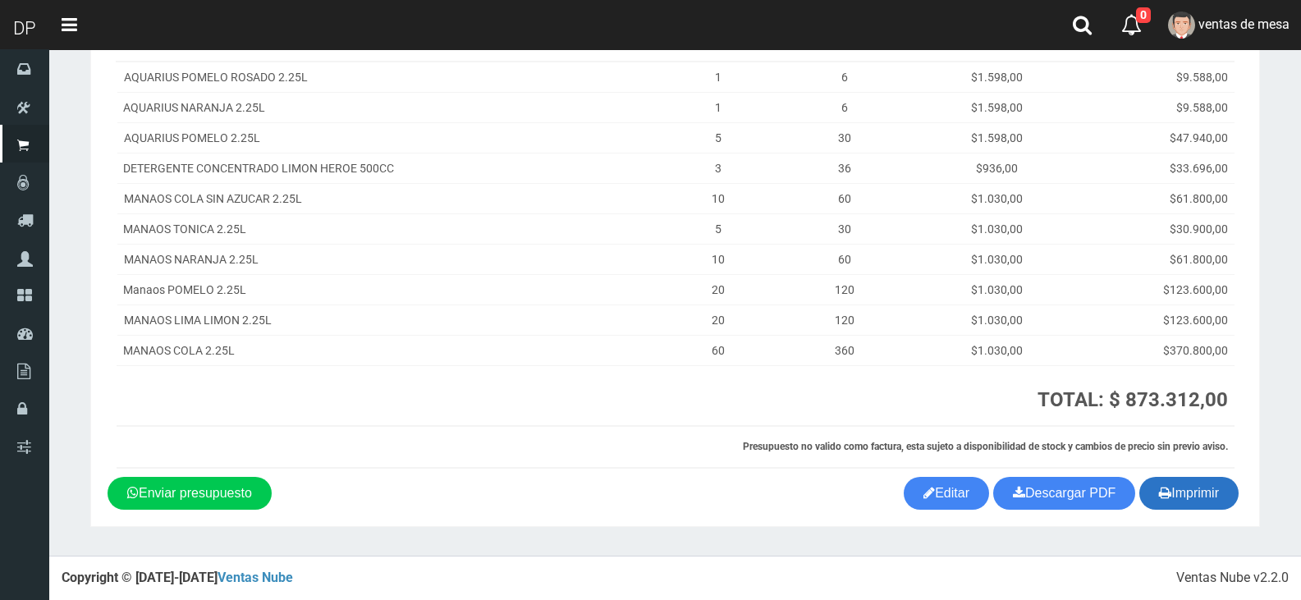
click at [1176, 489] on button "Imprimir" at bounding box center [1188, 493] width 99 height 33
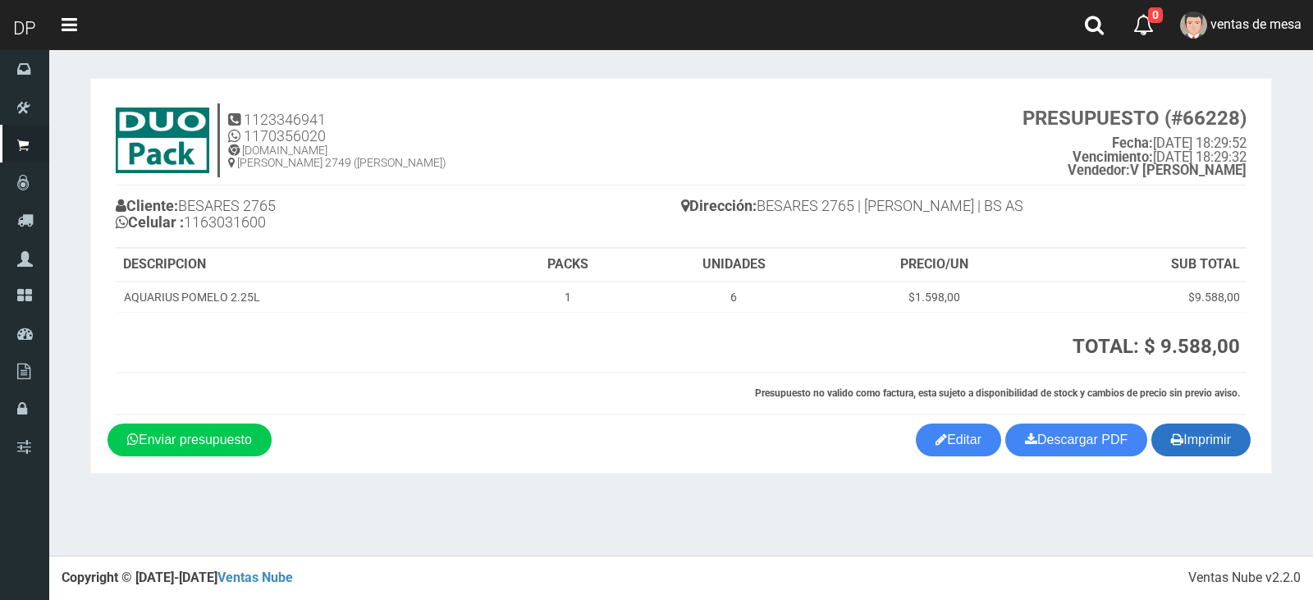
click at [1180, 439] on button "Imprimir" at bounding box center [1200, 439] width 99 height 33
click at [935, 258] on th "PRECIO/UN" at bounding box center [933, 265] width 207 height 33
click at [952, 450] on link "Editar" at bounding box center [958, 439] width 85 height 33
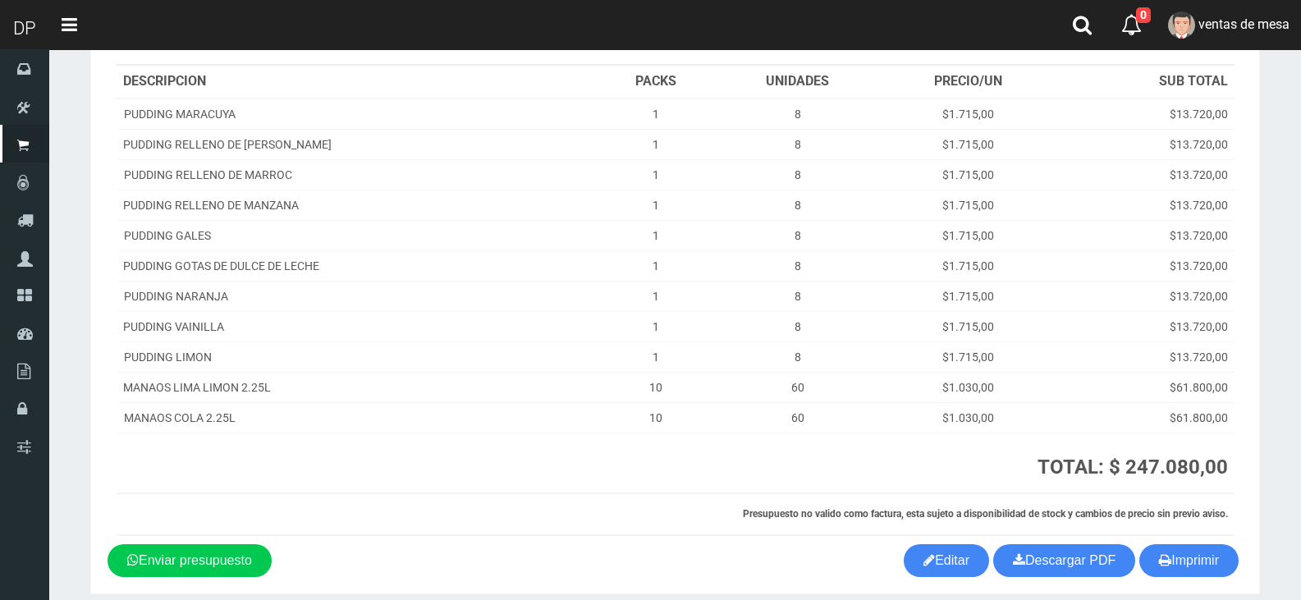
scroll to position [250, 0]
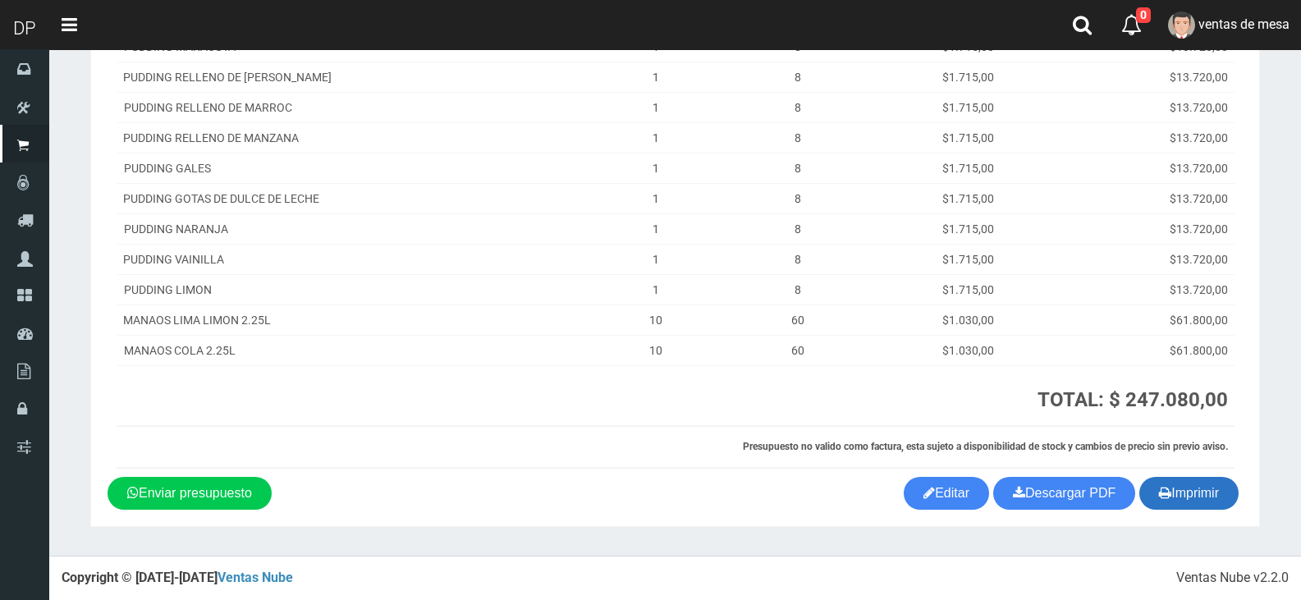
click at [1207, 505] on button "Imprimir" at bounding box center [1188, 493] width 99 height 33
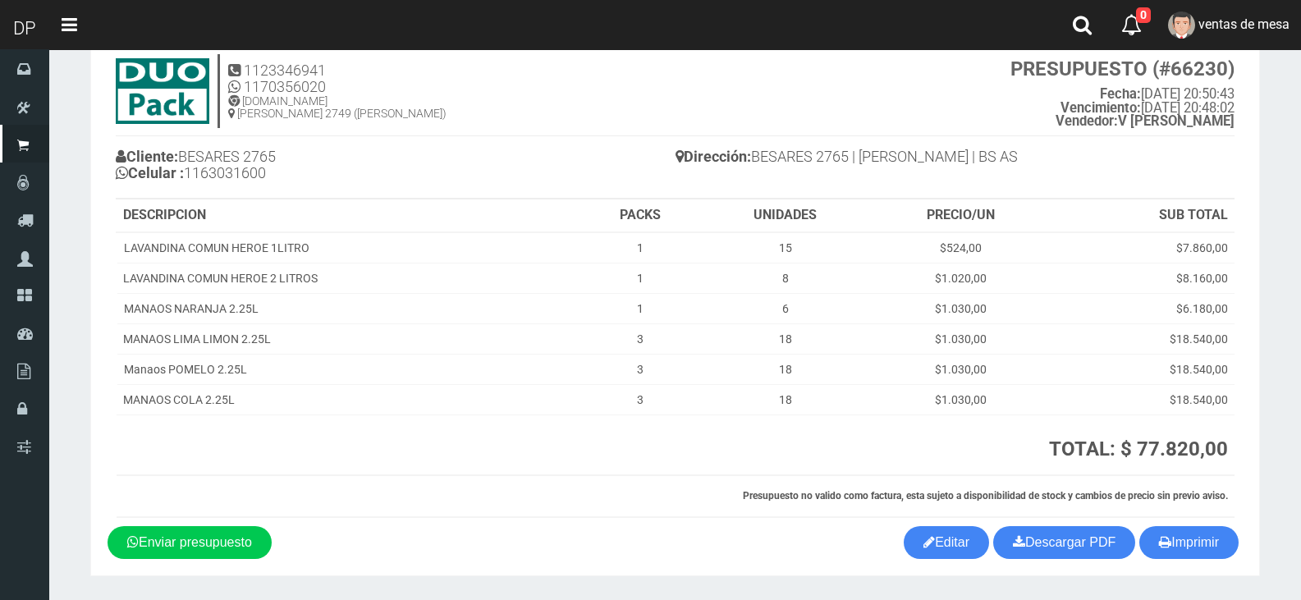
scroll to position [98, 0]
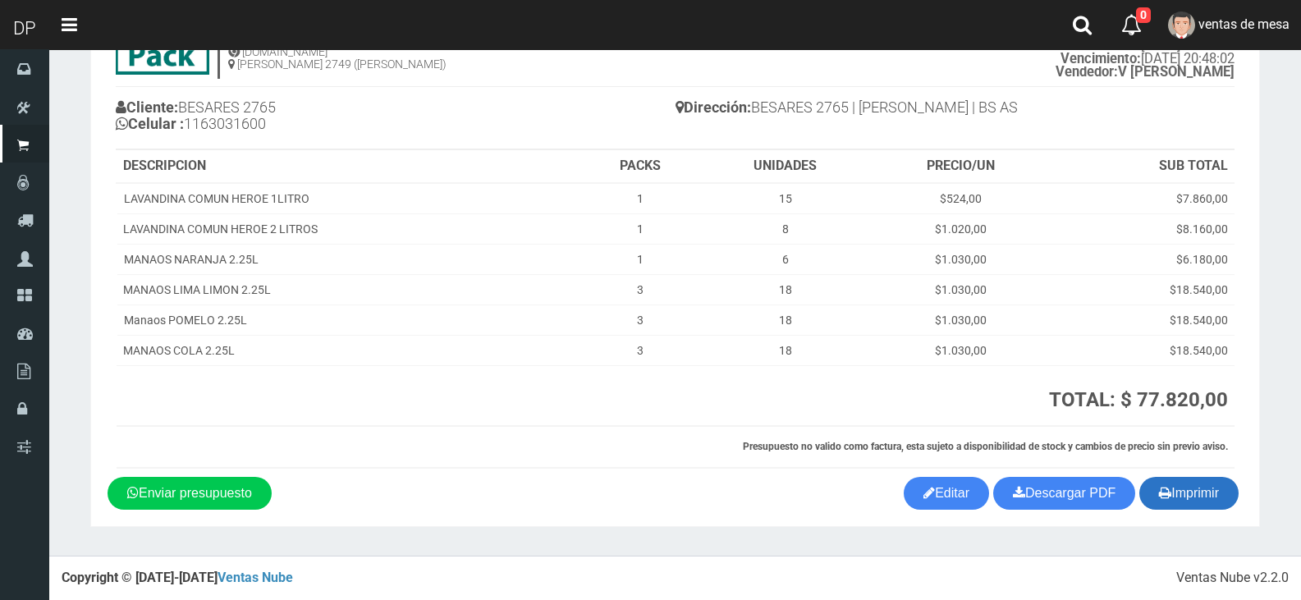
click at [1190, 484] on button "Imprimir" at bounding box center [1188, 493] width 99 height 33
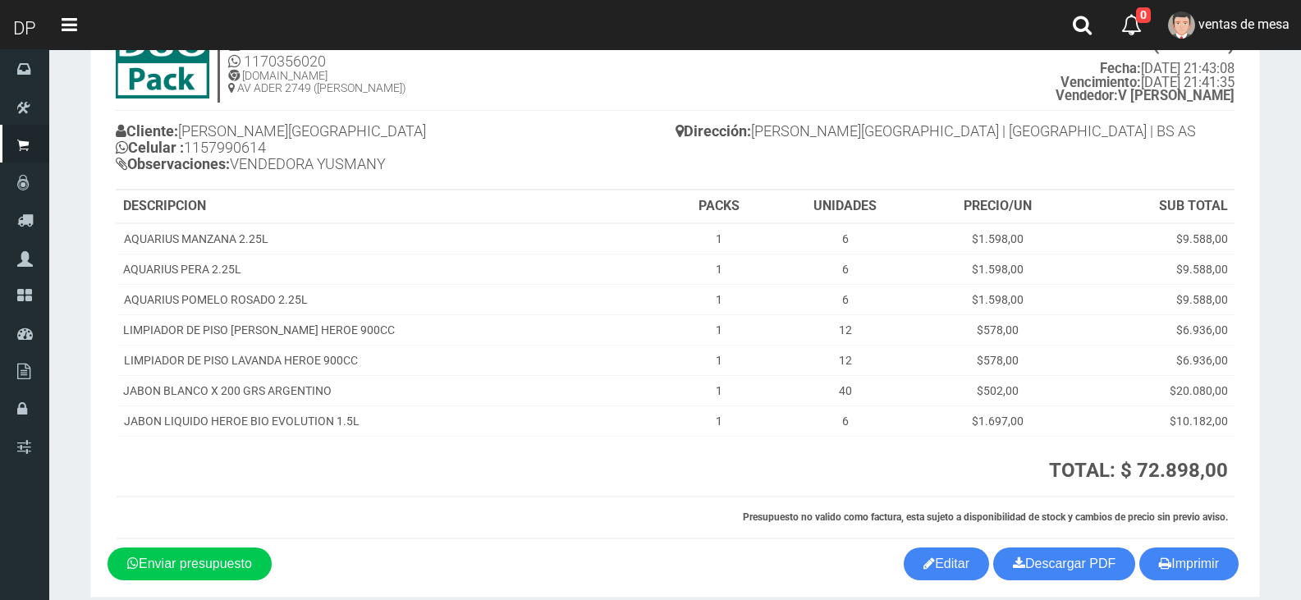
scroll to position [145, 0]
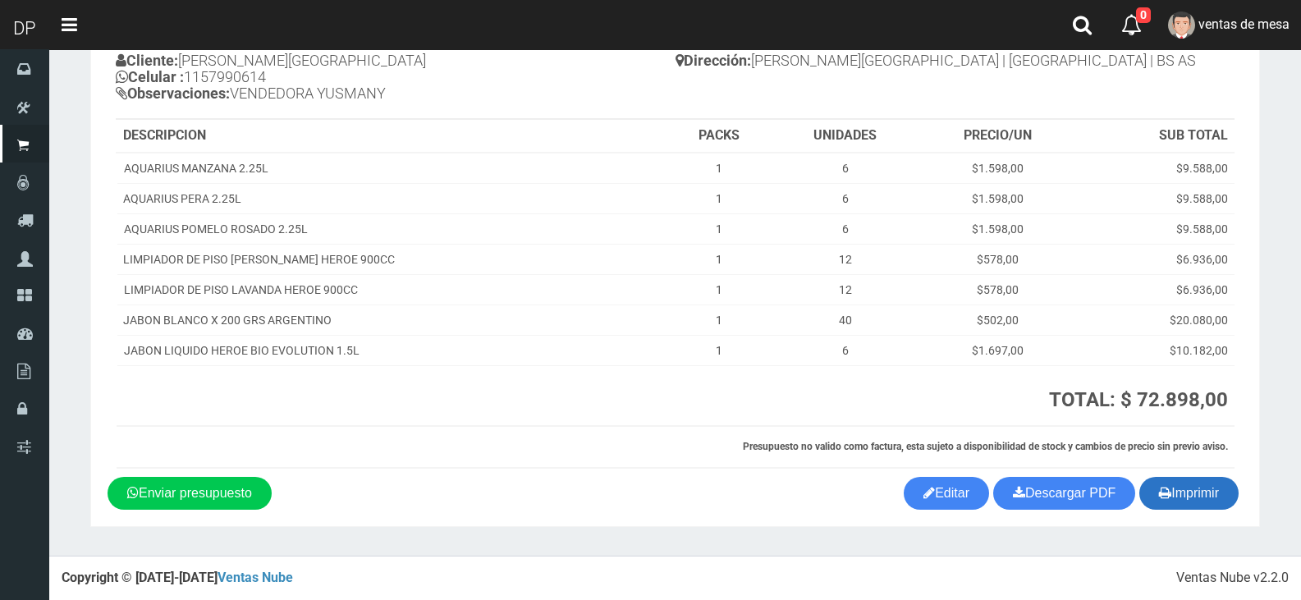
click at [1216, 490] on button "Imprimir" at bounding box center [1188, 493] width 99 height 33
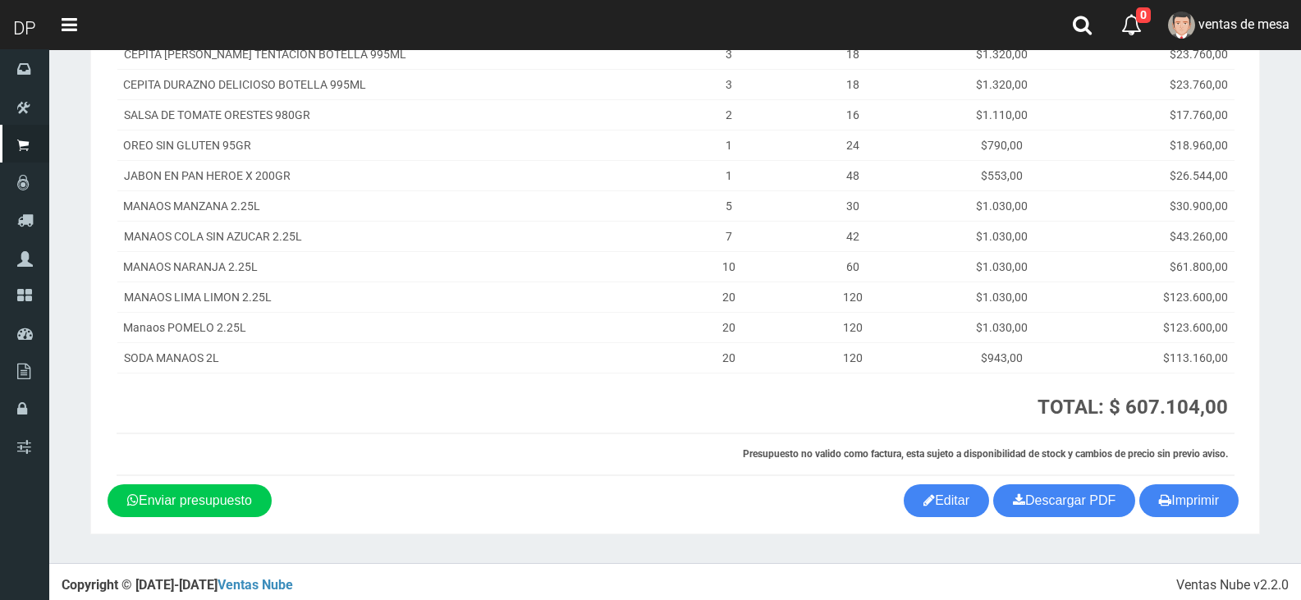
scroll to position [250, 0]
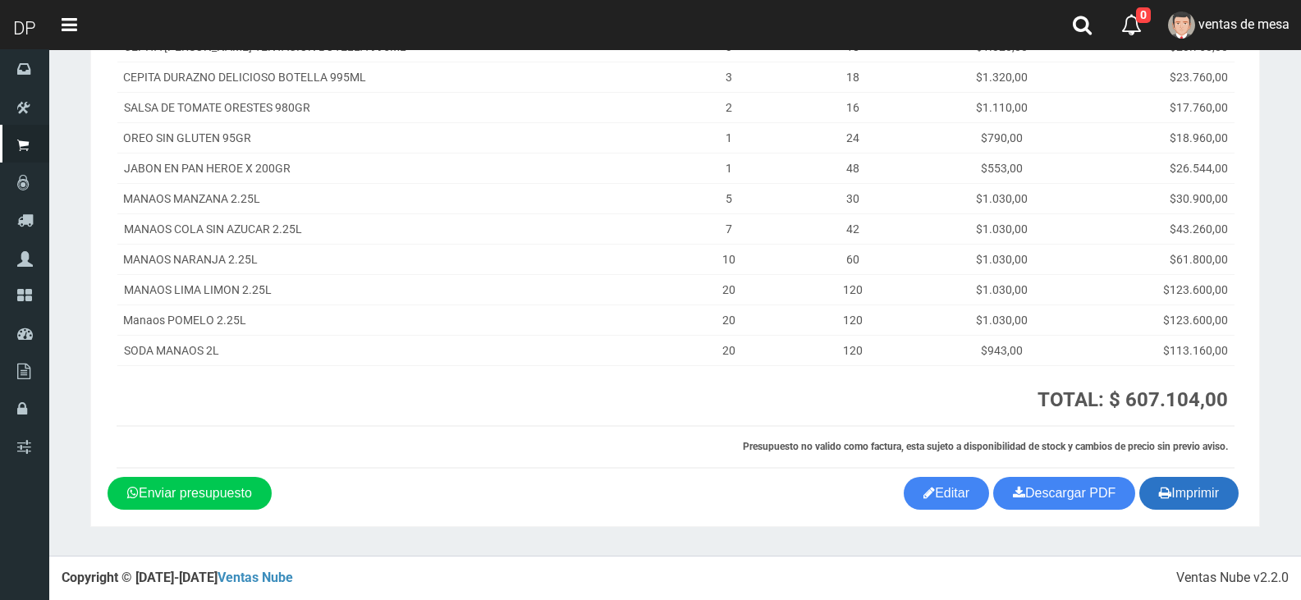
click at [1184, 508] on button "Imprimir" at bounding box center [1188, 493] width 99 height 33
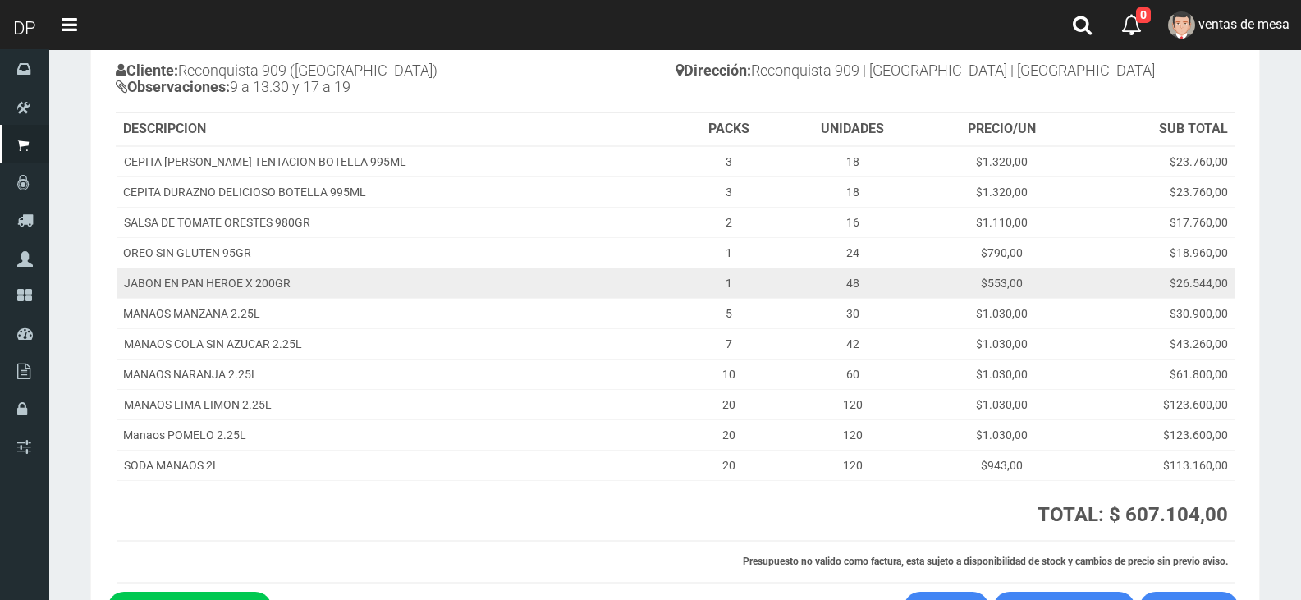
scroll to position [0, 0]
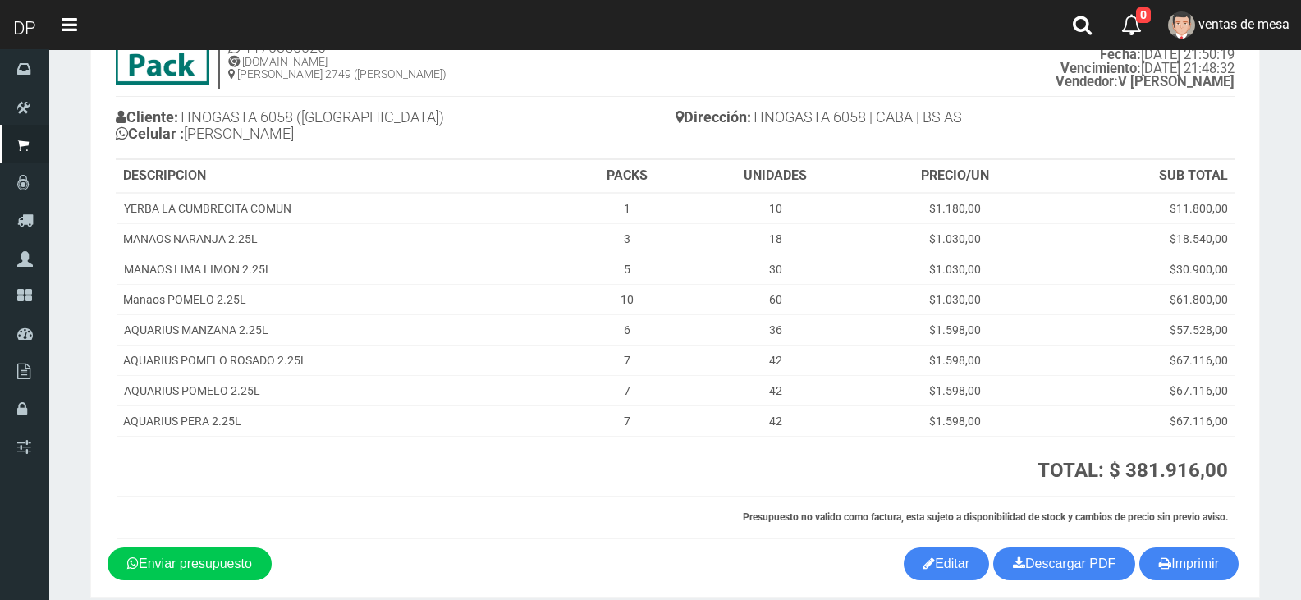
scroll to position [159, 0]
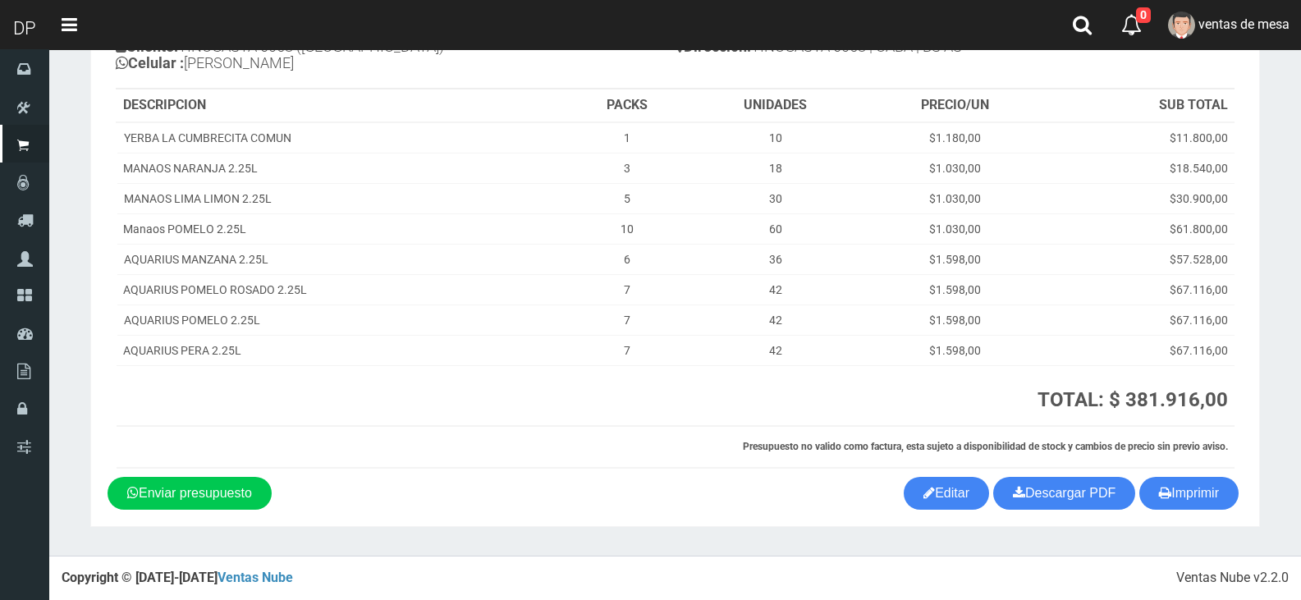
drag, startPoint x: 1205, startPoint y: 503, endPoint x: 1172, endPoint y: 460, distance: 55.0
click at [1204, 501] on button "Imprimir" at bounding box center [1188, 493] width 99 height 33
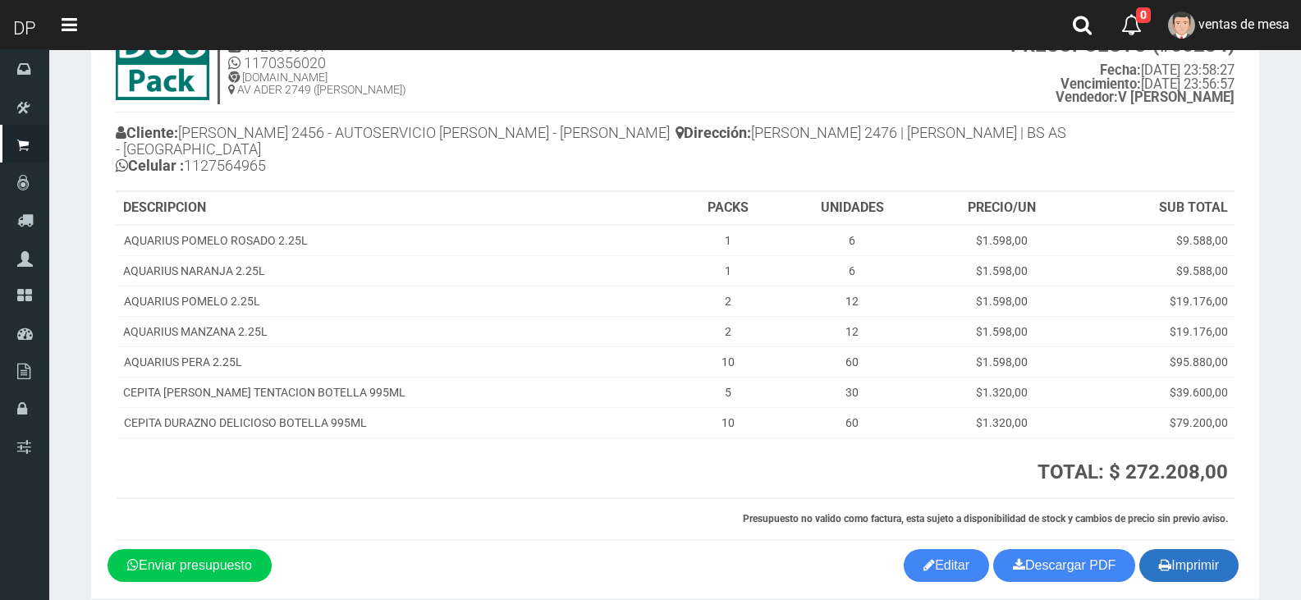
scroll to position [145, 0]
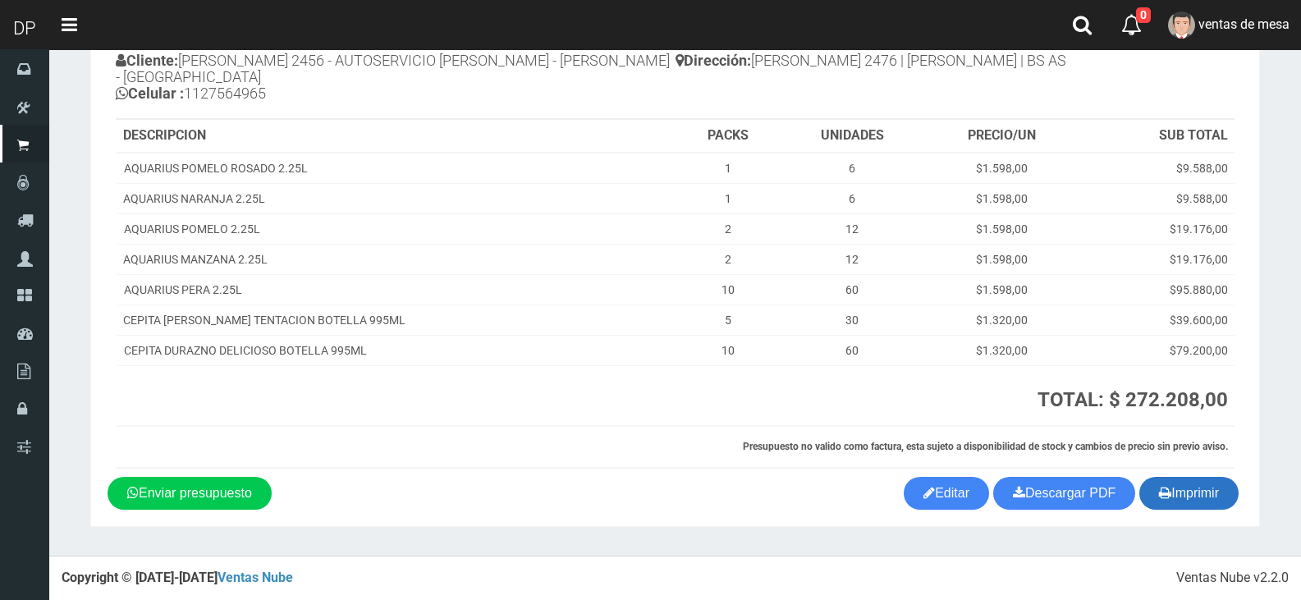
click at [1182, 492] on button "Imprimir" at bounding box center [1188, 493] width 99 height 33
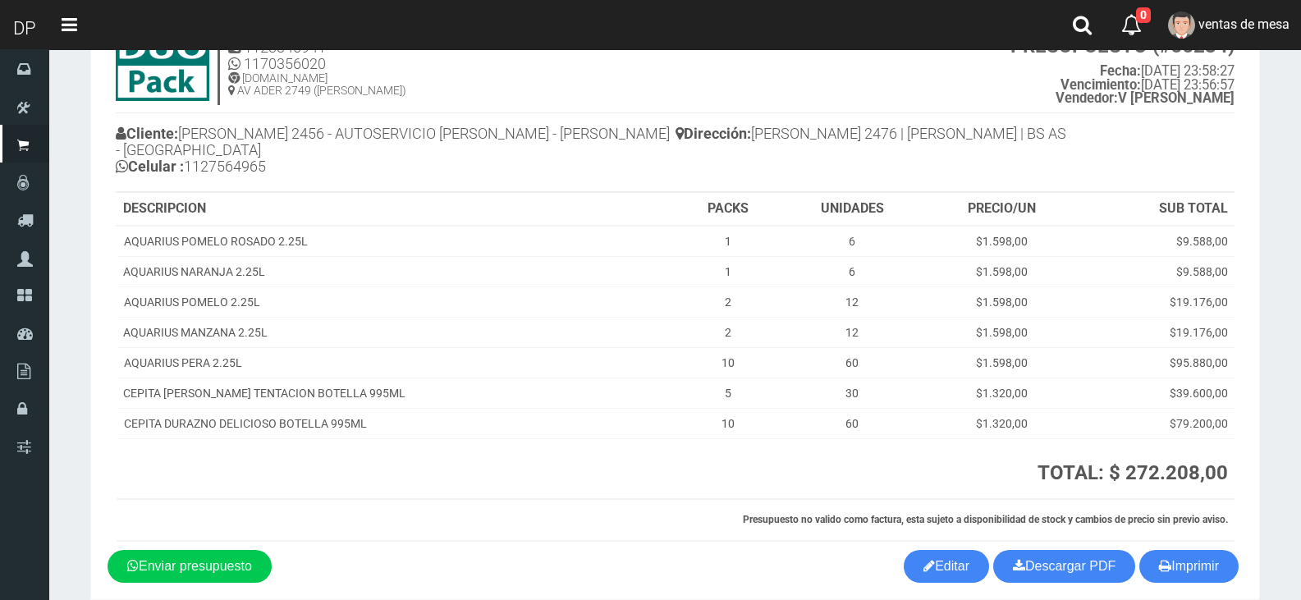
scroll to position [0, 0]
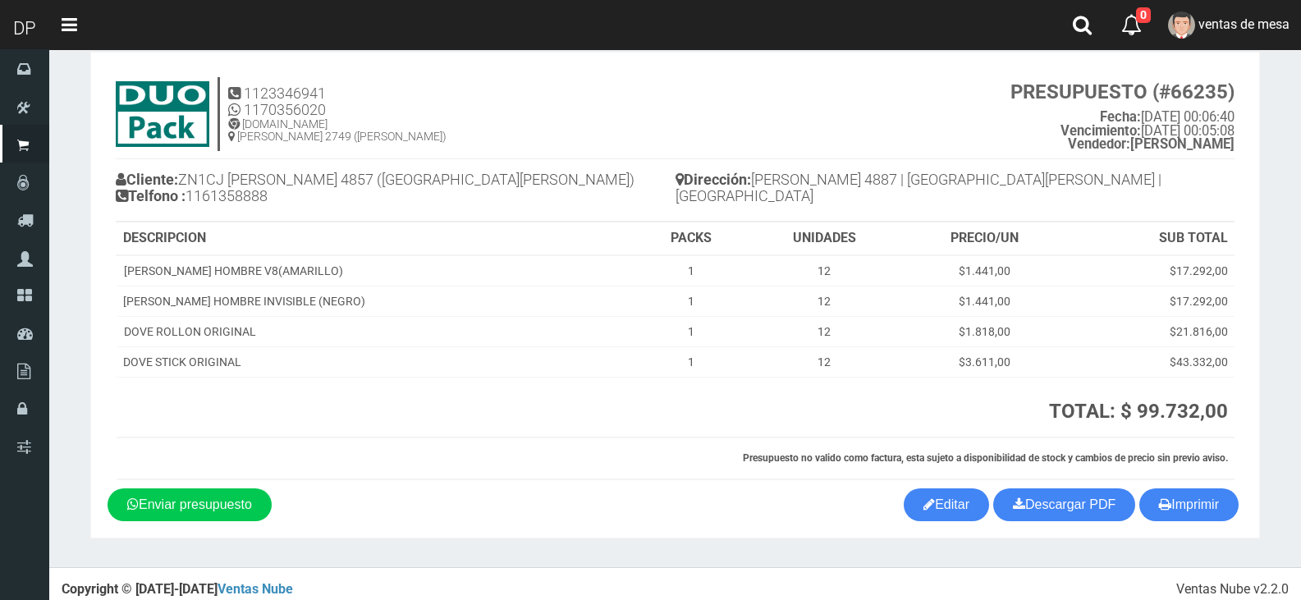
scroll to position [38, 0]
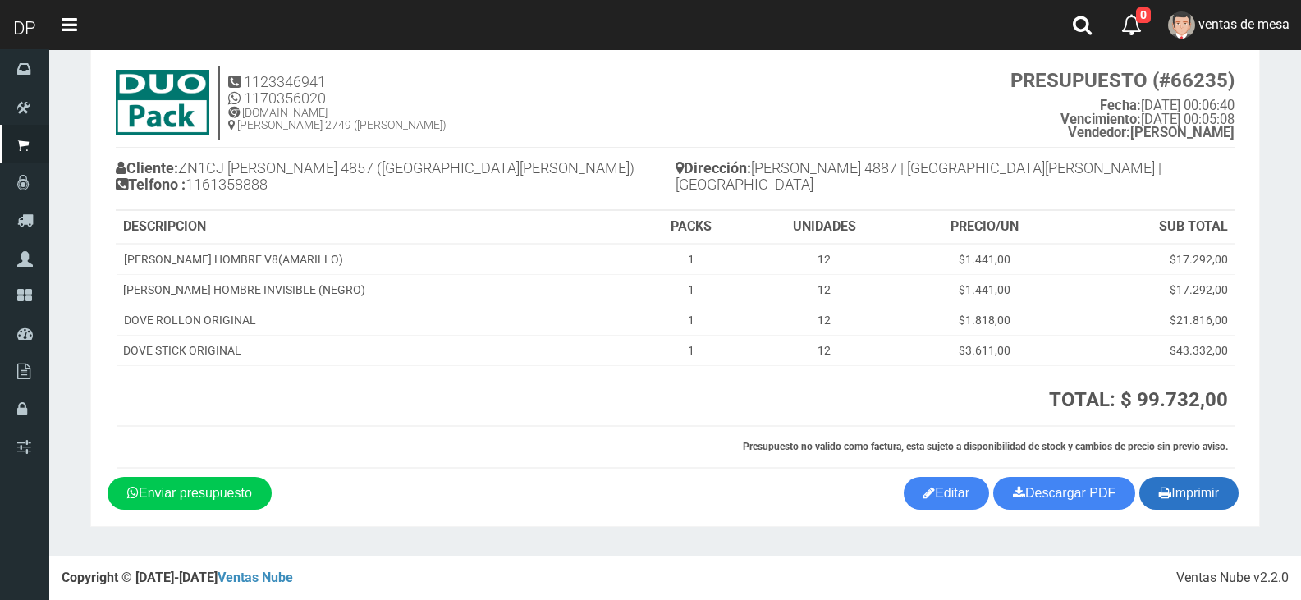
click at [1211, 492] on button "Imprimir" at bounding box center [1188, 493] width 99 height 33
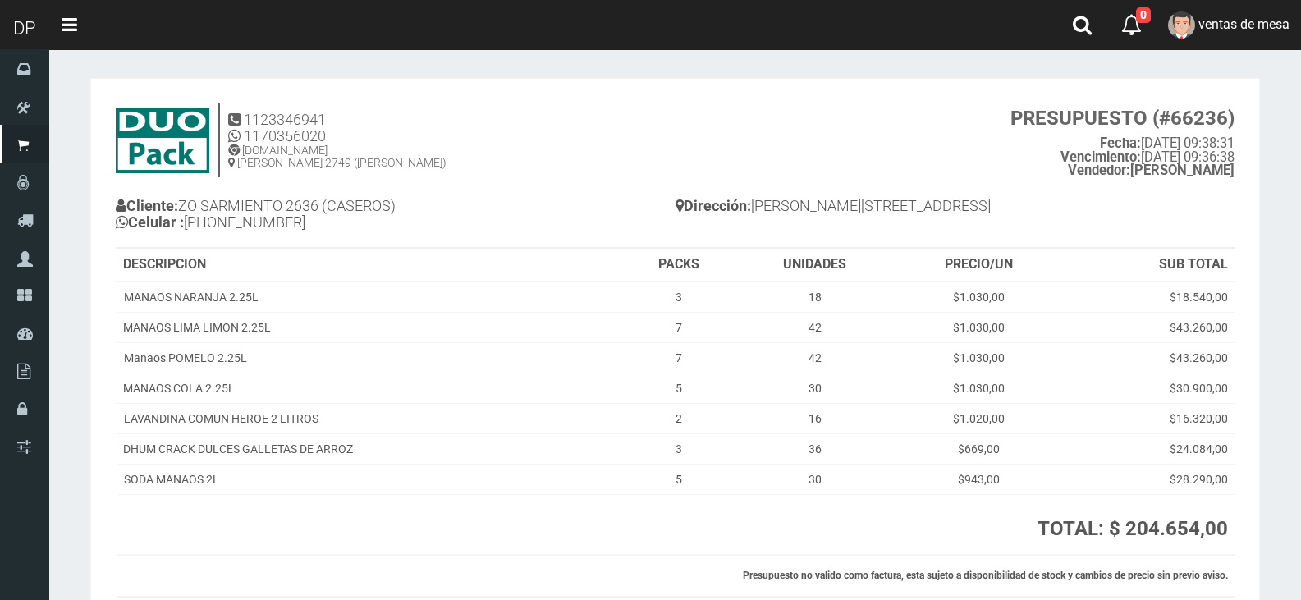
scroll to position [129, 0]
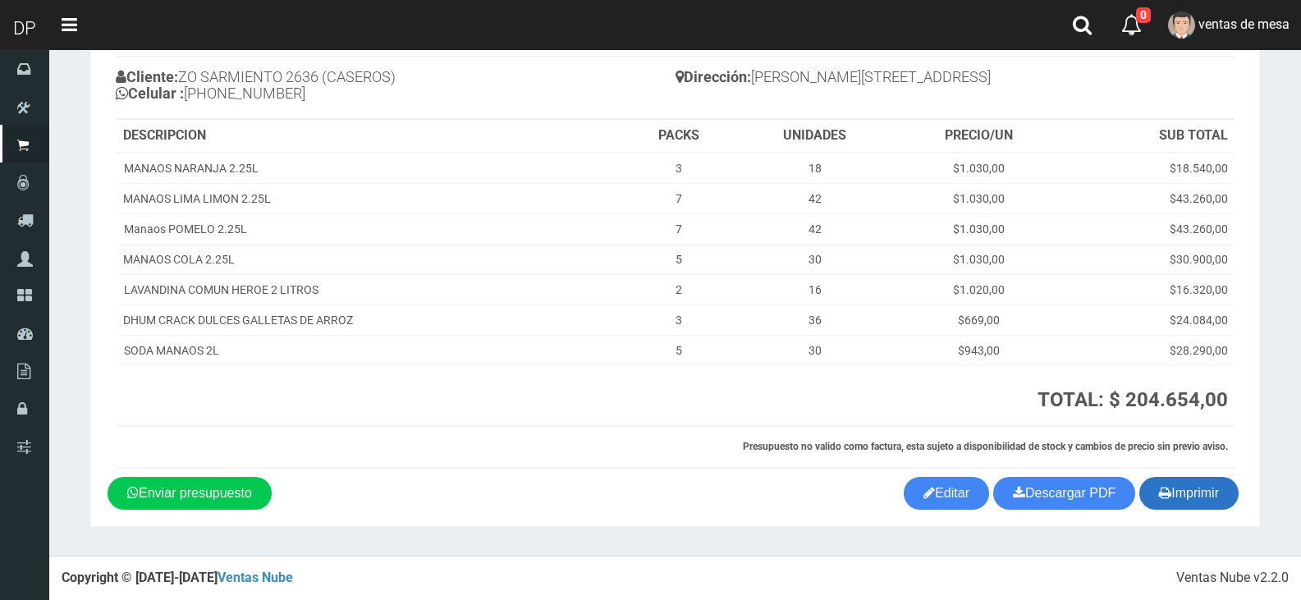
click at [1159, 480] on button "Imprimir" at bounding box center [1188, 493] width 99 height 33
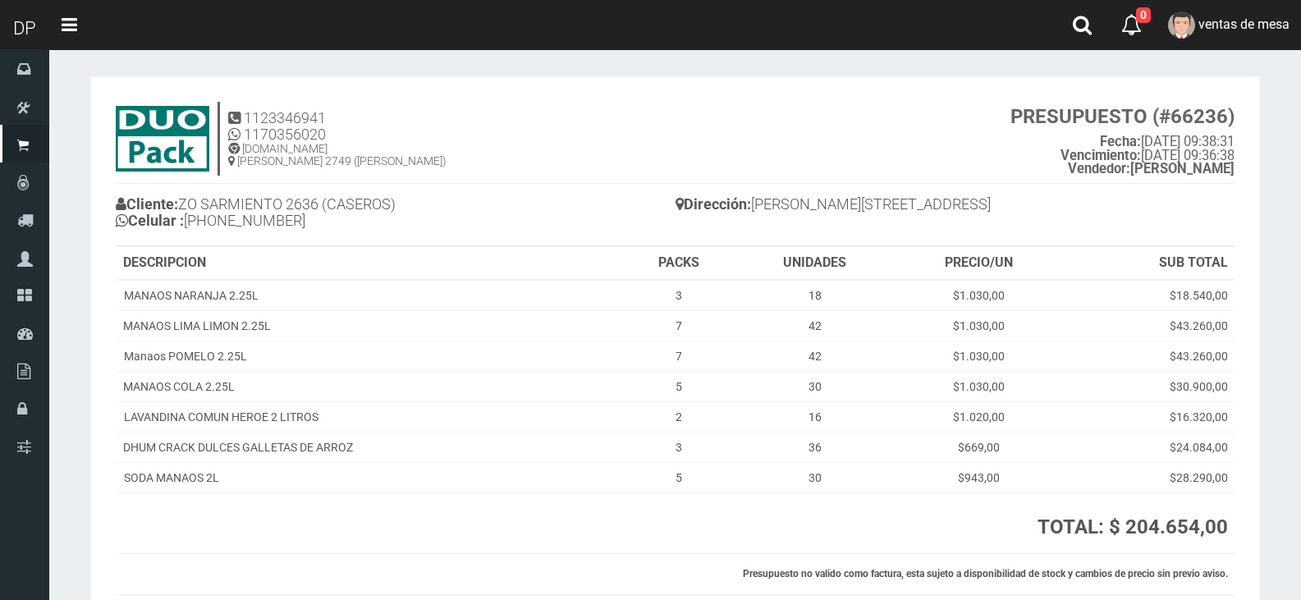
scroll to position [0, 0]
